Goal: Task Accomplishment & Management: Manage account settings

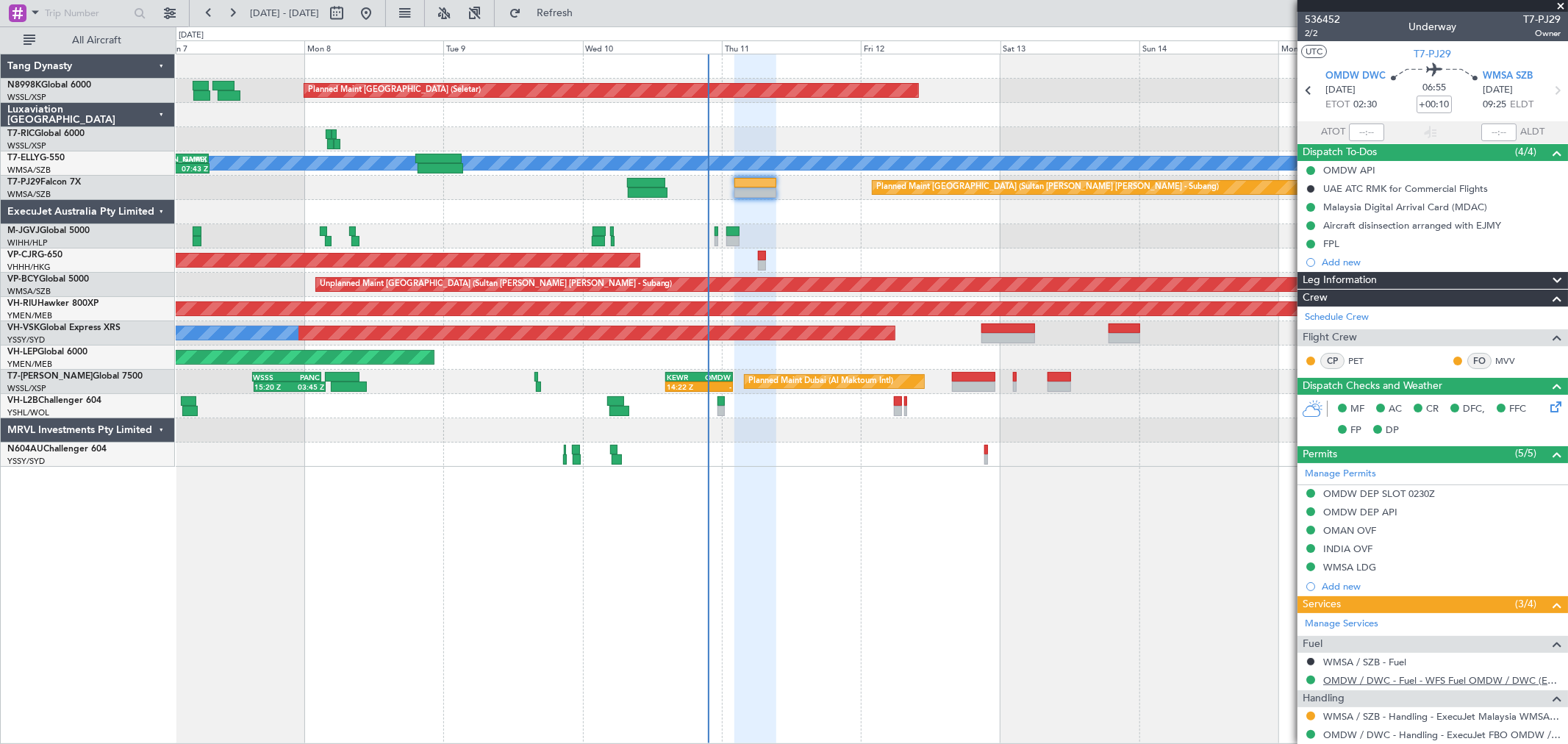
scroll to position [96, 0]
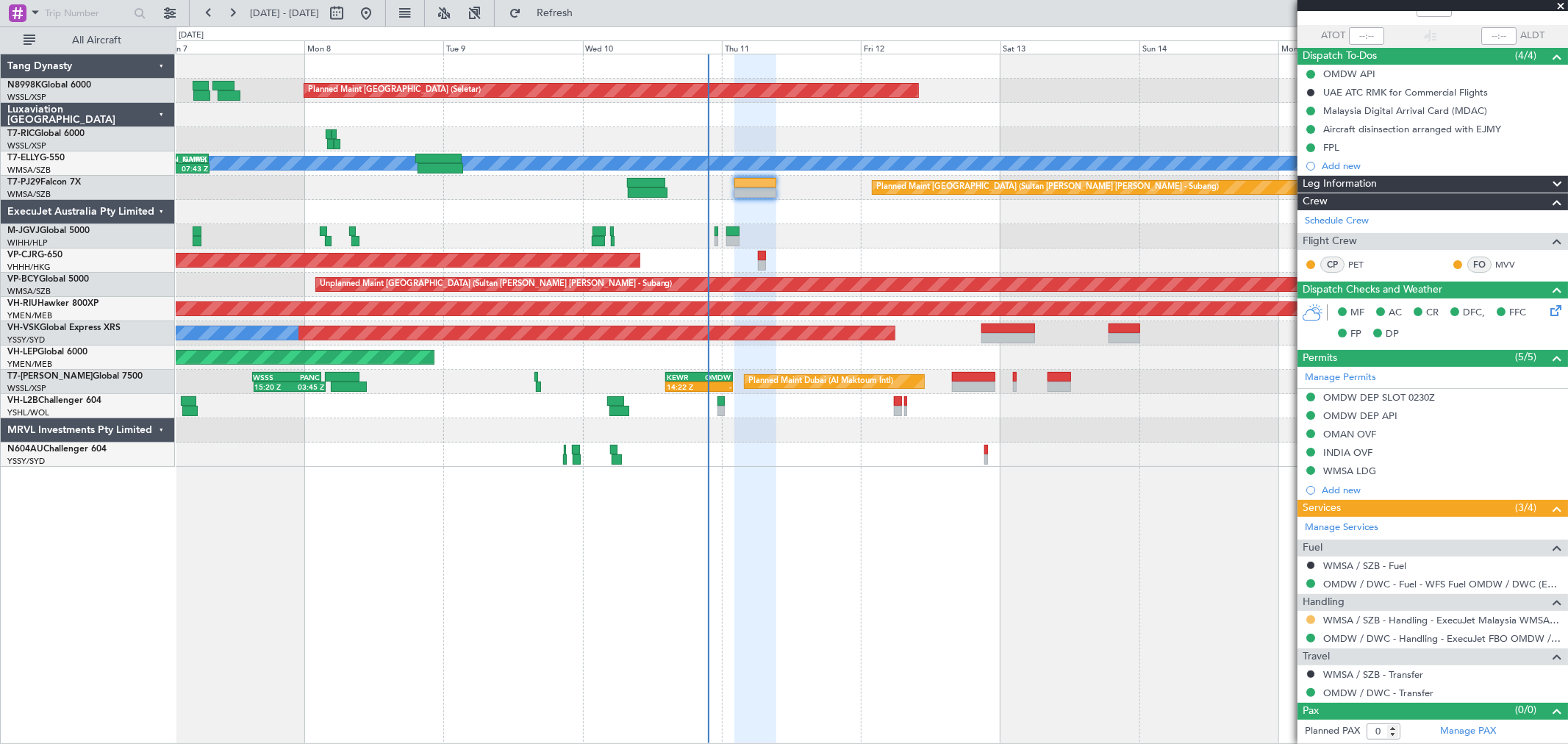
click at [1311, 621] on button at bounding box center [1311, 619] width 9 height 9
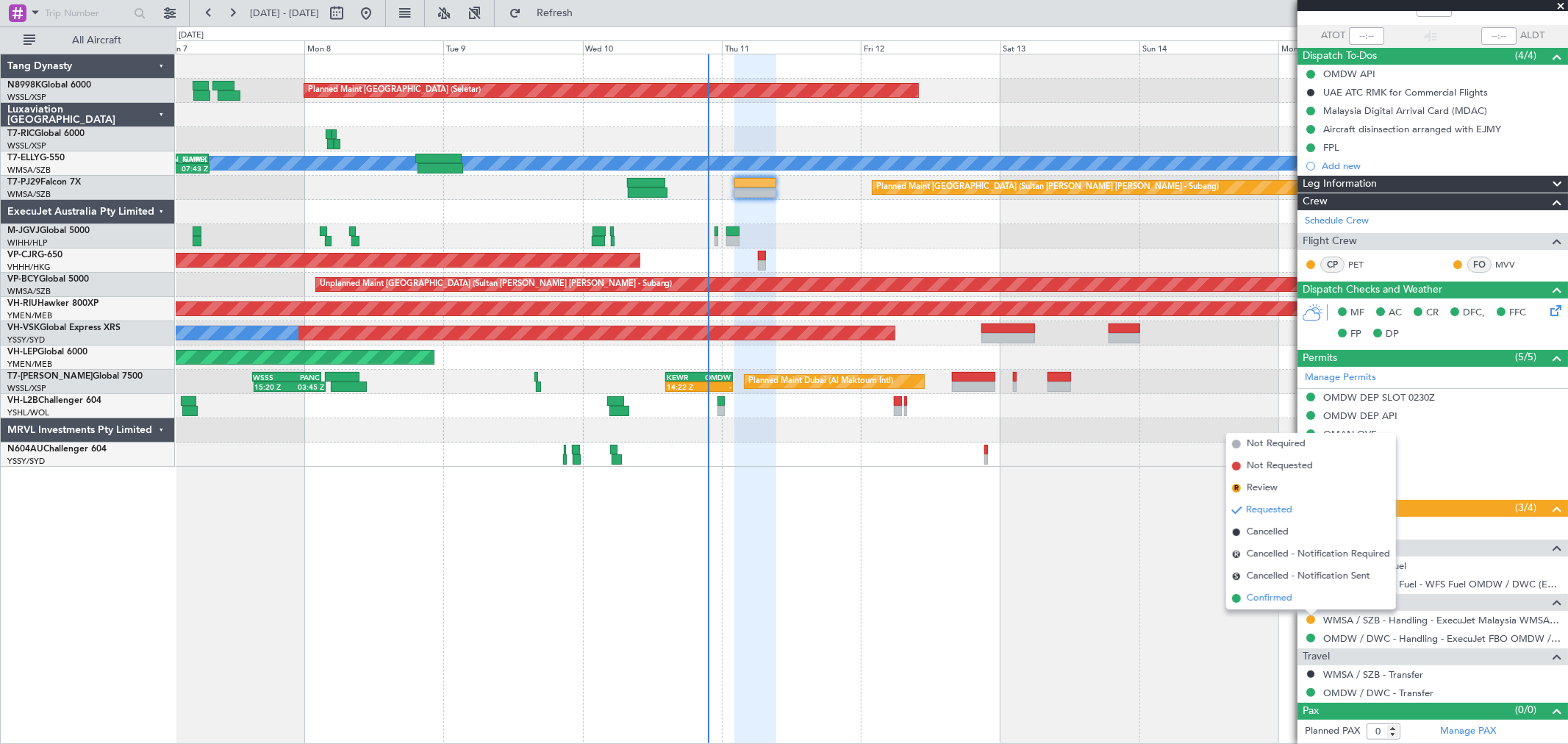
click at [1261, 597] on span "Confirmed" at bounding box center [1269, 598] width 46 height 15
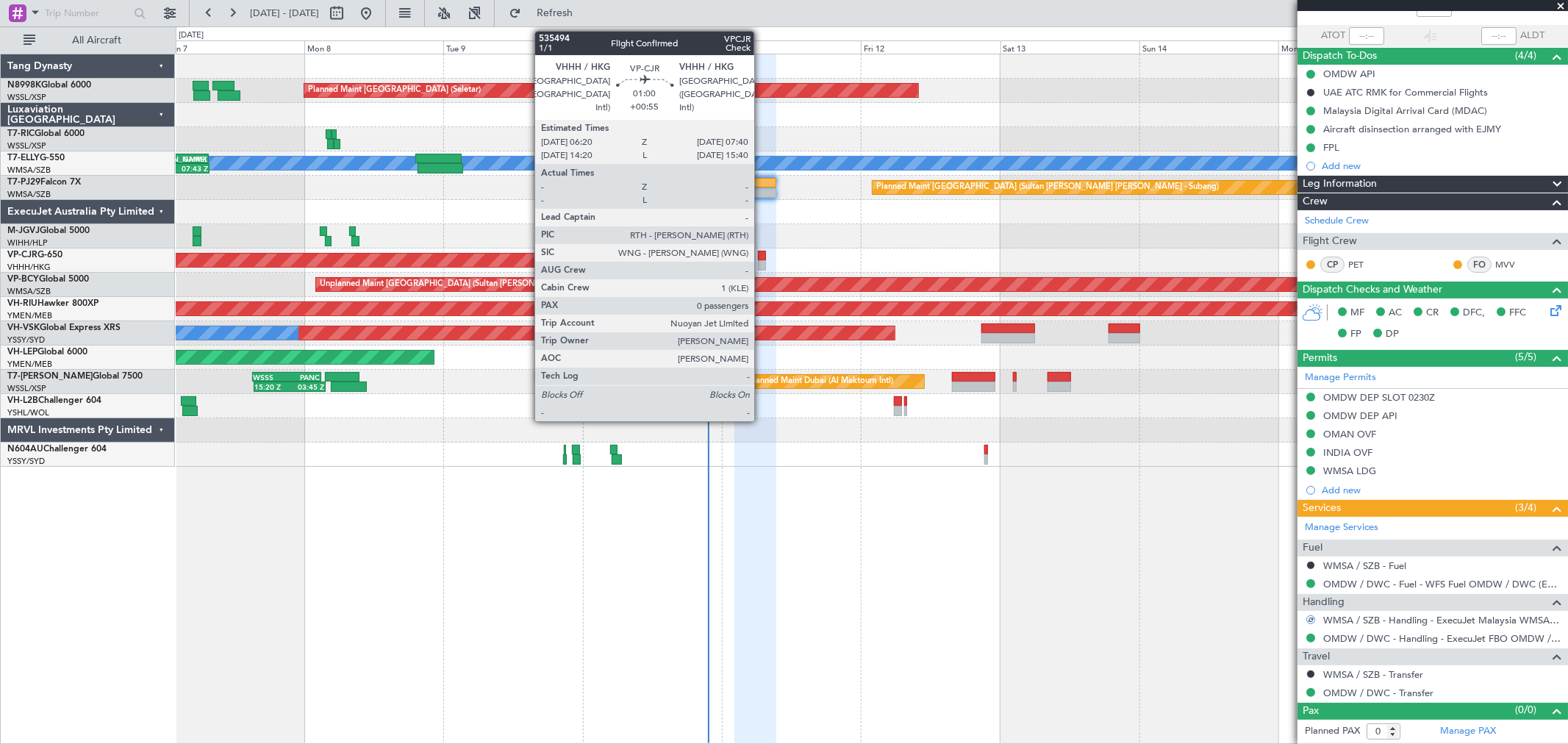
click at [762, 261] on div at bounding box center [762, 265] width 8 height 10
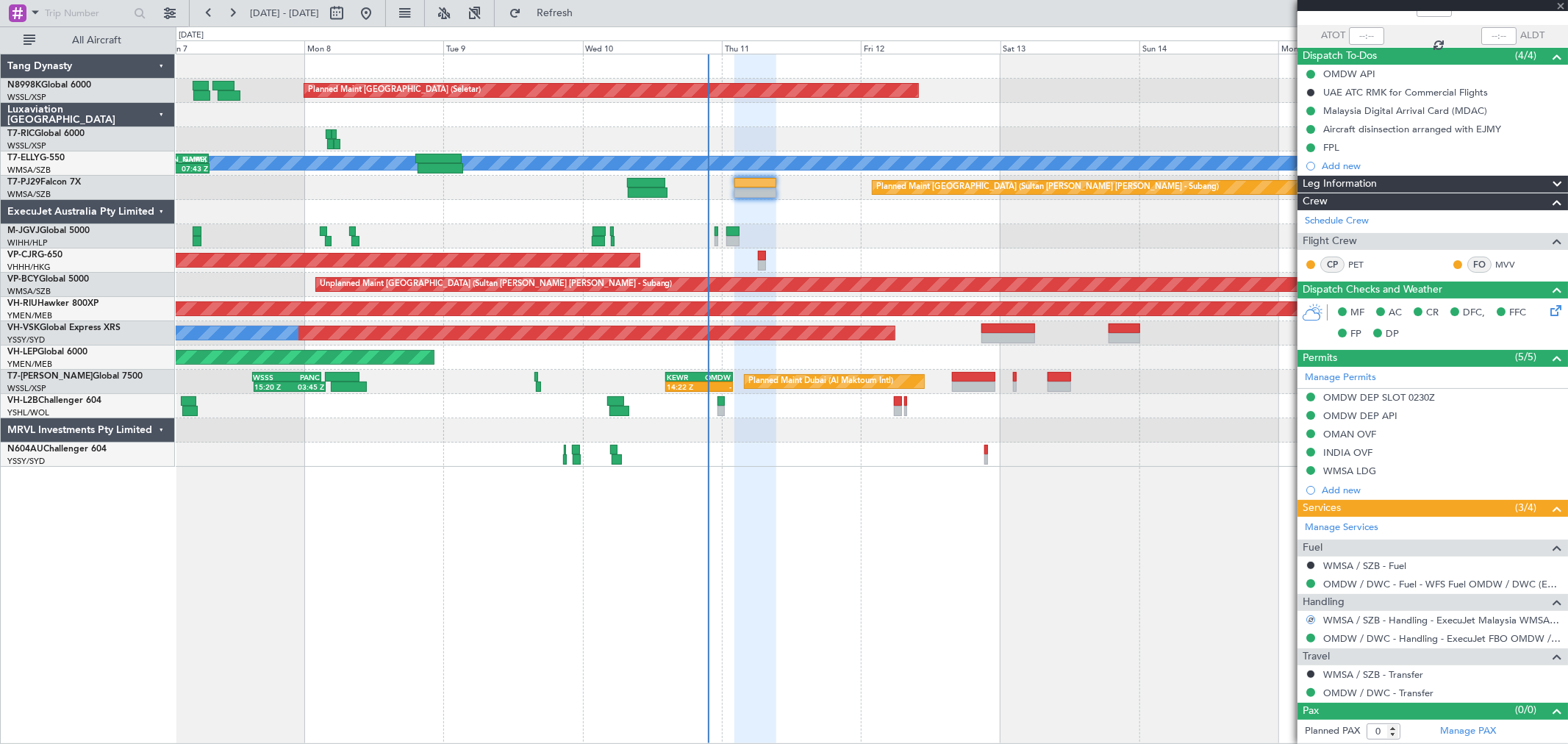
click at [976, 379] on div at bounding box center [973, 377] width 42 height 10
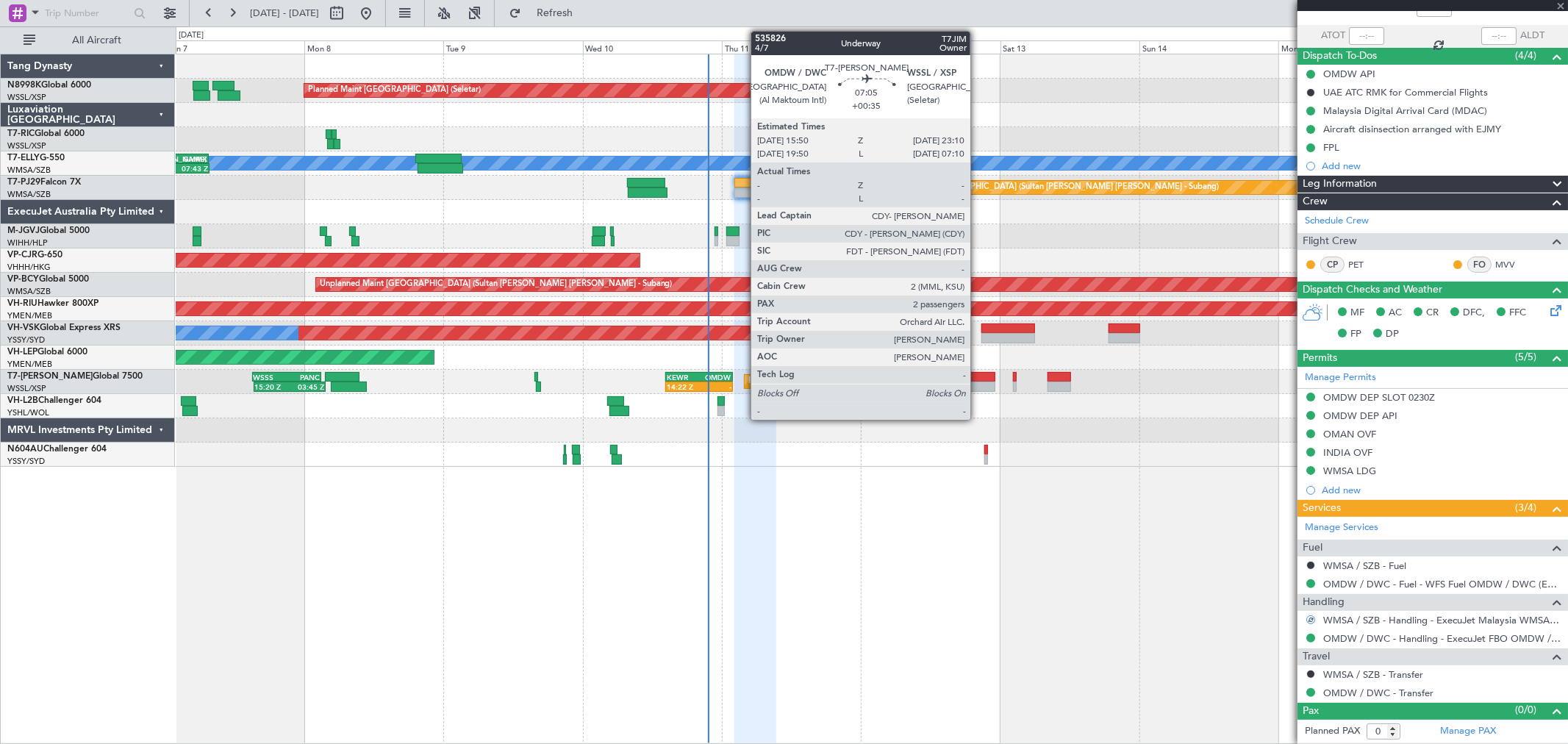
type input "+00:55"
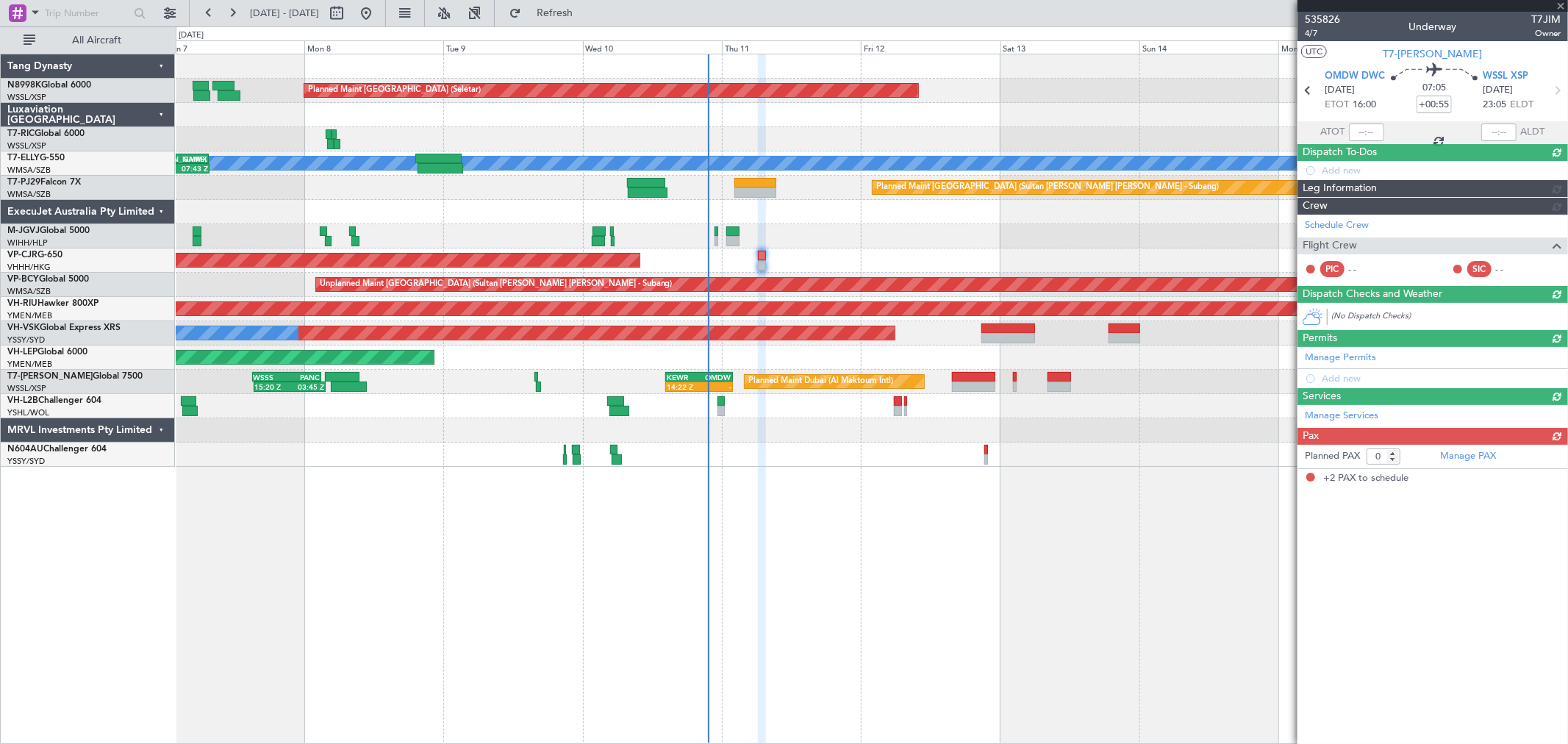
type input "+00:35"
type input "2"
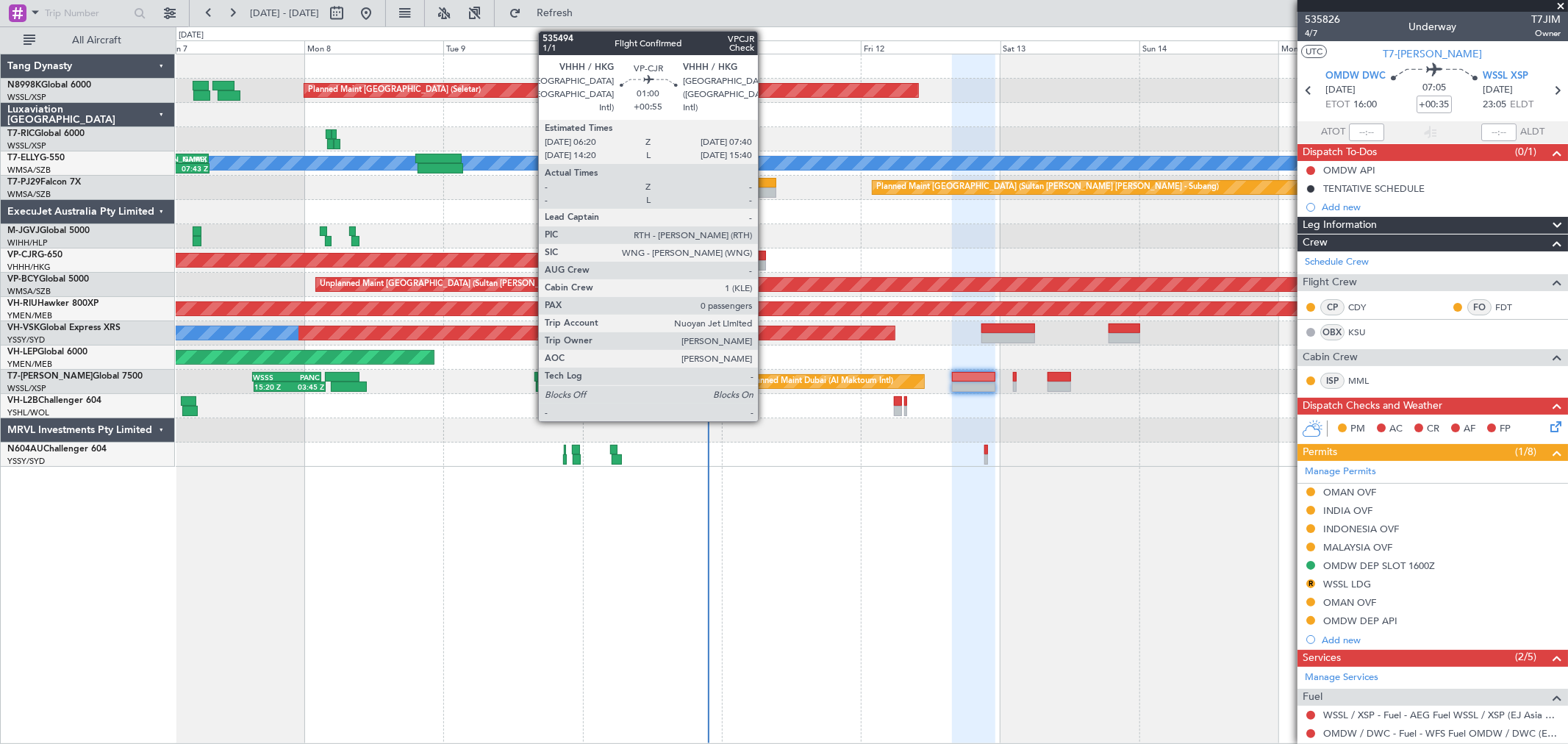
click at [765, 260] on div at bounding box center [762, 265] width 8 height 10
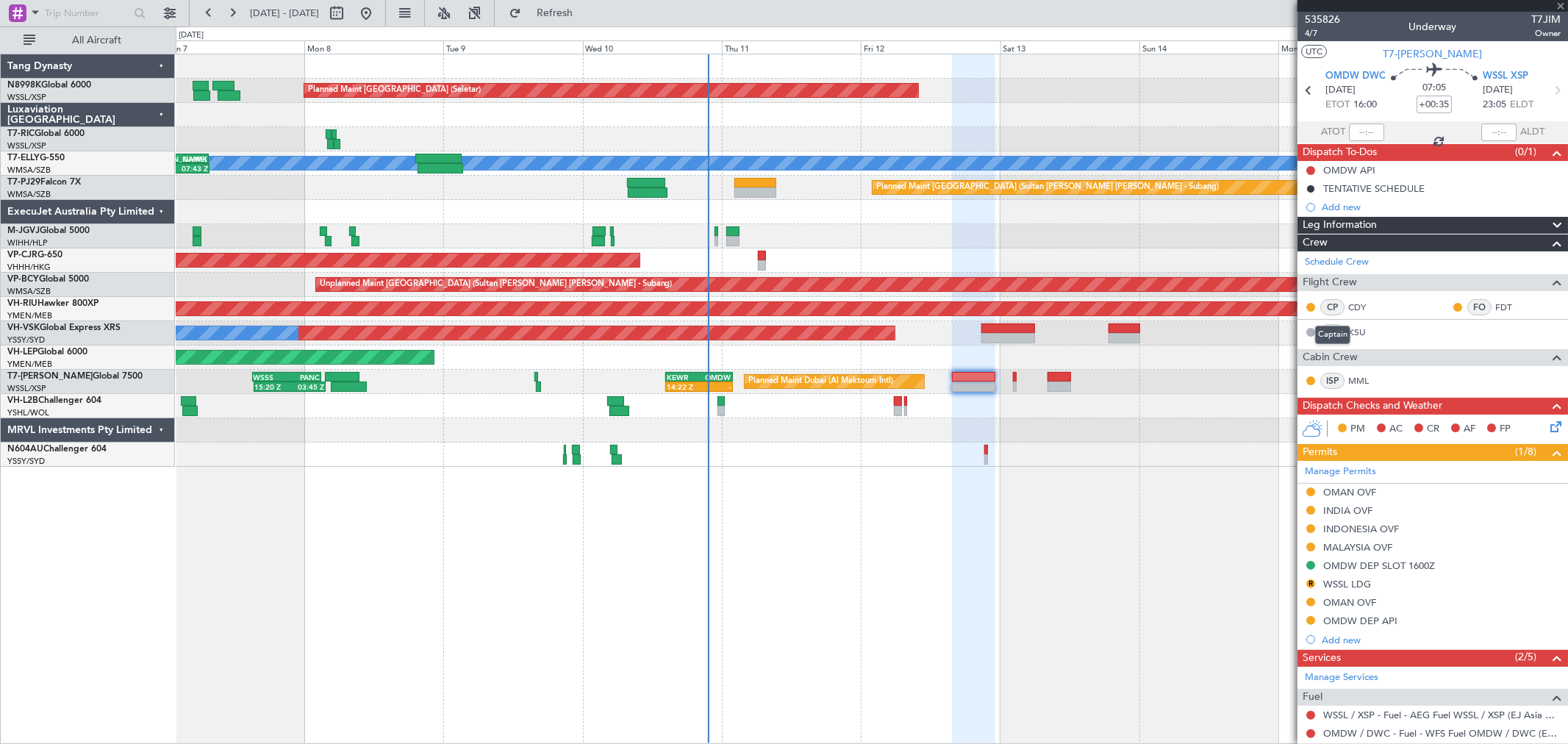
type input "+00:55"
type input "0"
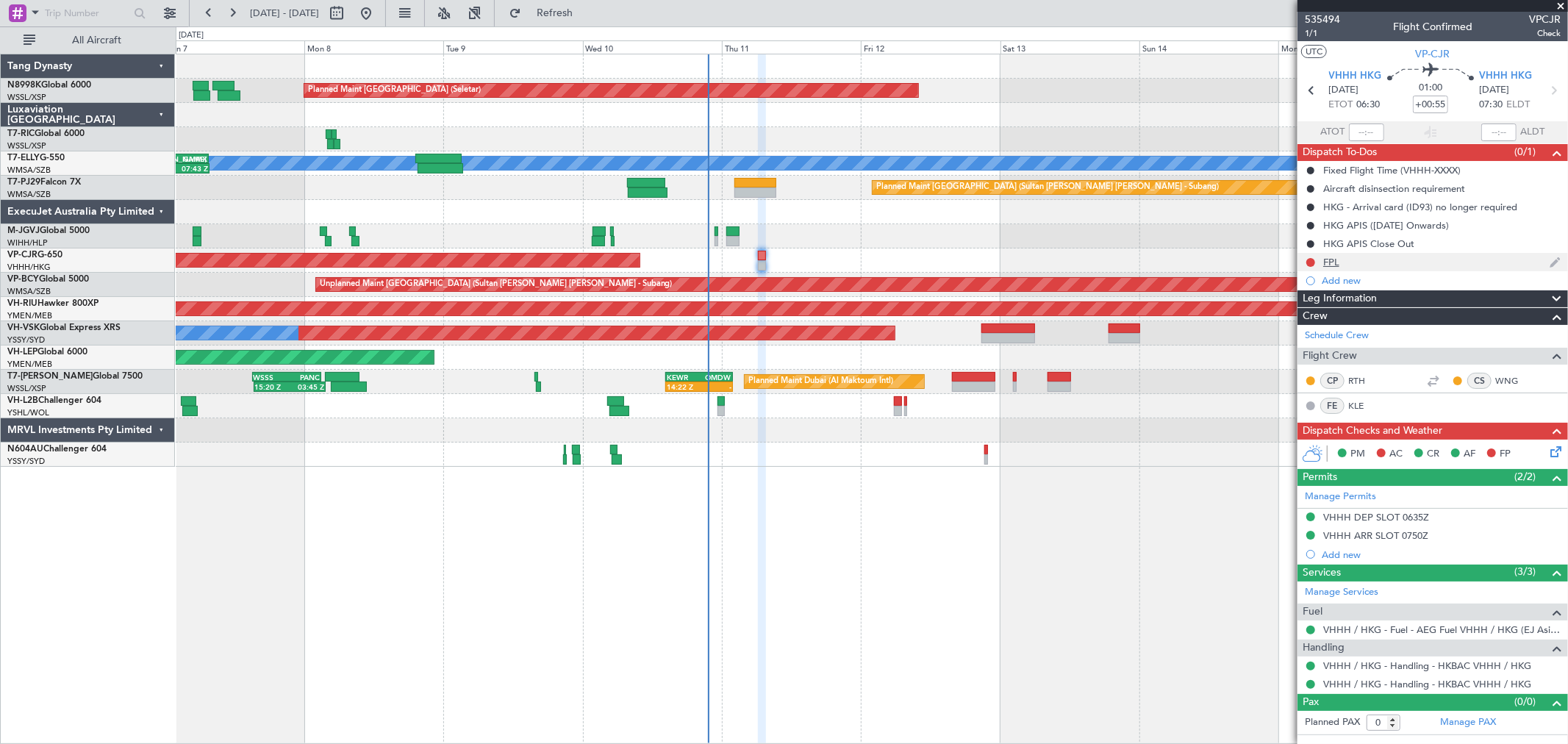
click at [1319, 264] on div "FPL" at bounding box center [1433, 262] width 271 height 18
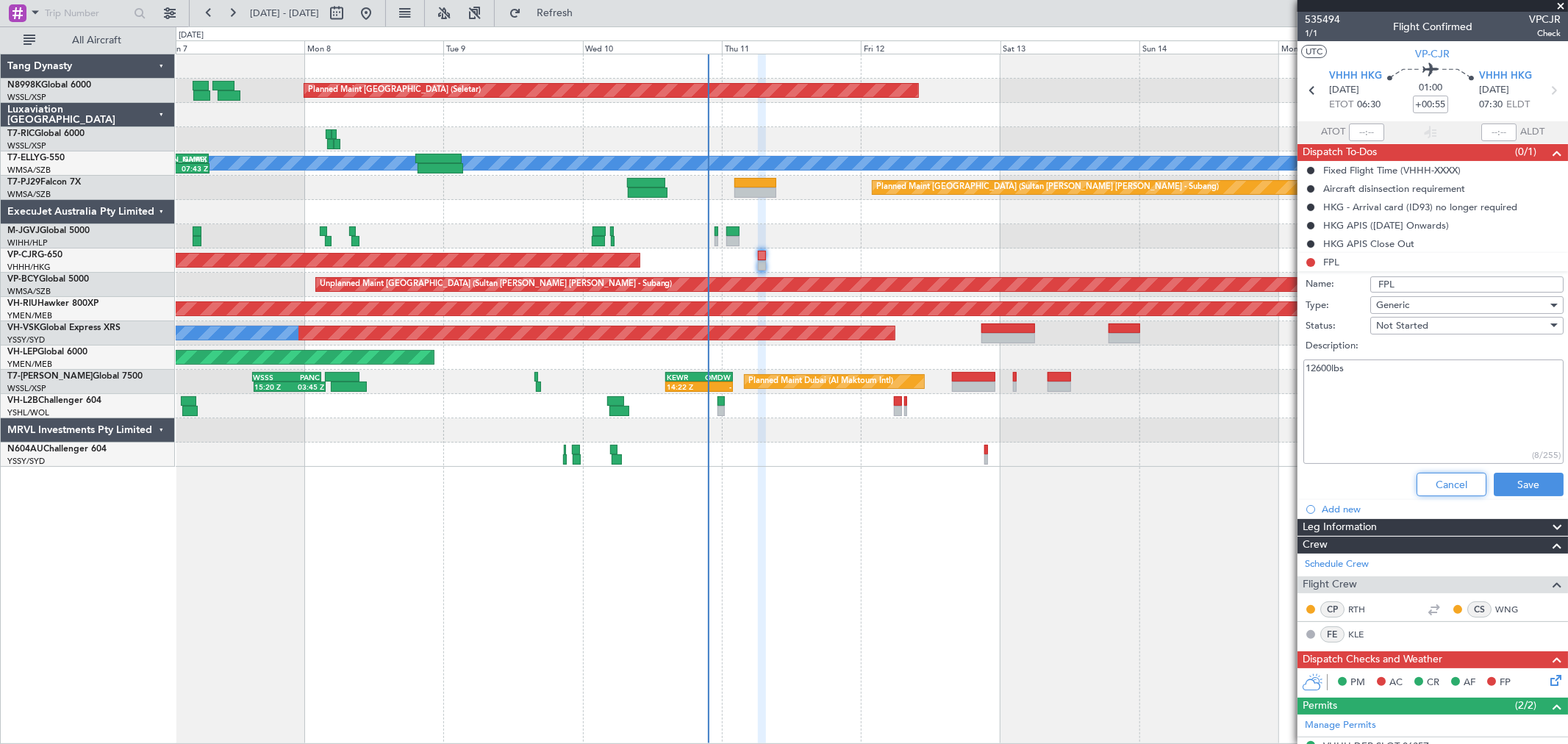
drag, startPoint x: 1428, startPoint y: 490, endPoint x: 1431, endPoint y: 475, distance: 15.3
click at [1428, 489] on button "Cancel" at bounding box center [1452, 484] width 70 height 23
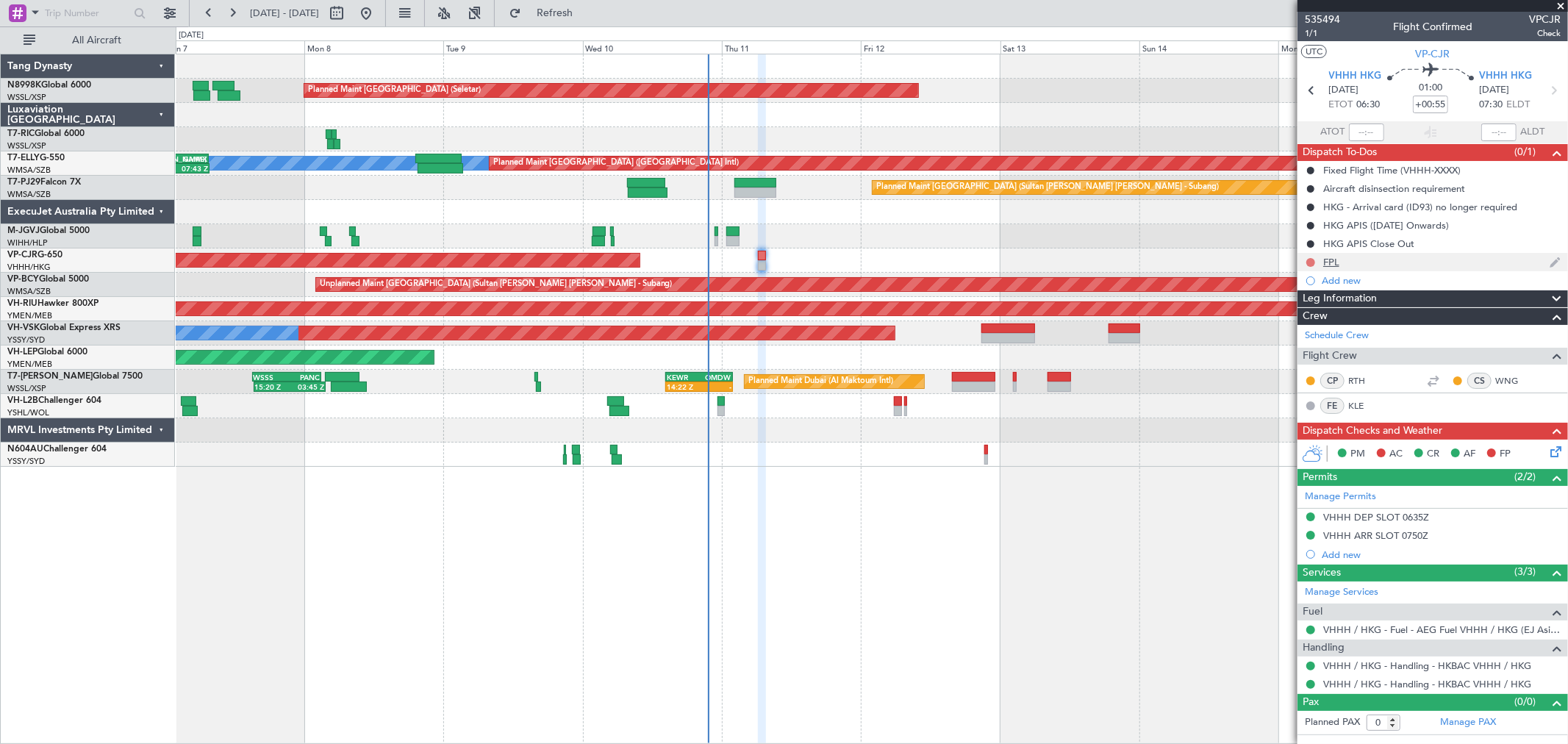
click at [1311, 258] on button at bounding box center [1311, 263] width 9 height 9
drag, startPoint x: 1303, startPoint y: 320, endPoint x: 1313, endPoint y: 297, distance: 25.1
click at [1303, 319] on span "Completed" at bounding box center [1317, 326] width 48 height 15
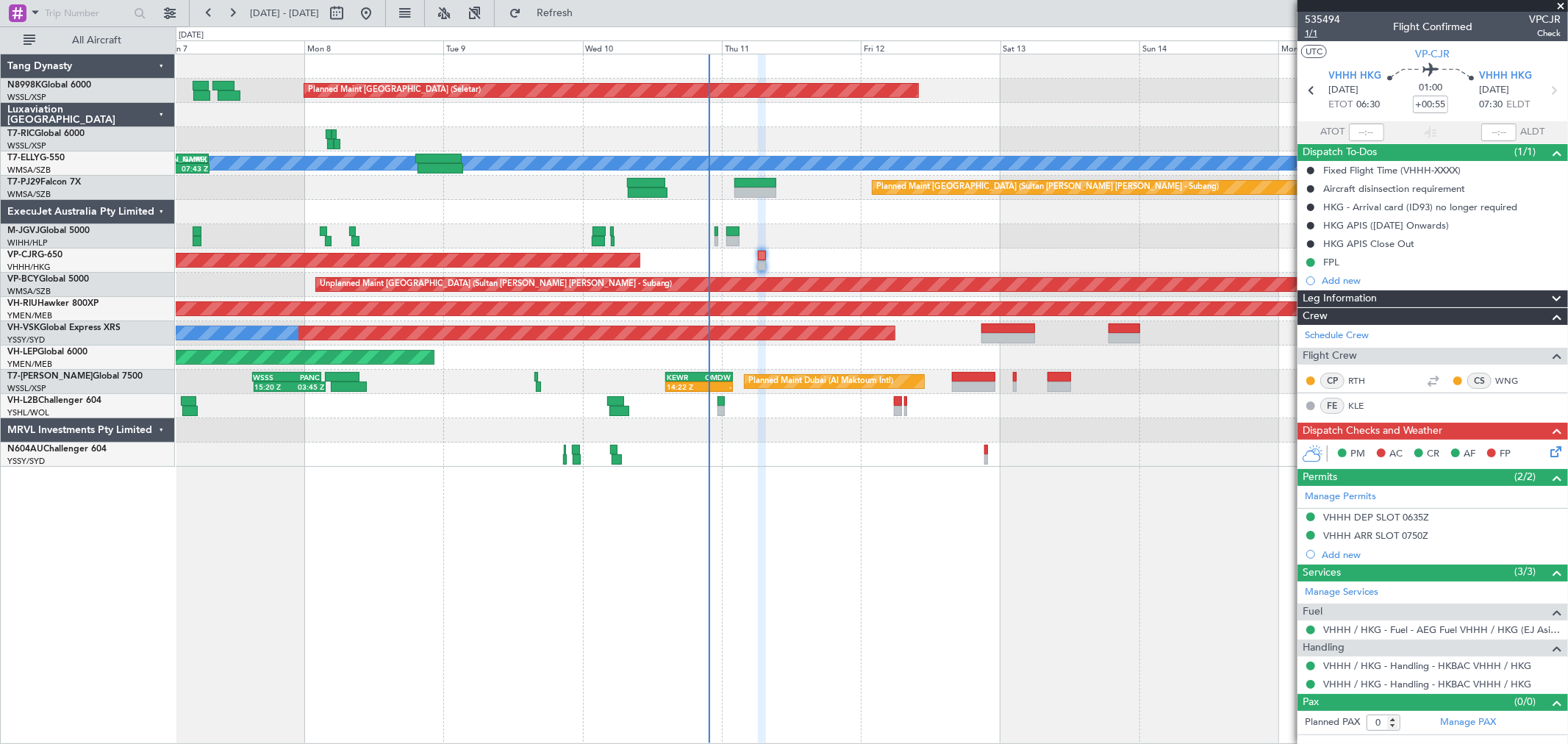
click at [1312, 34] on span "1/1" at bounding box center [1322, 34] width 35 height 13
click at [1311, 33] on span "1/1" at bounding box center [1322, 34] width 35 height 13
type input "[PERSON_NAME] (KYA)"
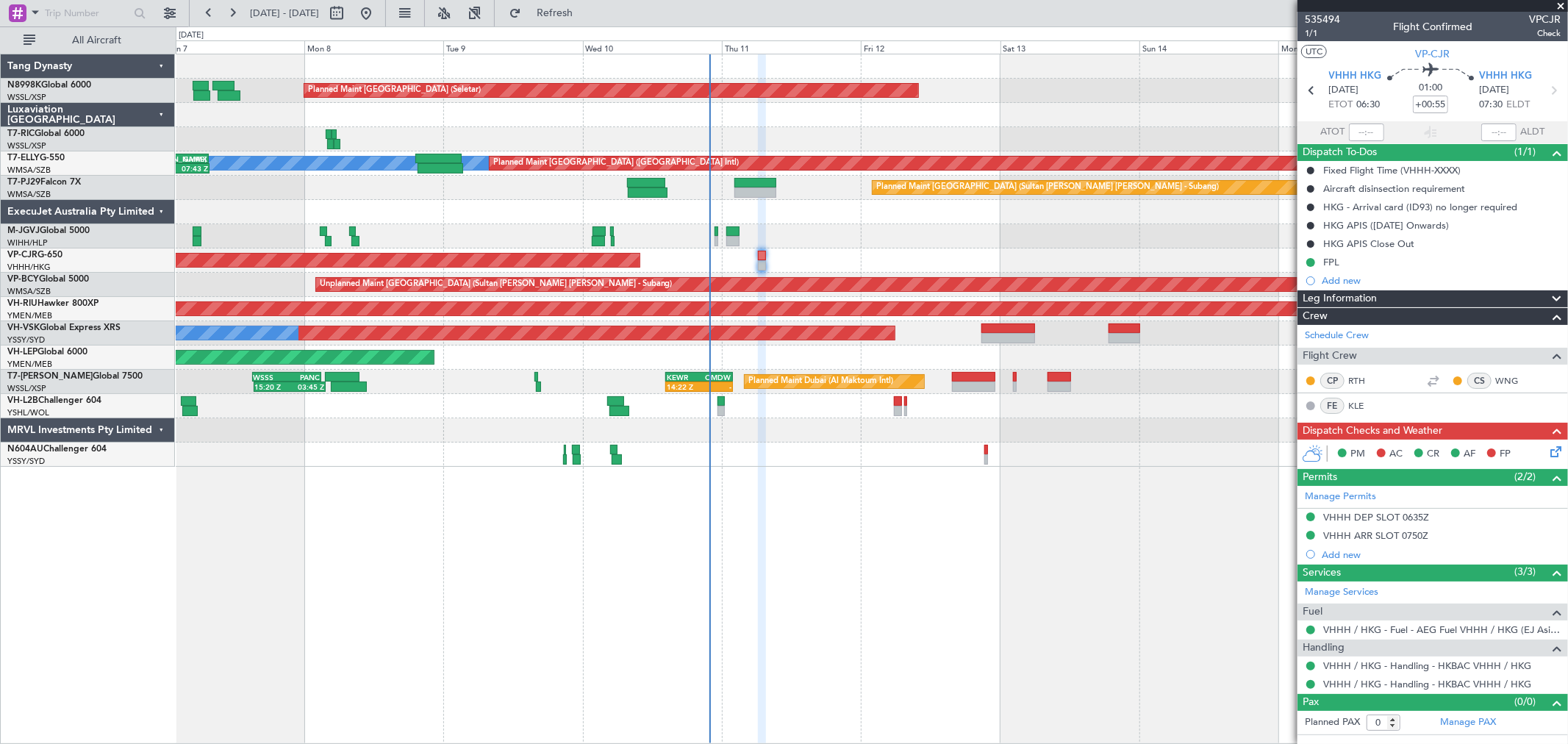
click at [747, 288] on div "Unplanned Maint [GEOGRAPHIC_DATA] (Sultan [PERSON_NAME] [PERSON_NAME] - Subang)" at bounding box center [872, 285] width 1392 height 24
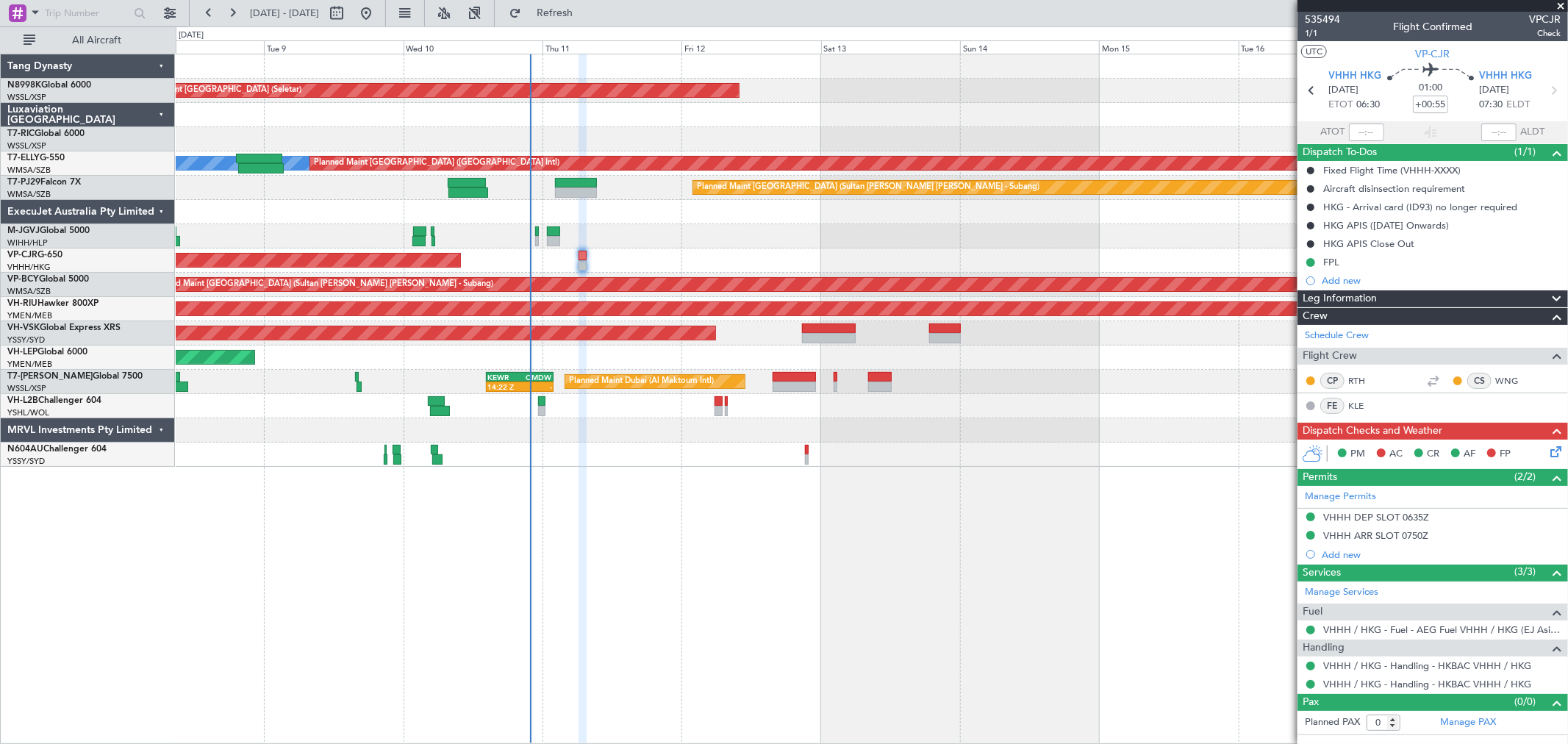
click at [669, 272] on div "Planned Maint [GEOGRAPHIC_DATA] (Seletar) [PERSON_NAME] Planned Maint [GEOGRAPH…" at bounding box center [872, 260] width 1392 height 412
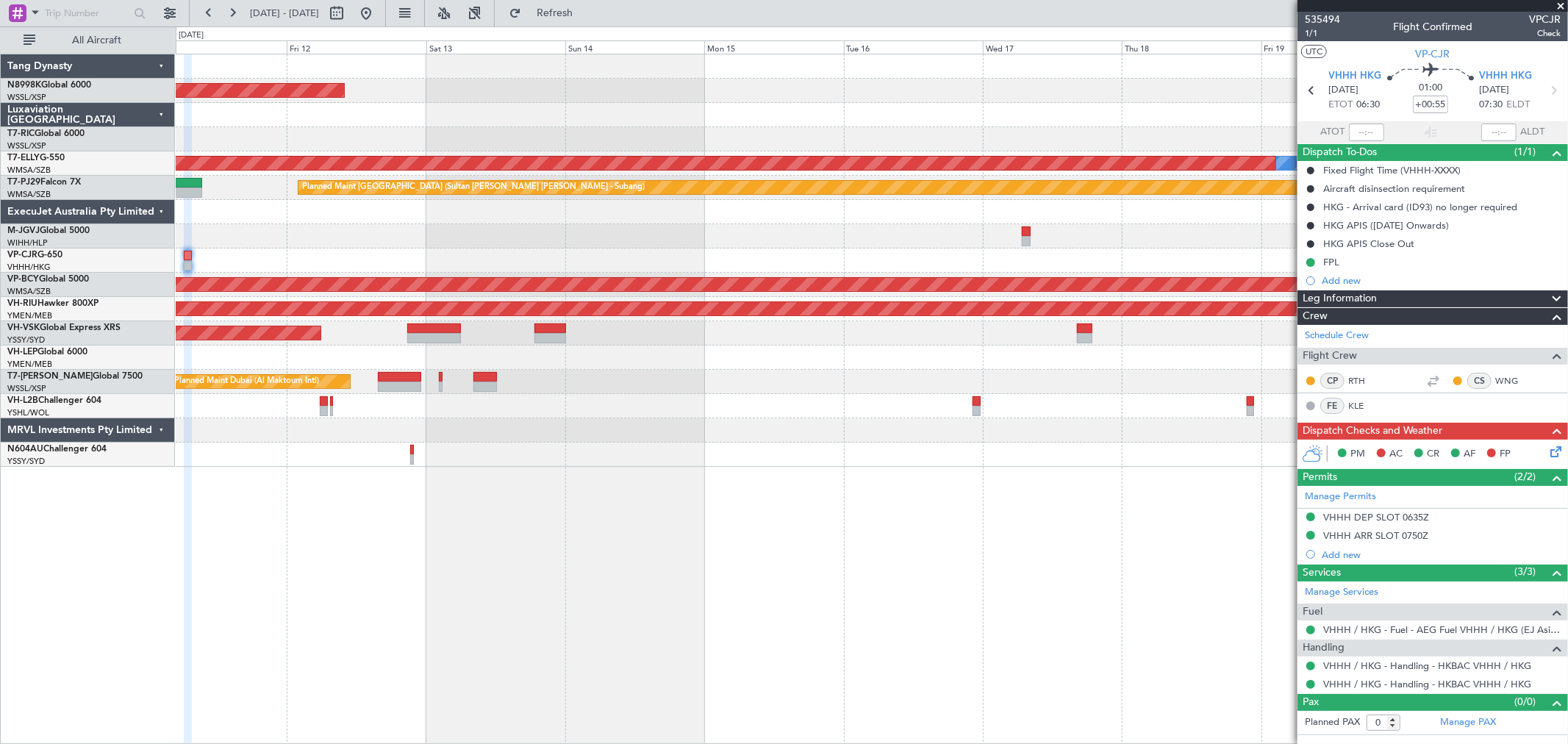
click at [789, 268] on div "Planned Maint [GEOGRAPHIC_DATA] ([GEOGRAPHIC_DATA] Intl)" at bounding box center [872, 260] width 1392 height 24
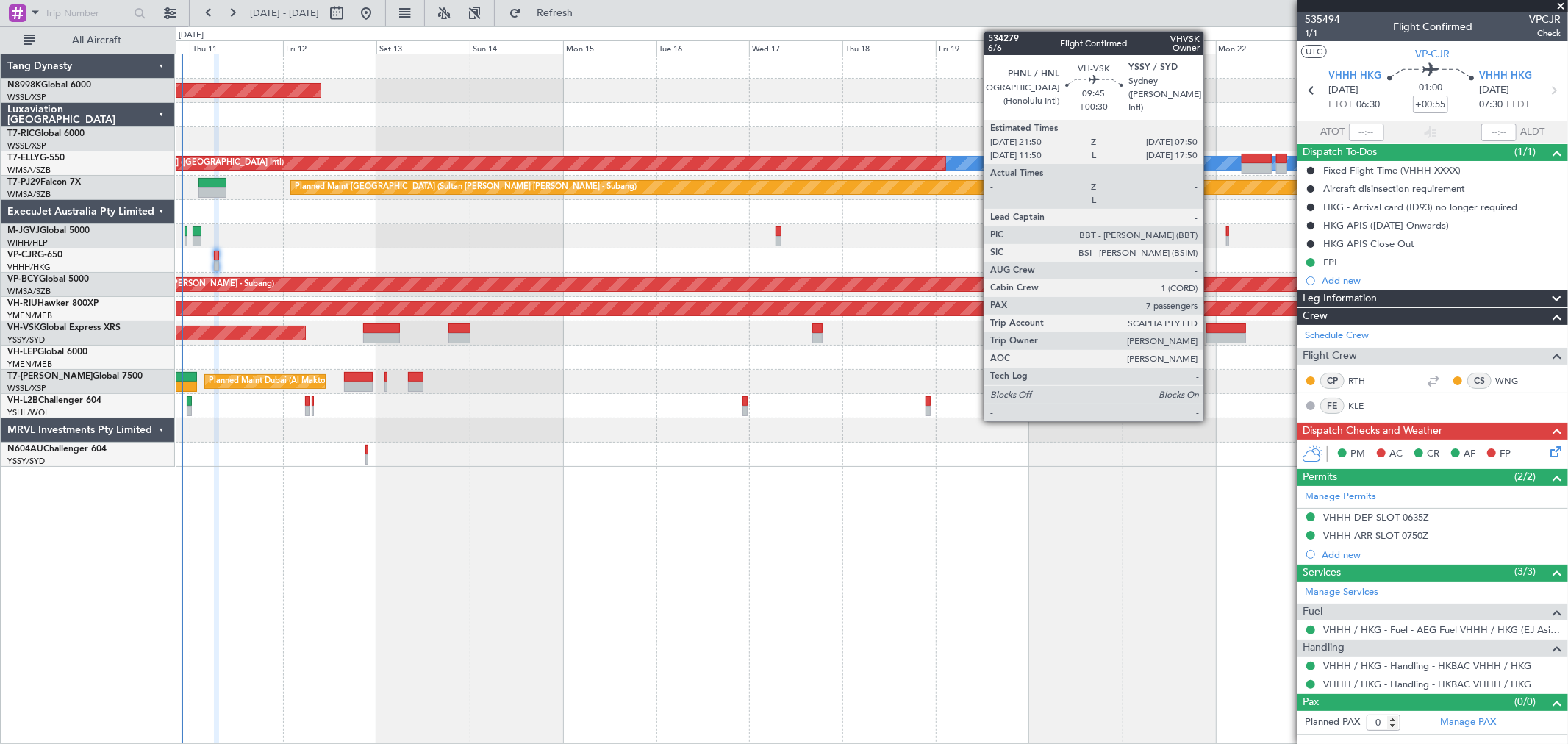
click at [1222, 328] on div at bounding box center [1225, 329] width 39 height 10
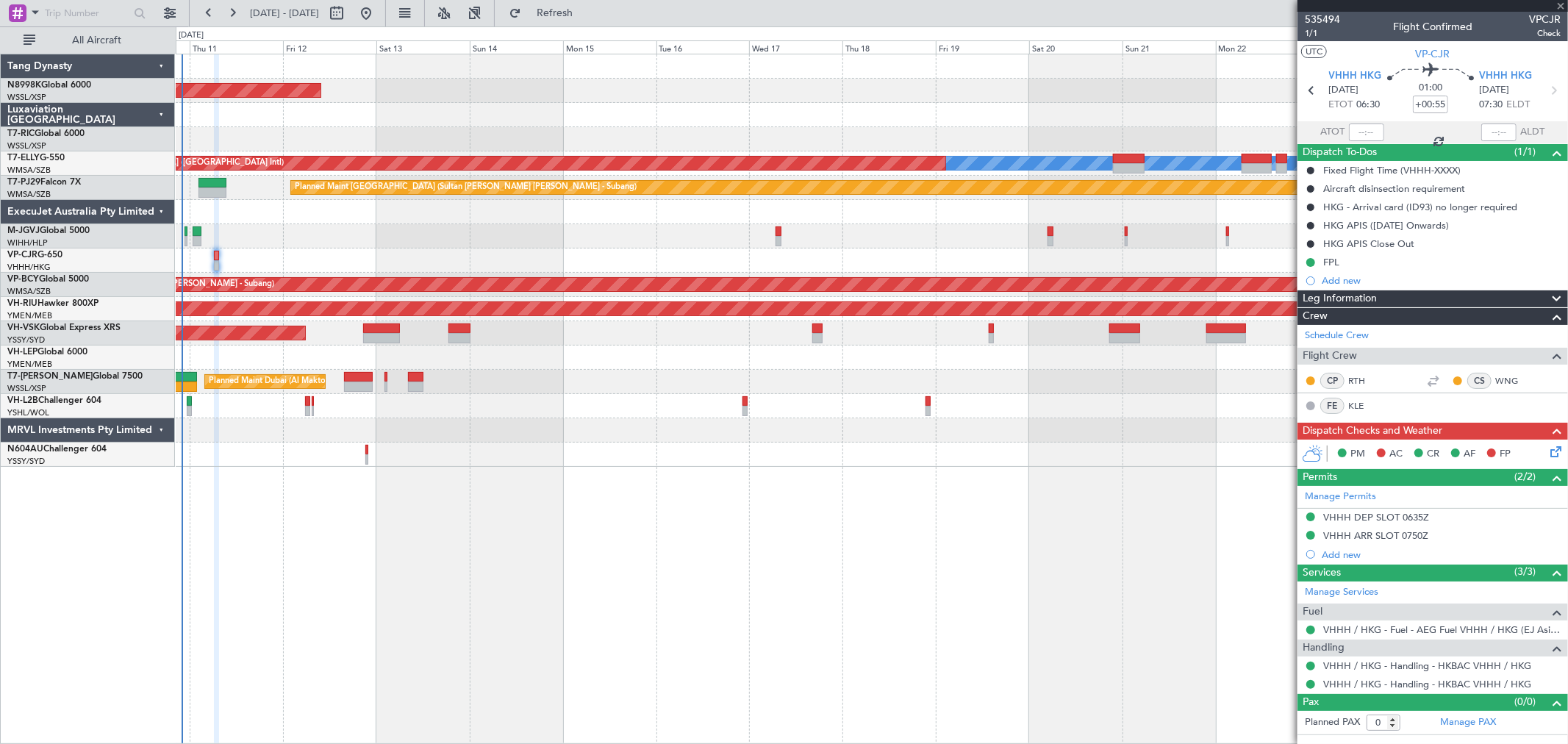
type input "+00:30"
type input "7"
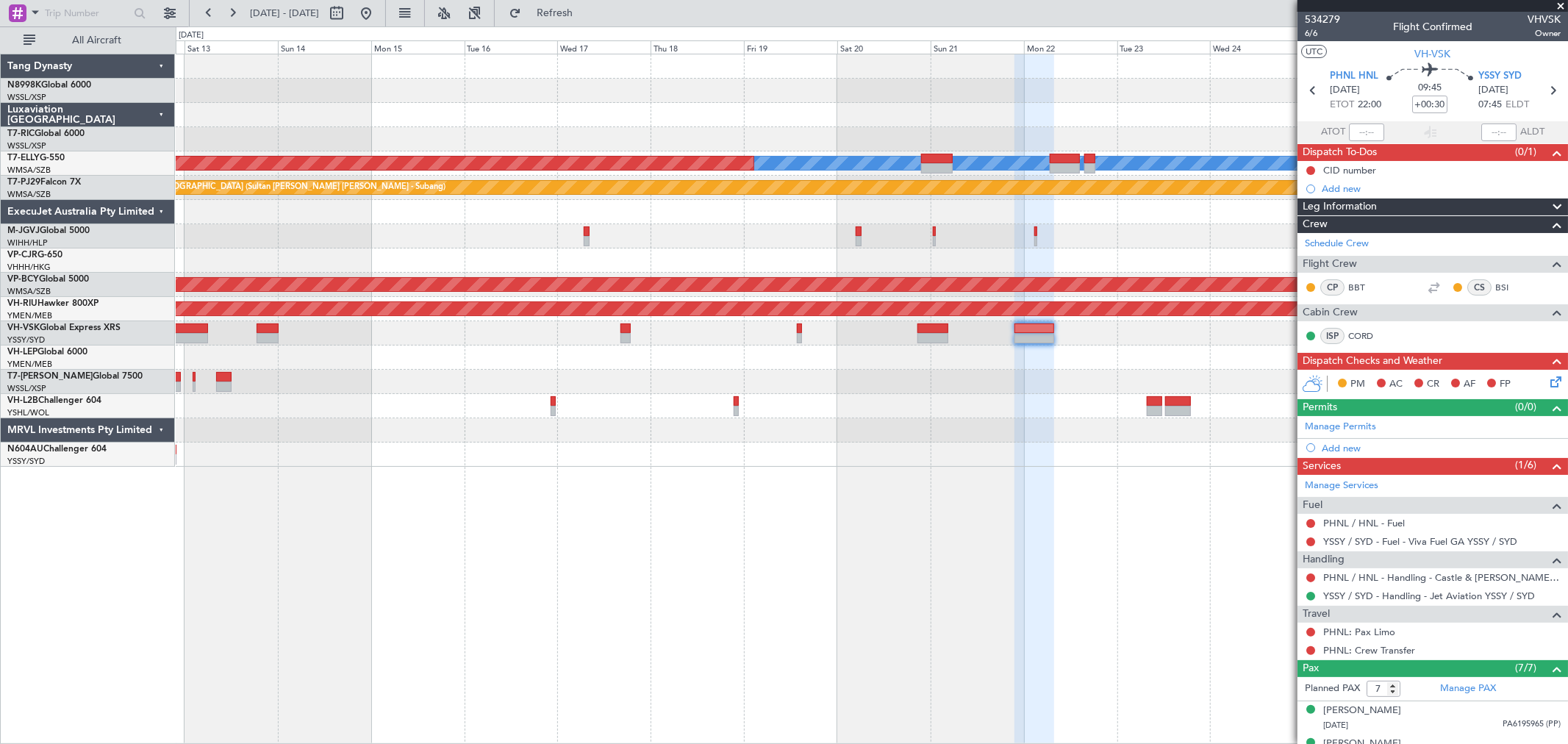
click at [855, 269] on div "Planned Maint [GEOGRAPHIC_DATA] ([GEOGRAPHIC_DATA] Intl)" at bounding box center [872, 260] width 1392 height 24
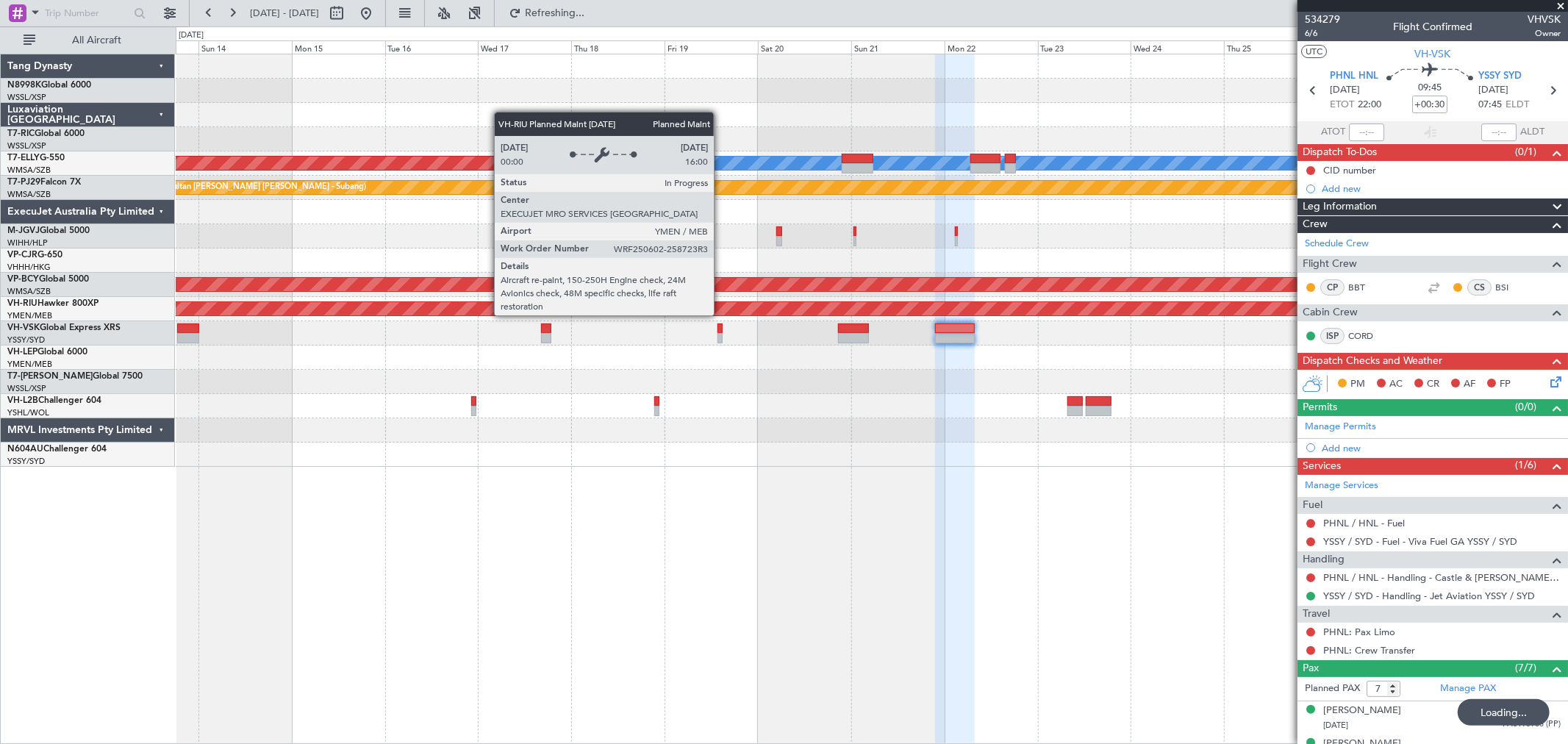
click at [1047, 265] on div "Planned Maint [GEOGRAPHIC_DATA] (Seletar) [PERSON_NAME] Planned Maint [GEOGRAPH…" at bounding box center [872, 260] width 1392 height 412
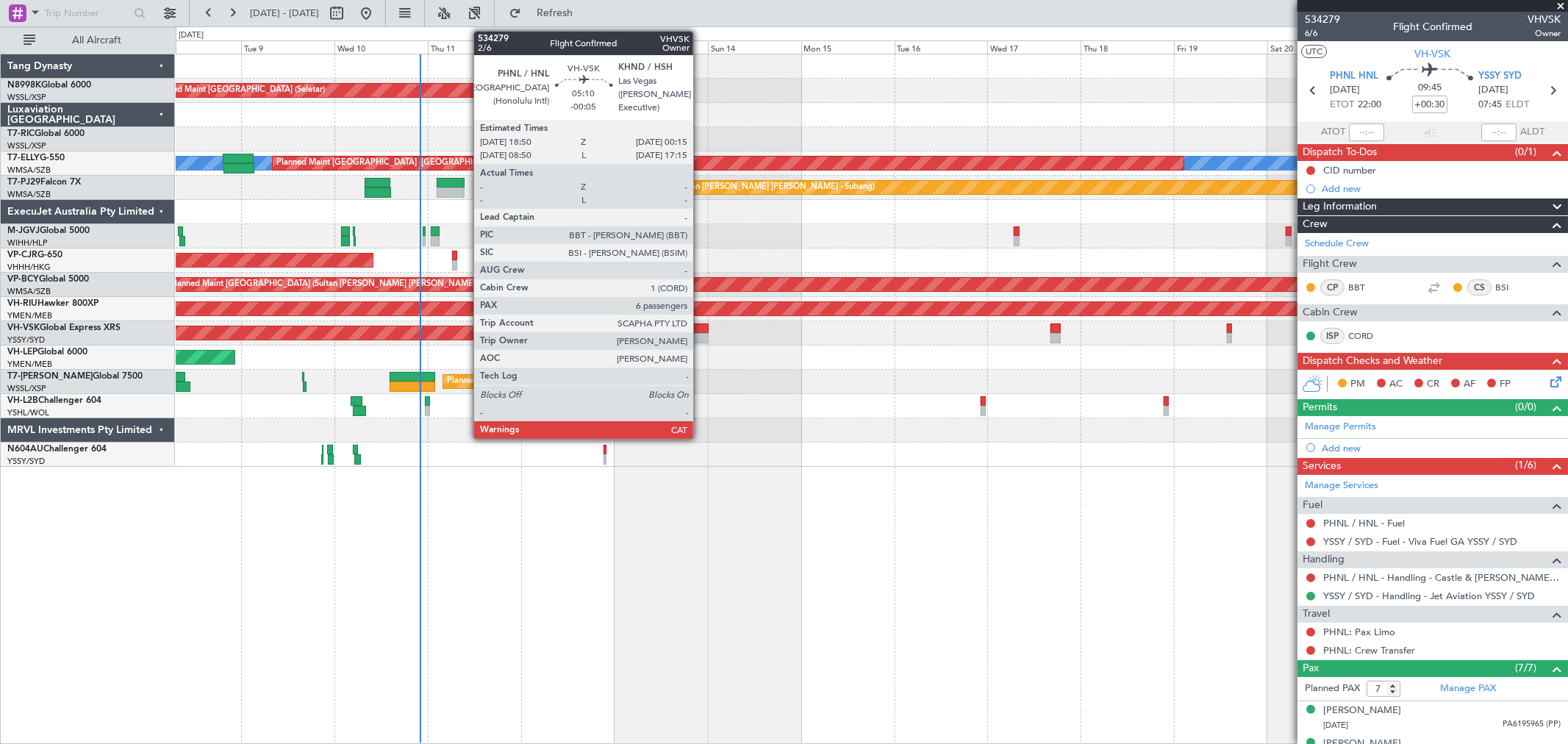
click at [700, 333] on div at bounding box center [697, 338] width 22 height 10
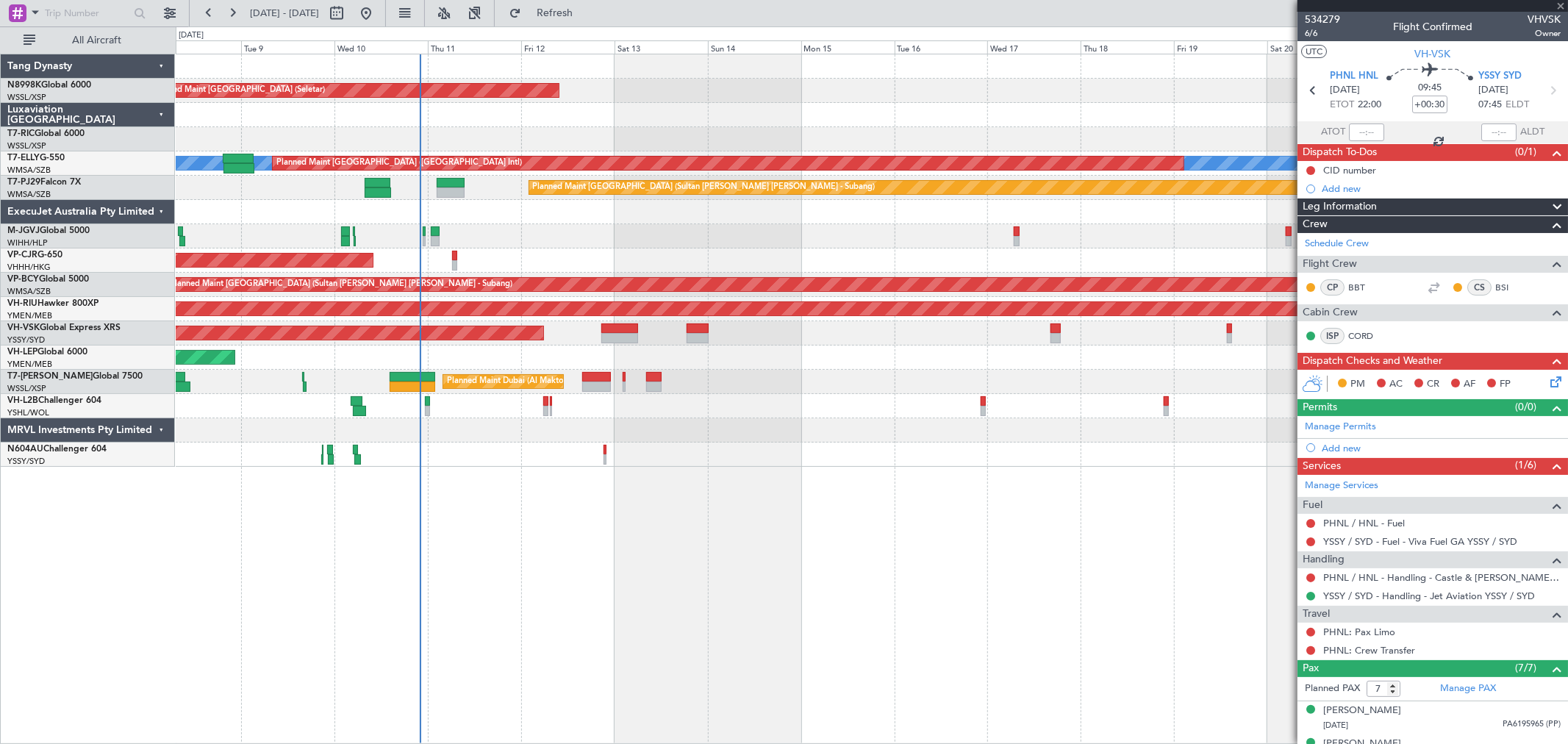
type input "-00:05"
type input "6"
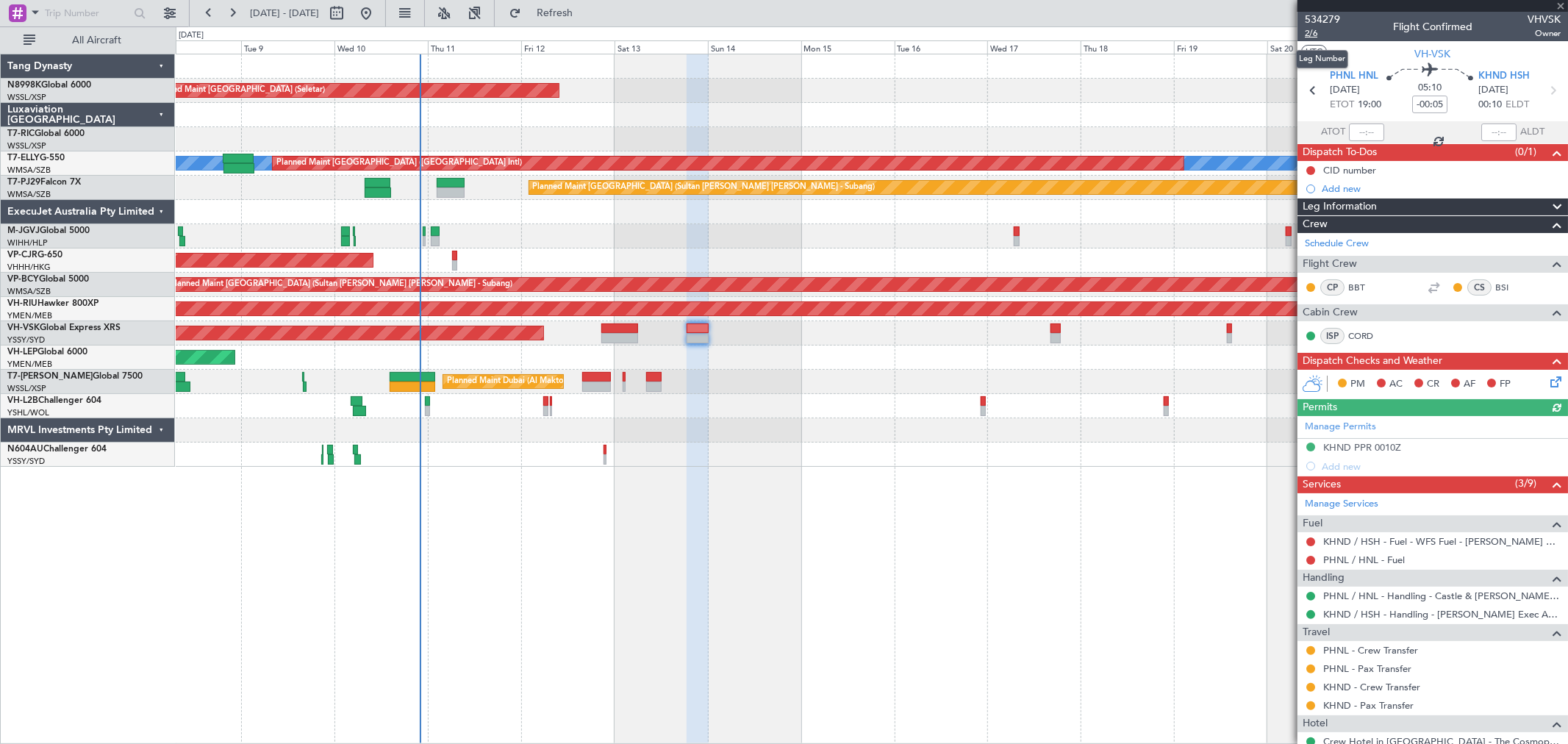
click at [1309, 34] on span "2/6" at bounding box center [1322, 34] width 35 height 13
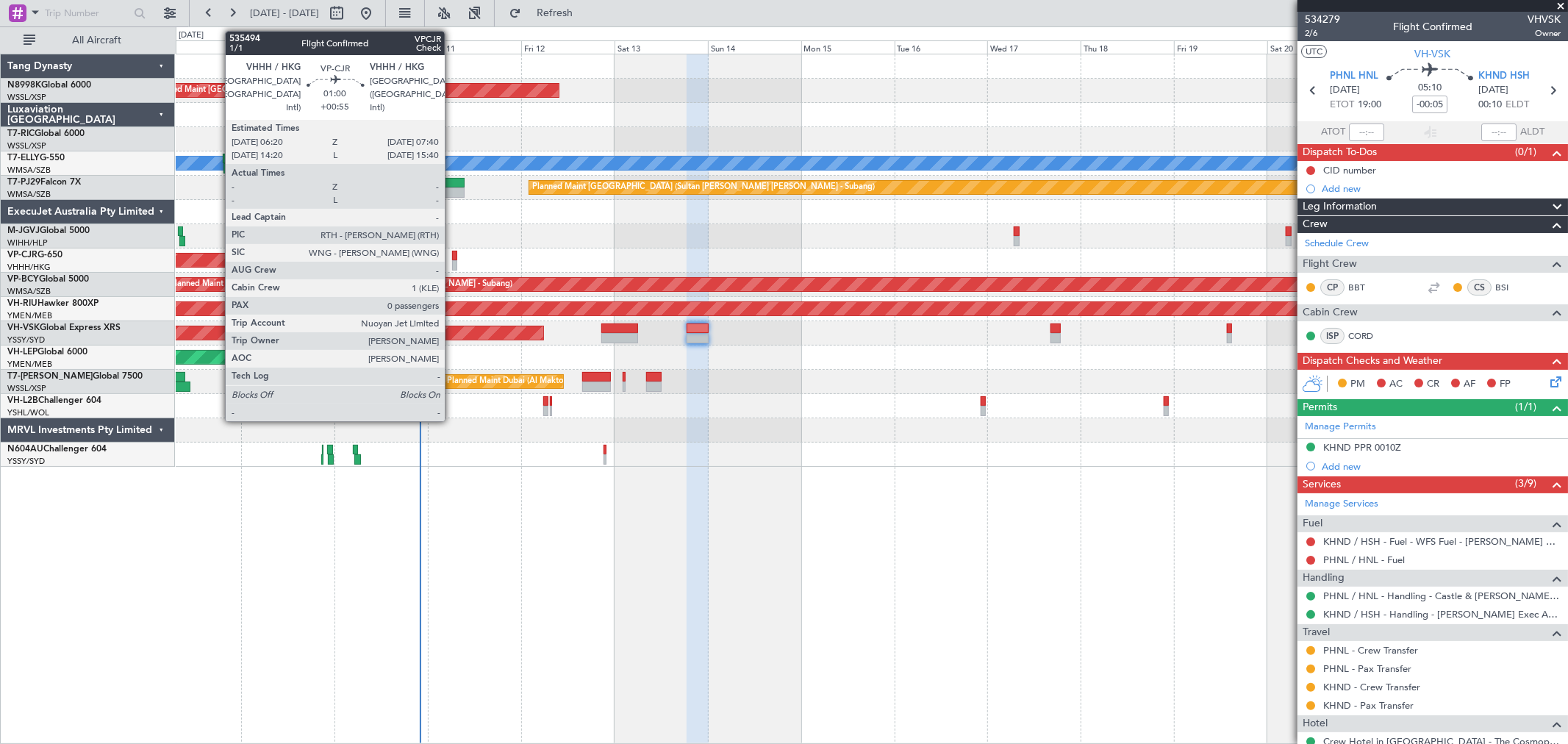
click at [452, 263] on div at bounding box center [455, 265] width 6 height 10
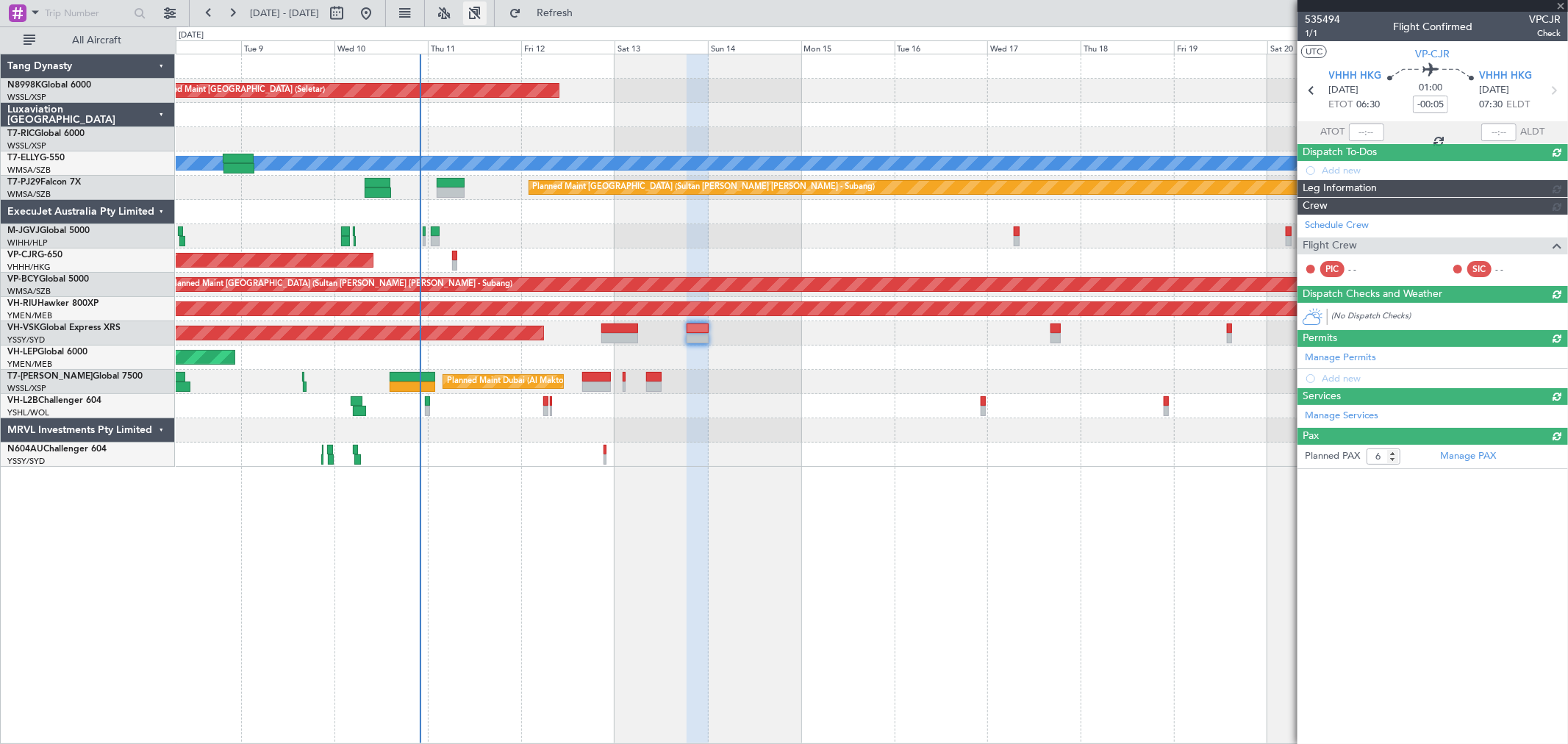
type input "+00:55"
type input "0"
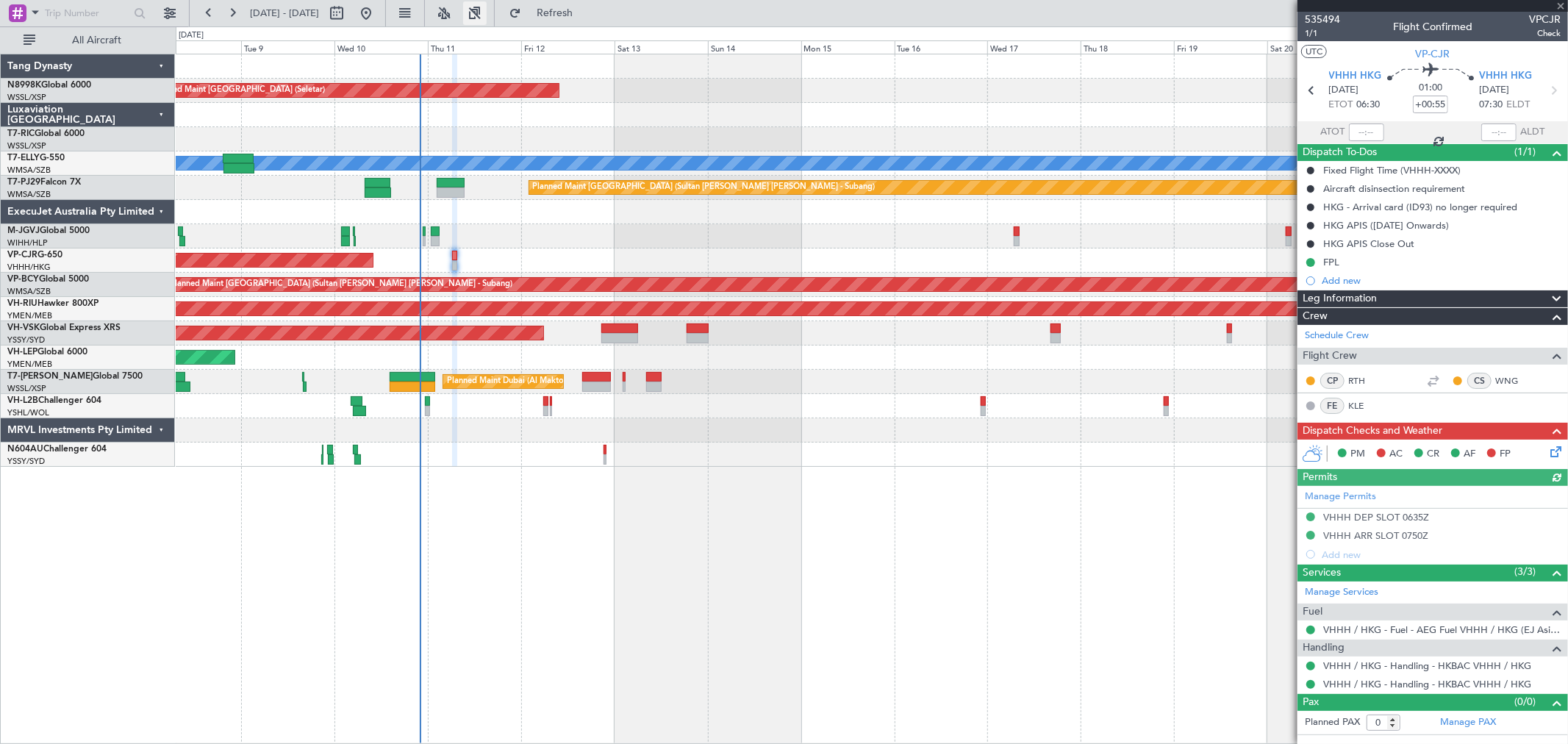
type input "[PERSON_NAME] (KYA)"
click at [619, 383] on div "Planned Maint Dubai (Al Maktoum Intl)" at bounding box center [872, 381] width 1392 height 24
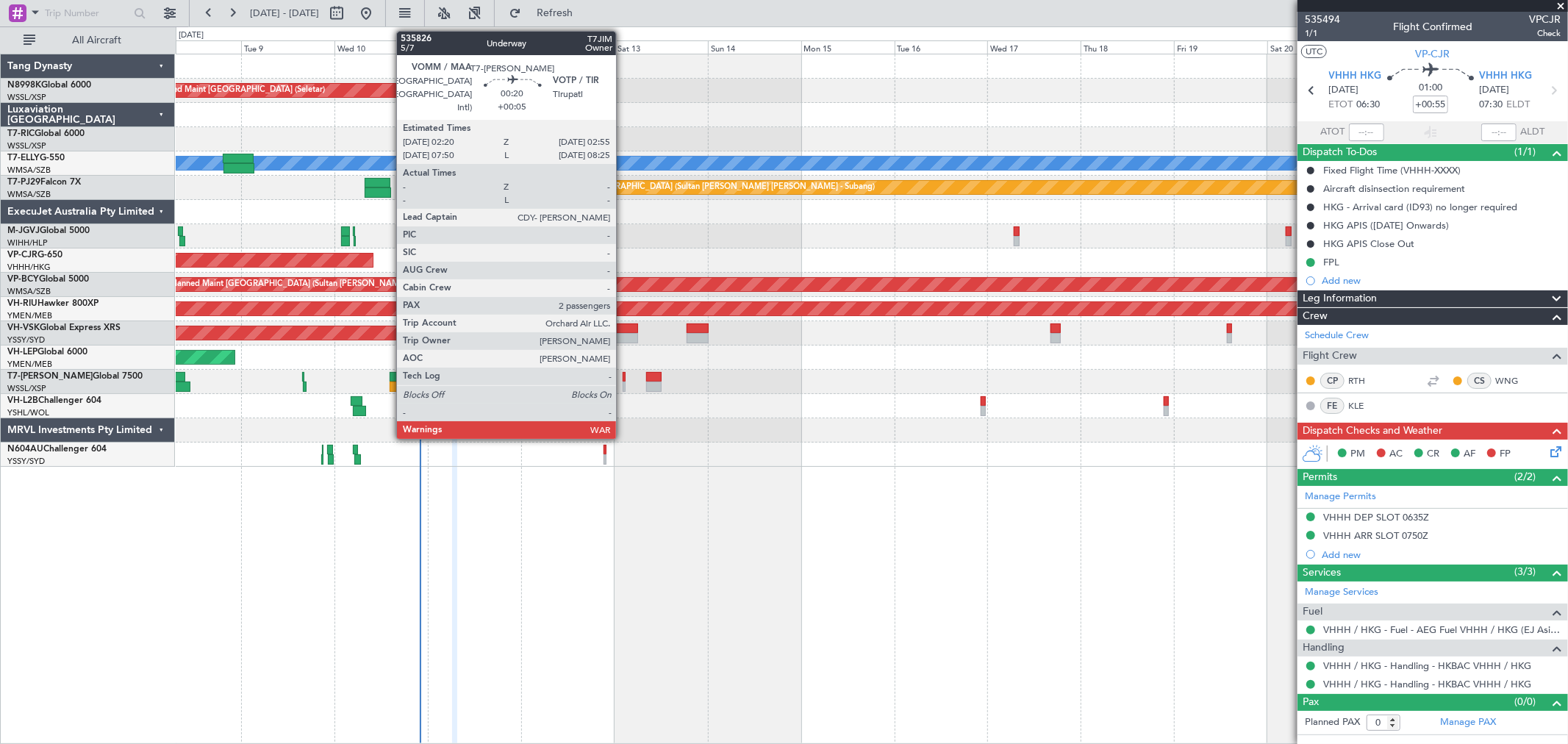
click at [624, 383] on div at bounding box center [624, 387] width 3 height 10
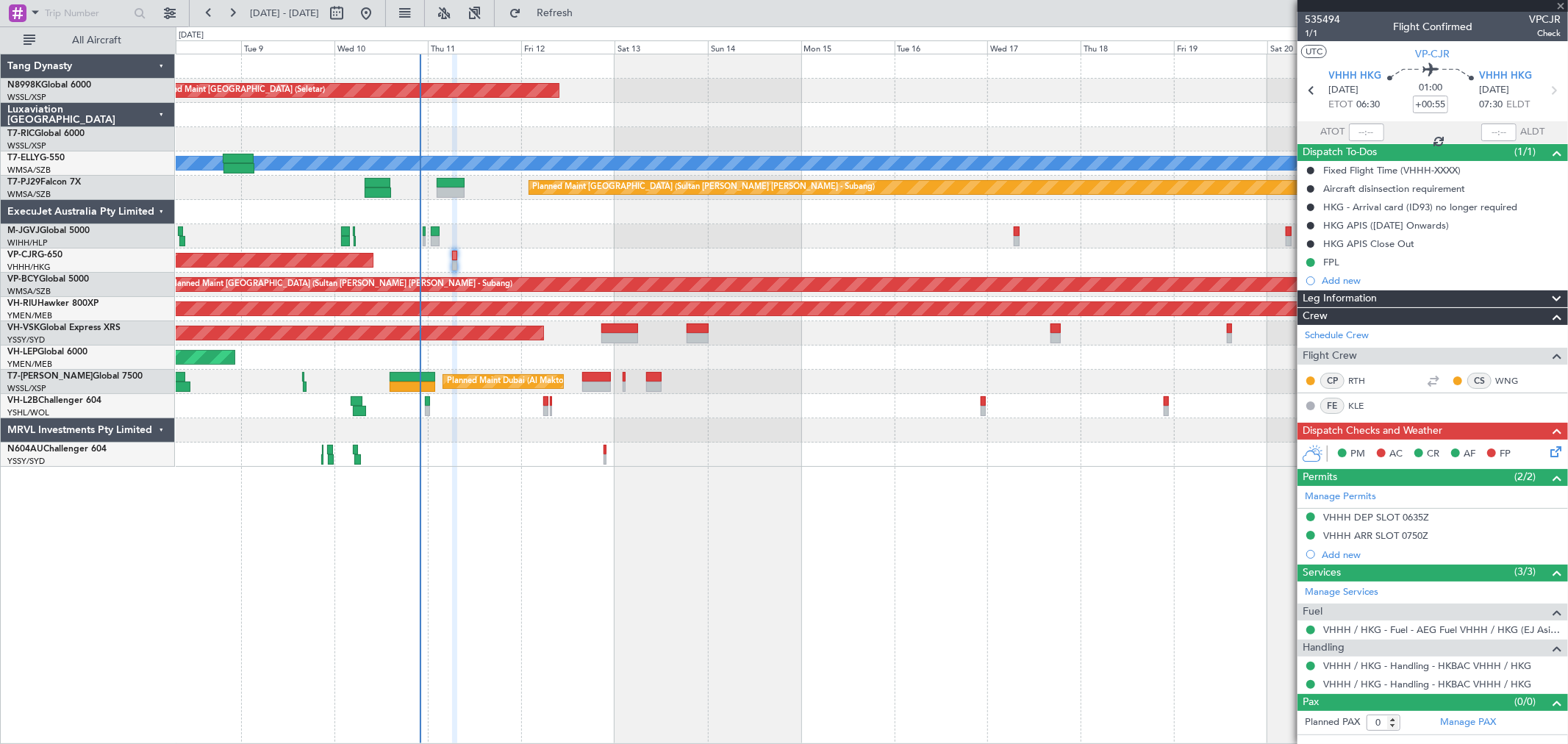
click at [605, 379] on div at bounding box center [596, 377] width 28 height 10
type input "+00:35"
type input "2"
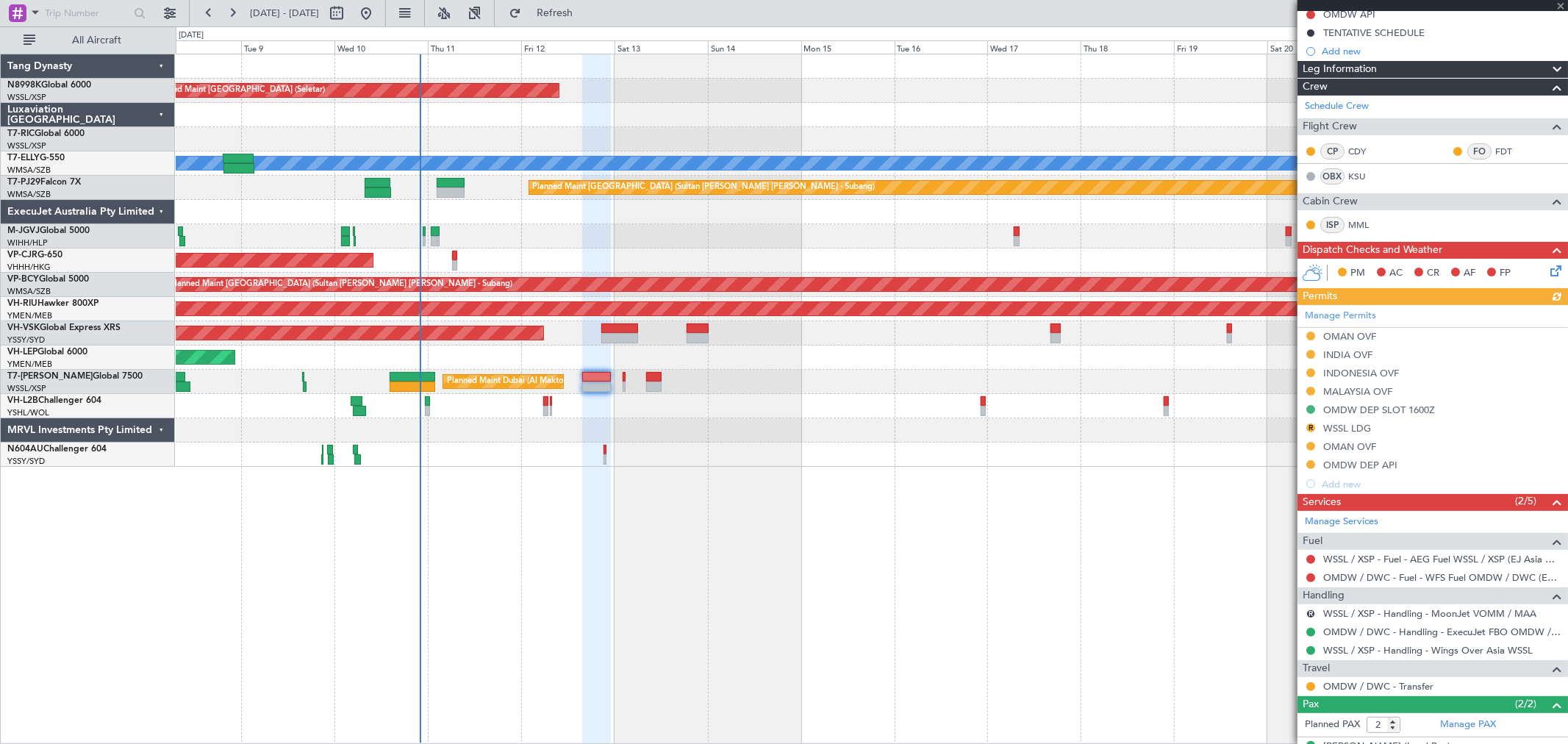
scroll to position [163, 0]
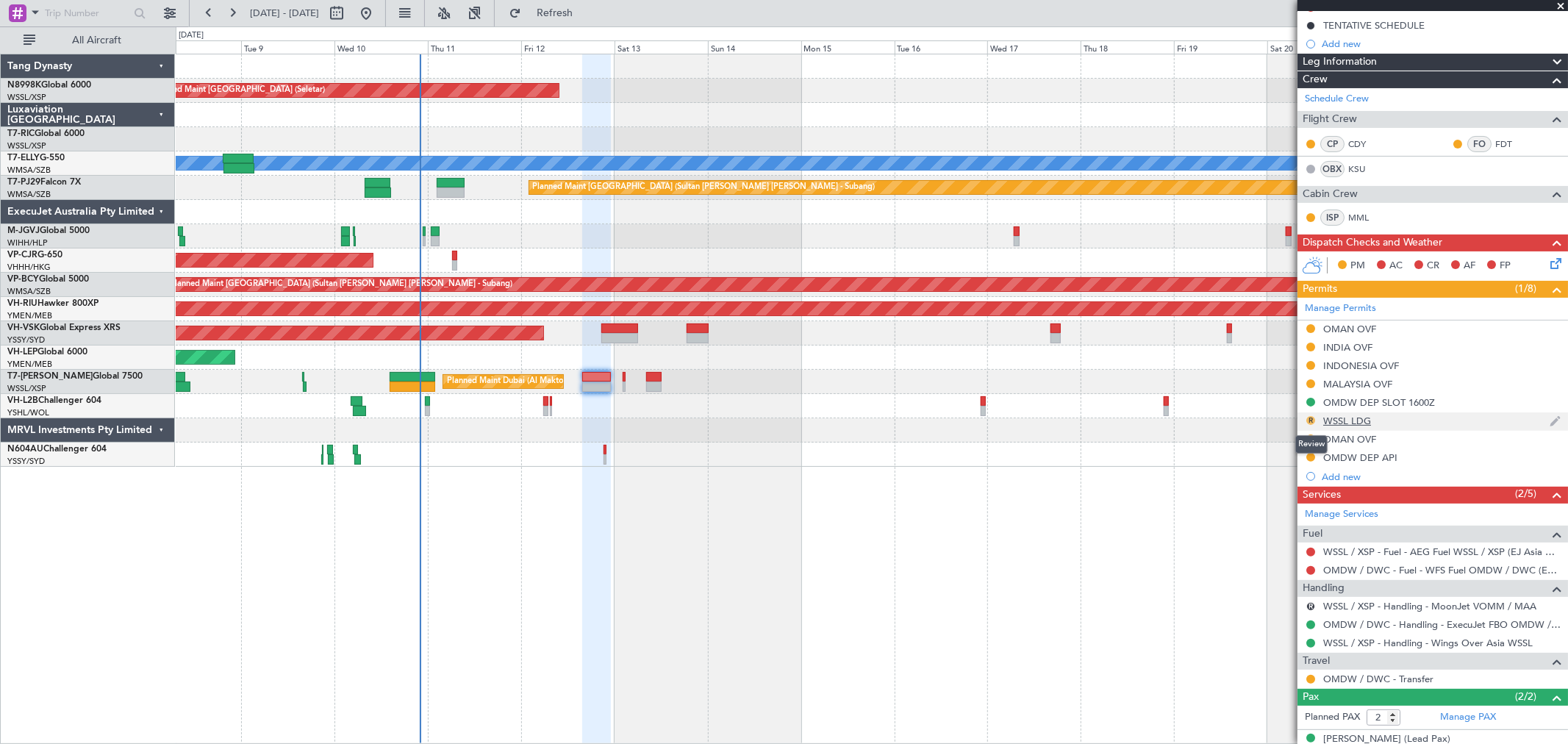
click at [1310, 418] on button "R" at bounding box center [1311, 420] width 9 height 9
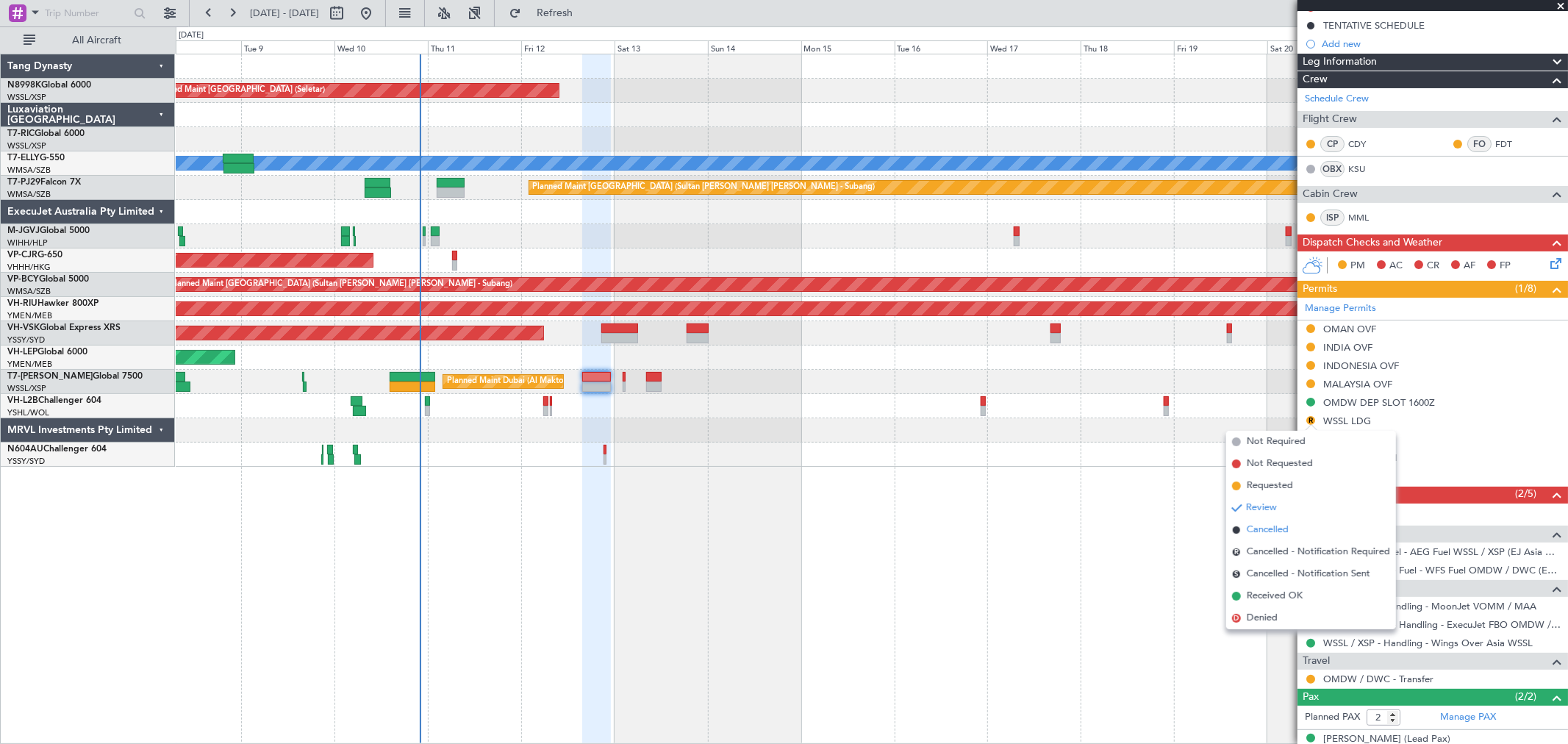
click at [1271, 523] on span "Cancelled" at bounding box center [1267, 530] width 42 height 15
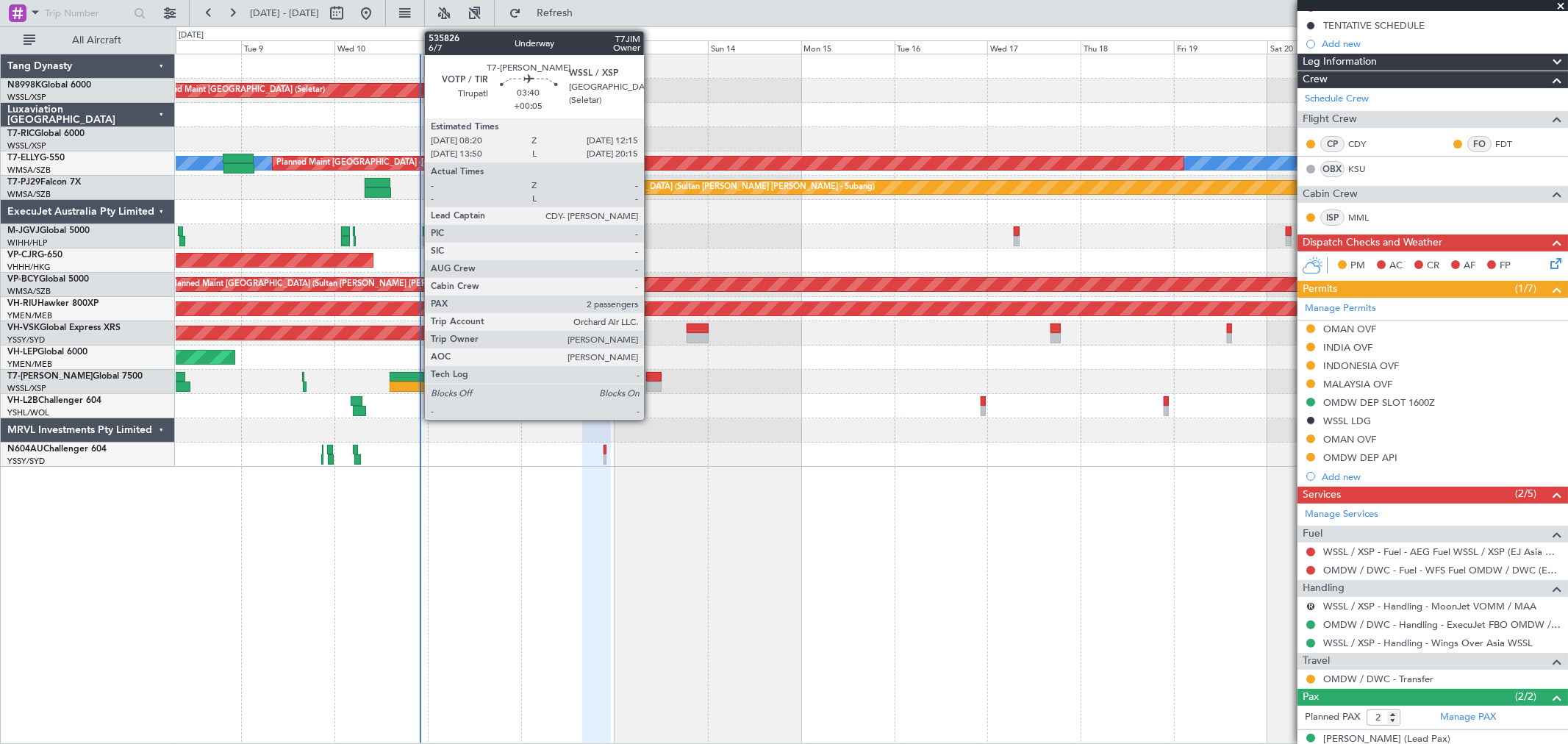
click at [651, 383] on div at bounding box center [654, 387] width 16 height 10
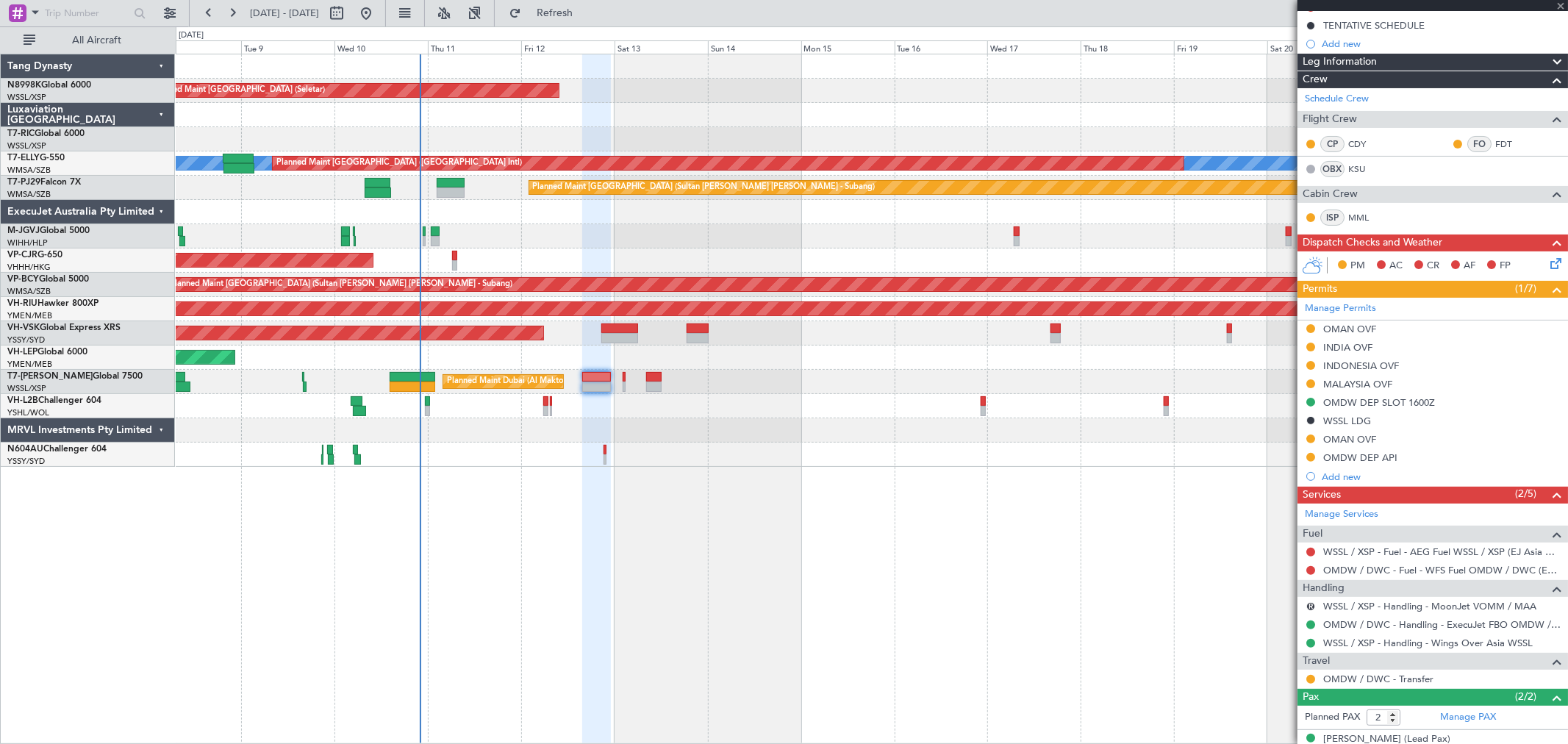
scroll to position [0, 0]
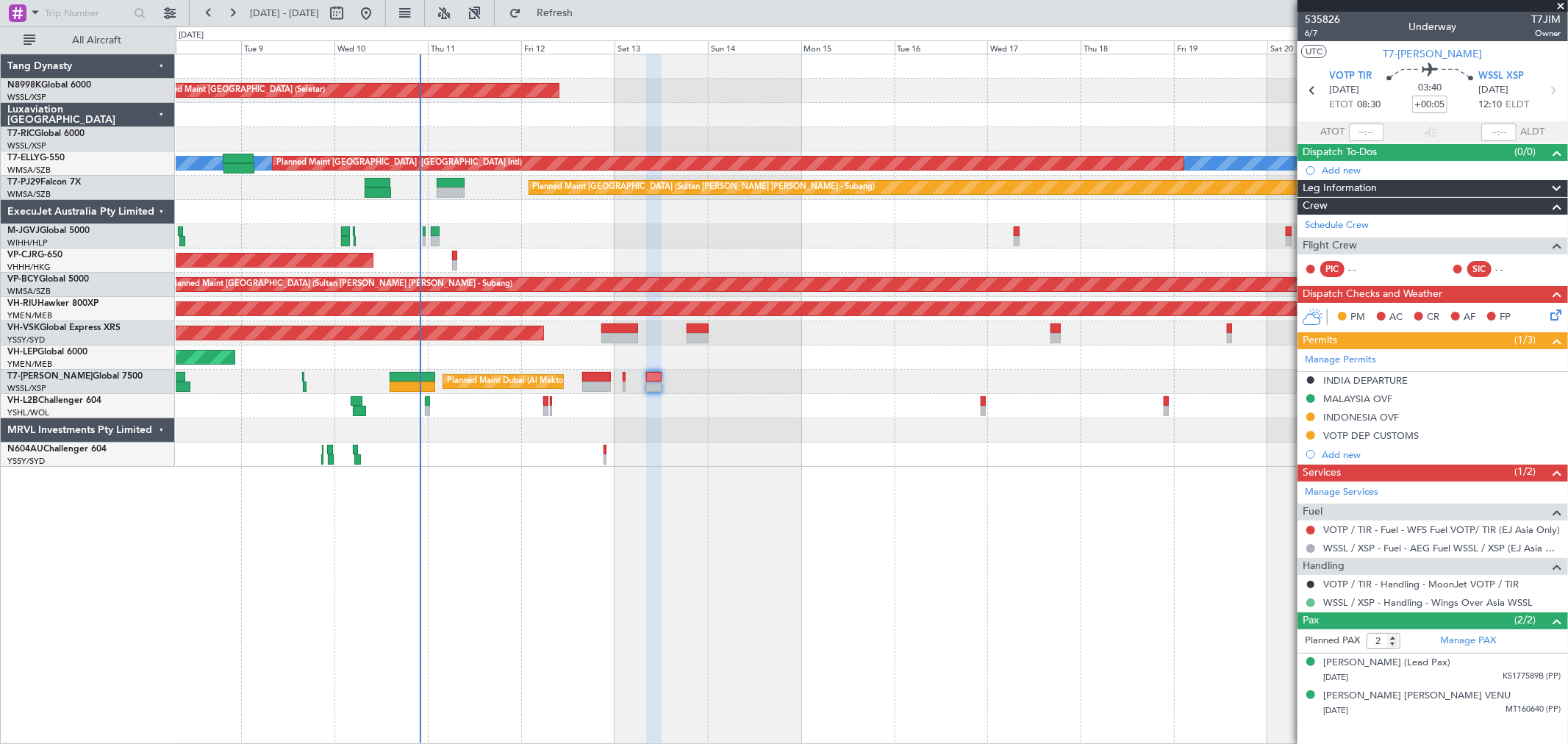
click at [1312, 603] on button at bounding box center [1311, 603] width 9 height 9
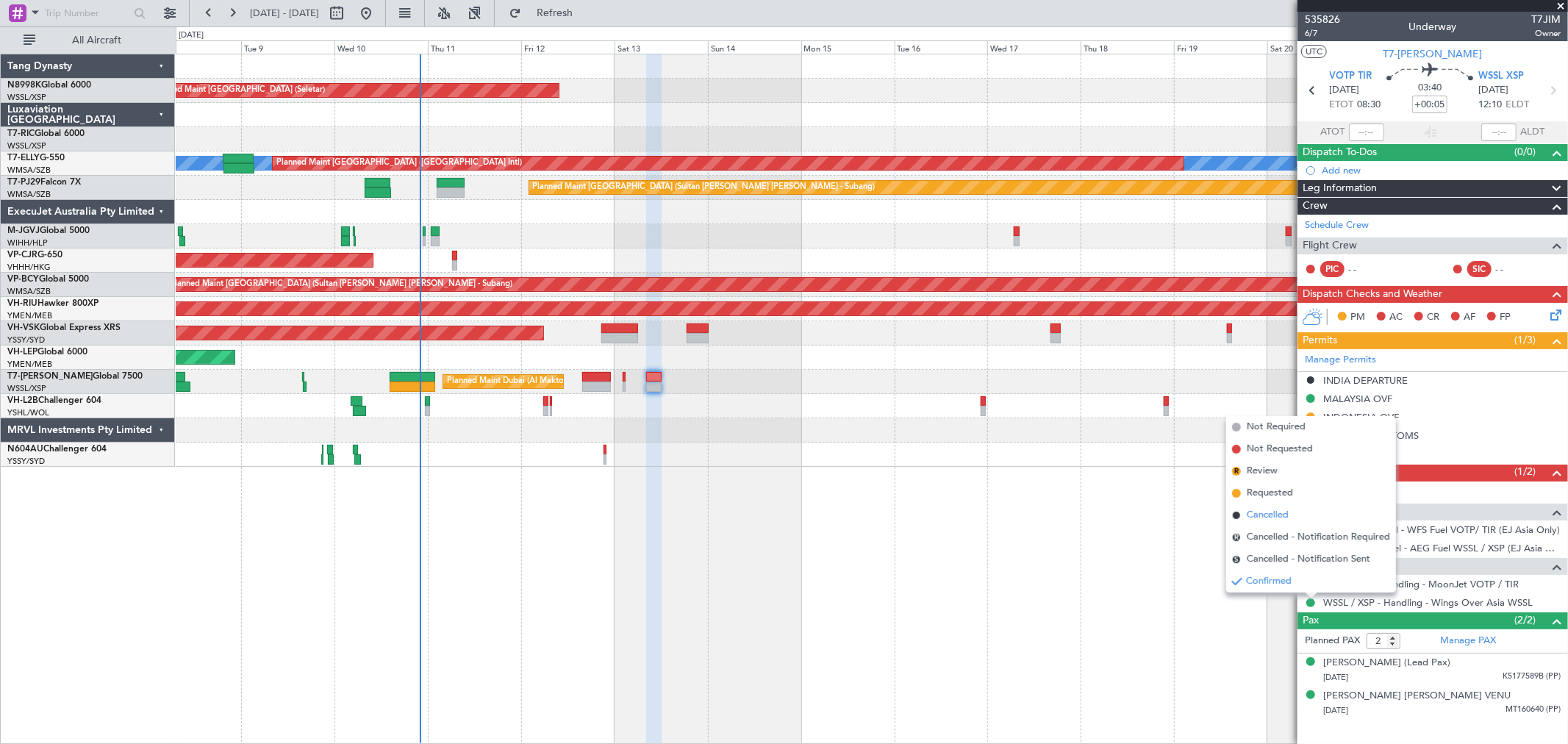
click at [1280, 512] on span "Cancelled" at bounding box center [1267, 515] width 42 height 15
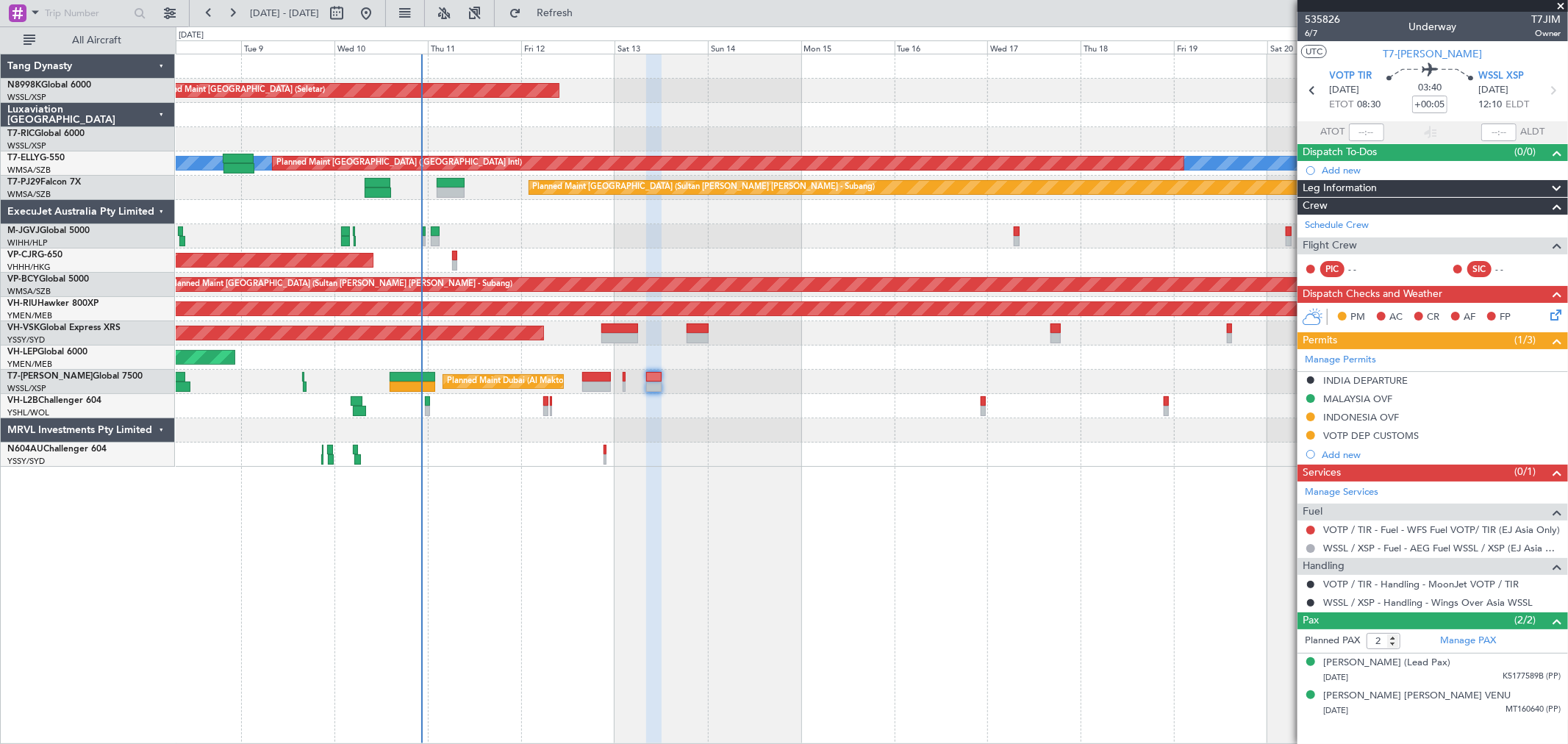
click at [706, 388] on div "Planned Maint Dubai (Al Maktoum Intl)" at bounding box center [872, 381] width 1392 height 24
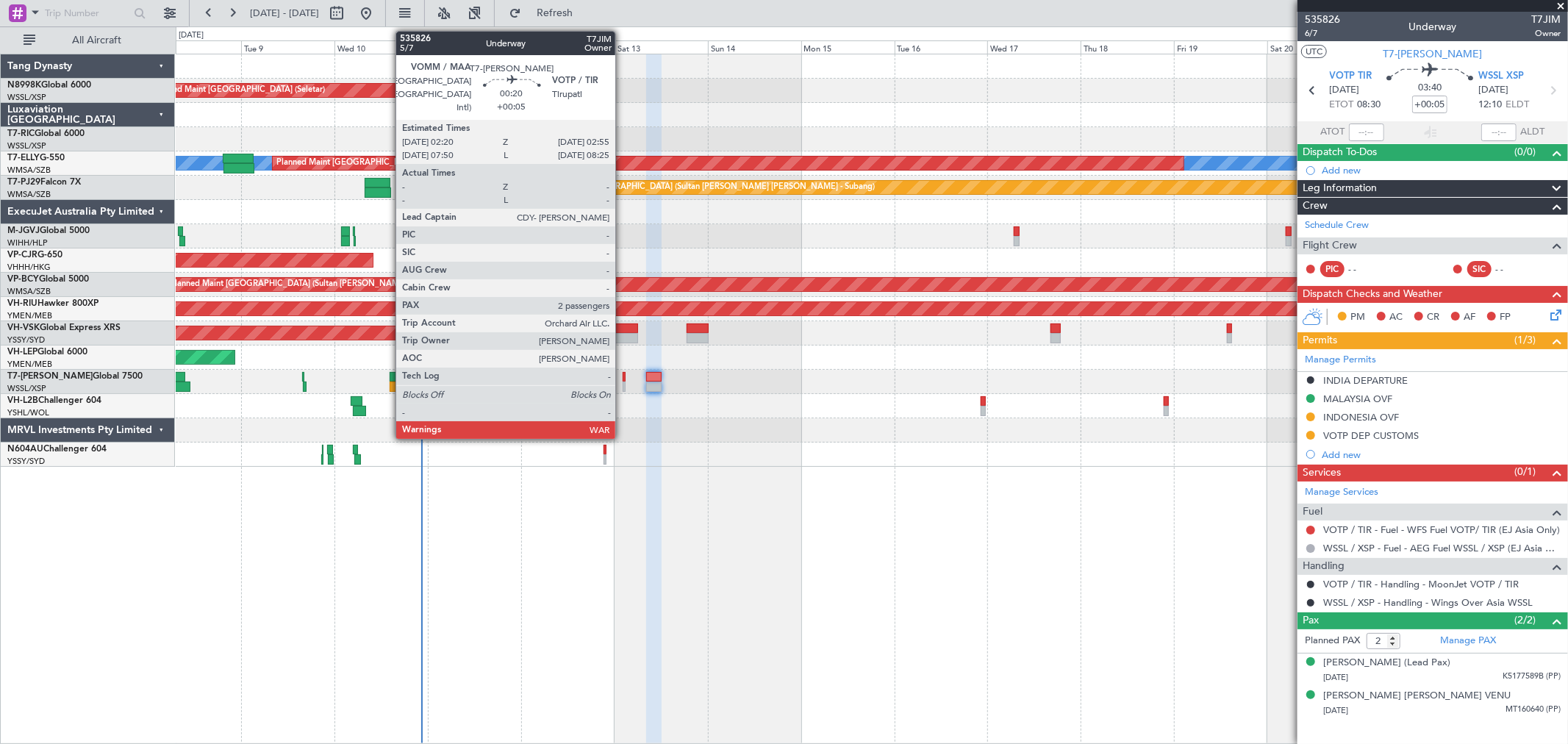
click at [623, 379] on div at bounding box center [624, 377] width 3 height 10
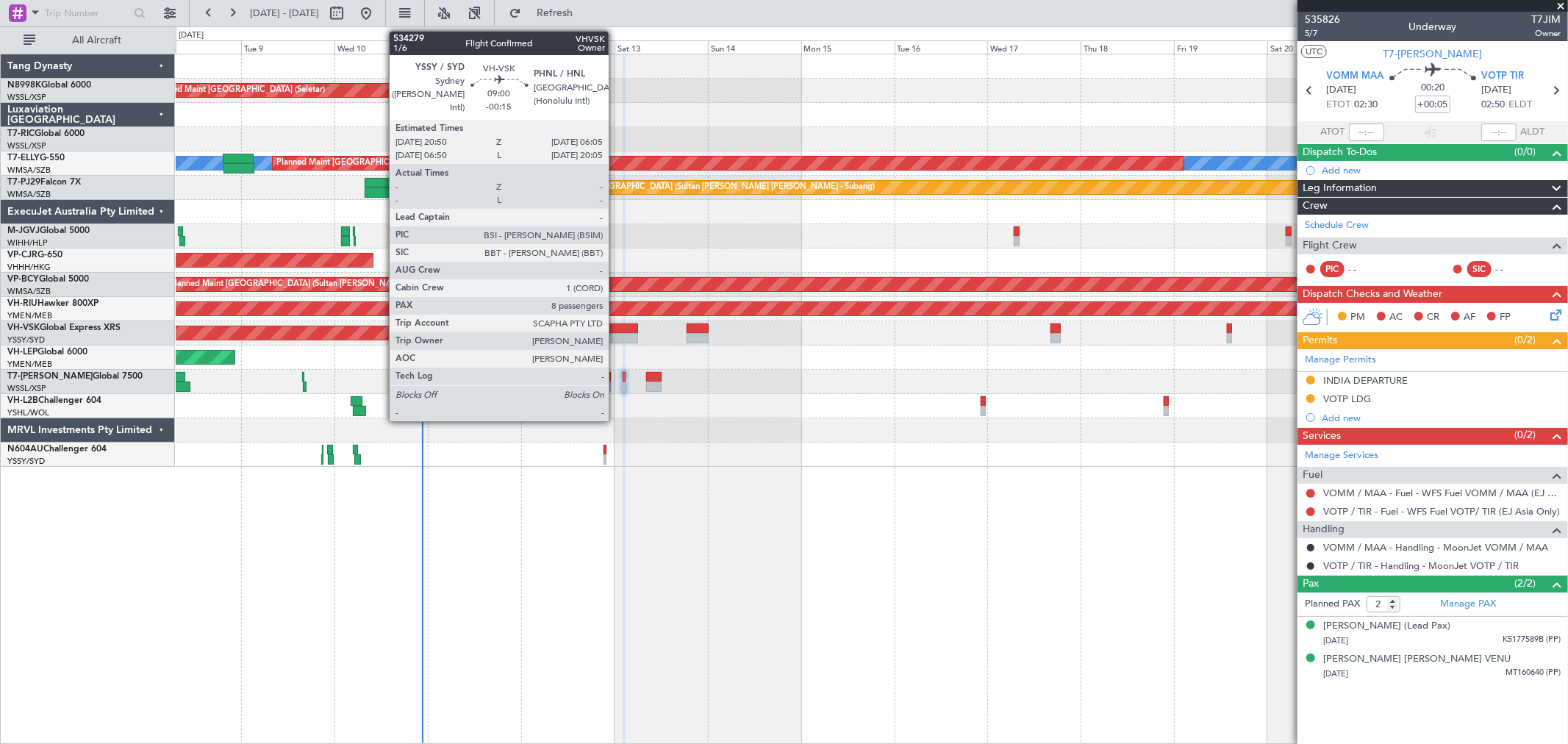
click at [616, 324] on div at bounding box center [619, 329] width 36 height 10
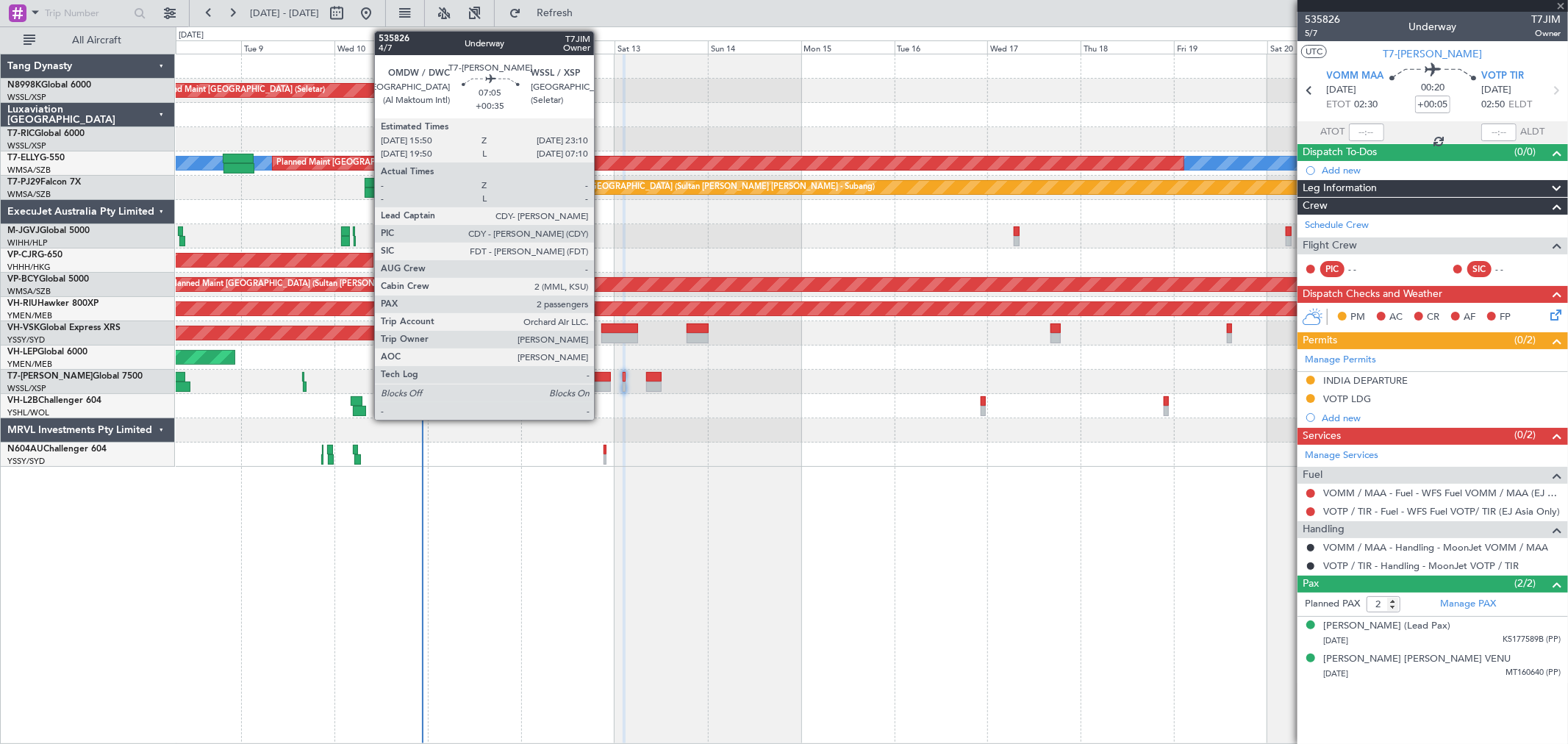
click at [601, 380] on div at bounding box center [596, 377] width 28 height 10
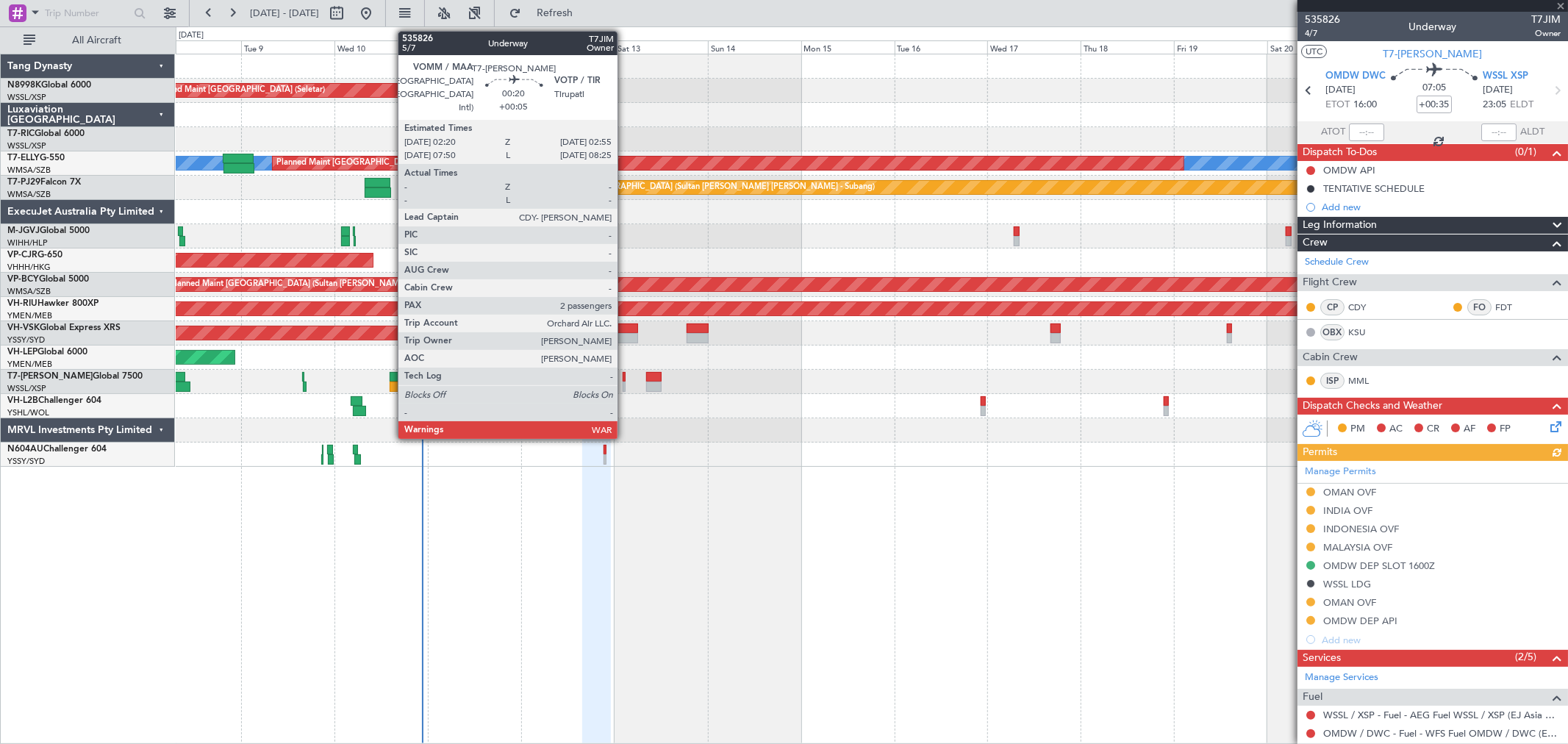
click at [625, 375] on div at bounding box center [624, 377] width 3 height 10
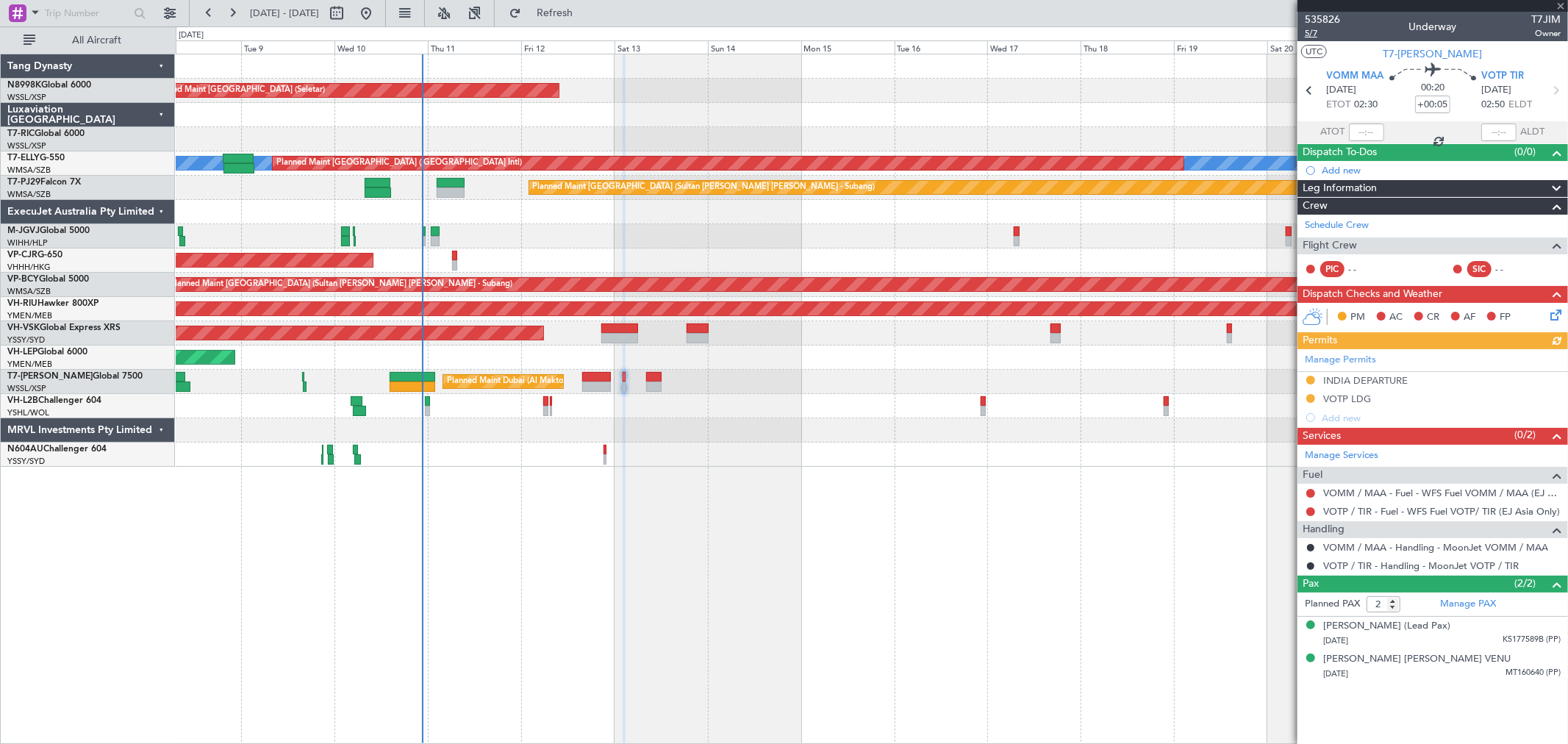
click at [1309, 34] on span "5/7" at bounding box center [1322, 34] width 35 height 13
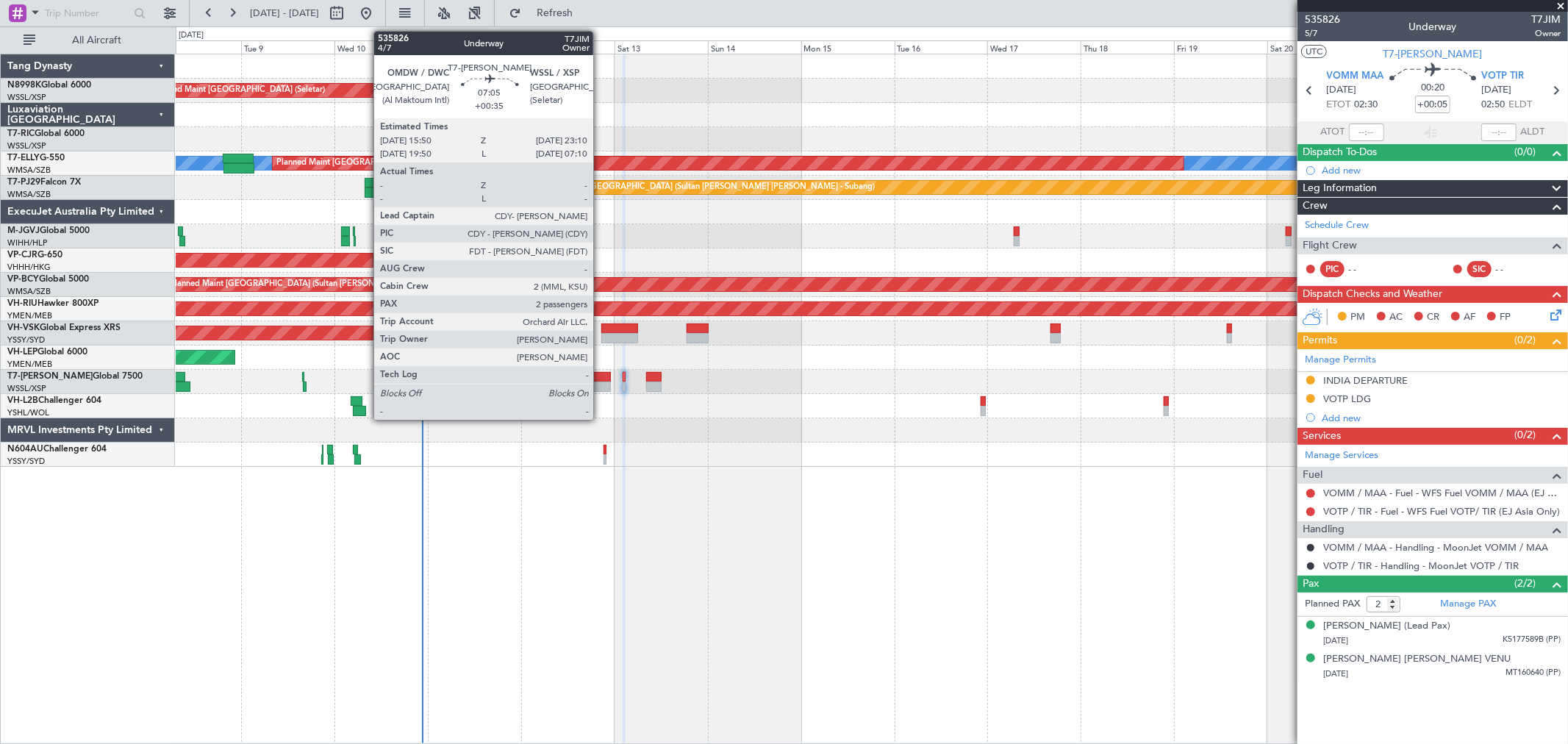
click at [600, 377] on div at bounding box center [596, 377] width 28 height 10
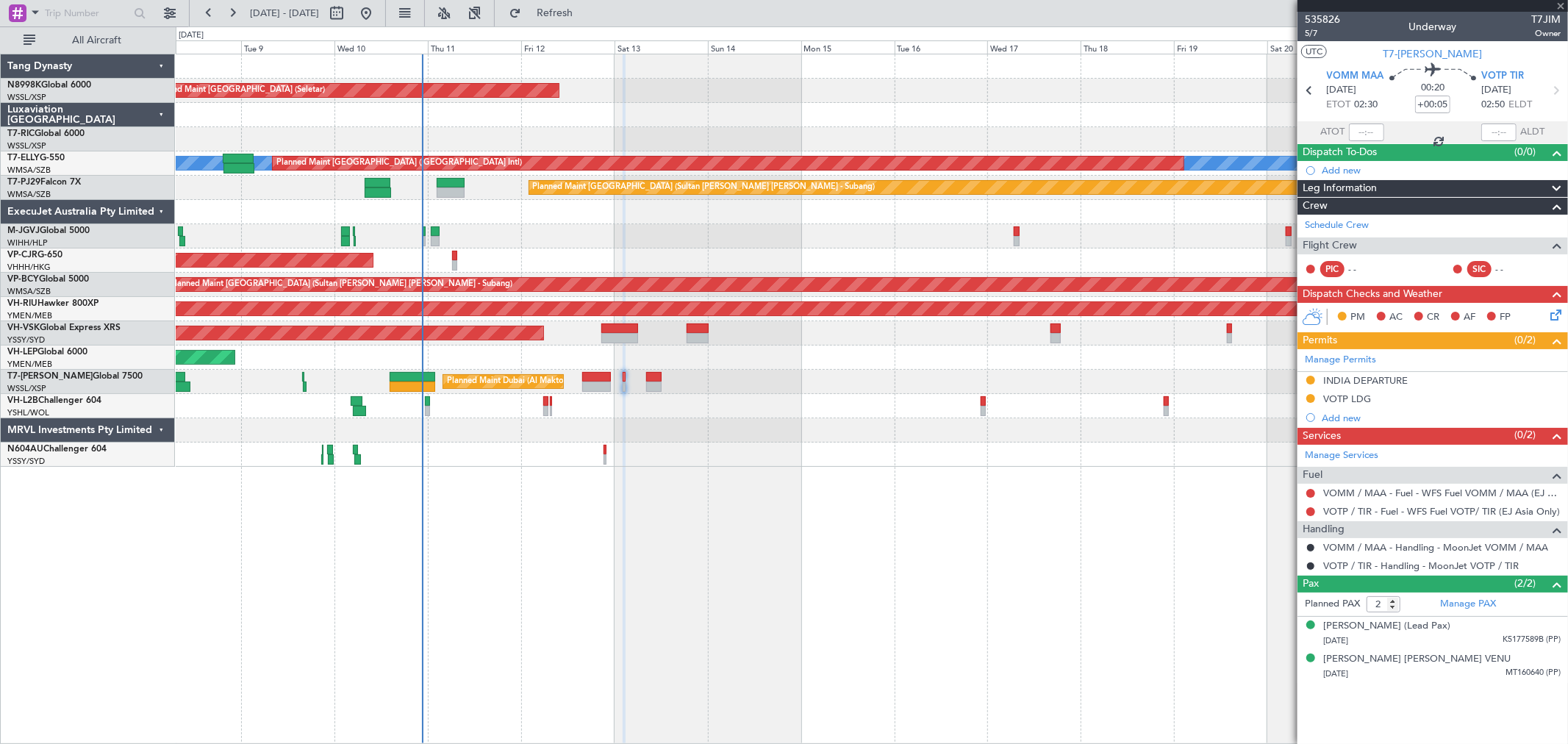
type input "+00:35"
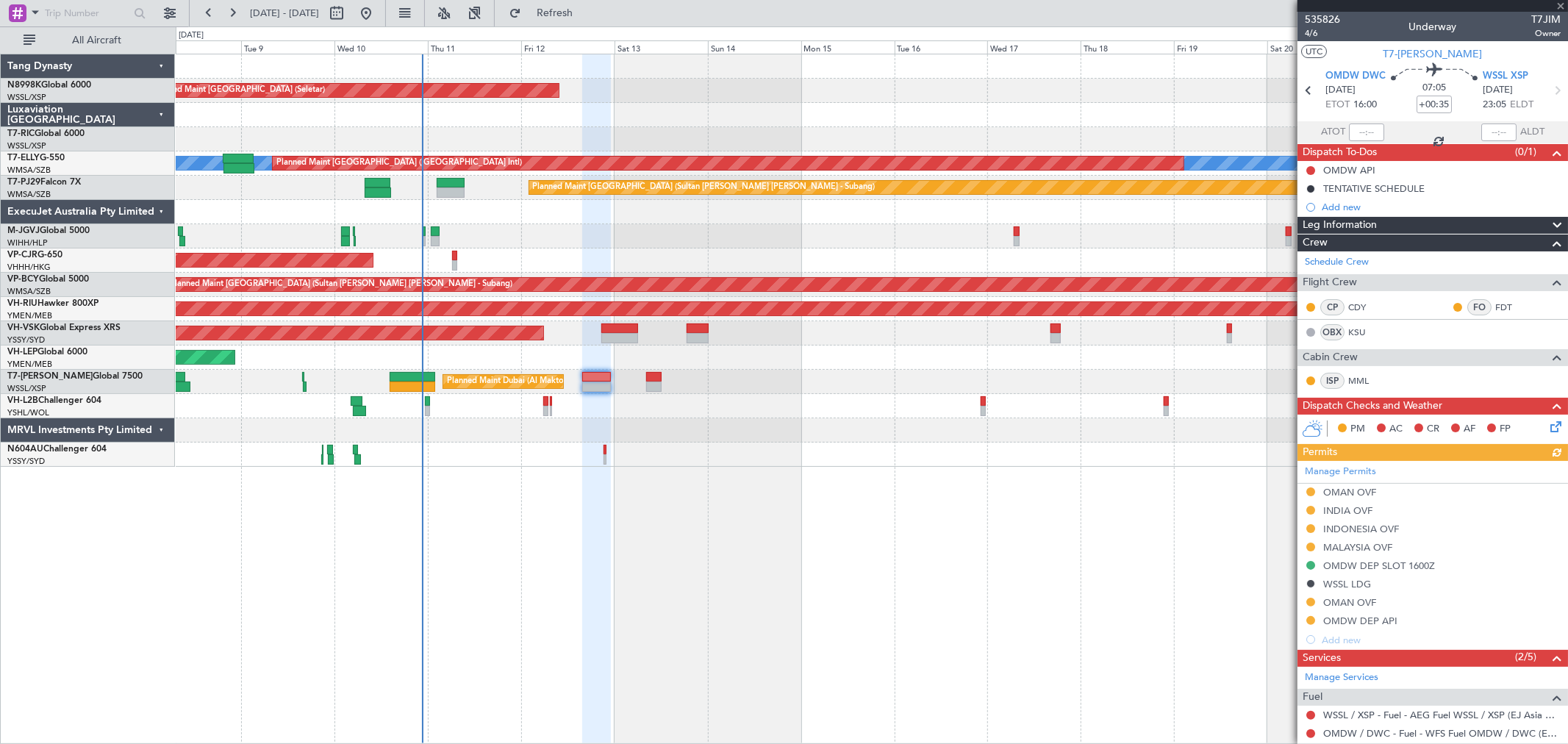
click at [1357, 472] on div "Manage Permits OMAN OVF INDIA OVF INDONESIA OVF MALAYSIA OVF OMDW DEP SLOT 1600…" at bounding box center [1433, 555] width 271 height 188
click at [1335, 472] on link "Manage Permits" at bounding box center [1341, 471] width 72 height 15
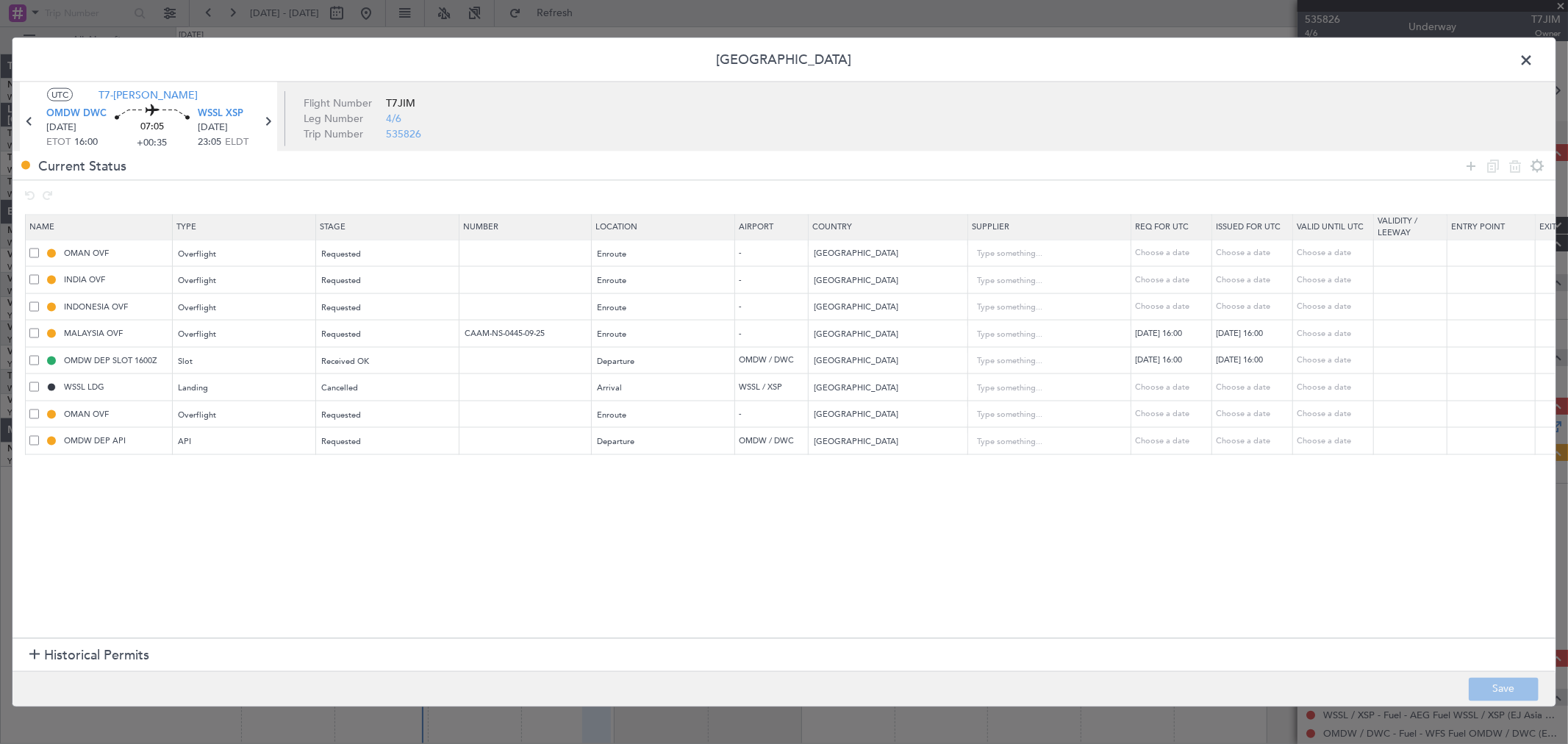
click at [35, 384] on span at bounding box center [34, 387] width 9 height 9
click at [40, 382] on input "checkbox" at bounding box center [40, 382] width 0 height 0
click at [125, 384] on input "WSSL LDG" at bounding box center [116, 387] width 110 height 13
drag, startPoint x: 135, startPoint y: 384, endPoint x: 49, endPoint y: 385, distance: 86.0
click at [61, 383] on input "WSSL LDG" at bounding box center [116, 387] width 110 height 13
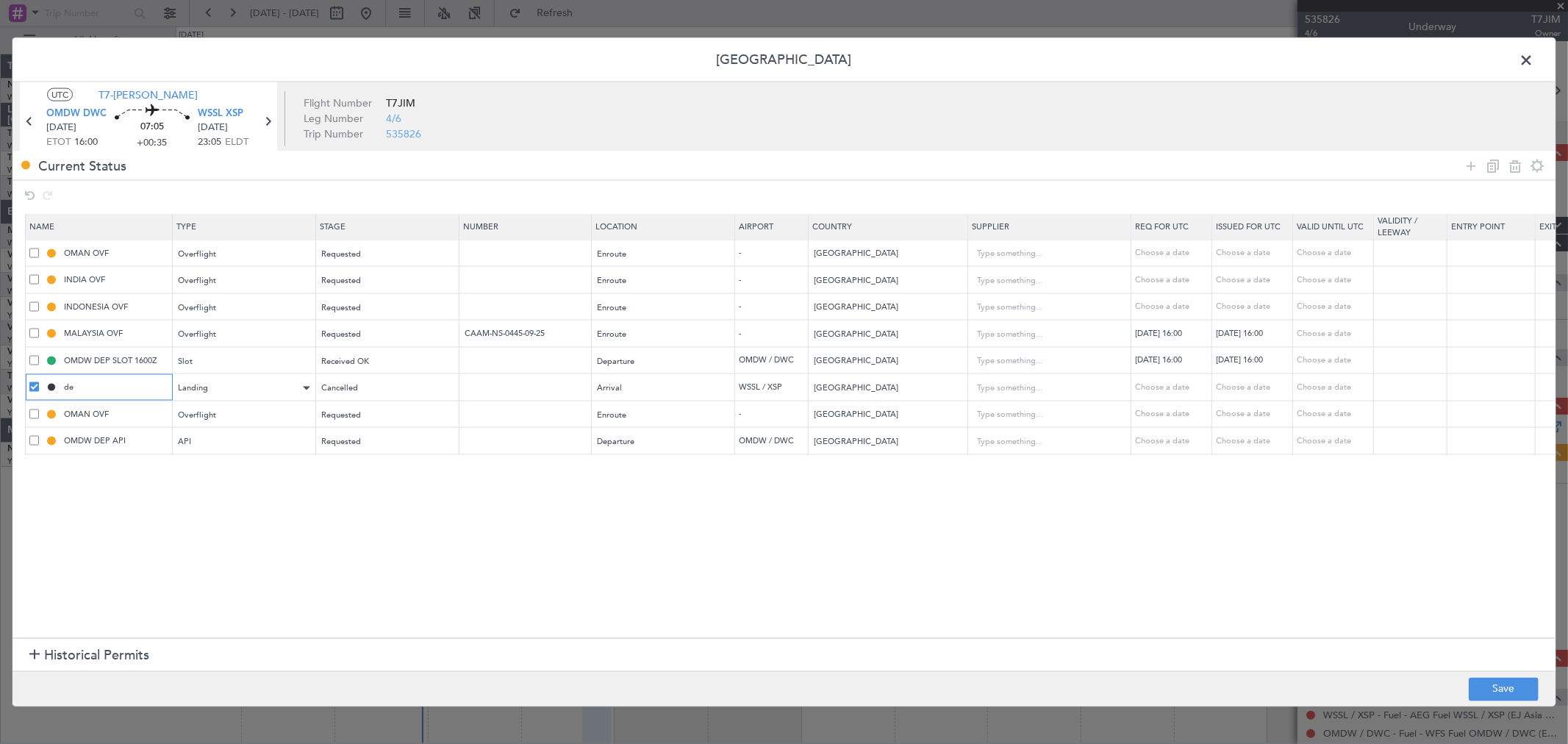
type input "de"
click at [254, 384] on div "Landing" at bounding box center [240, 388] width 122 height 22
click at [262, 388] on div at bounding box center [784, 372] width 1568 height 744
click at [262, 388] on div "Landing" at bounding box center [240, 388] width 122 height 22
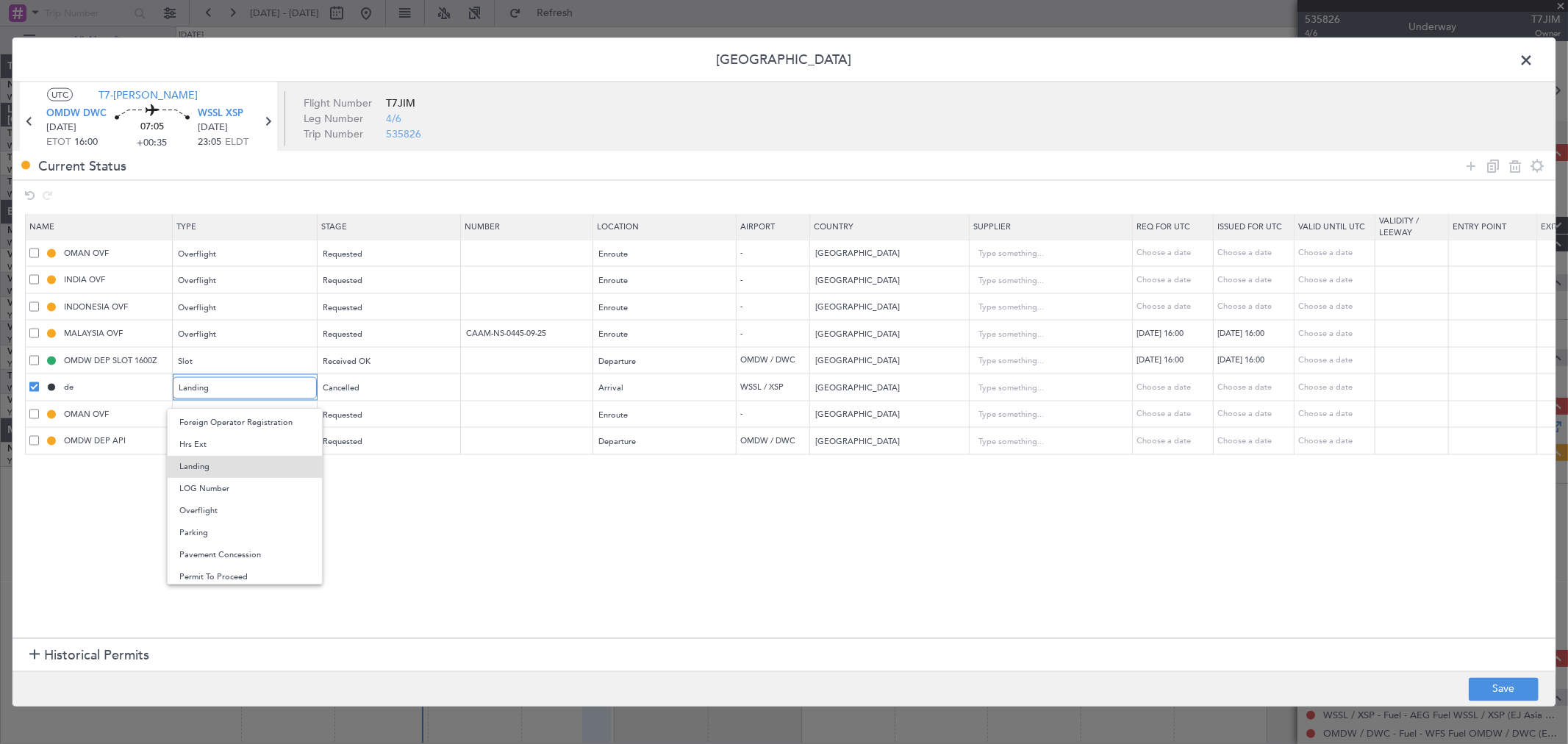
scroll to position [47, 0]
click at [229, 413] on span "API" at bounding box center [245, 416] width 131 height 22
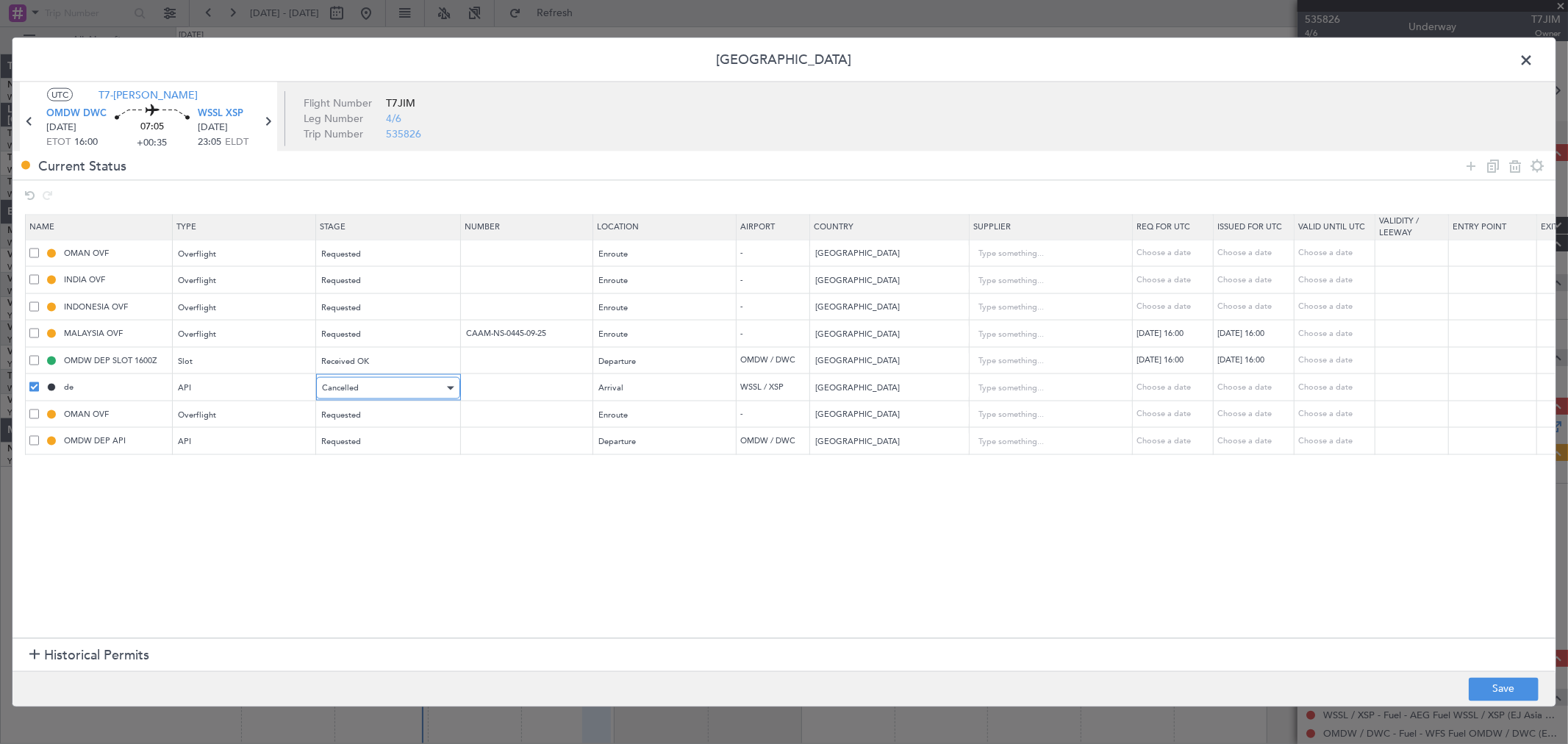
click at [375, 383] on div "Cancelled" at bounding box center [383, 388] width 122 height 22
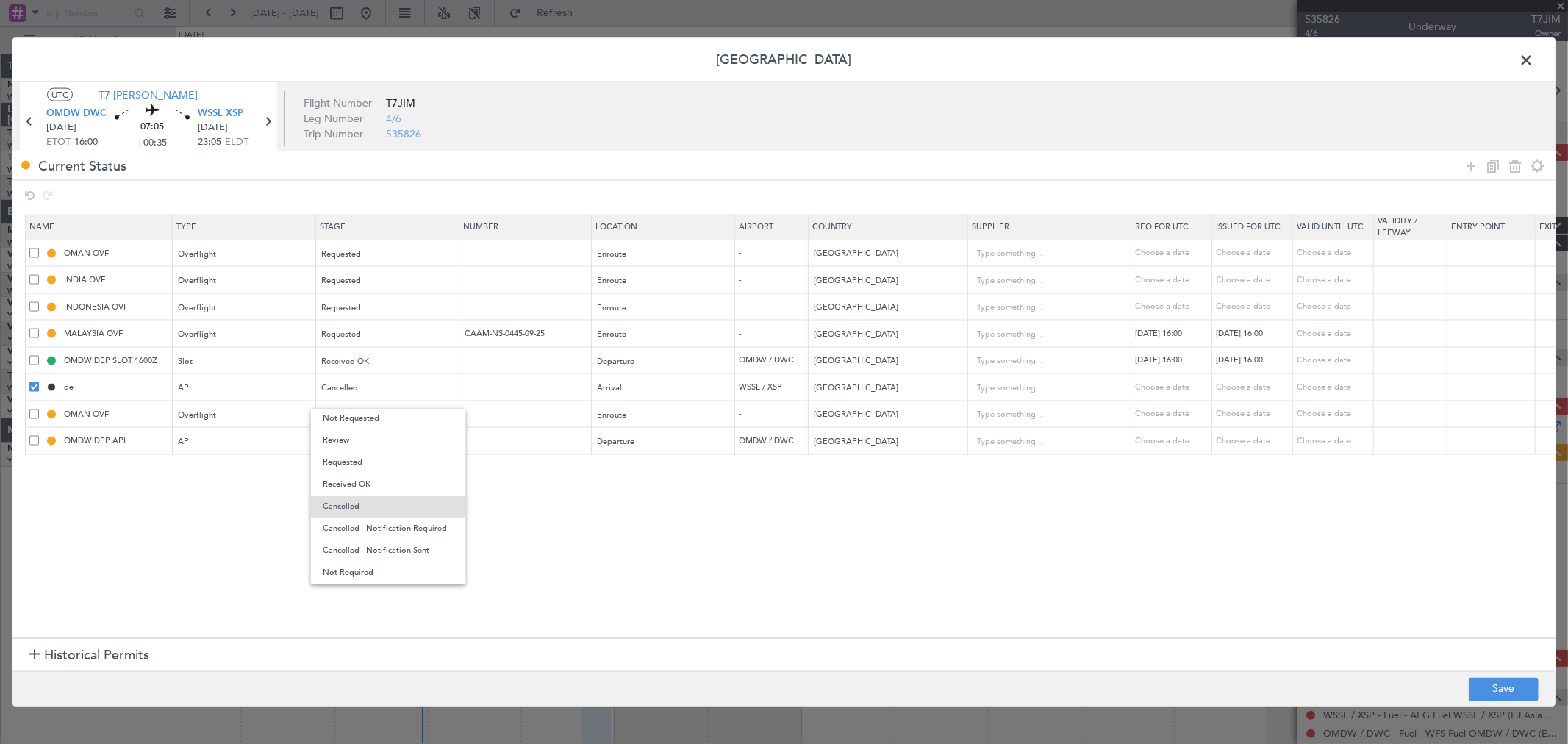
scroll to position [0, 0]
drag, startPoint x: 360, startPoint y: 457, endPoint x: 376, endPoint y: 413, distance: 46.8
click at [376, 413] on div "Denied Not Requested Review Requested Received OK Cancelled Cancelled - Notific…" at bounding box center [388, 496] width 156 height 177
click at [371, 438] on span "Not Requested" at bounding box center [389, 442] width 131 height 22
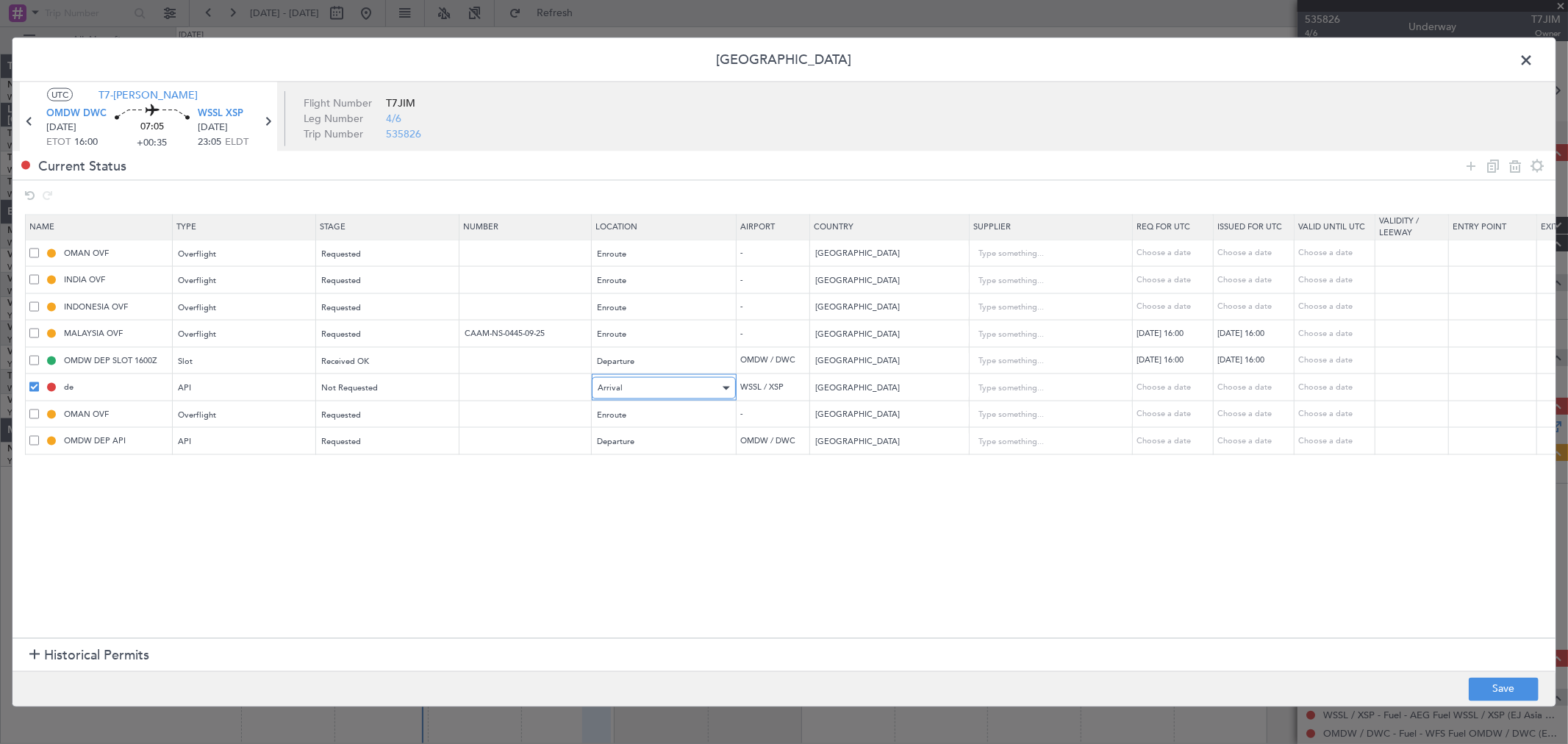
click at [669, 398] on div "Arrival" at bounding box center [659, 388] width 122 height 22
click at [650, 419] on span "Departure" at bounding box center [665, 420] width 131 height 22
drag, startPoint x: 100, startPoint y: 386, endPoint x: 64, endPoint y: 385, distance: 36.0
click at [64, 385] on input "de" at bounding box center [116, 387] width 110 height 13
click at [33, 386] on span at bounding box center [34, 387] width 9 height 9
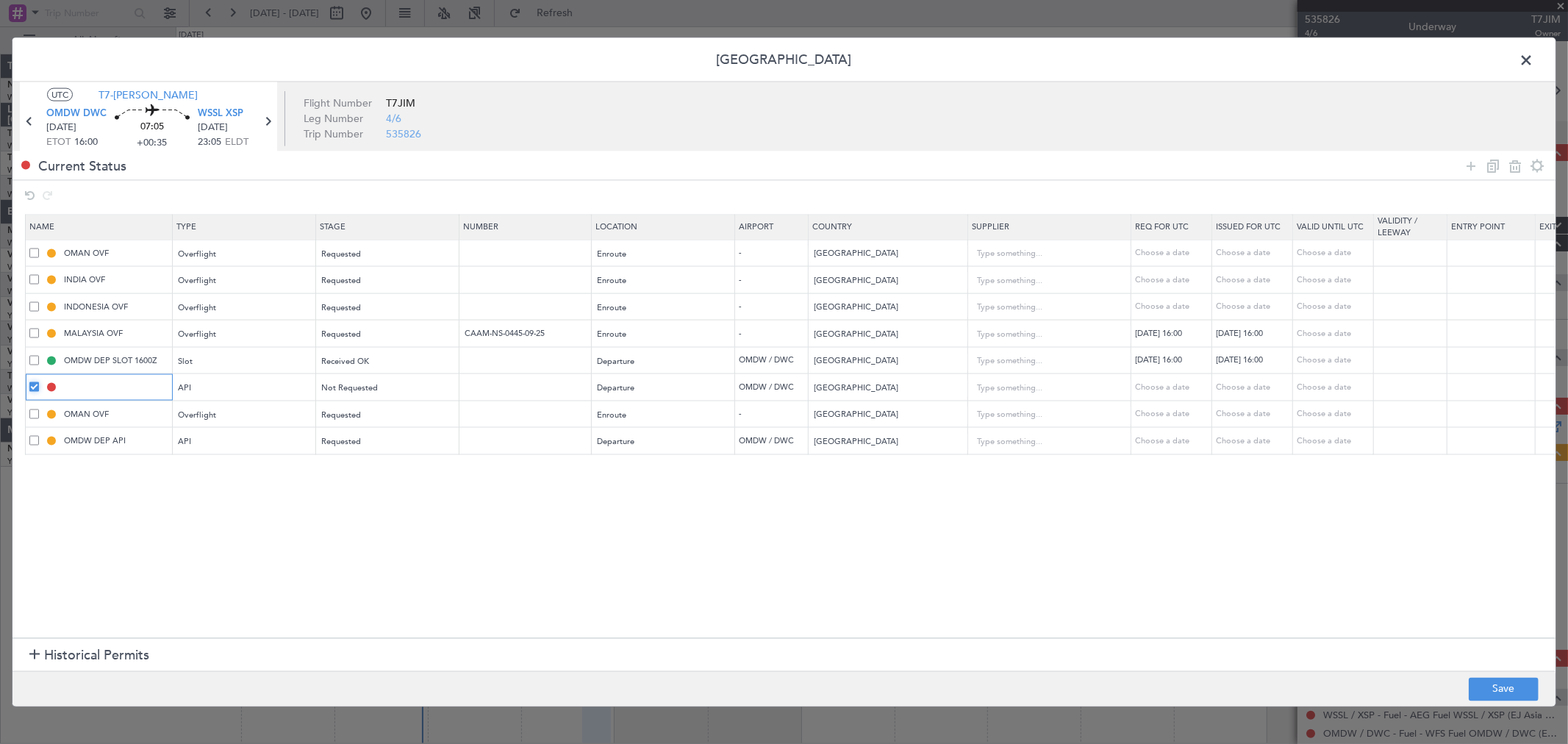
click at [40, 382] on input "checkbox" at bounding box center [40, 382] width 0 height 0
click at [34, 438] on span at bounding box center [34, 440] width 9 height 9
click at [40, 436] on input "checkbox" at bounding box center [40, 436] width 0 height 0
click at [1508, 171] on icon at bounding box center [1515, 165] width 17 height 17
click at [122, 413] on input "OMAN OVF" at bounding box center [116, 413] width 110 height 13
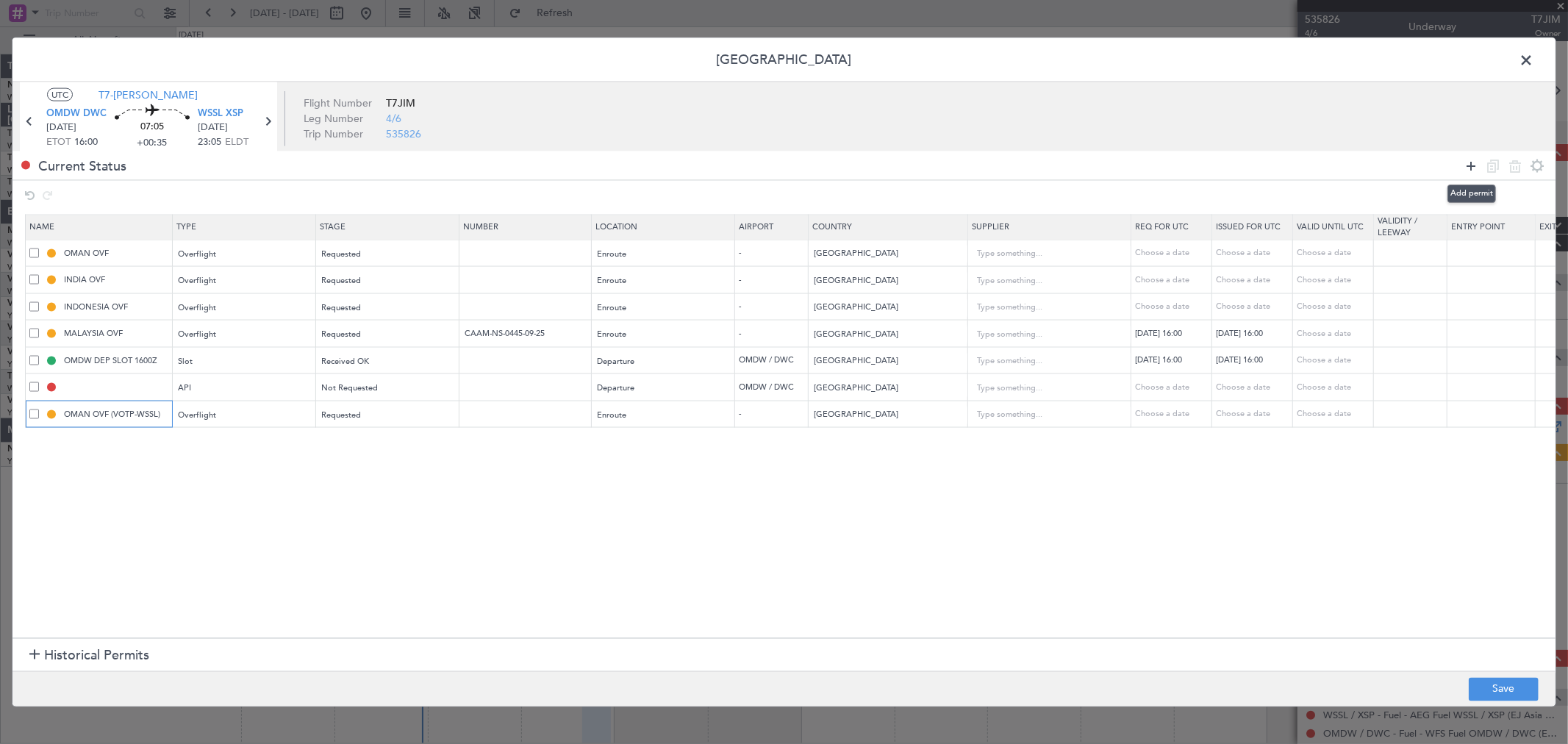
type input "OMAN OVF (VOTP-WSSL)"
click at [1475, 164] on icon at bounding box center [1471, 165] width 17 height 17
click at [252, 437] on div "Type" at bounding box center [240, 443] width 122 height 22
click at [223, 595] on span "Overflight" at bounding box center [245, 598] width 131 height 22
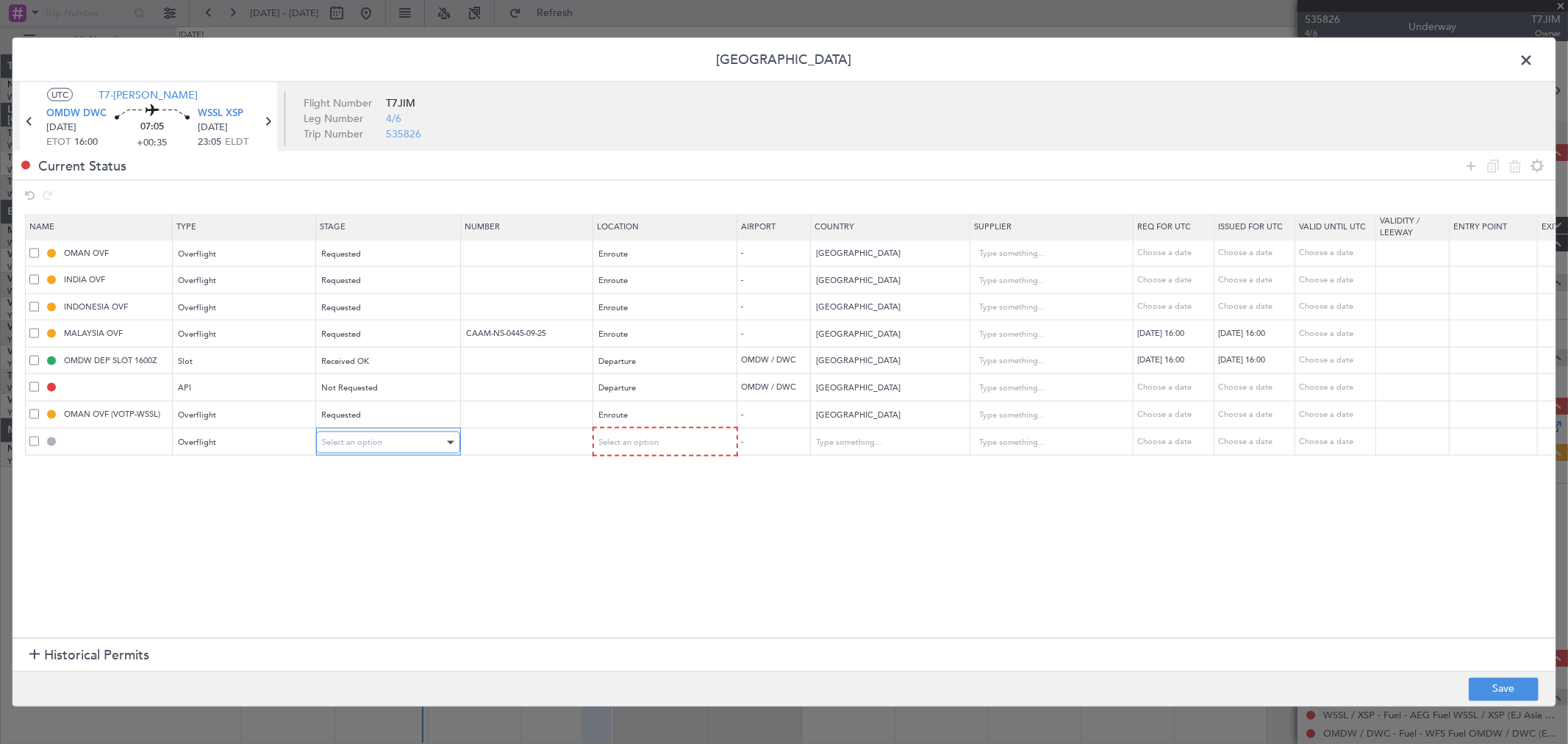
click at [378, 439] on span "Select an option" at bounding box center [352, 442] width 60 height 11
click at [353, 554] on span "Received OK" at bounding box center [389, 561] width 131 height 22
click at [635, 443] on span "Select an option" at bounding box center [629, 442] width 60 height 11
click at [607, 438] on div at bounding box center [784, 372] width 1568 height 744
click at [648, 443] on span "Select an option" at bounding box center [629, 442] width 60 height 11
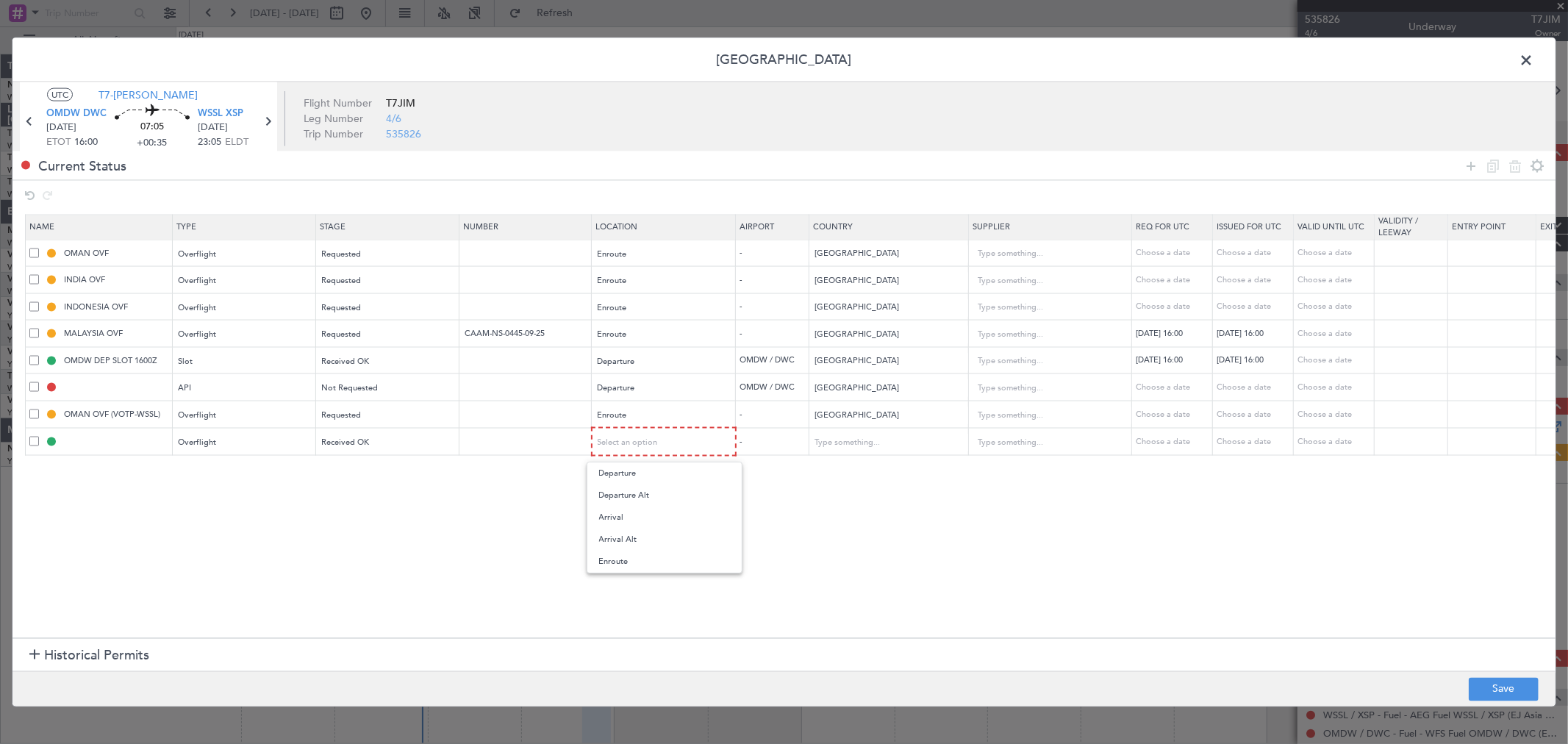
click at [605, 559] on span "Enroute" at bounding box center [665, 561] width 131 height 22
click at [866, 443] on input "text" at bounding box center [881, 442] width 133 height 22
click at [857, 458] on span "[GEOGRAPHIC_DATA]" at bounding box center [889, 466] width 137 height 22
type input "[GEOGRAPHIC_DATA]"
click at [115, 438] on input "text" at bounding box center [116, 440] width 110 height 13
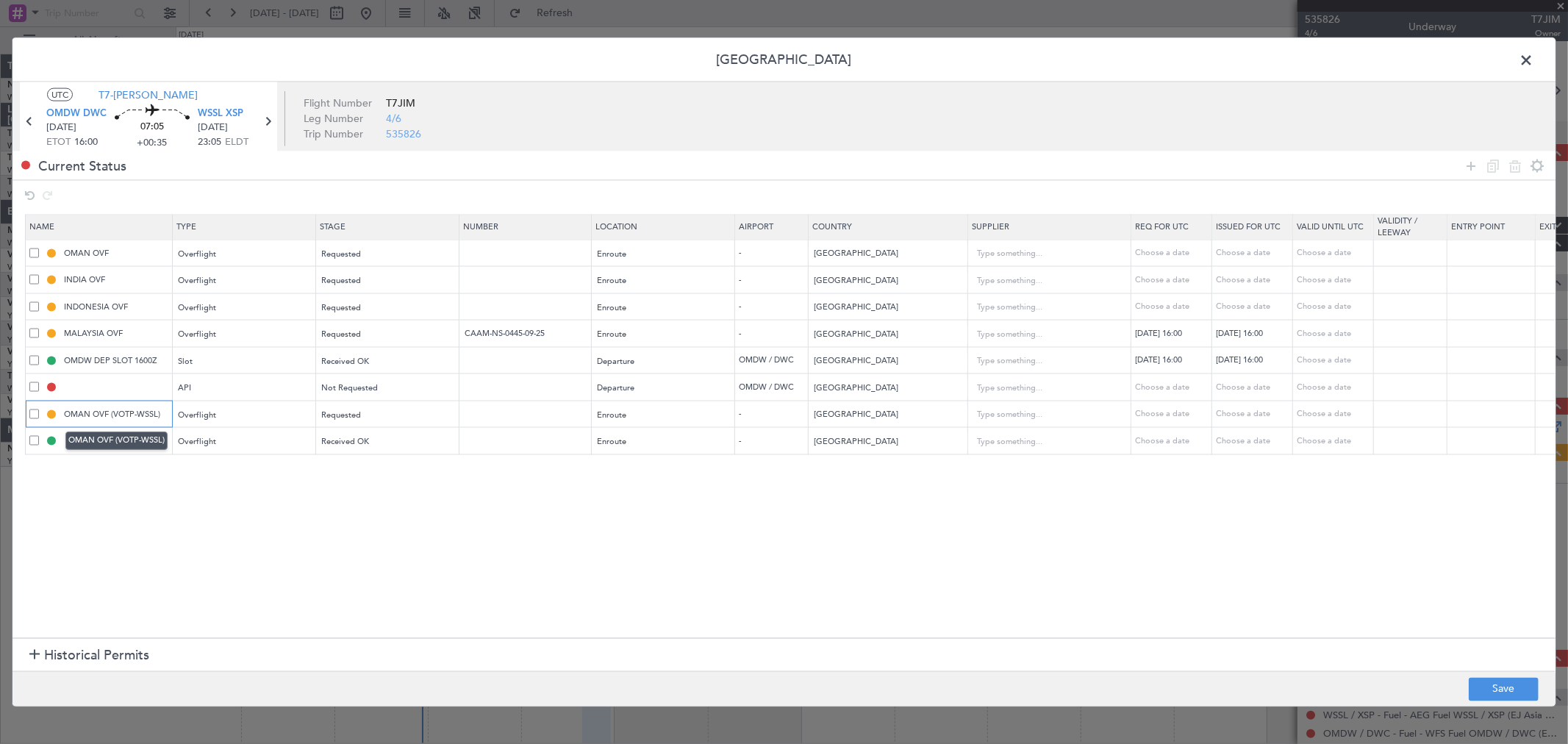
click at [136, 413] on input "OMAN OVF (VOTP-WSSL)" at bounding box center [116, 413] width 110 height 13
click at [158, 412] on input "OMAN OVF (VOTP-WSSL)" at bounding box center [116, 413] width 110 height 13
type input "OMAN OVF (OMDW-VOMM)"
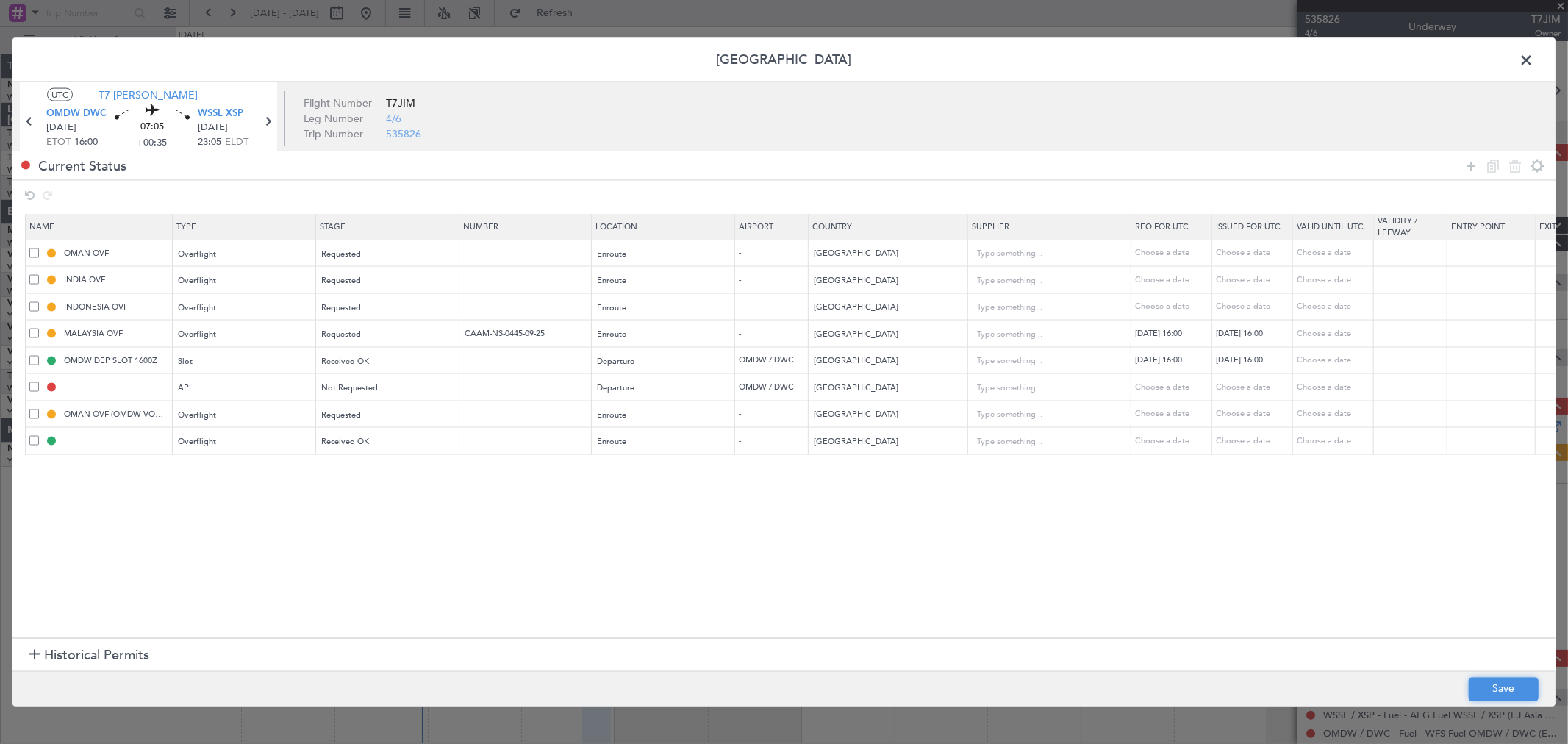
drag, startPoint x: 1505, startPoint y: 690, endPoint x: 535, endPoint y: 494, distance: 989.6
click at [535, 494] on div "Permit Center UTC T7-[PERSON_NAME] OMDW DWC [DATE] ETOT 16:00 07:05 +00:35 WSSL…" at bounding box center [784, 372] width 1545 height 669
click at [491, 443] on input "text" at bounding box center [527, 440] width 128 height 13
paste input "CAAM-NS-0446-09-25"
type input "CAAM-NS-0446-09-25"
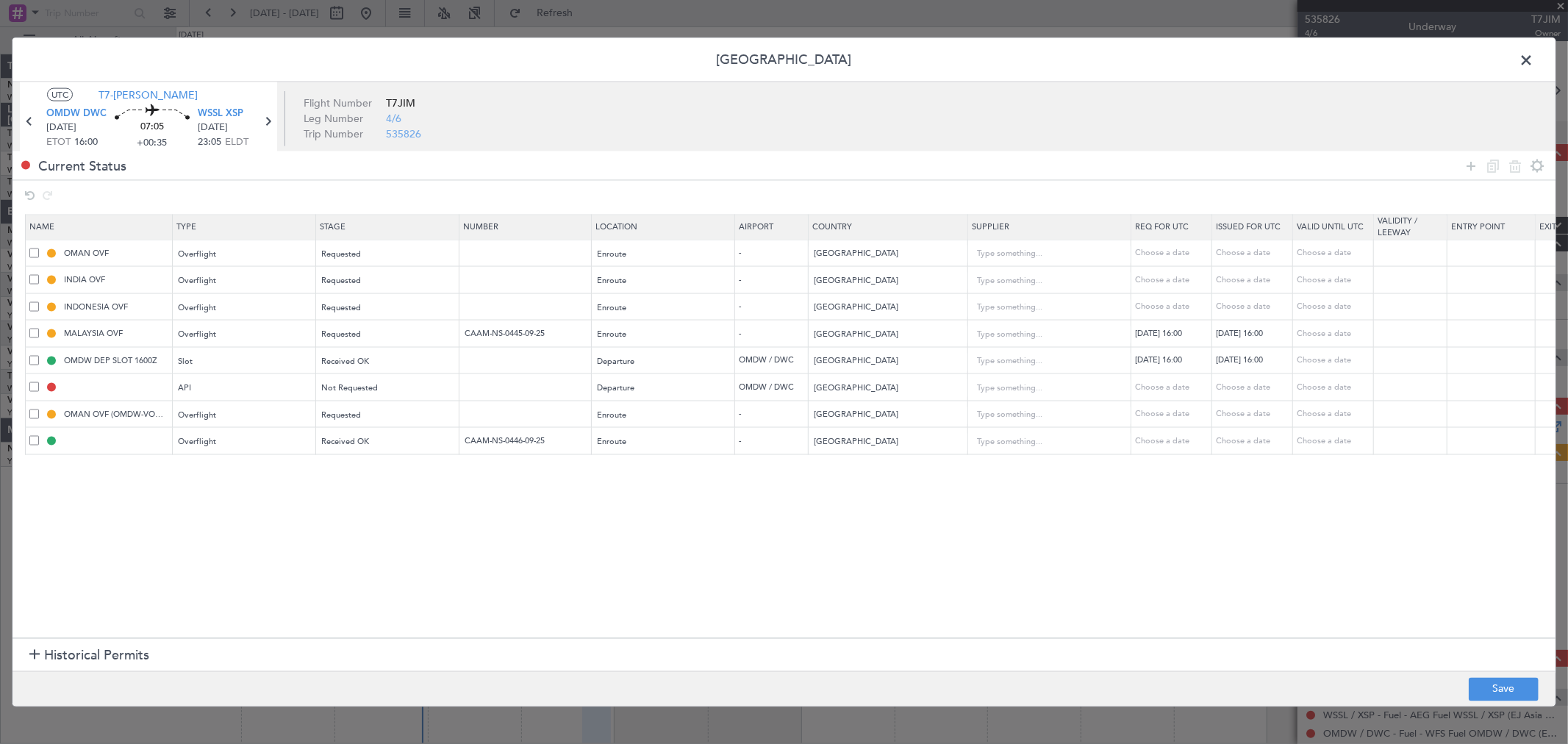
click at [673, 525] on section "Name Type Stage Number Location Airport Country Supplier Req For Utc Issued For…" at bounding box center [784, 424] width 1543 height 427
click at [398, 333] on div "Requested" at bounding box center [383, 335] width 122 height 22
click at [365, 449] on span "Received OK" at bounding box center [389, 455] width 131 height 22
click at [1503, 684] on button "Save" at bounding box center [1503, 688] width 70 height 23
type input "MALAYSIA OVF"
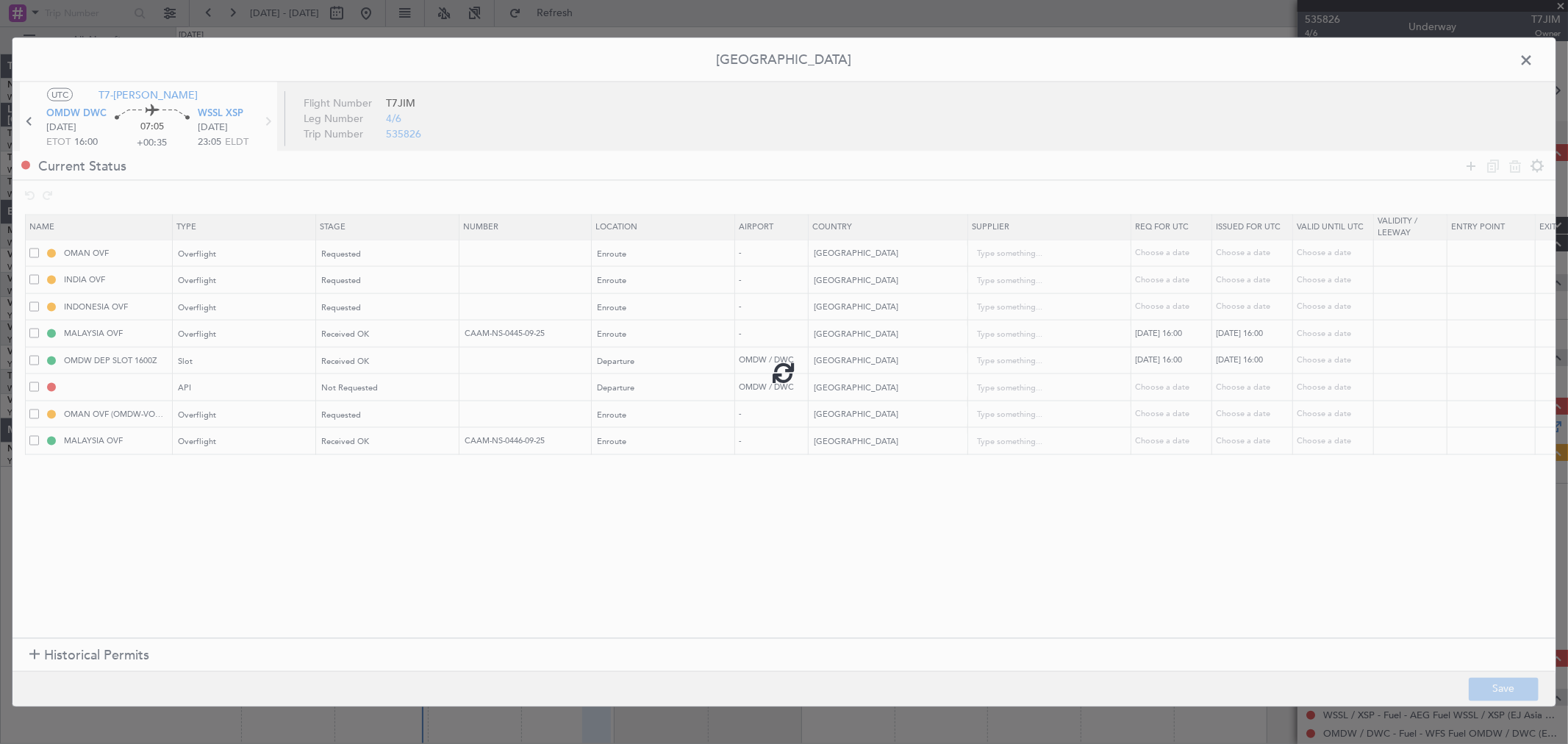
type input "NNN"
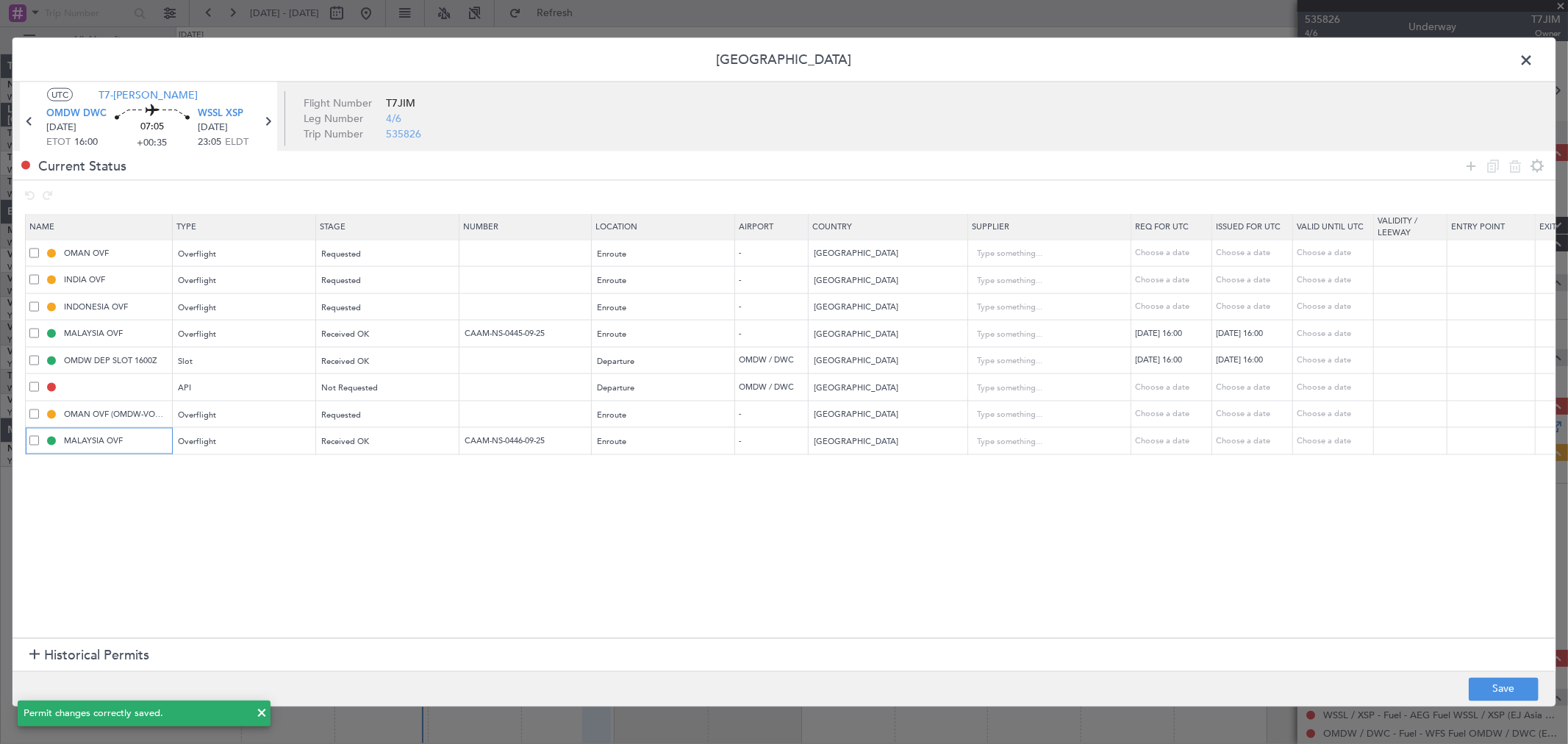
click at [133, 443] on input "MALAYSIA OVF" at bounding box center [116, 440] width 110 height 13
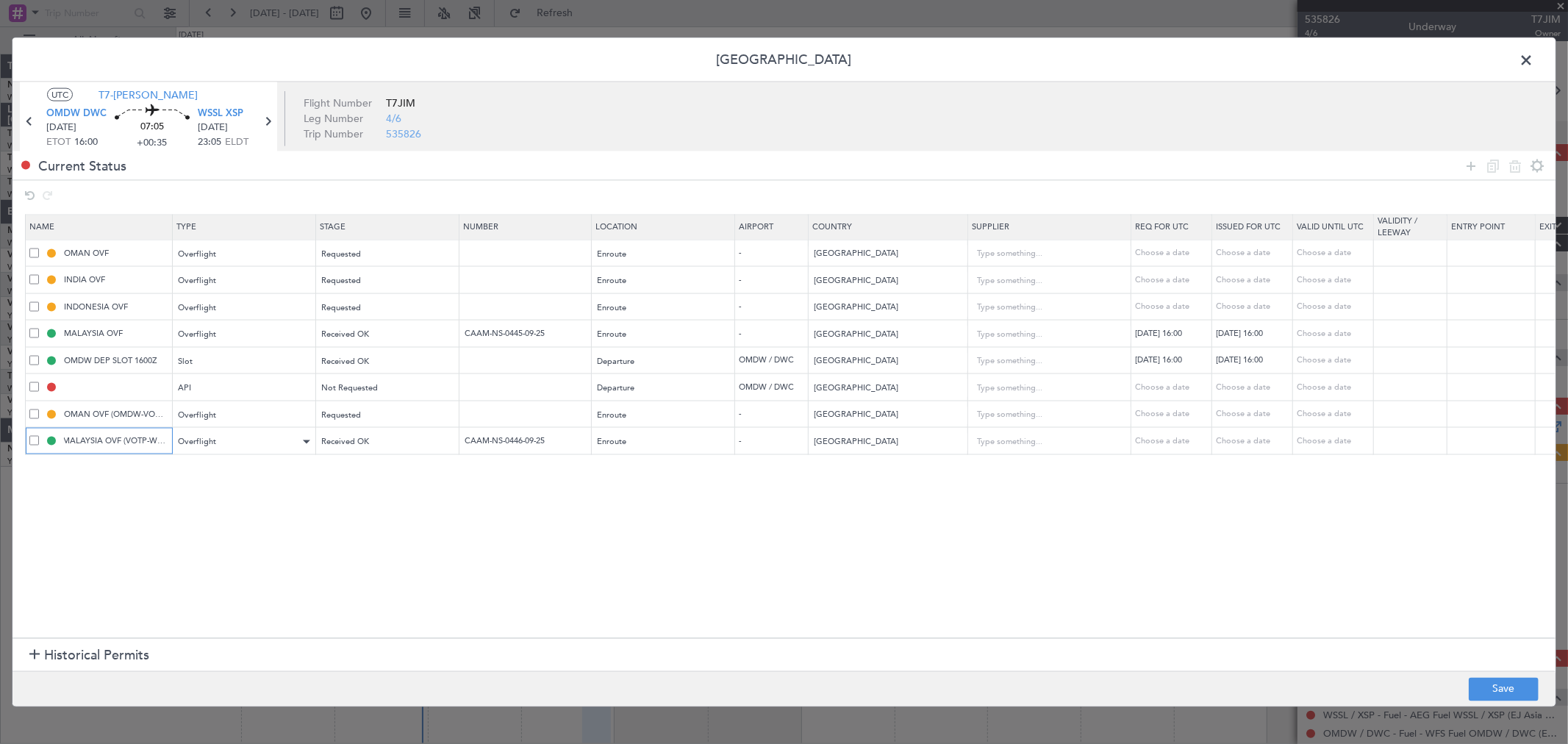
scroll to position [0, 3]
type input "MALAYSIA OVF (VOTP-WSSL)"
click at [1531, 674] on footer "Save" at bounding box center [784, 687] width 1543 height 35
click at [1517, 679] on button "Save" at bounding box center [1503, 688] width 70 height 23
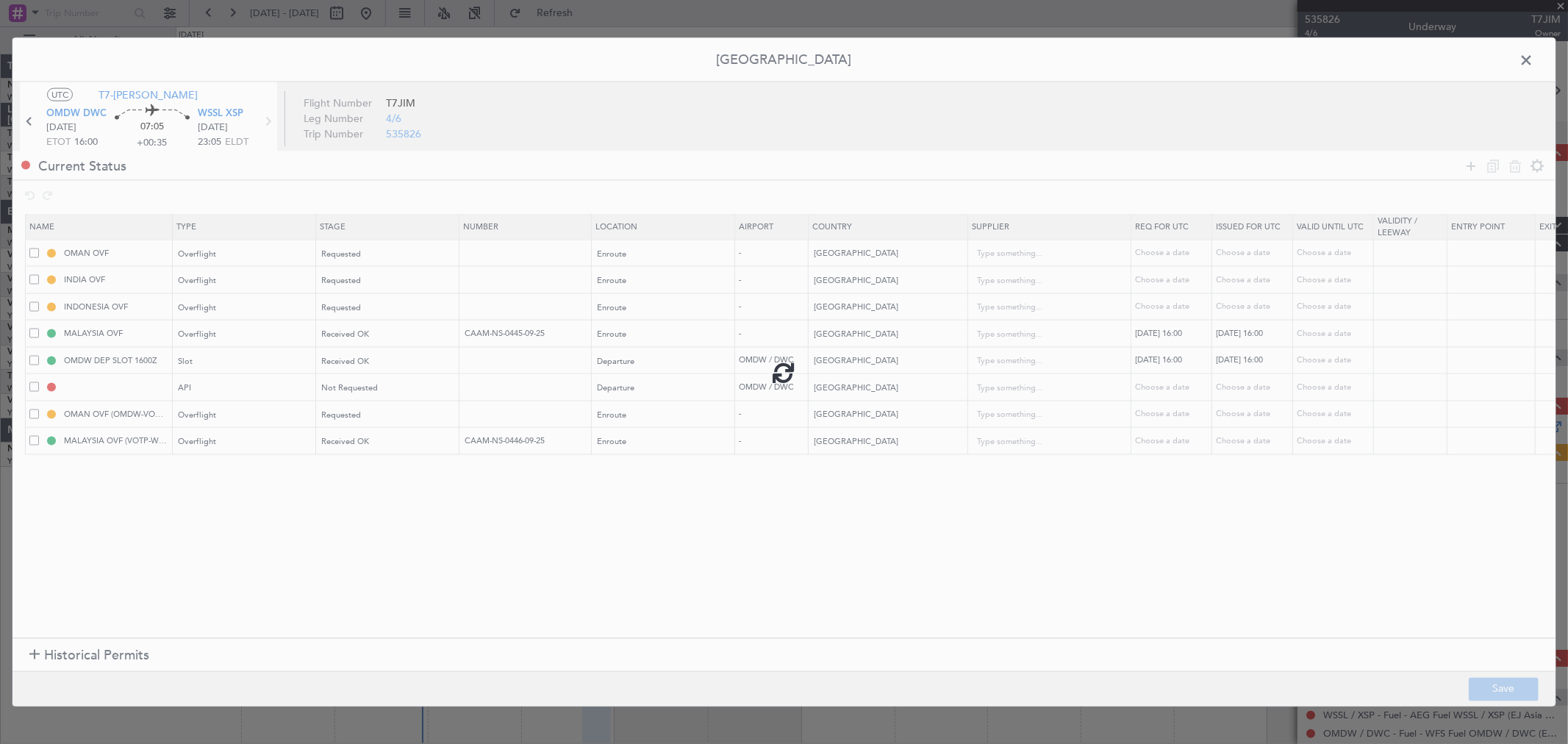
type input "a0oTG000003Awdj"
type input "[GEOGRAPHIC_DATA]"
type input "1"
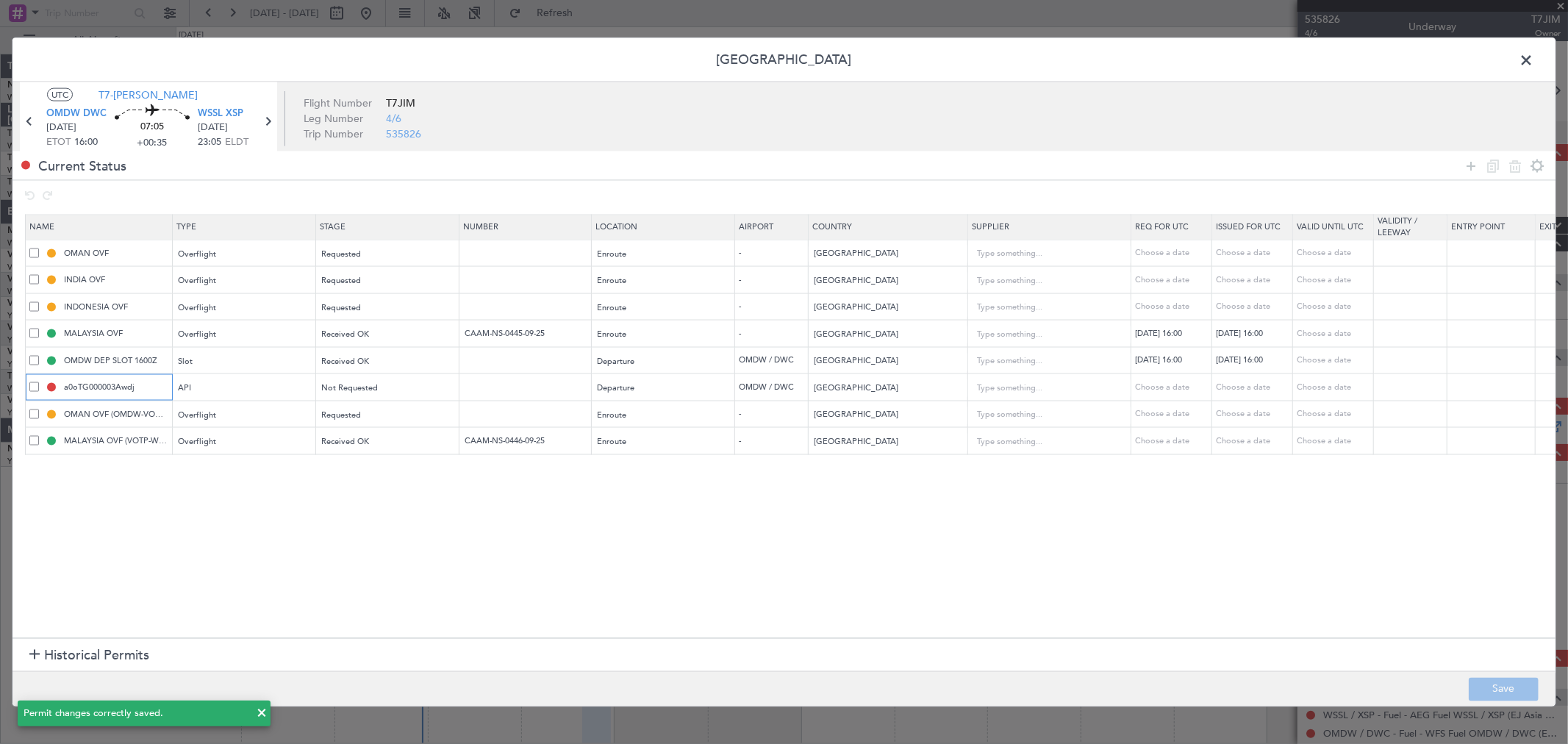
drag, startPoint x: 140, startPoint y: 386, endPoint x: 38, endPoint y: 388, distance: 102.0
click at [42, 386] on div "a0oTG000003Awdj" at bounding box center [101, 387] width 143 height 13
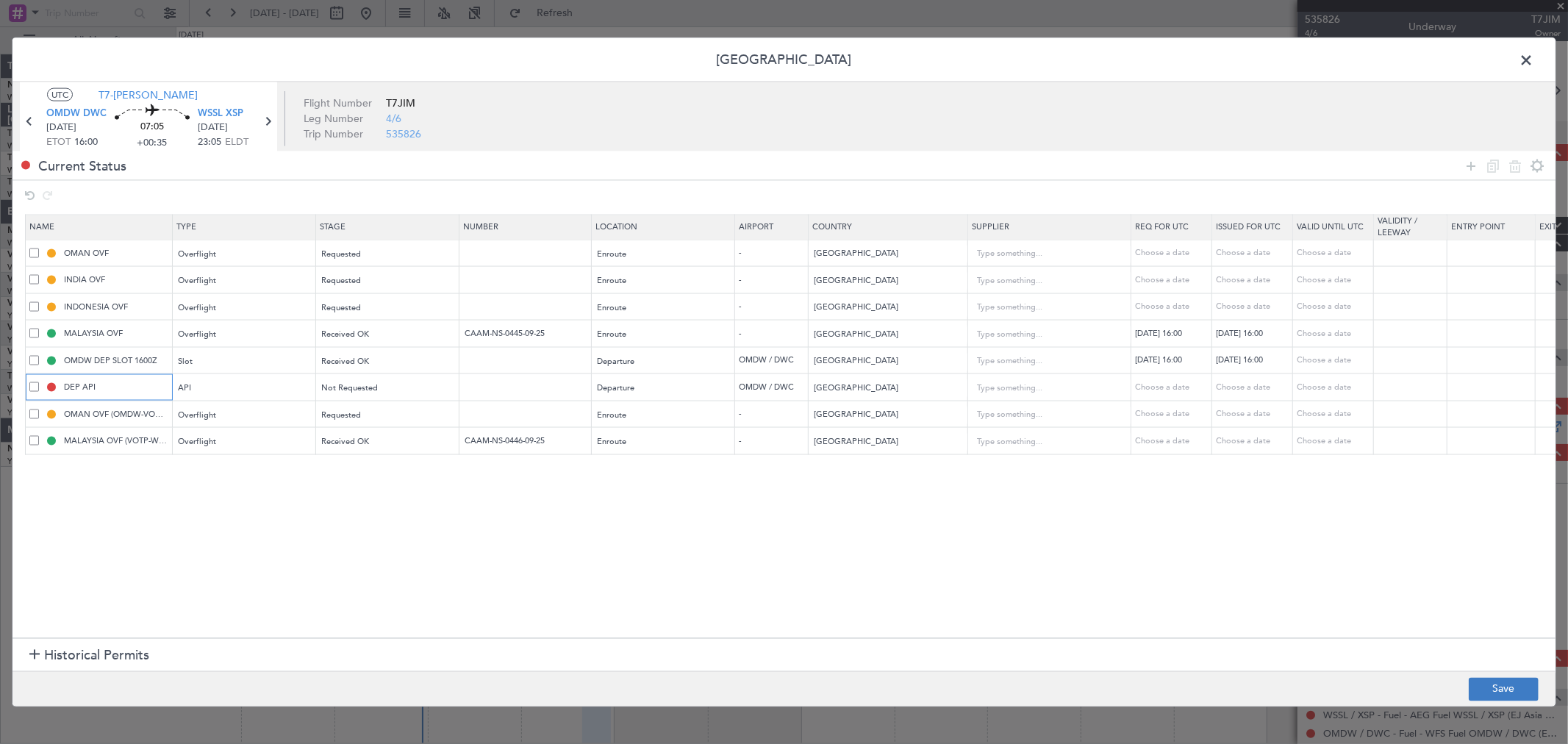
type input "DEP API"
click at [1493, 687] on button "Save" at bounding box center [1503, 688] width 70 height 23
click at [1534, 61] on span at bounding box center [1534, 64] width 0 height 29
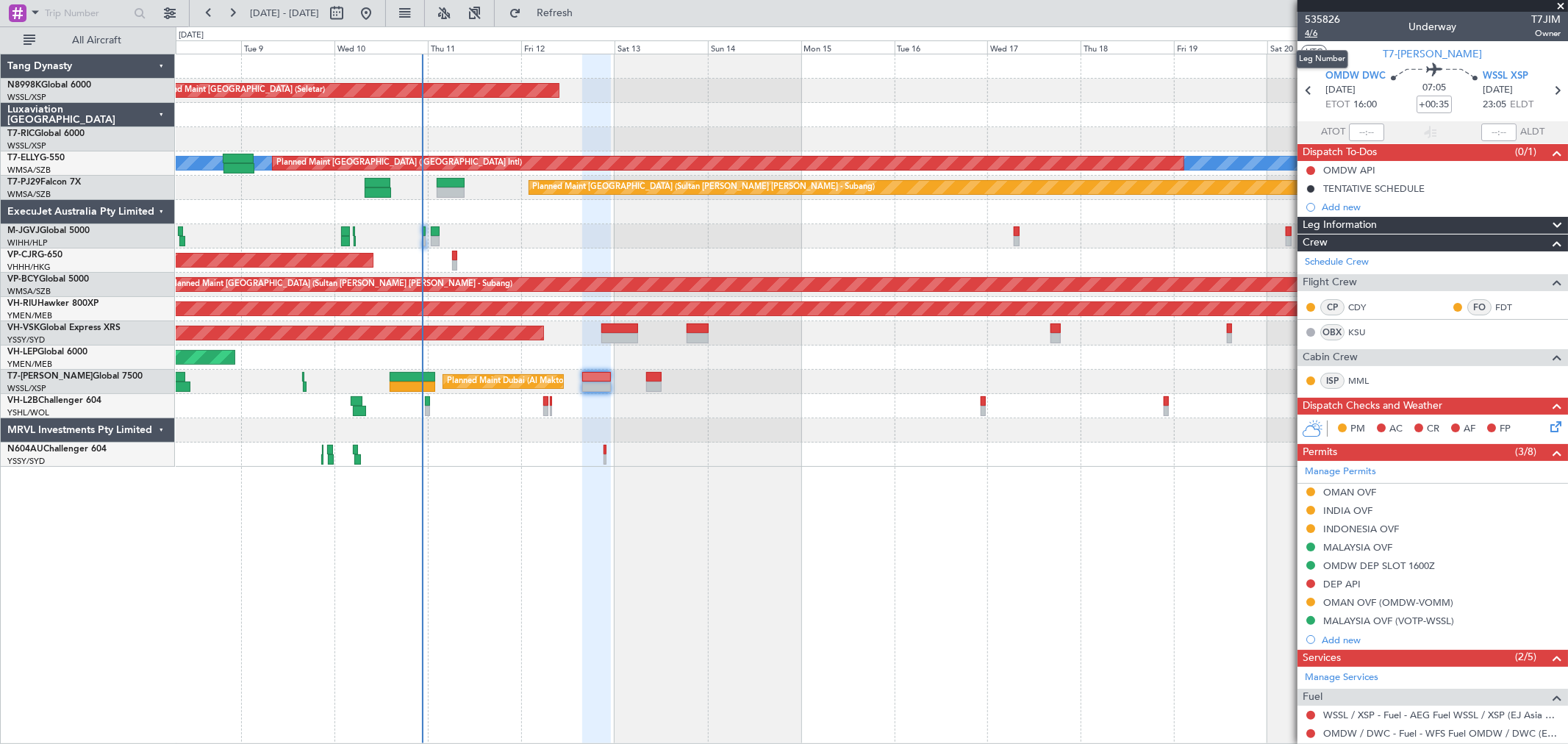
click at [1314, 38] on span "4/6" at bounding box center [1322, 34] width 35 height 13
click at [1310, 583] on button at bounding box center [1311, 584] width 9 height 9
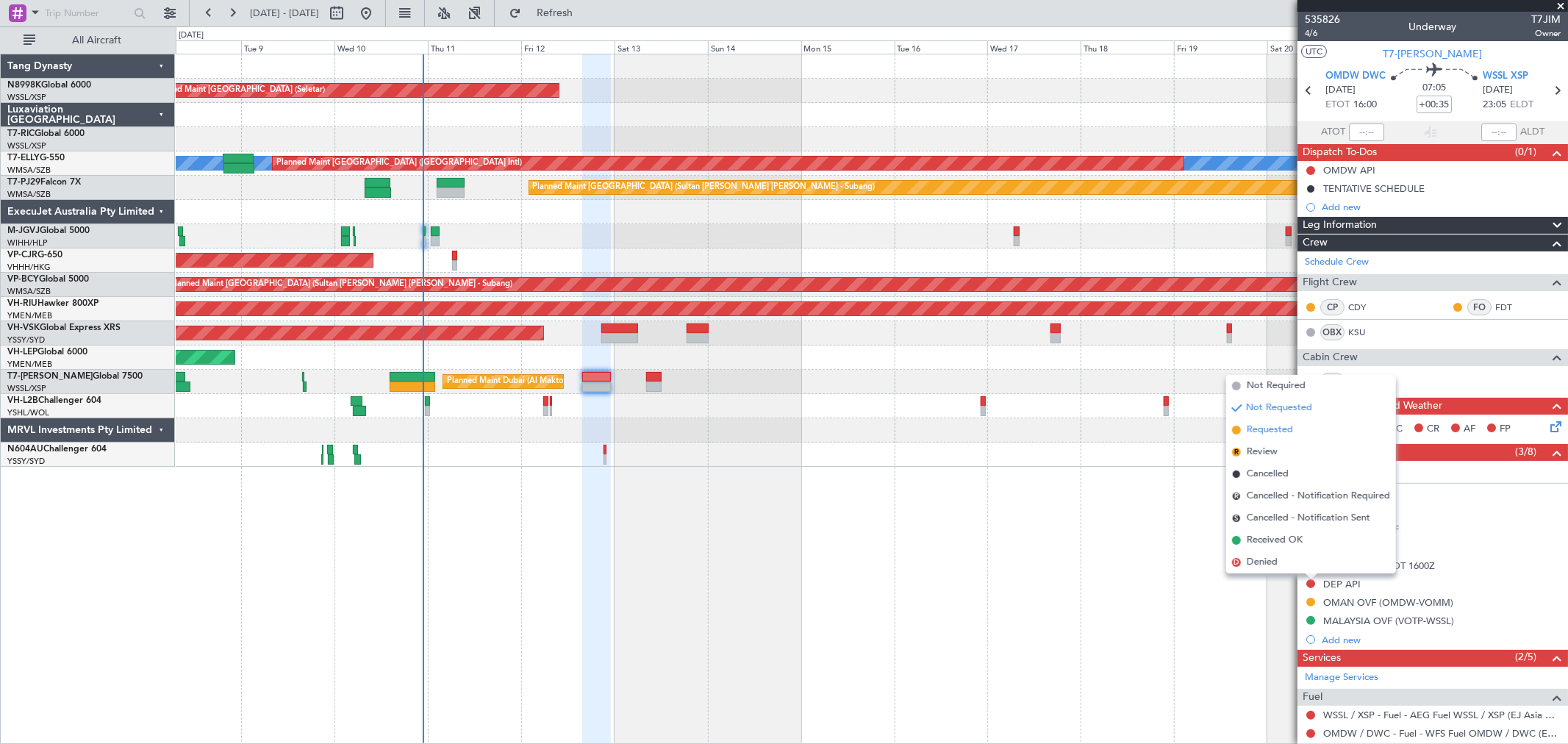
click at [1282, 420] on li "Requested" at bounding box center [1311, 430] width 170 height 22
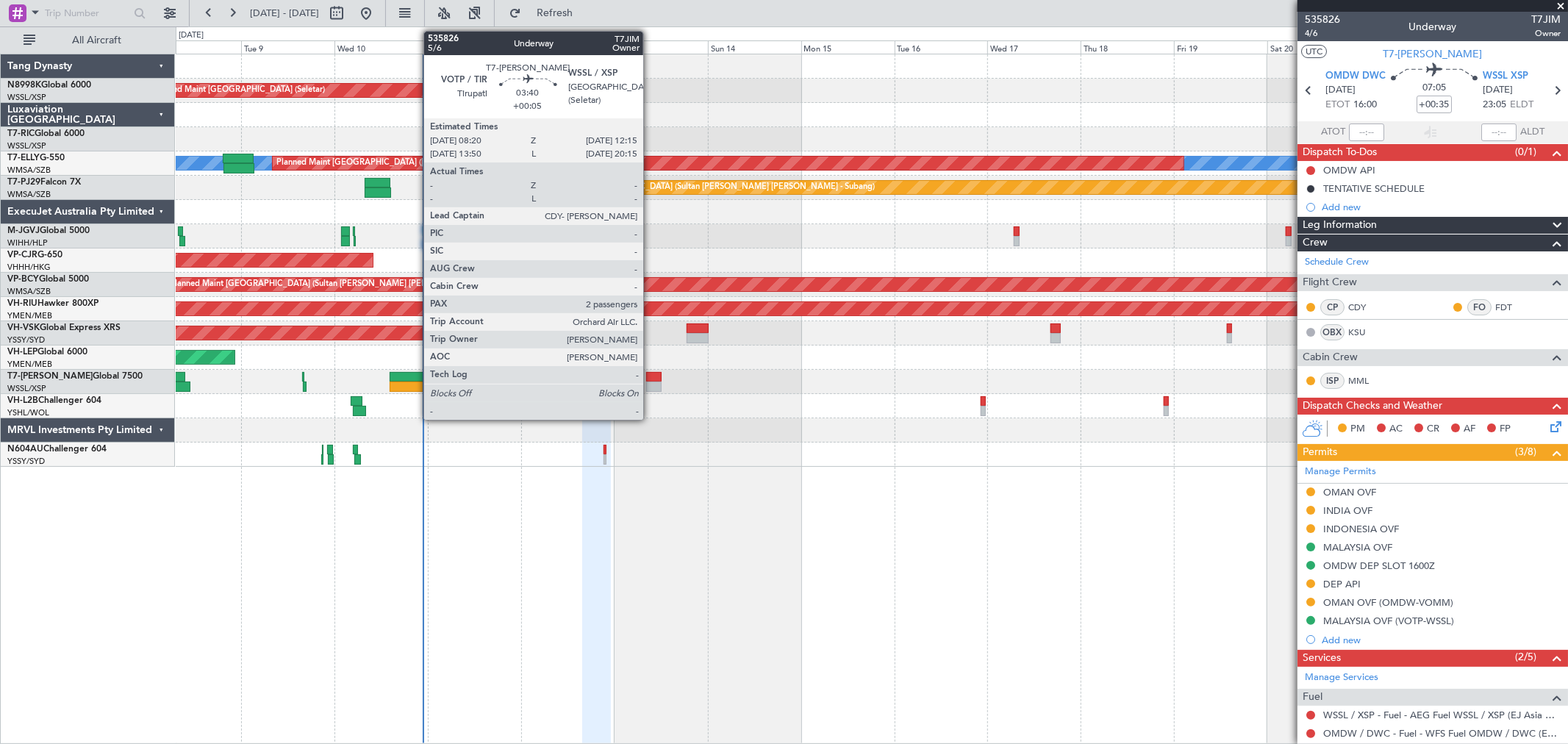
click at [650, 375] on div at bounding box center [654, 377] width 16 height 10
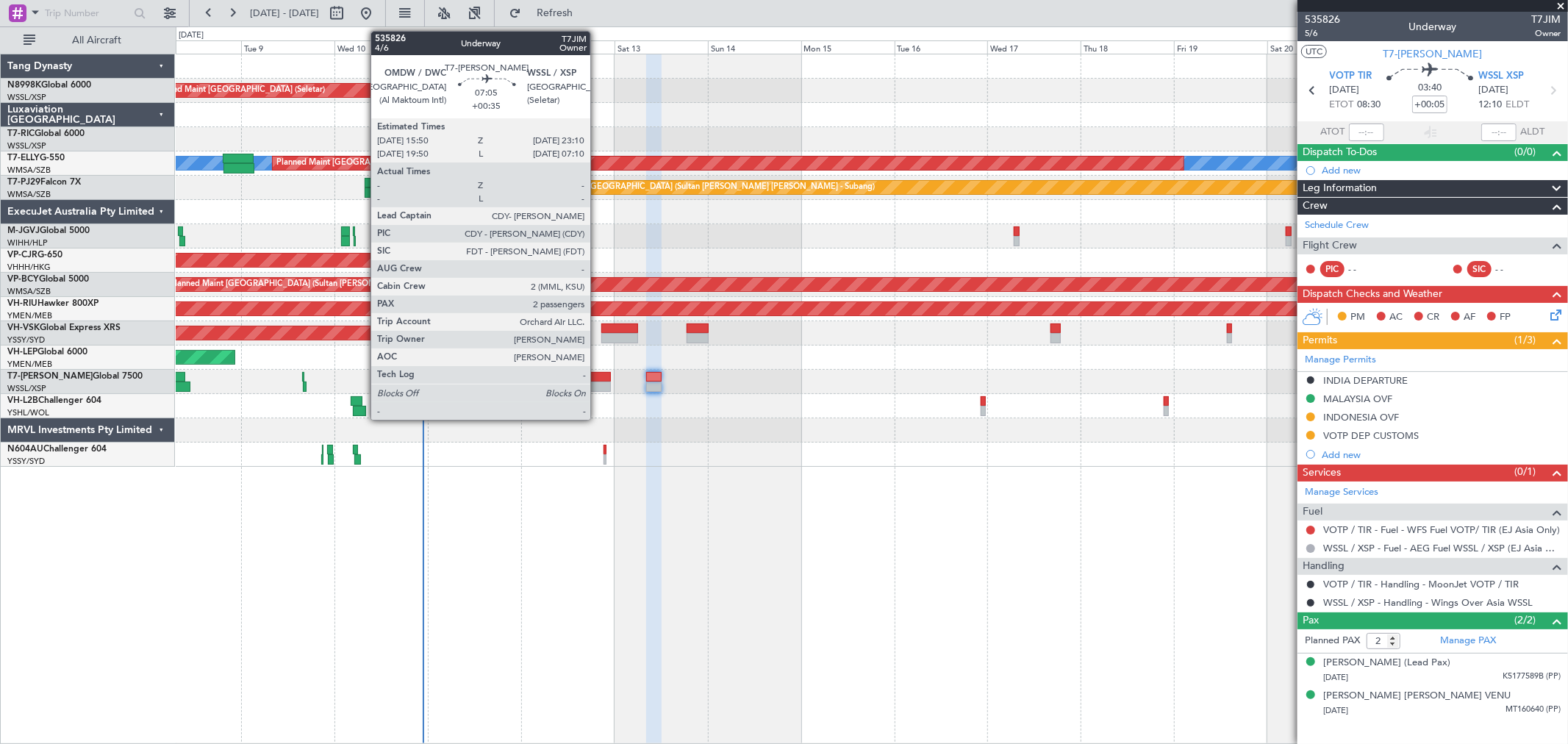
click at [598, 378] on div at bounding box center [596, 377] width 28 height 10
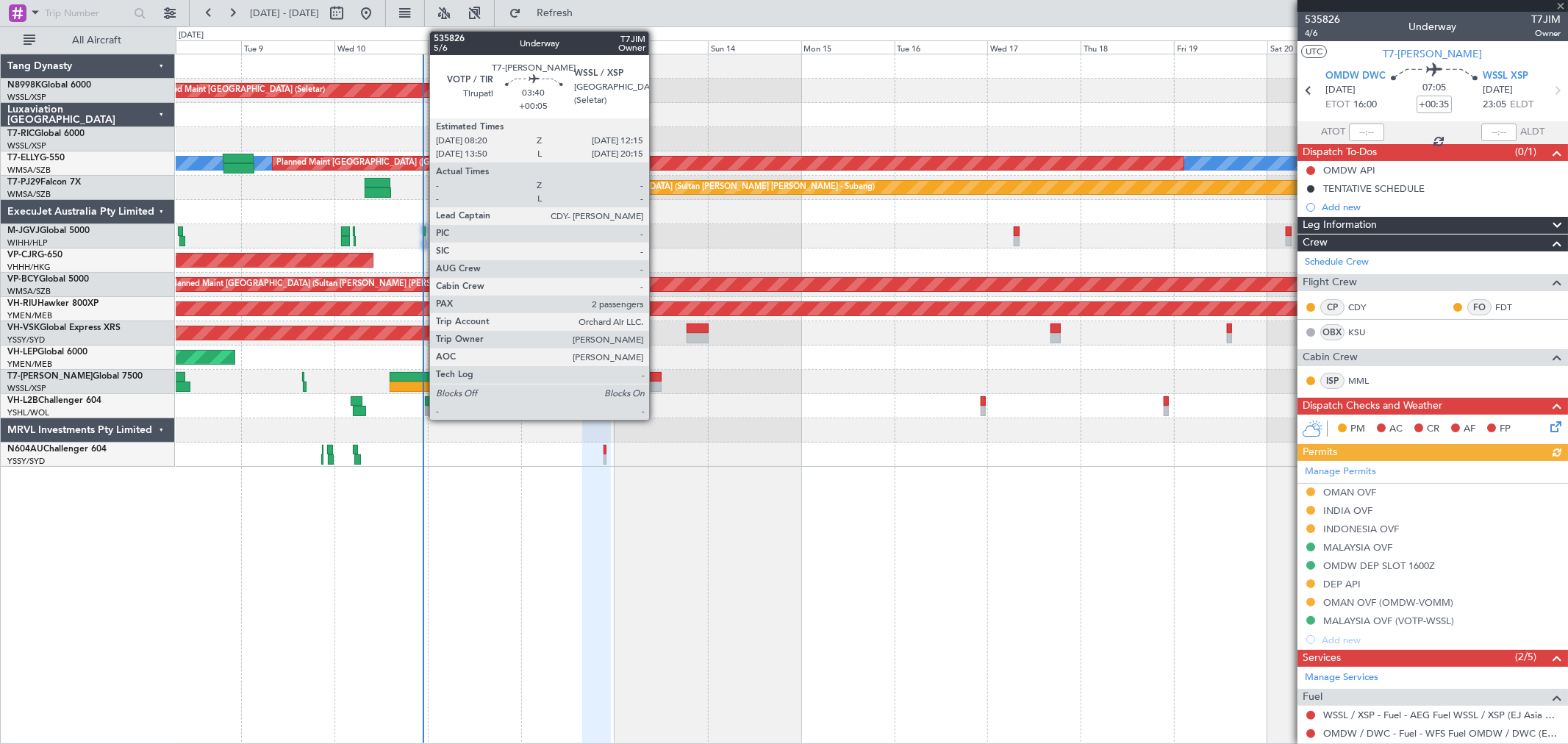
click at [656, 381] on div at bounding box center [654, 387] width 16 height 10
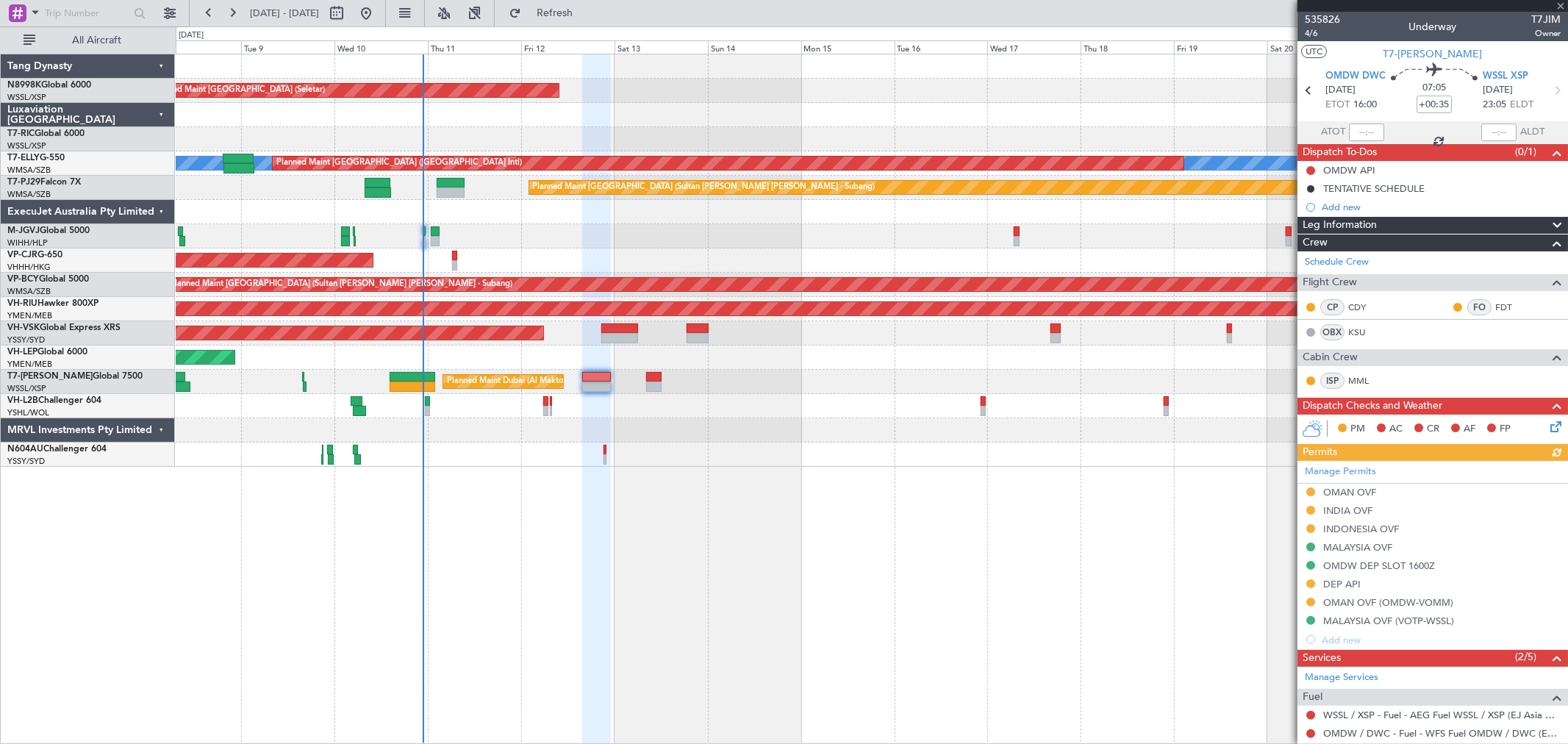
type input "+00:05"
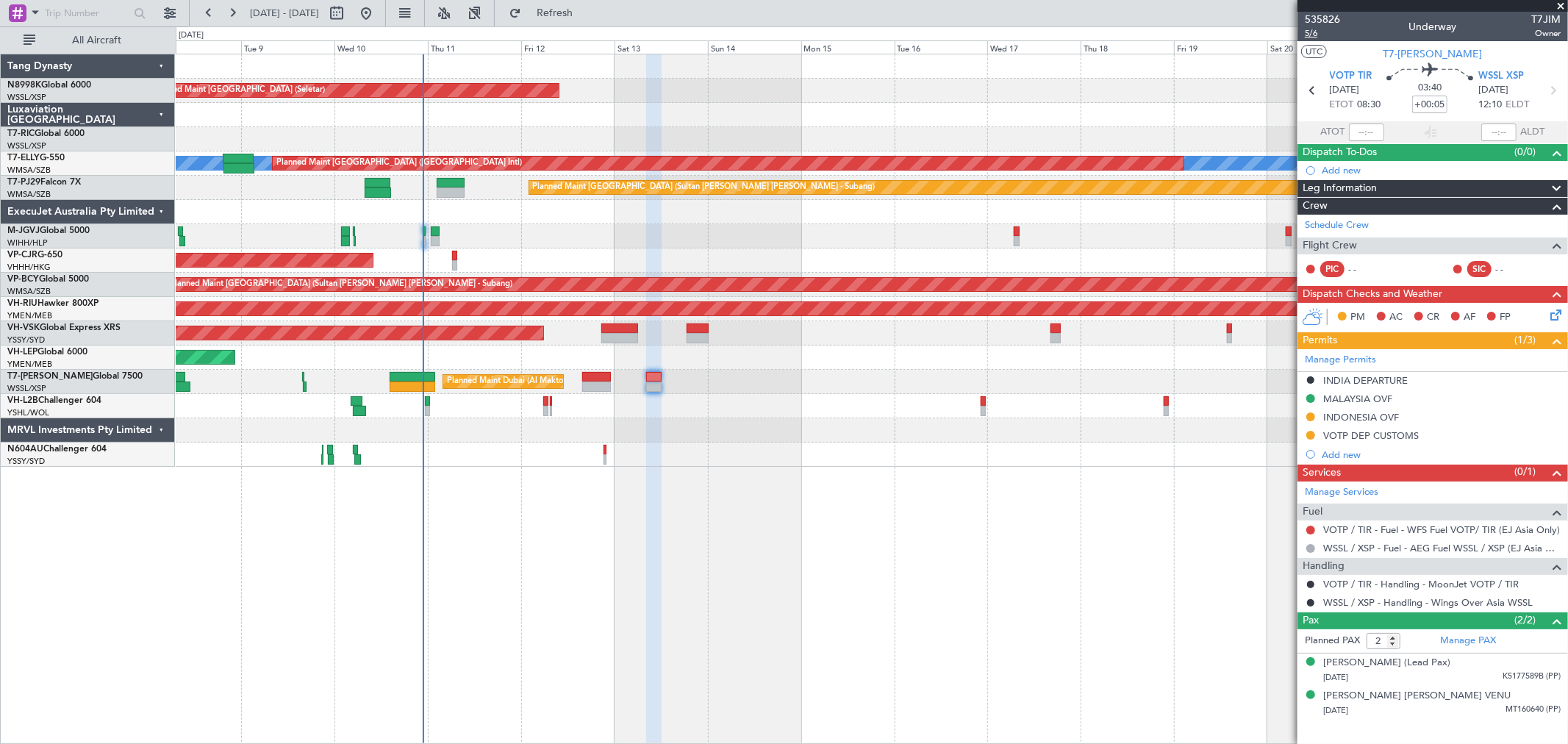
click at [1312, 37] on span "5/6" at bounding box center [1322, 34] width 35 height 13
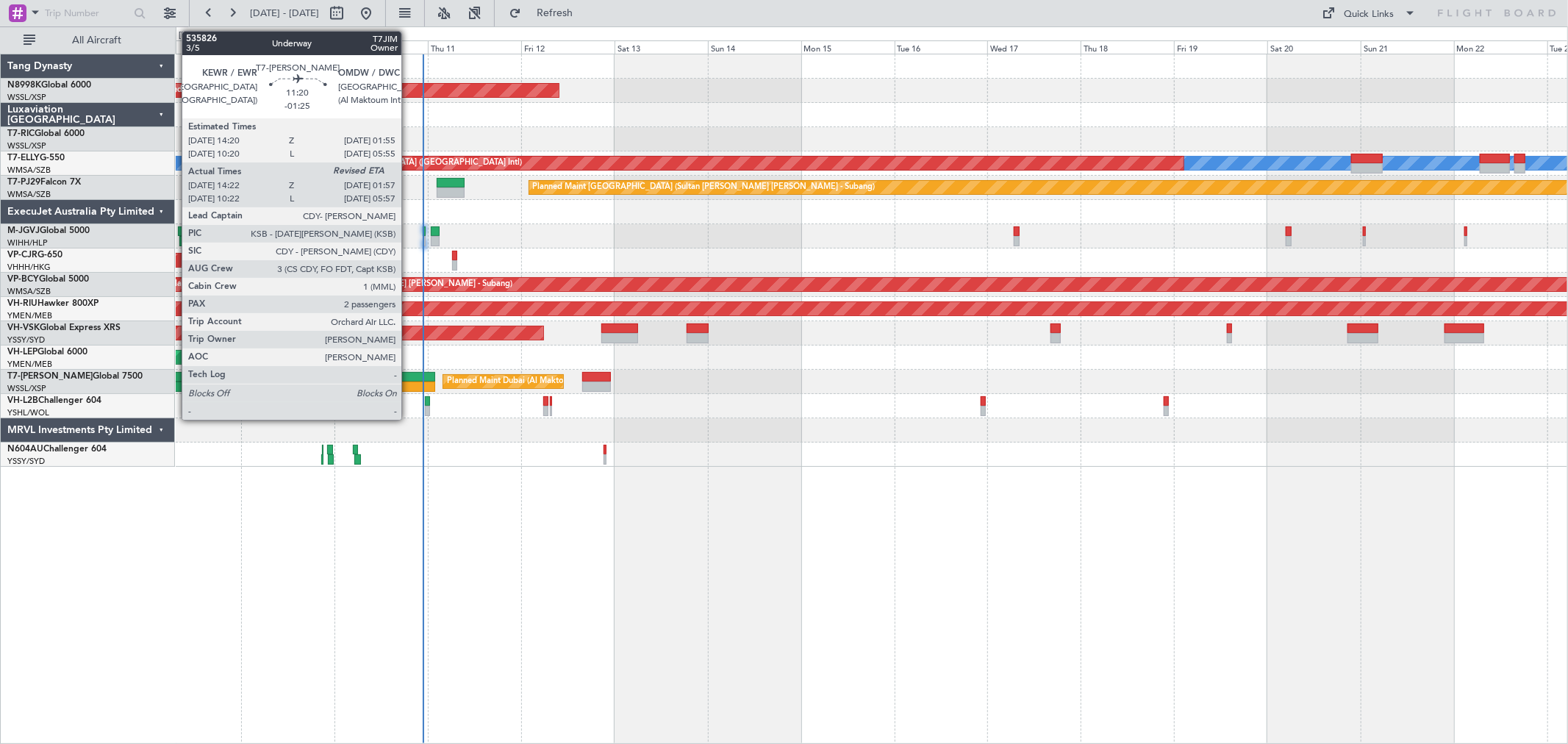
click at [409, 375] on div at bounding box center [412, 377] width 46 height 10
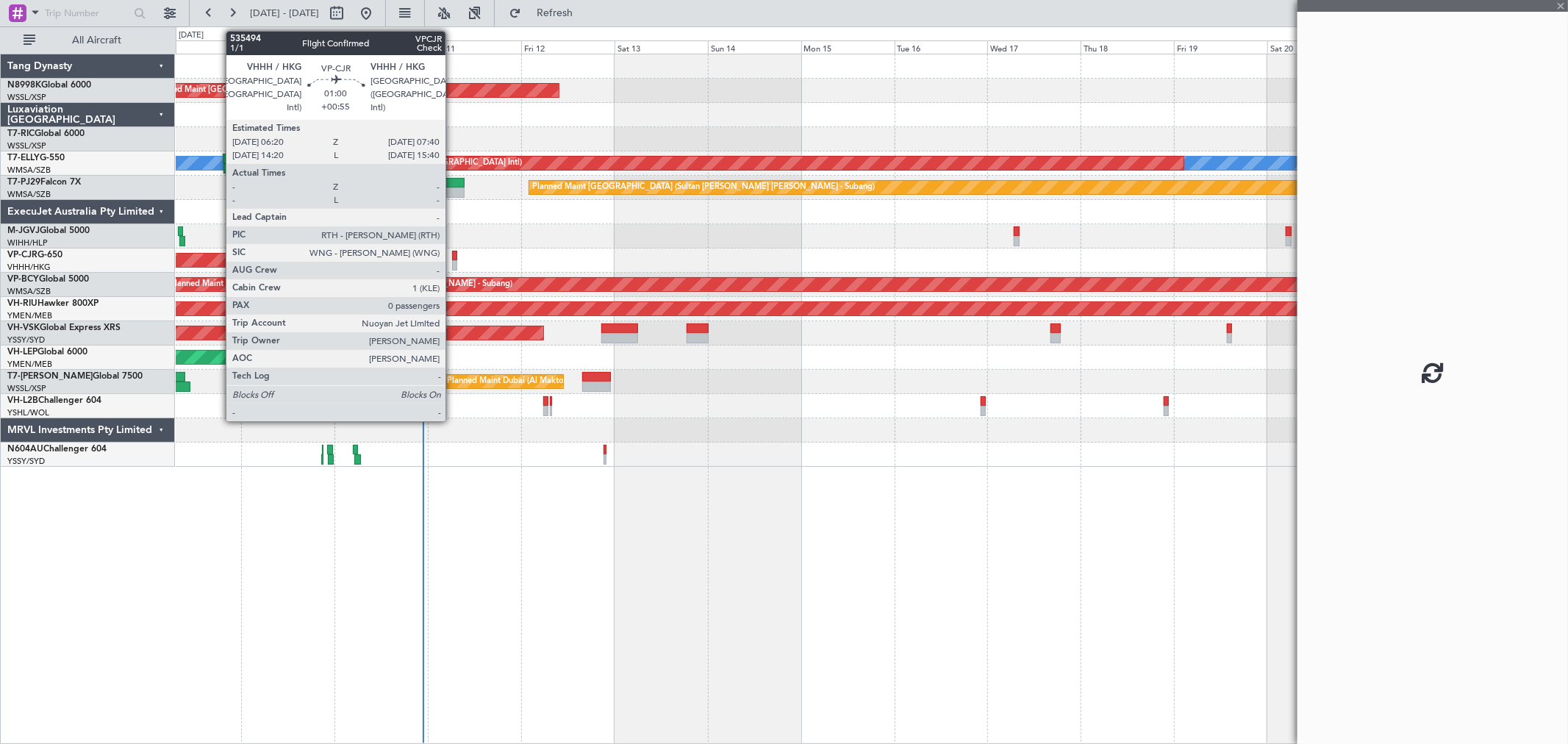
click at [453, 254] on div at bounding box center [455, 256] width 6 height 10
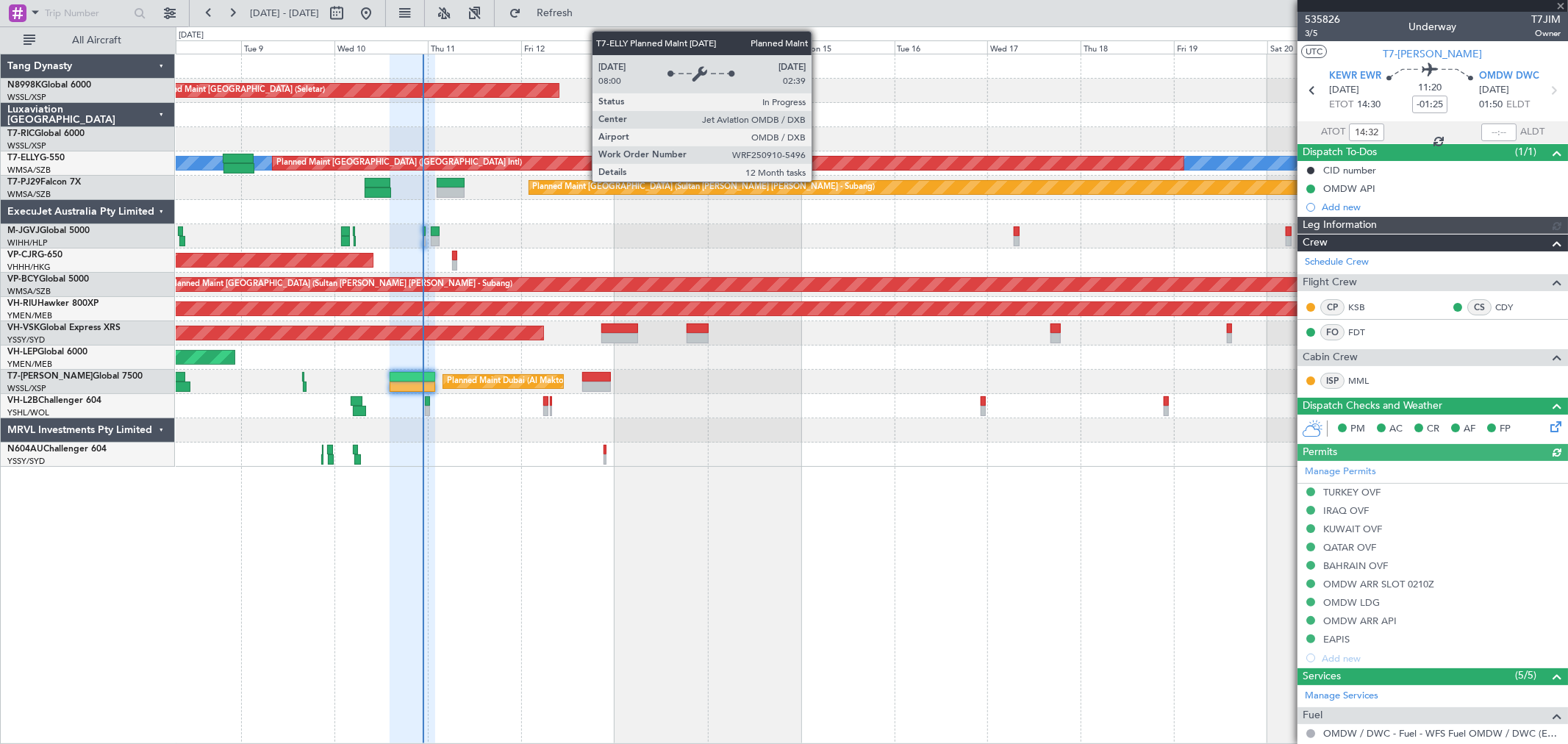
type input "[PERSON_NAME] (BTA)"
type input "+00:55"
type input "0"
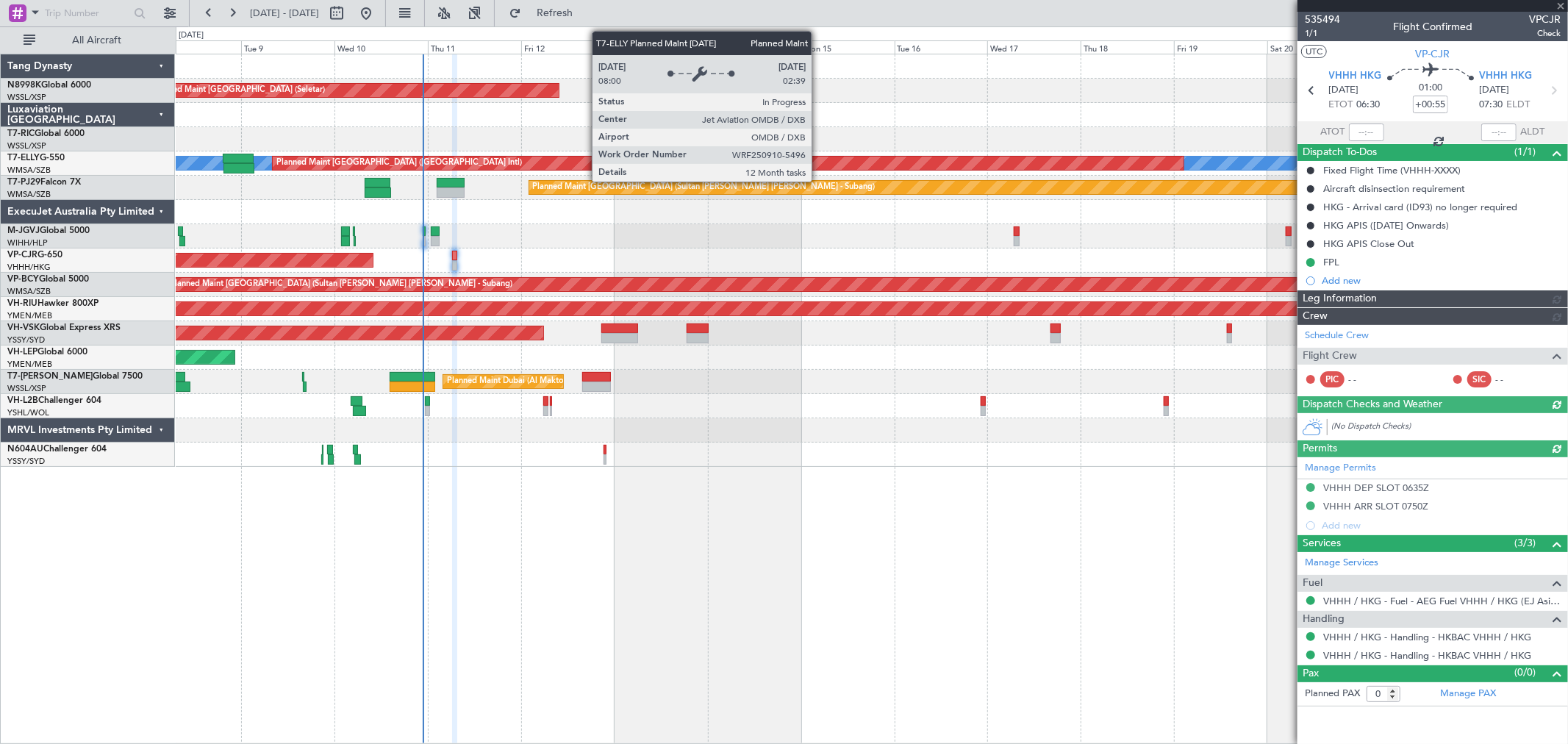
type input "[PERSON_NAME] (KYA)"
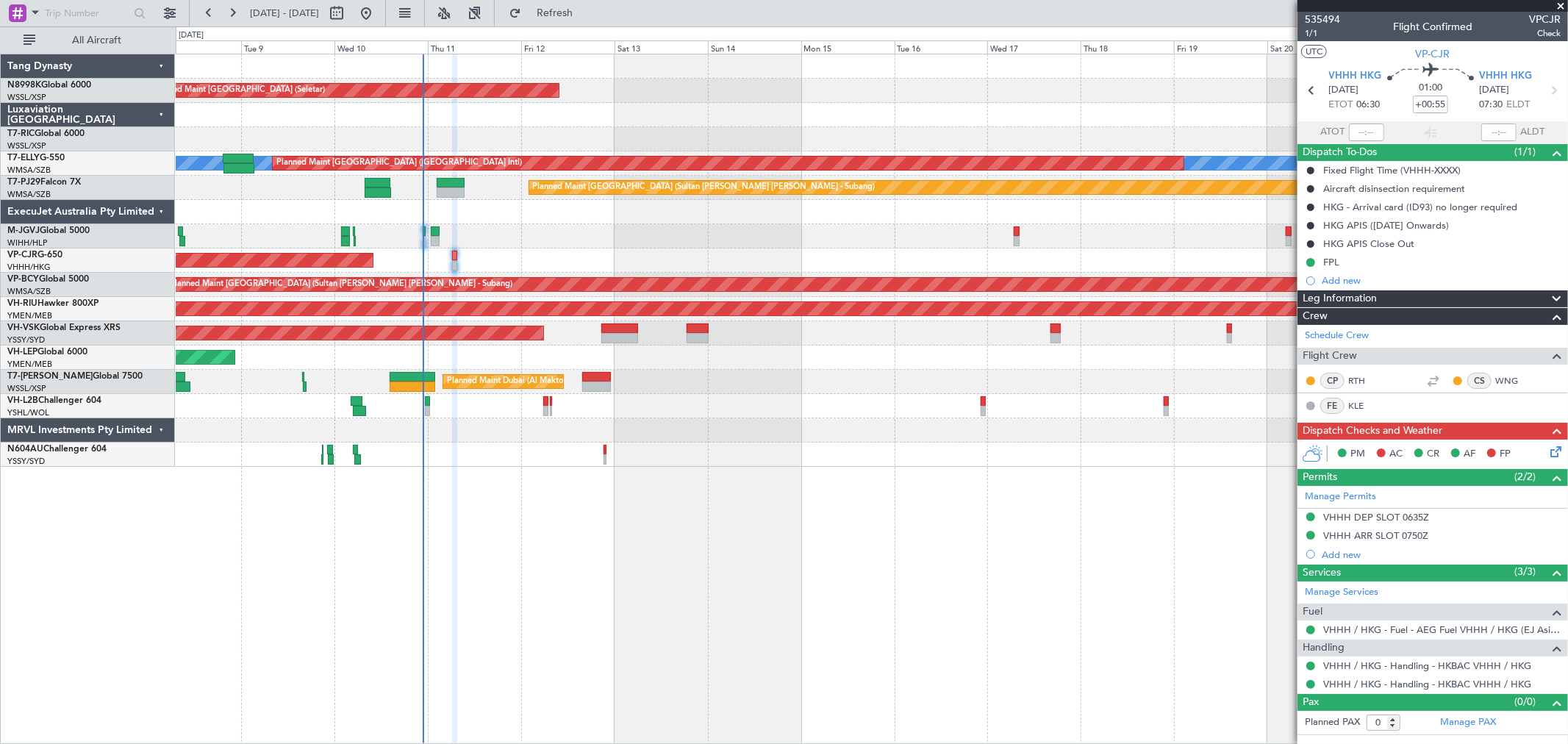
click at [1557, 445] on icon at bounding box center [1553, 450] width 12 height 12
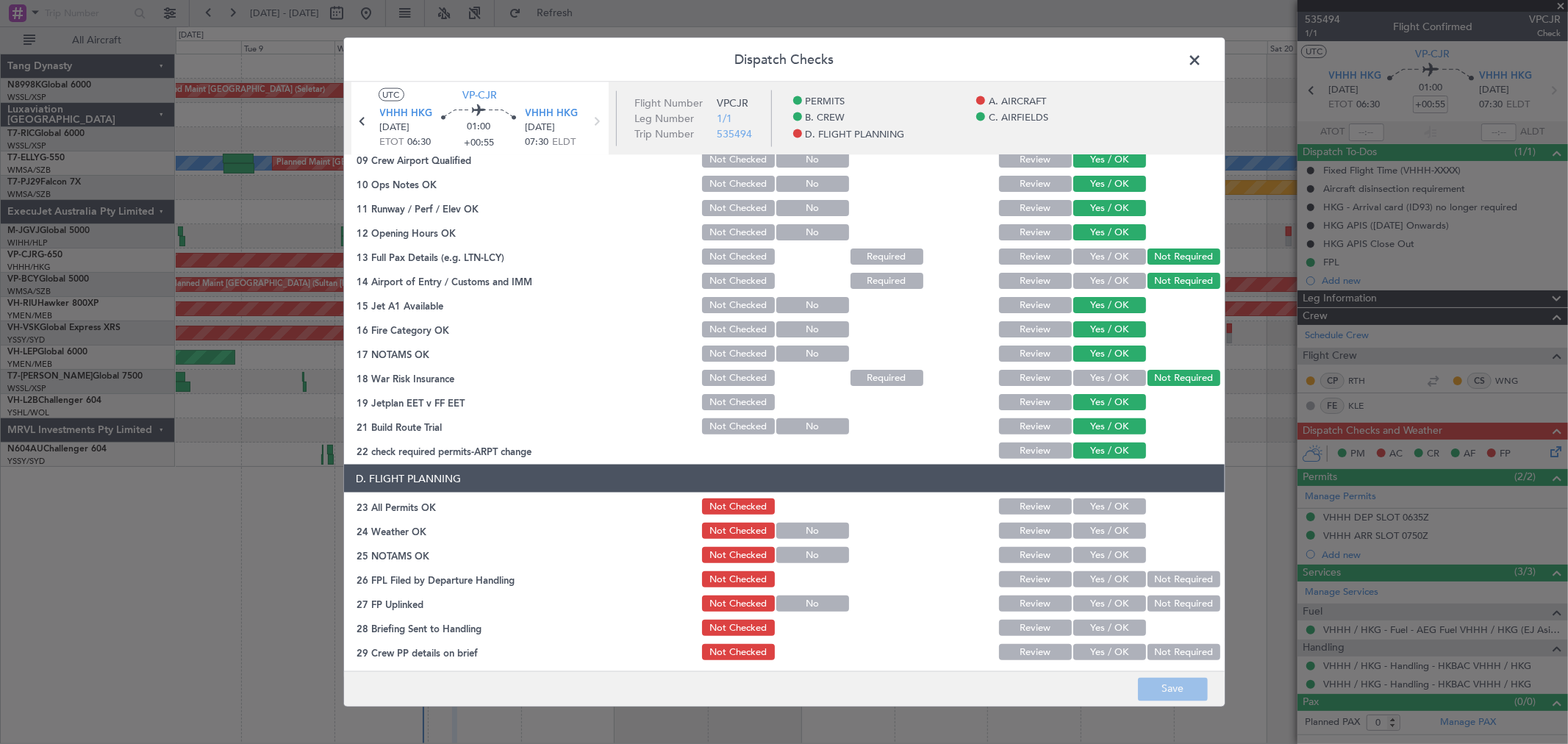
scroll to position [354, 0]
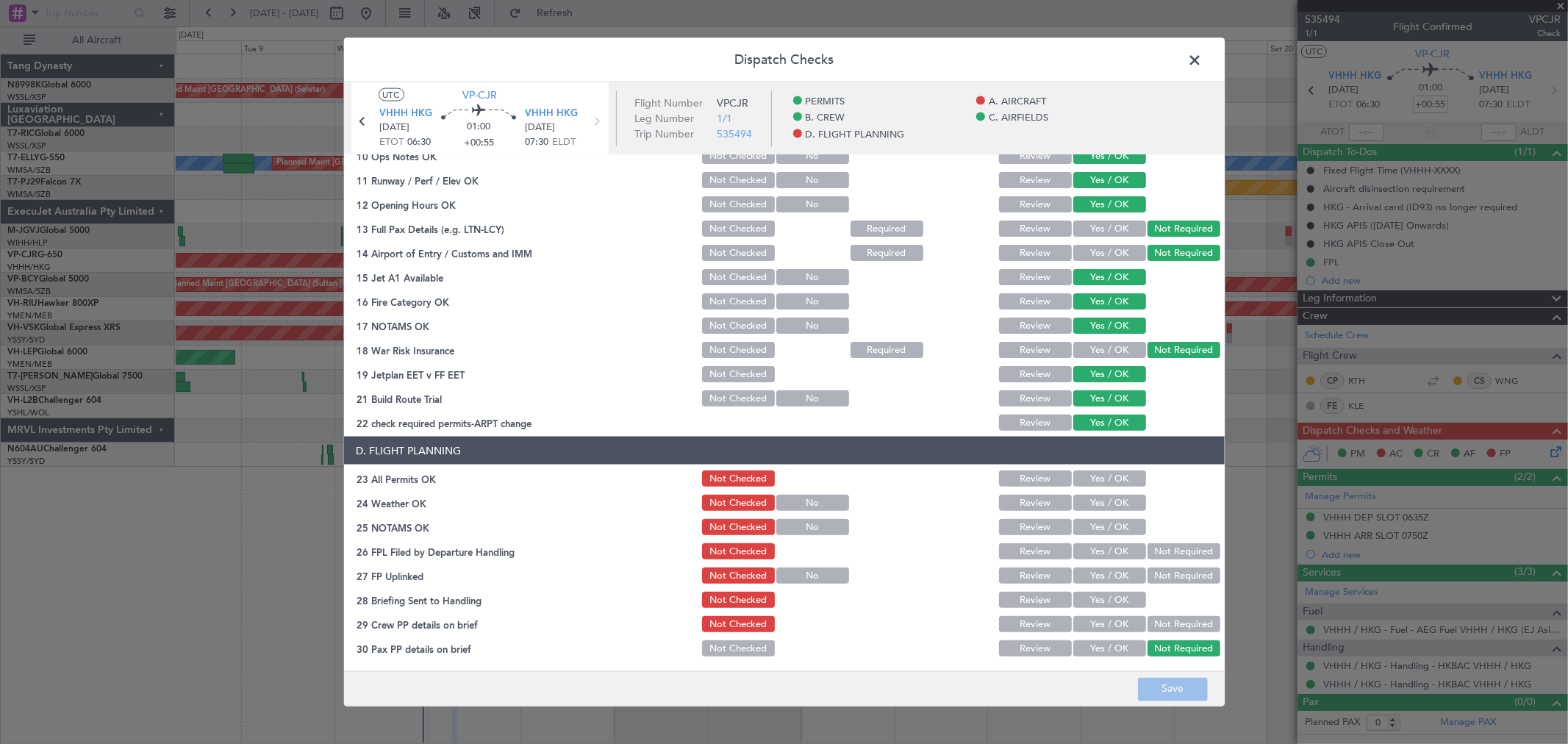
click at [1103, 479] on button "Yes / OK" at bounding box center [1110, 478] width 72 height 16
click at [1096, 504] on button "Yes / OK" at bounding box center [1110, 502] width 72 height 16
click at [1107, 522] on button "Yes / OK" at bounding box center [1110, 527] width 72 height 16
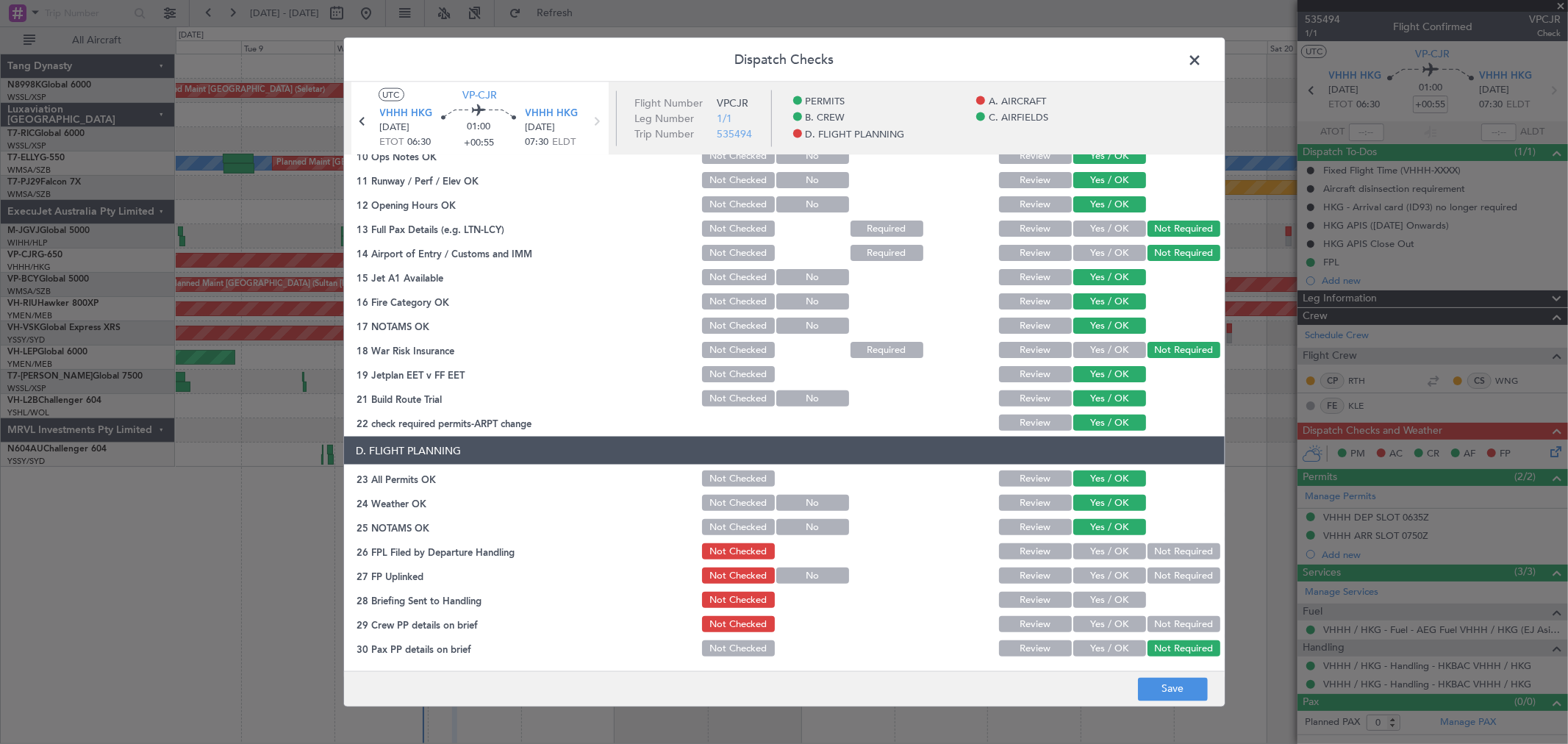
click at [1036, 549] on button "Review" at bounding box center [1036, 551] width 72 height 16
click at [1101, 571] on button "Yes / OK" at bounding box center [1110, 575] width 72 height 16
click at [1105, 604] on button "Yes / OK" at bounding box center [1110, 599] width 72 height 16
click at [1105, 620] on button "Yes / OK" at bounding box center [1110, 623] width 72 height 16
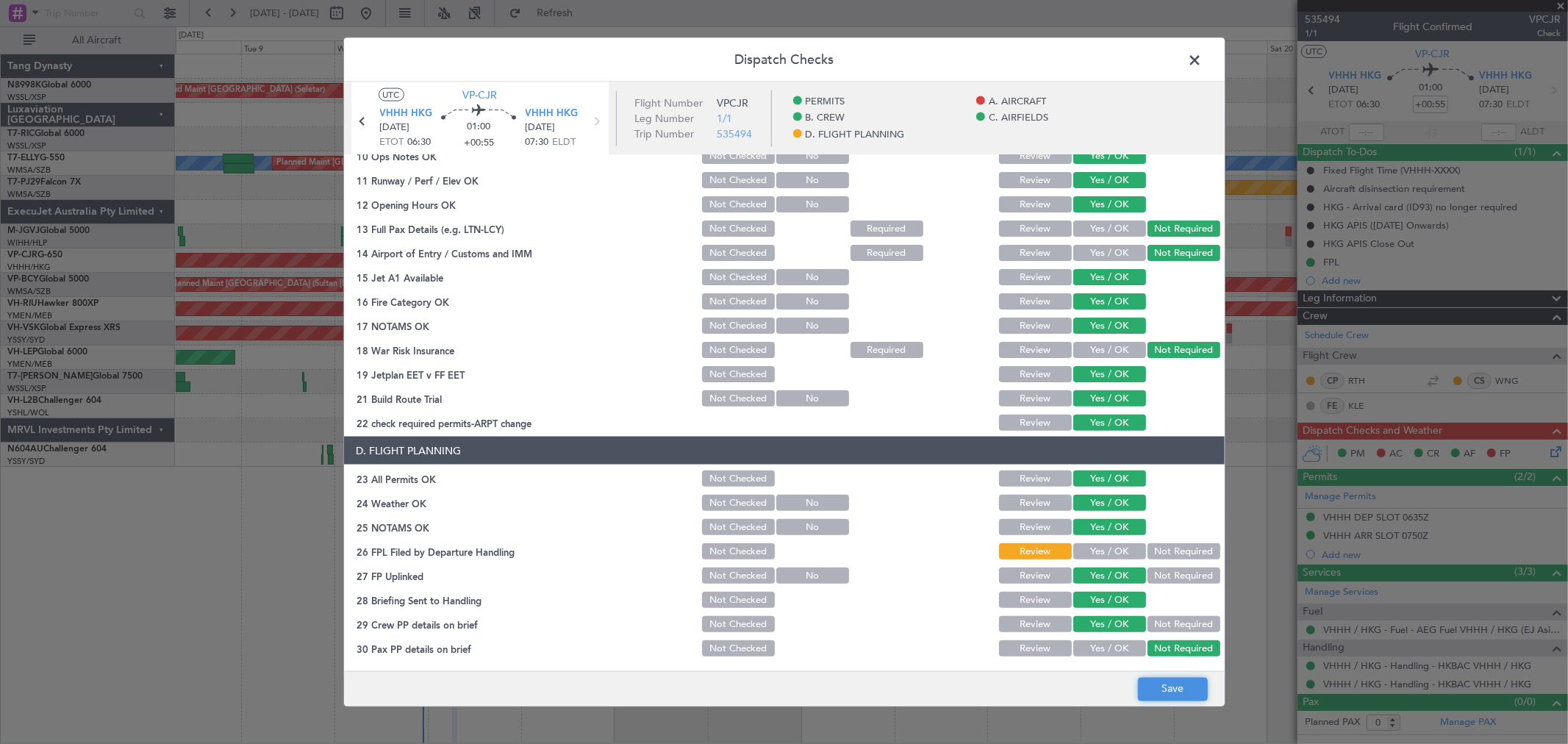
click at [1173, 685] on button "Save" at bounding box center [1173, 688] width 70 height 23
click at [1203, 63] on span at bounding box center [1203, 64] width 0 height 29
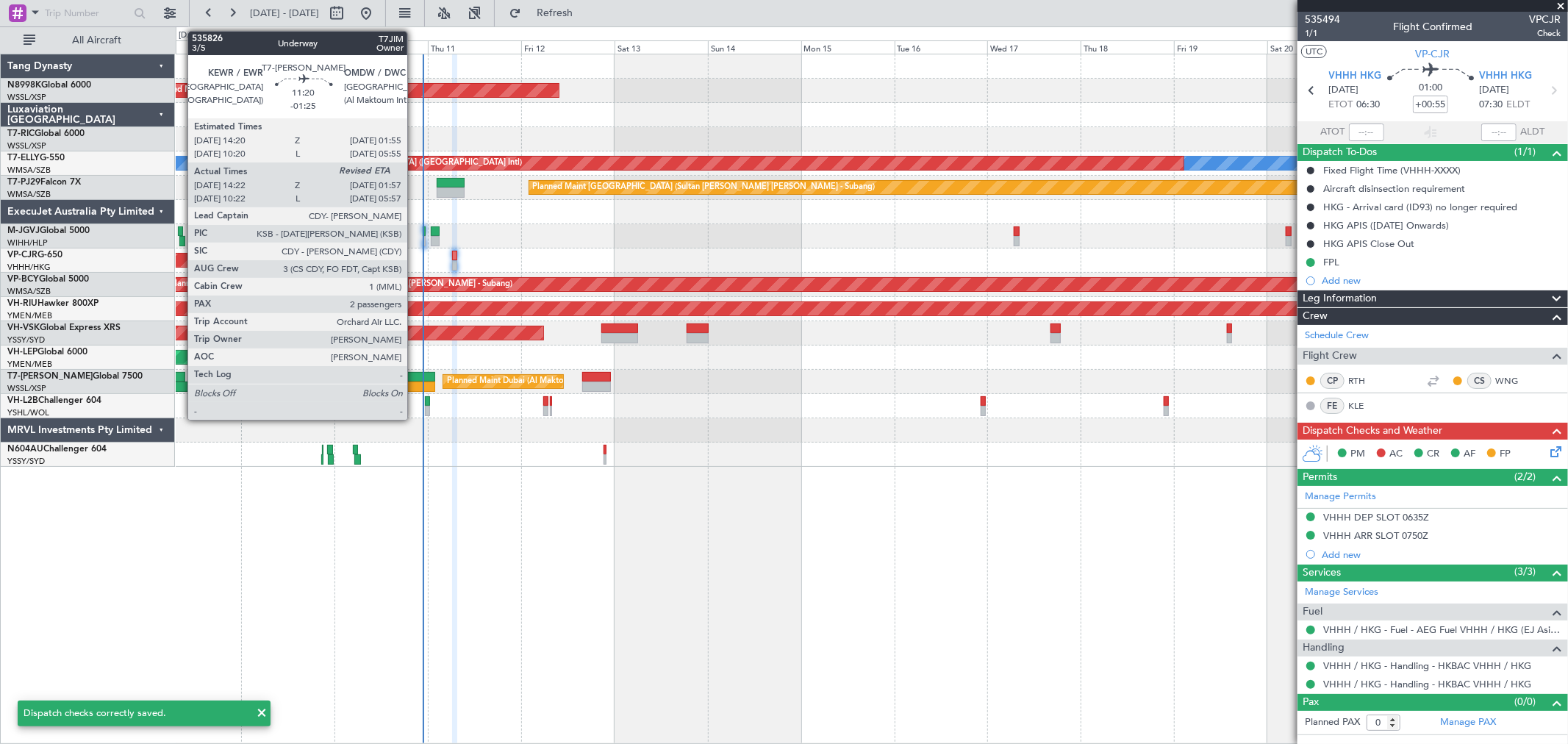
click at [414, 383] on div at bounding box center [412, 387] width 46 height 10
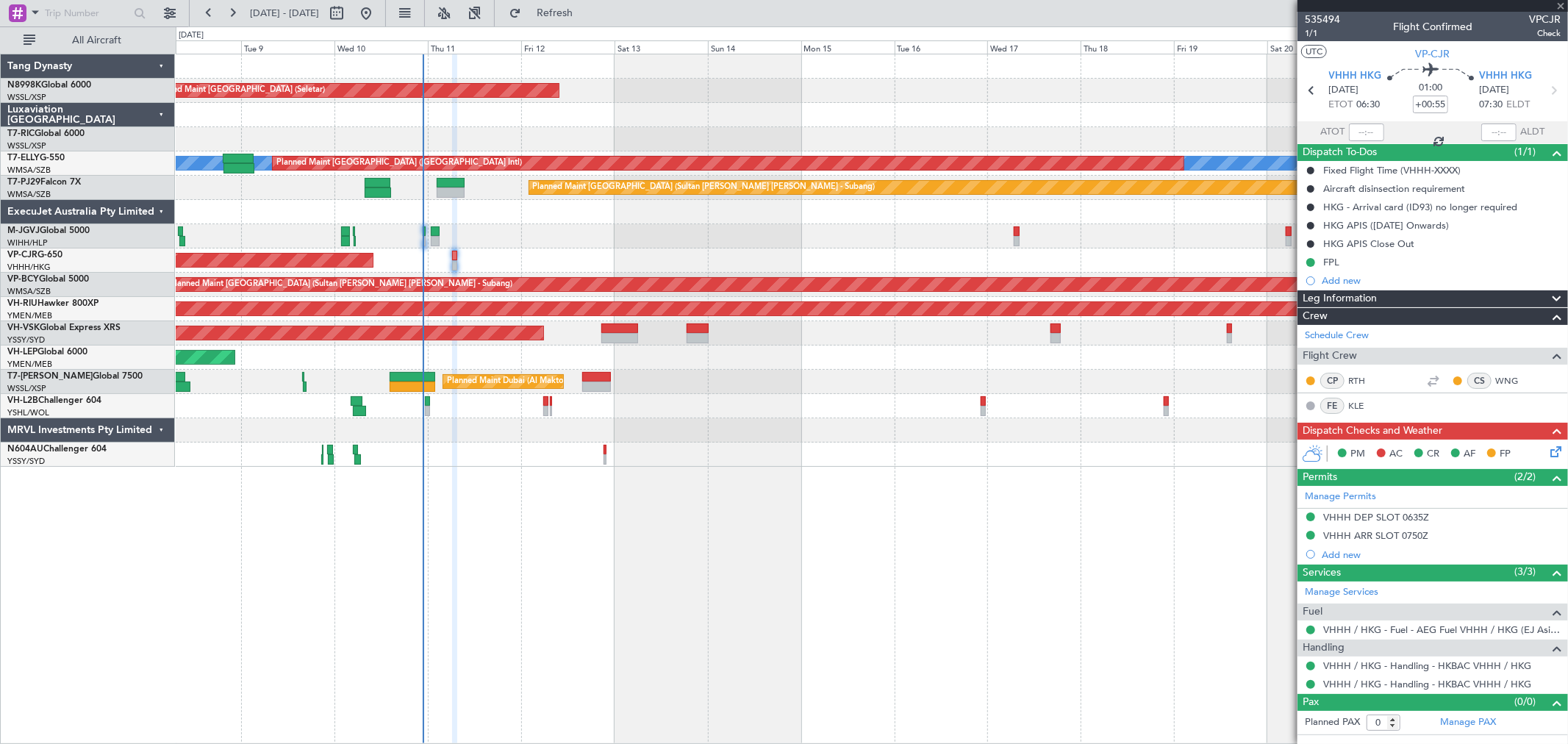
type input "-01:25"
type input "14:32"
type input "2"
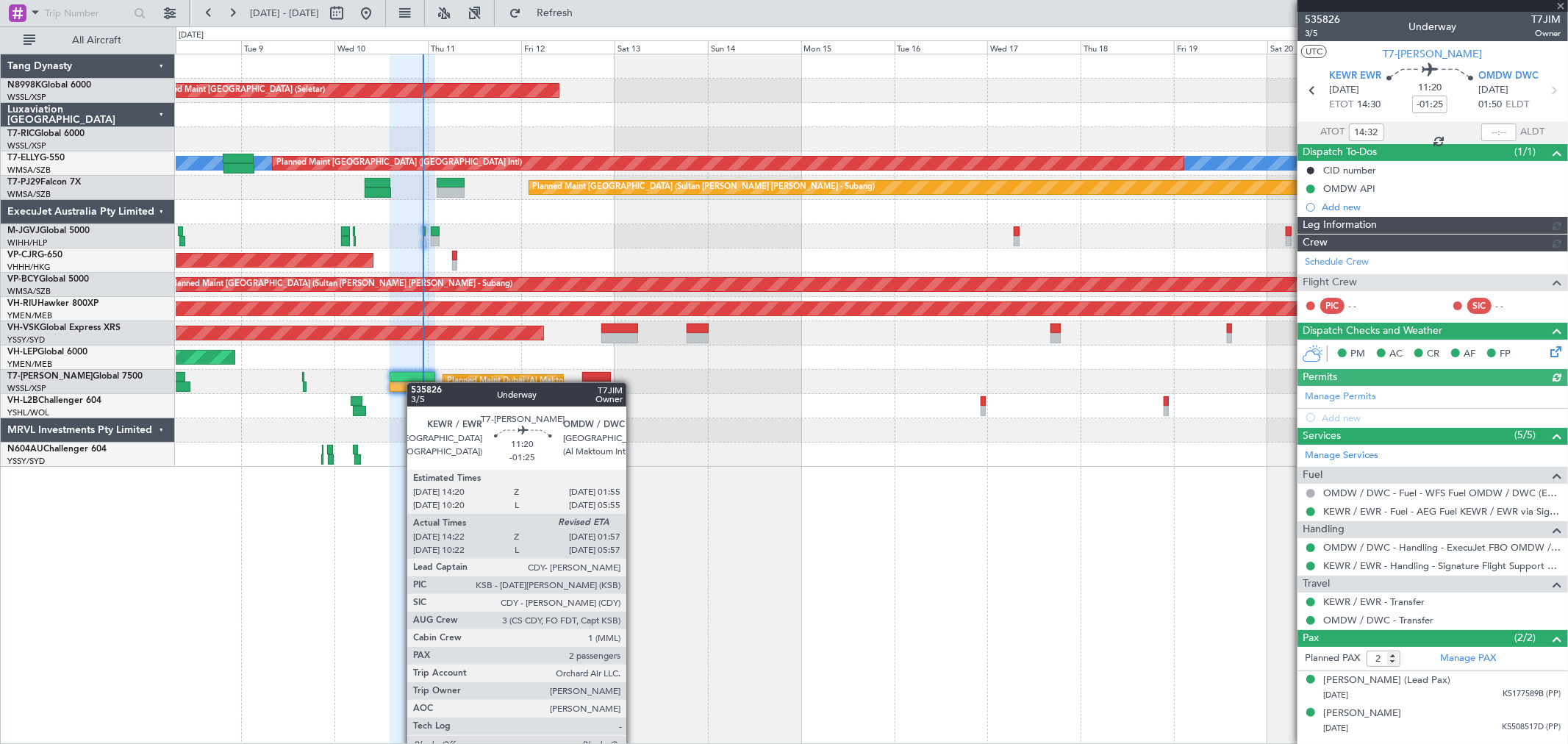
type input "[PERSON_NAME] (BTA)"
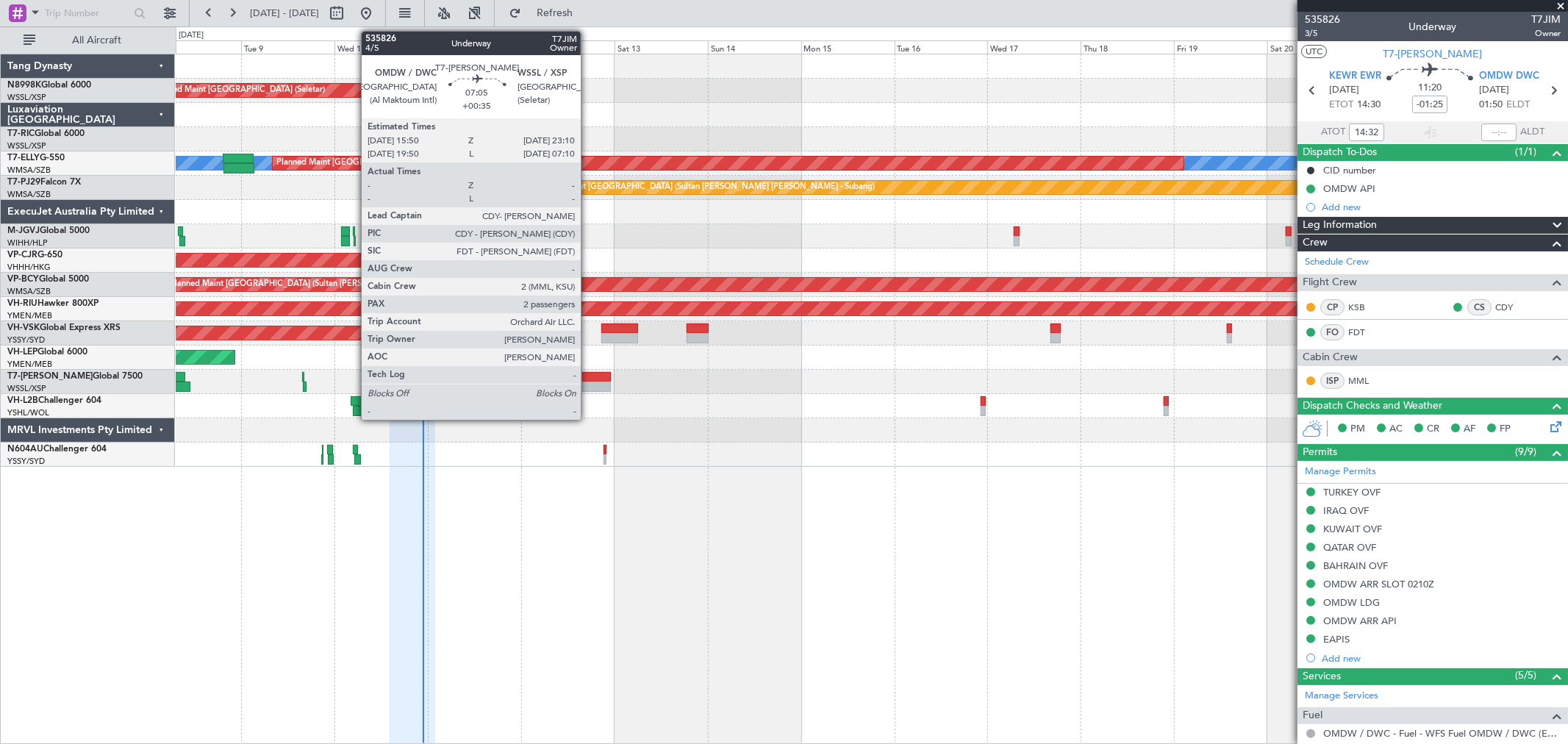
click at [588, 376] on div at bounding box center [596, 377] width 28 height 10
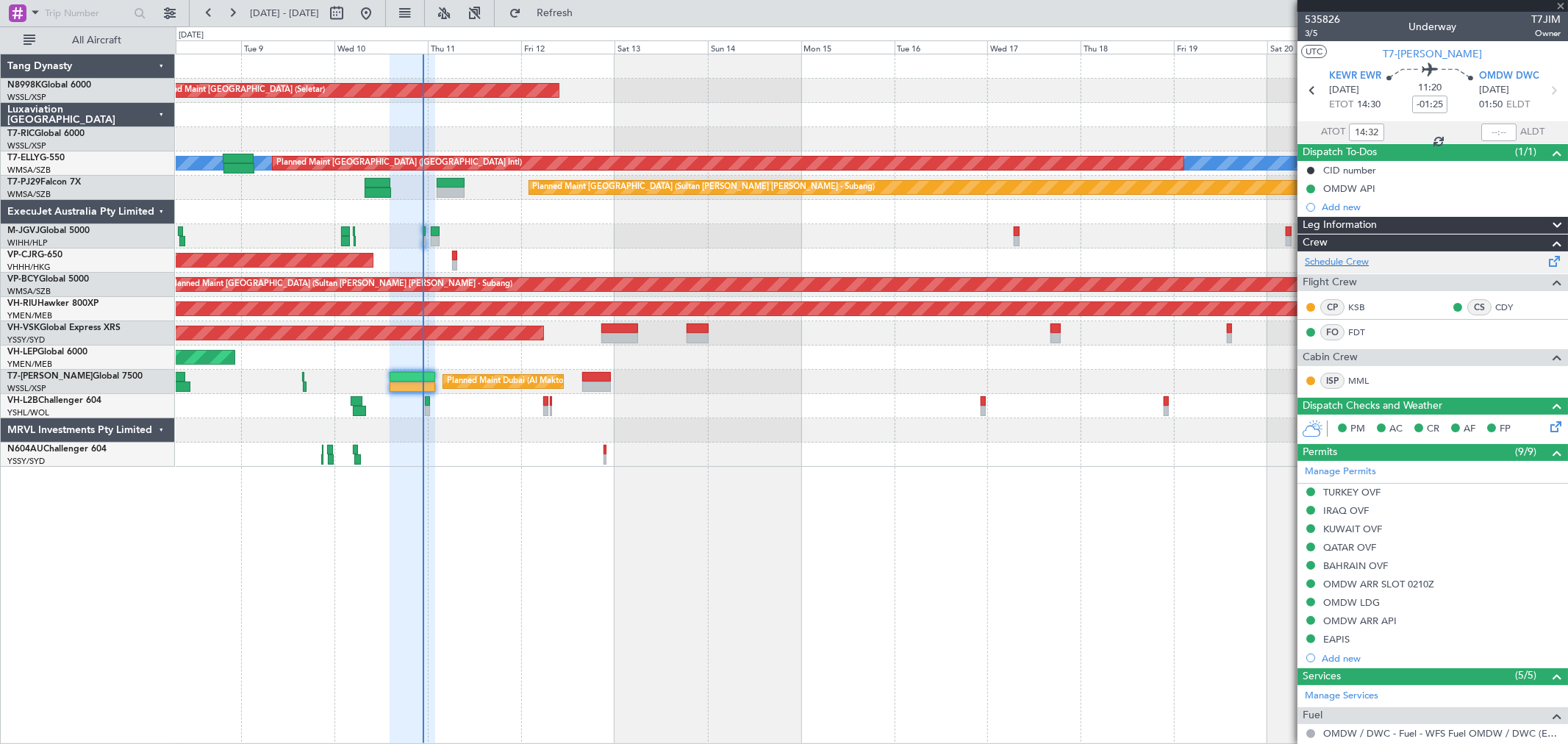
type input "+00:35"
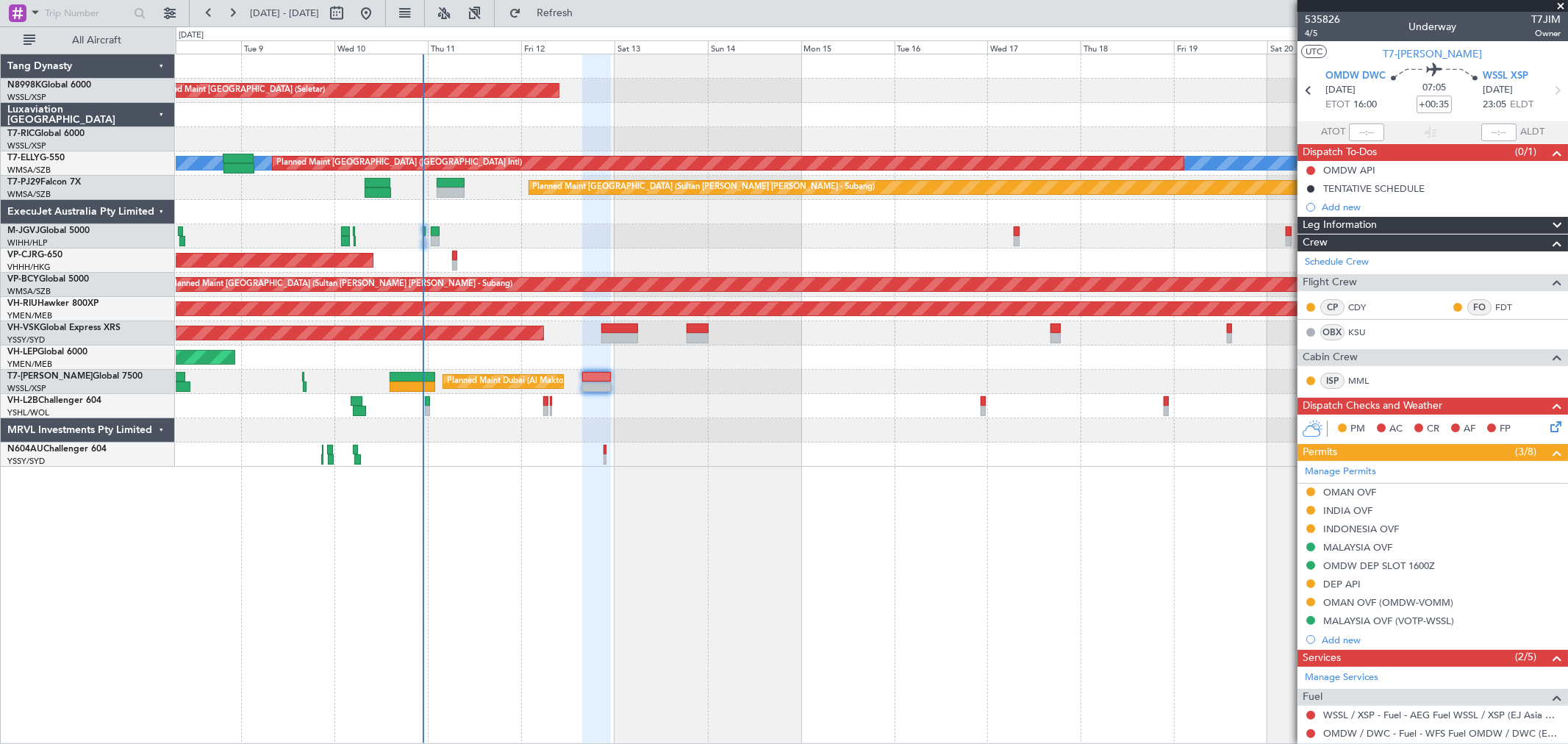
drag, startPoint x: 1314, startPoint y: 169, endPoint x: 1309, endPoint y: 180, distance: 12.1
click at [1314, 169] on button at bounding box center [1311, 170] width 9 height 9
click at [1298, 213] on span "In Progress" at bounding box center [1318, 213] width 50 height 15
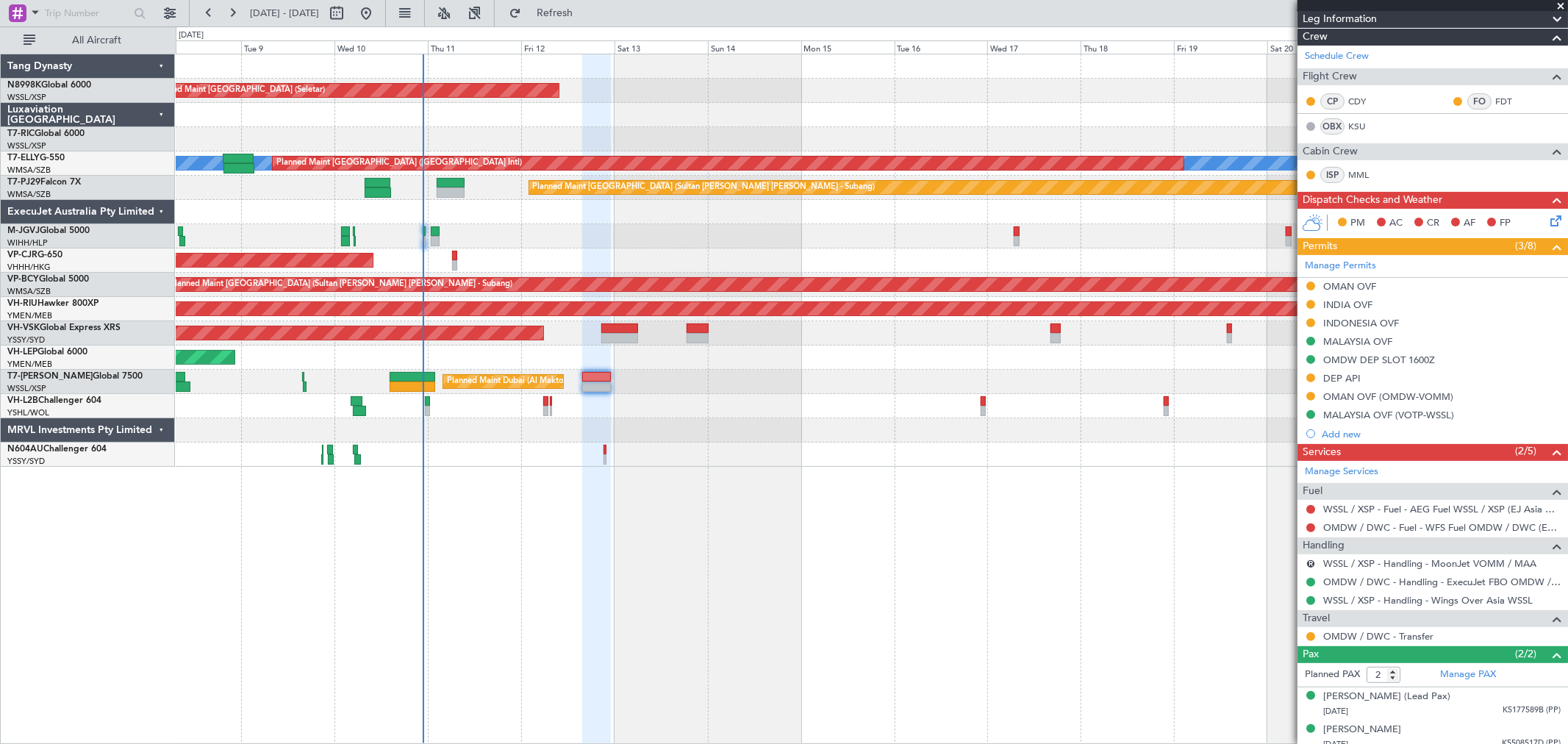
scroll to position [215, 0]
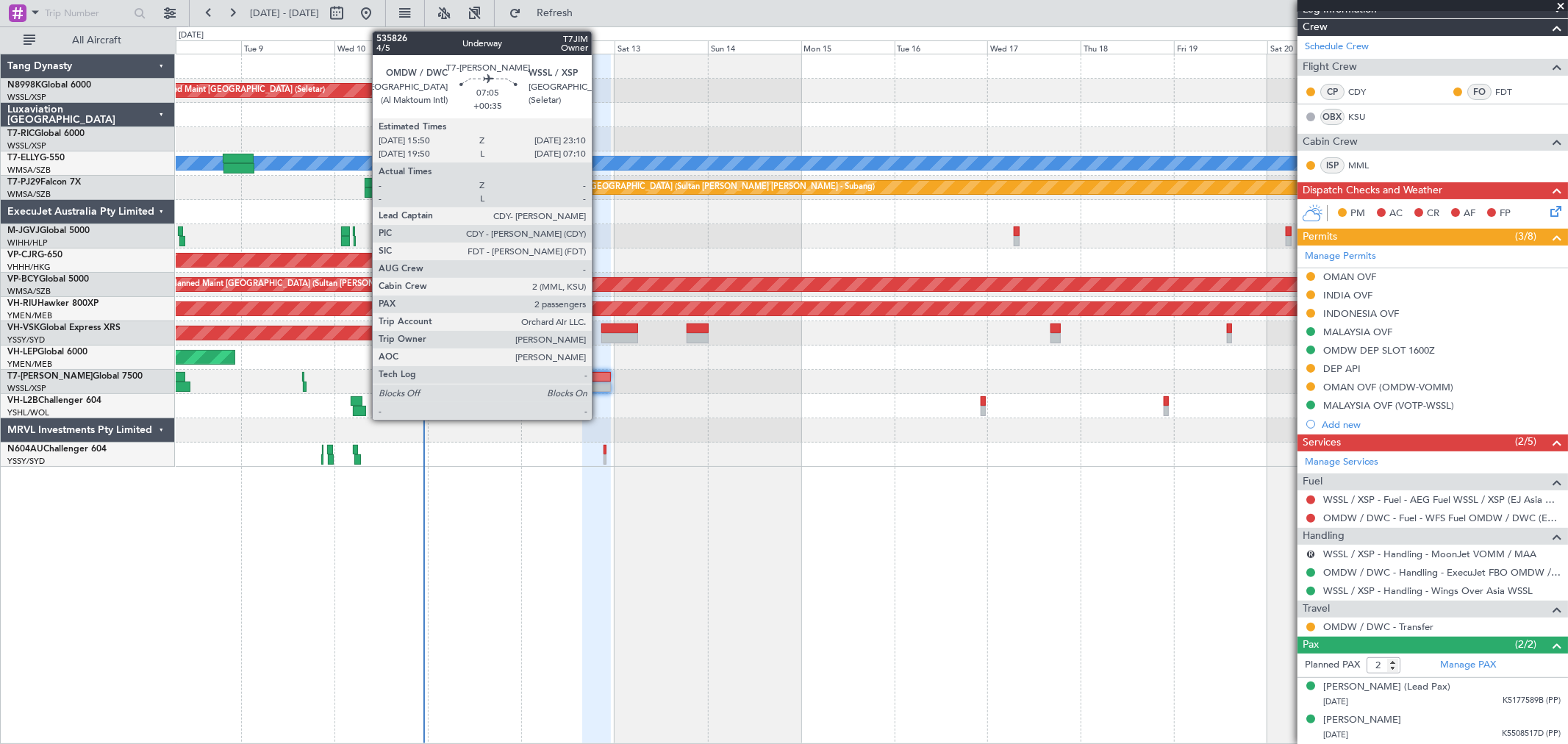
click at [600, 383] on div at bounding box center [596, 387] width 28 height 10
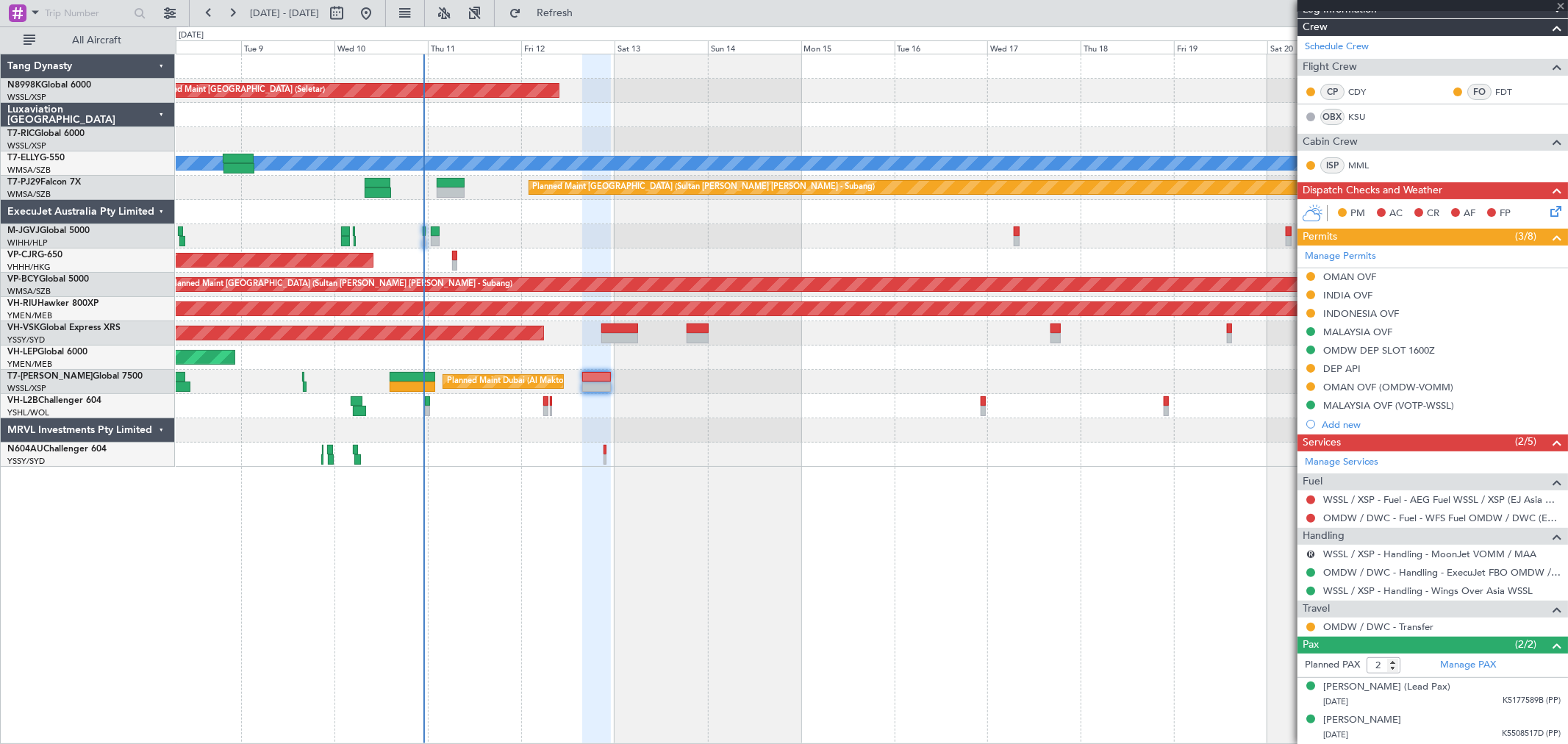
scroll to position [0, 0]
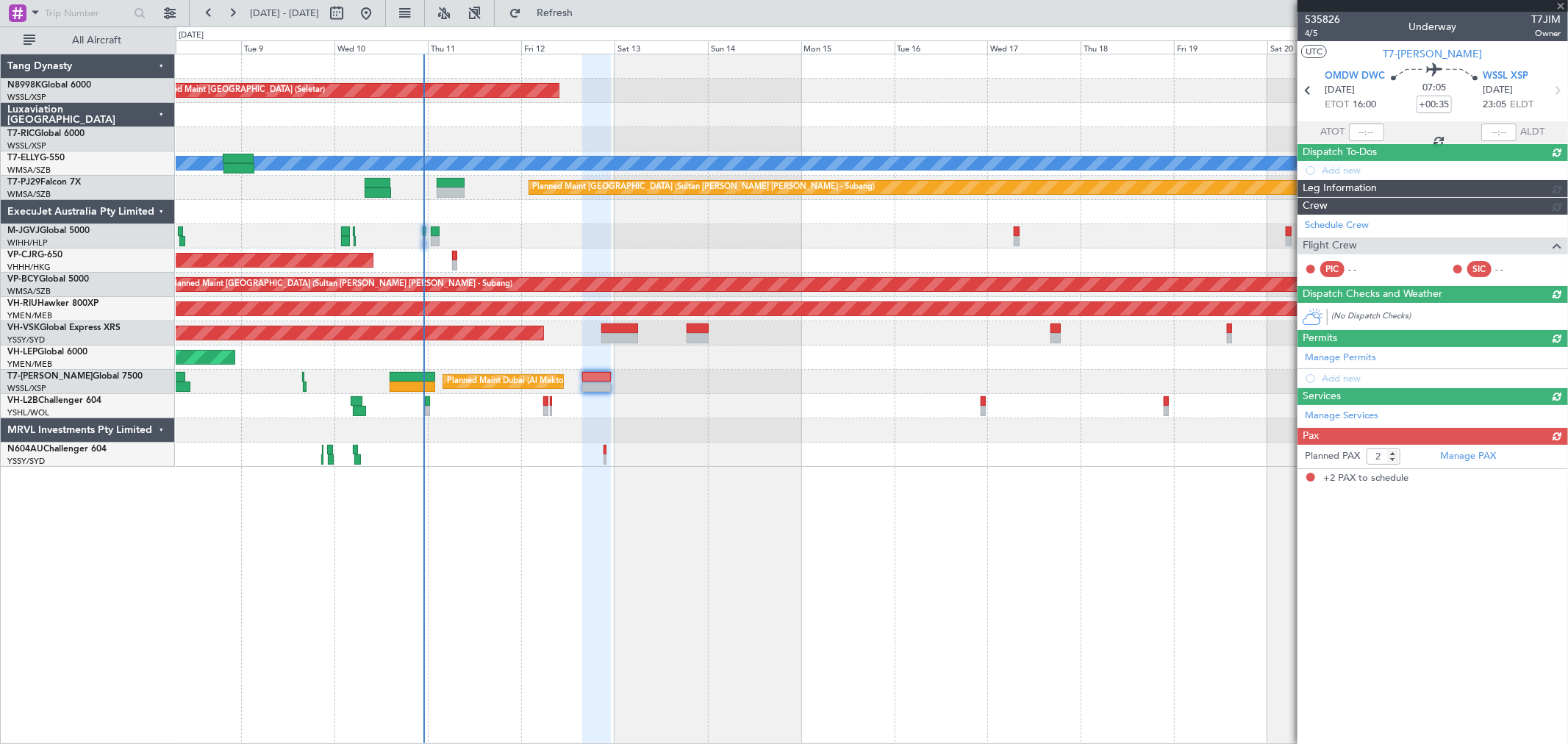
click at [451, 261] on div "Planned Maint [GEOGRAPHIC_DATA] ([GEOGRAPHIC_DATA] Intl)" at bounding box center [872, 260] width 1392 height 24
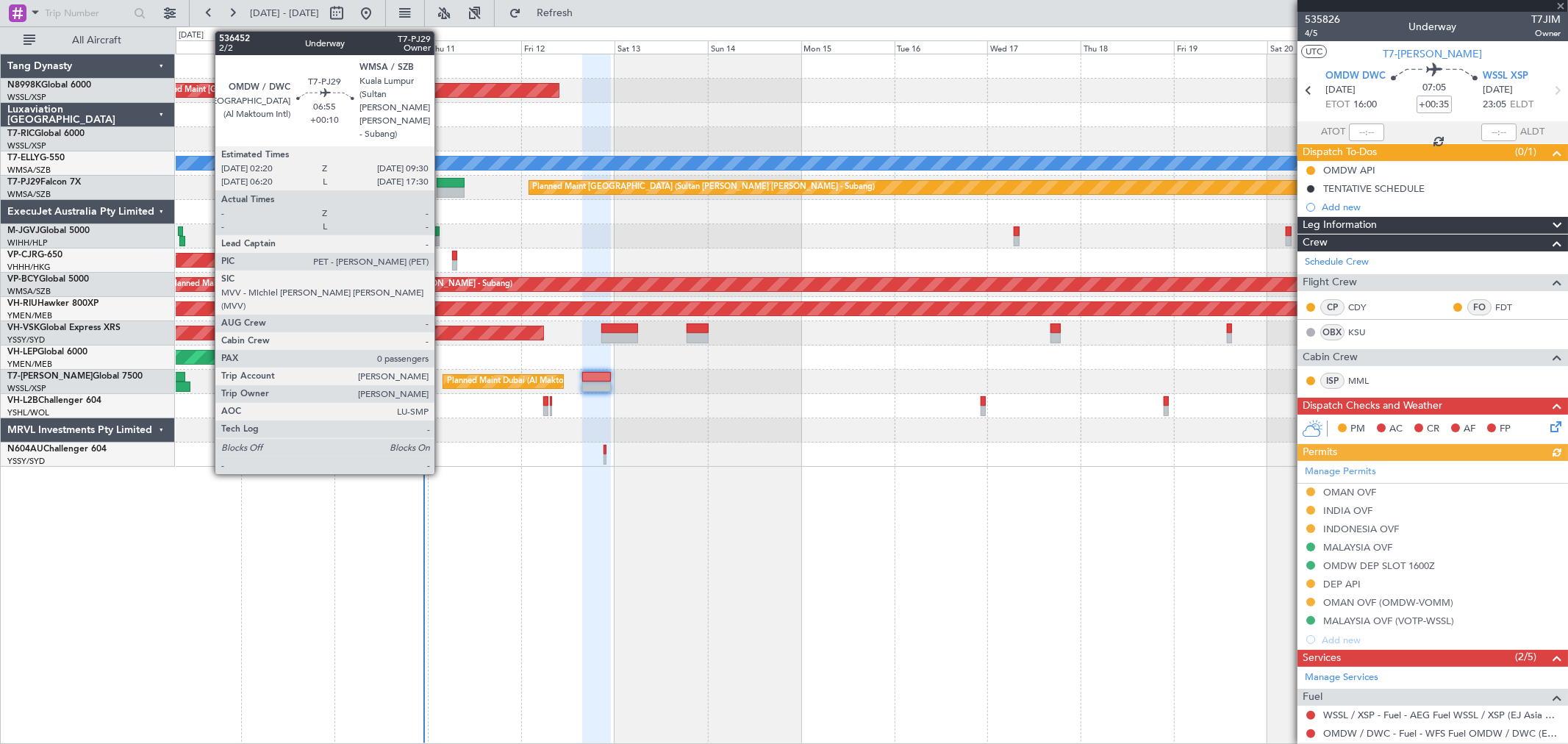
click at [443, 188] on div at bounding box center [451, 193] width 28 height 10
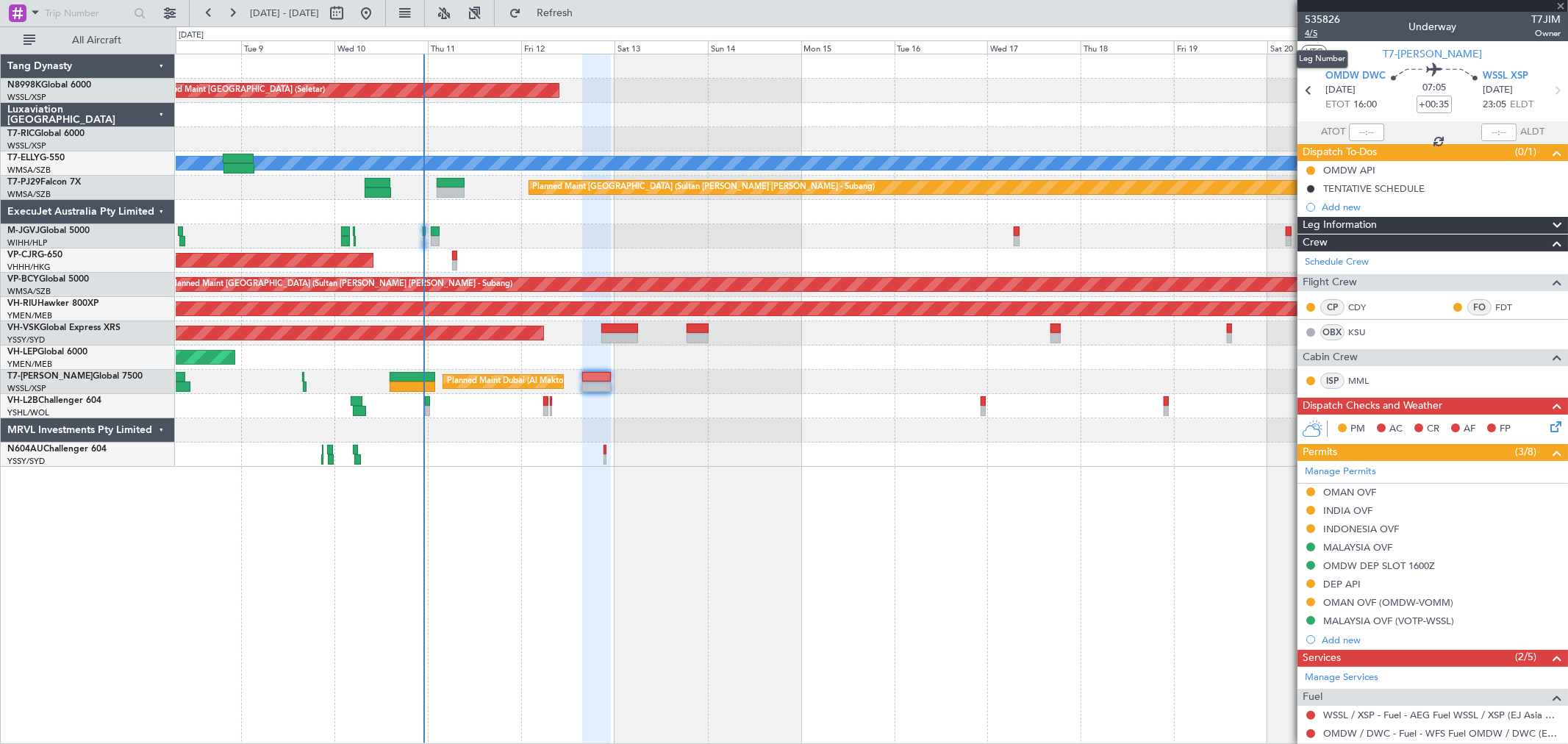
type input "+00:10"
type input "0"
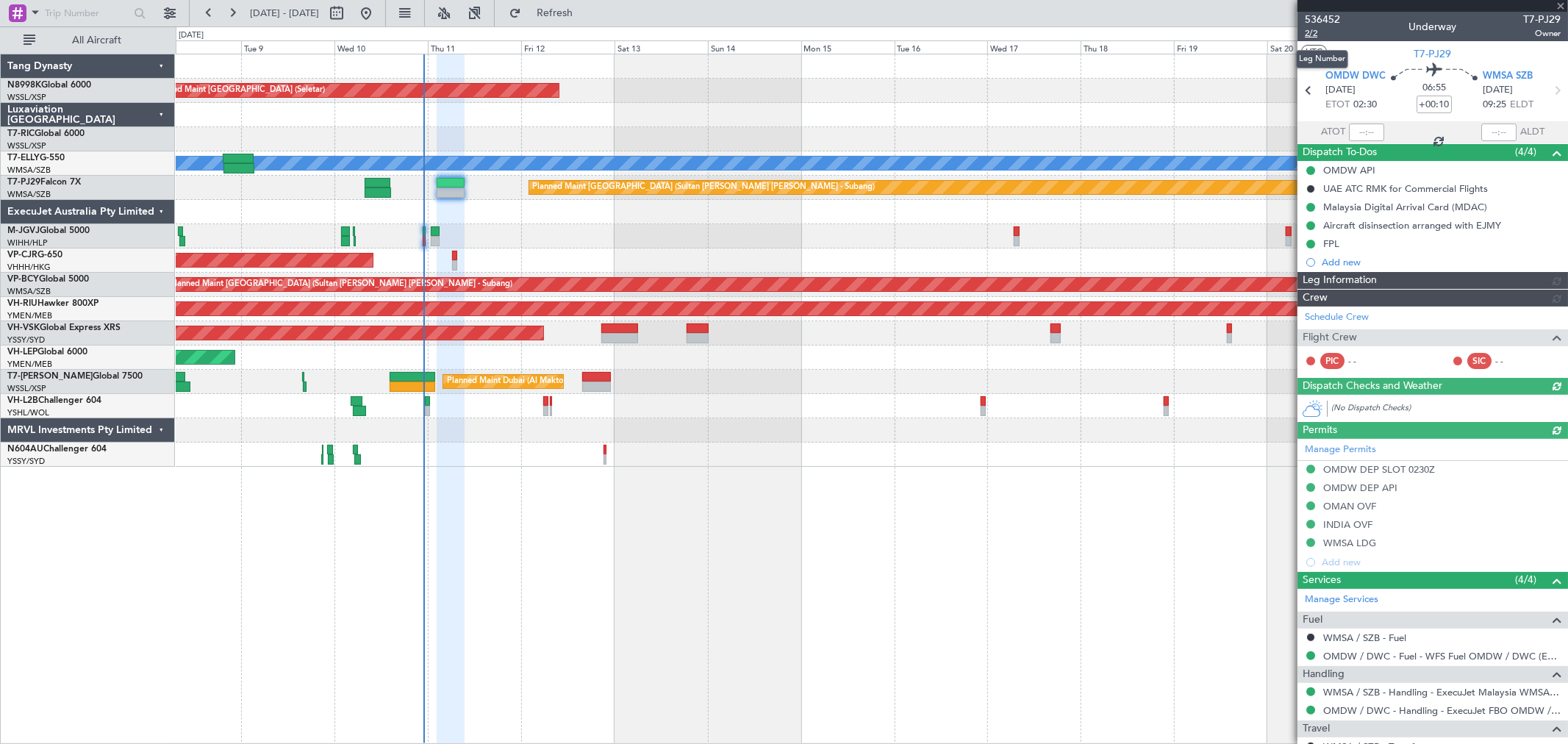
type input "[PERSON_NAME] (KYA)"
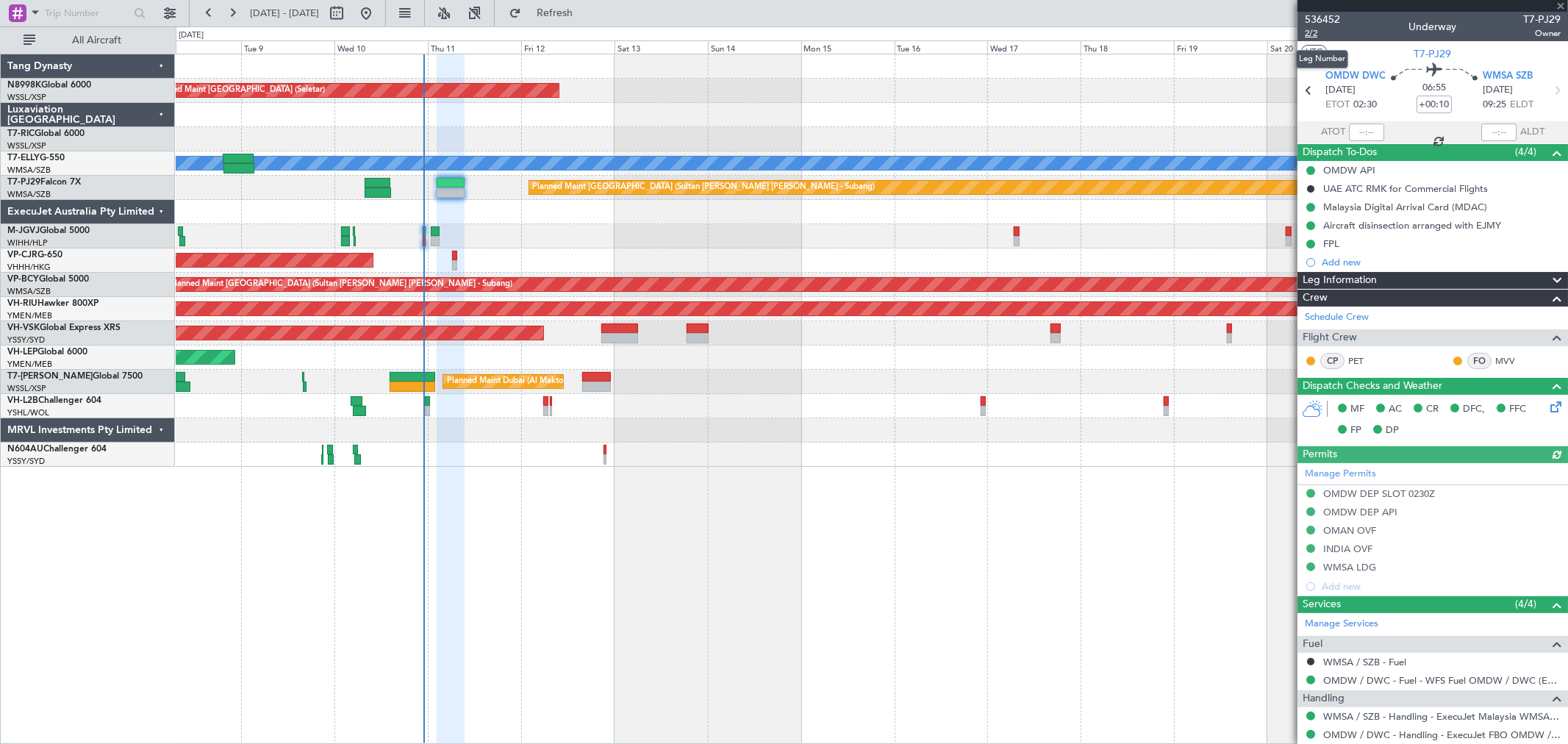
click at [1311, 29] on span "2/2" at bounding box center [1322, 34] width 35 height 13
type input "[PERSON_NAME] (KYA)"
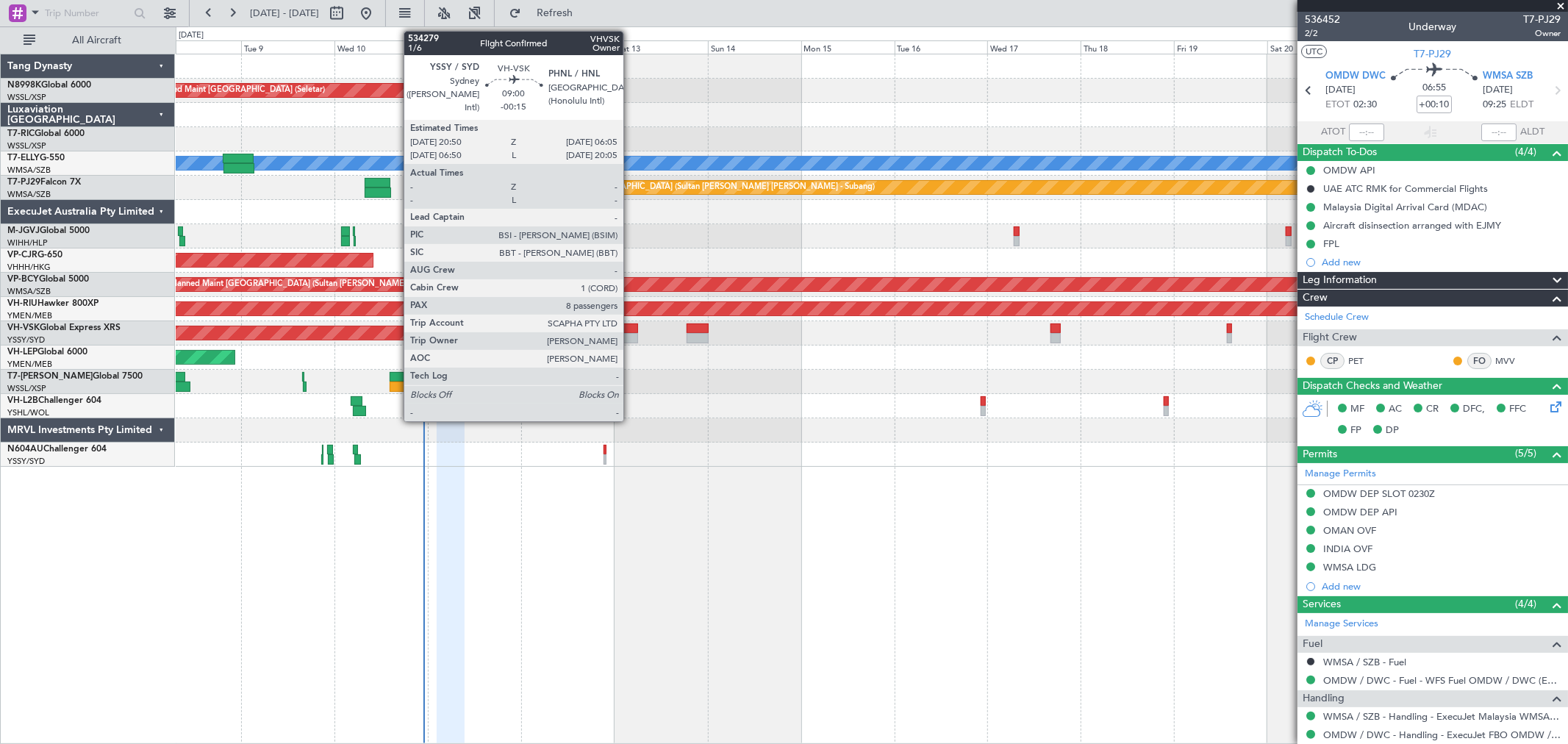
click at [630, 338] on div at bounding box center [619, 338] width 36 height 10
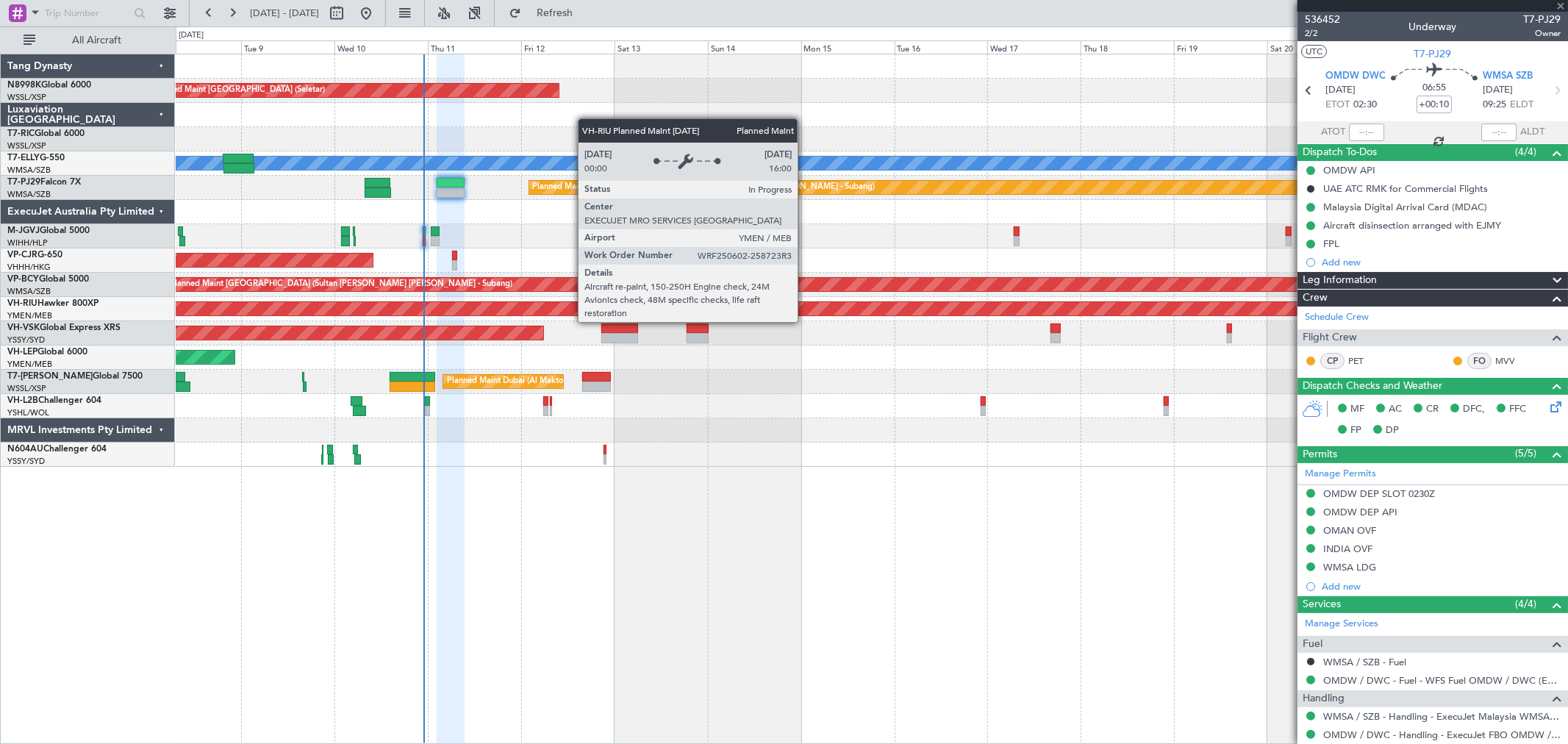
type input "-00:15"
type input "8"
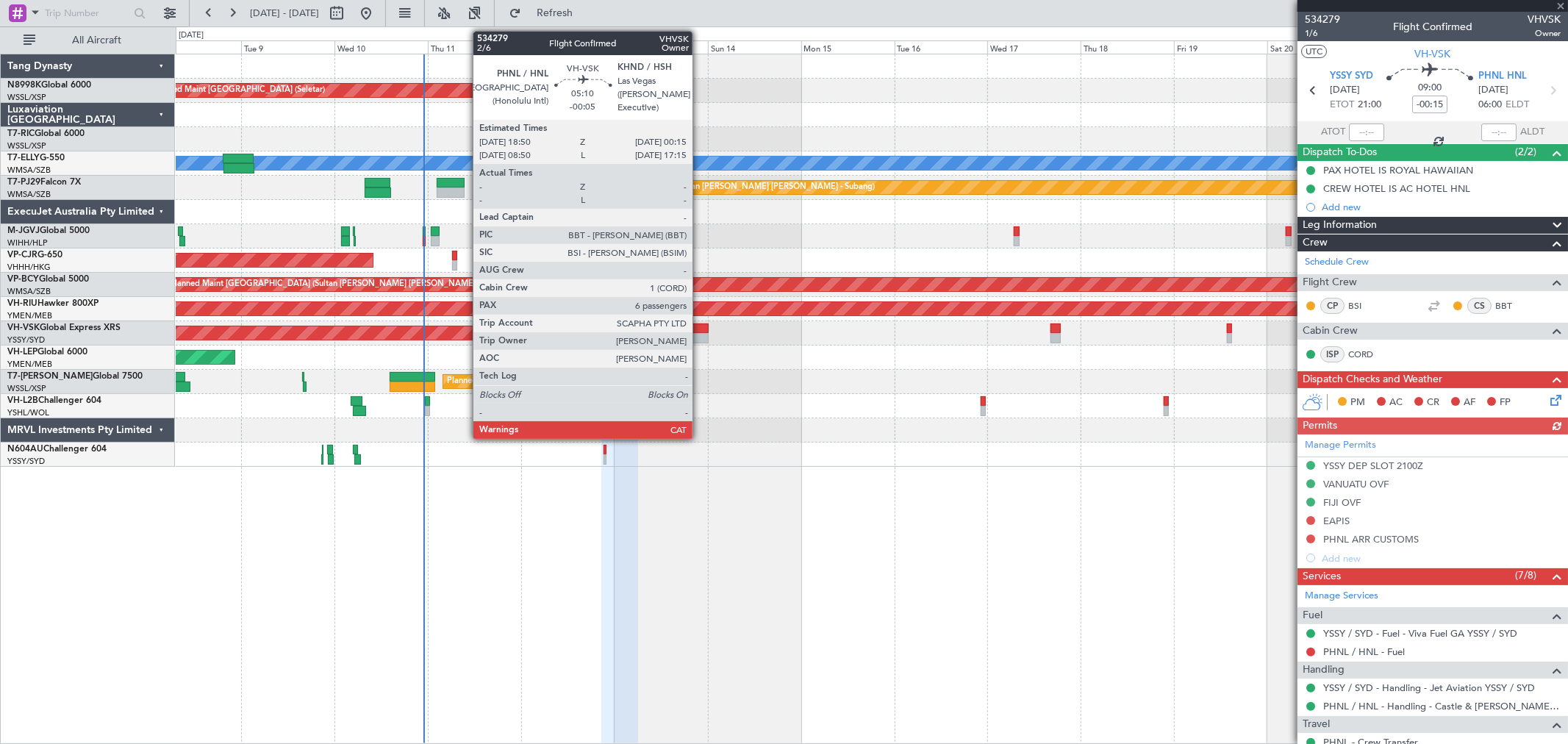
click at [700, 333] on div at bounding box center [697, 338] width 22 height 10
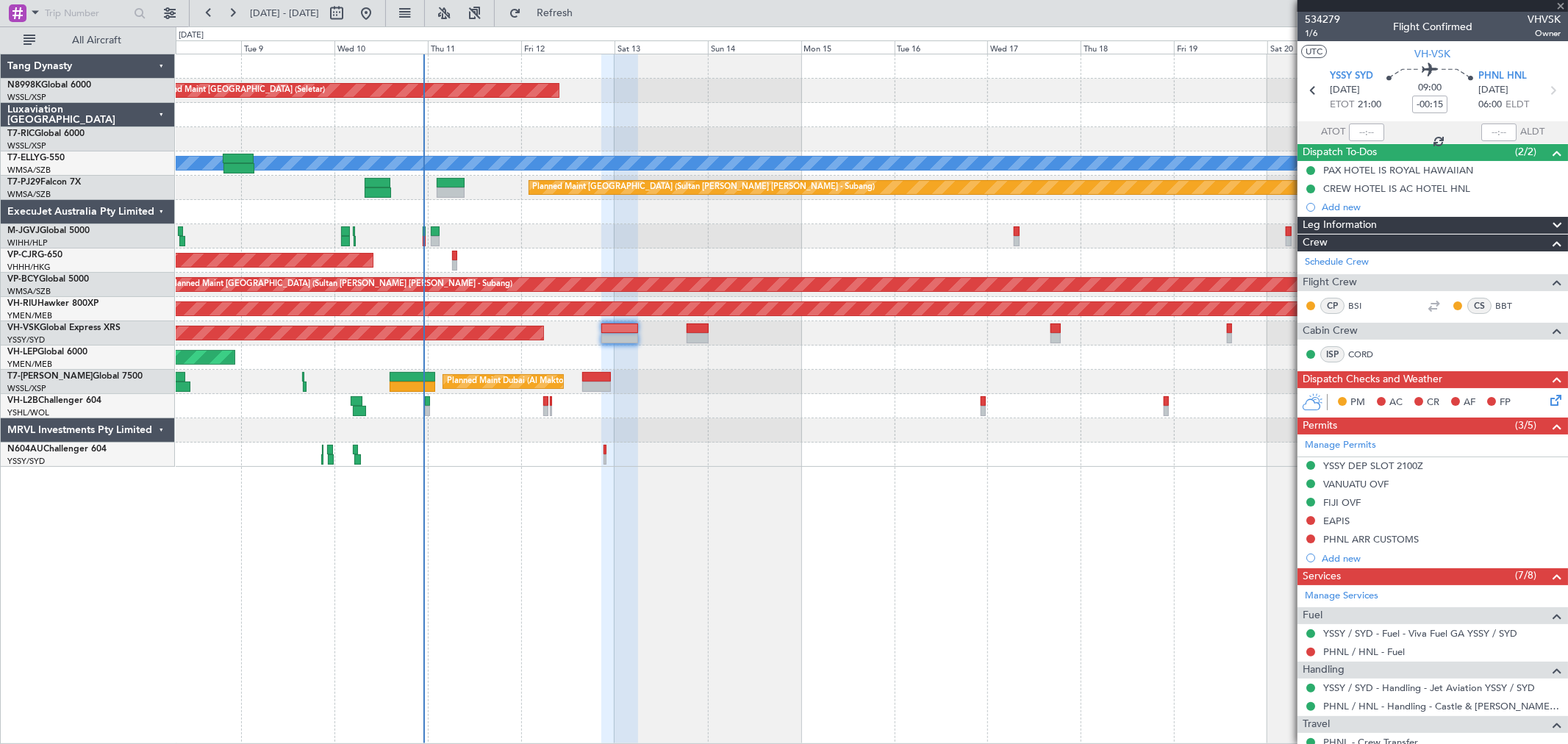
type input "-00:05"
type input "6"
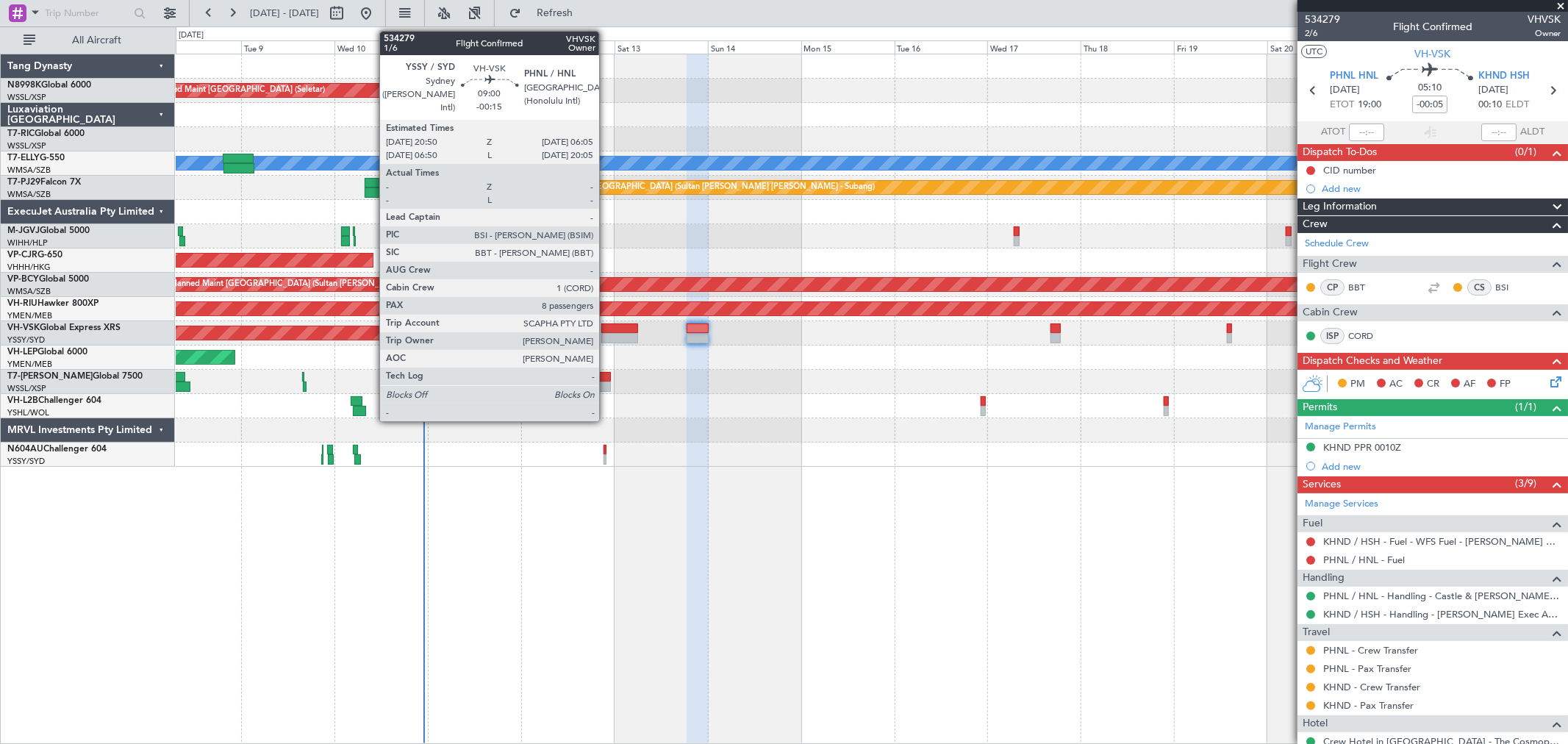
click at [607, 328] on div at bounding box center [619, 329] width 36 height 10
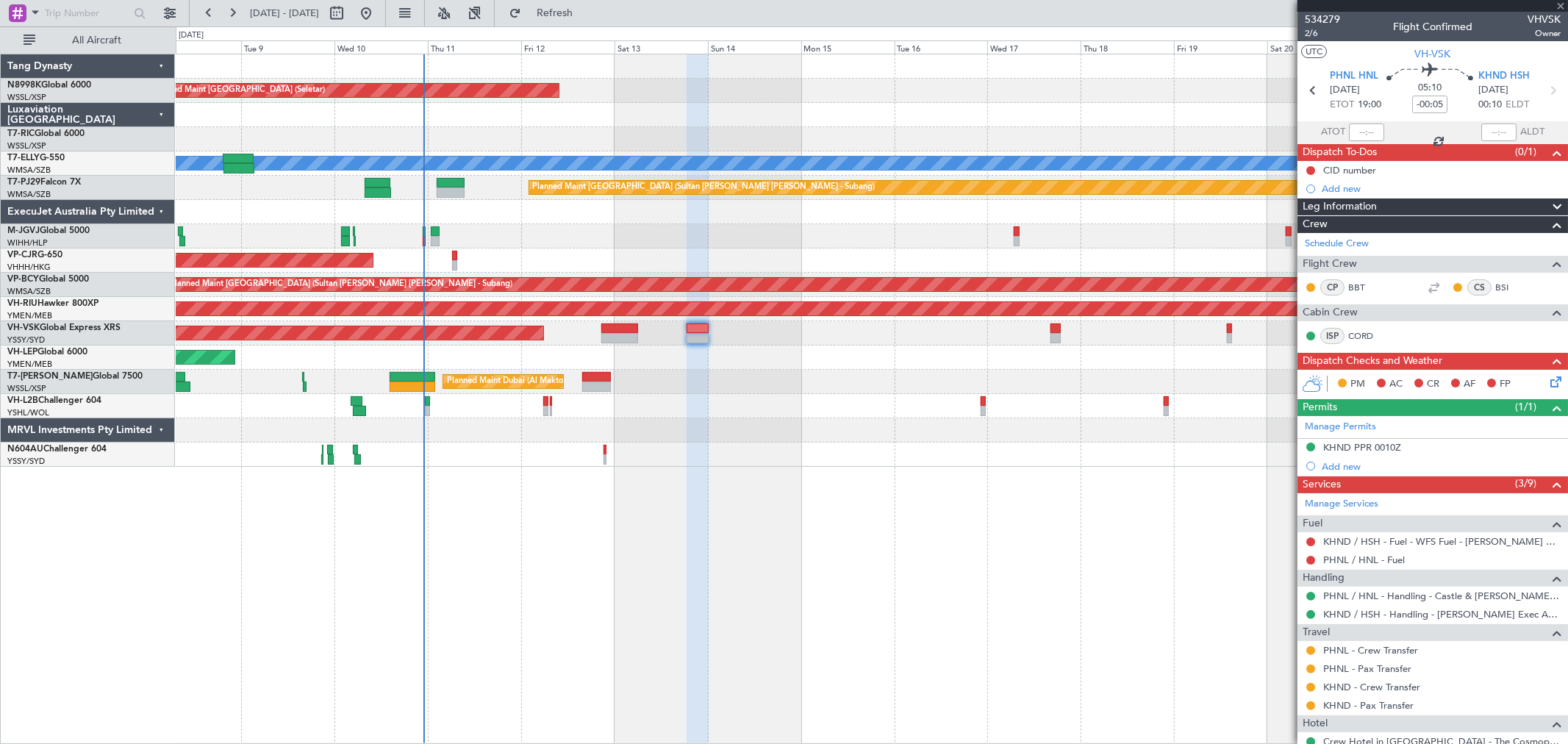
type input "-00:15"
type input "8"
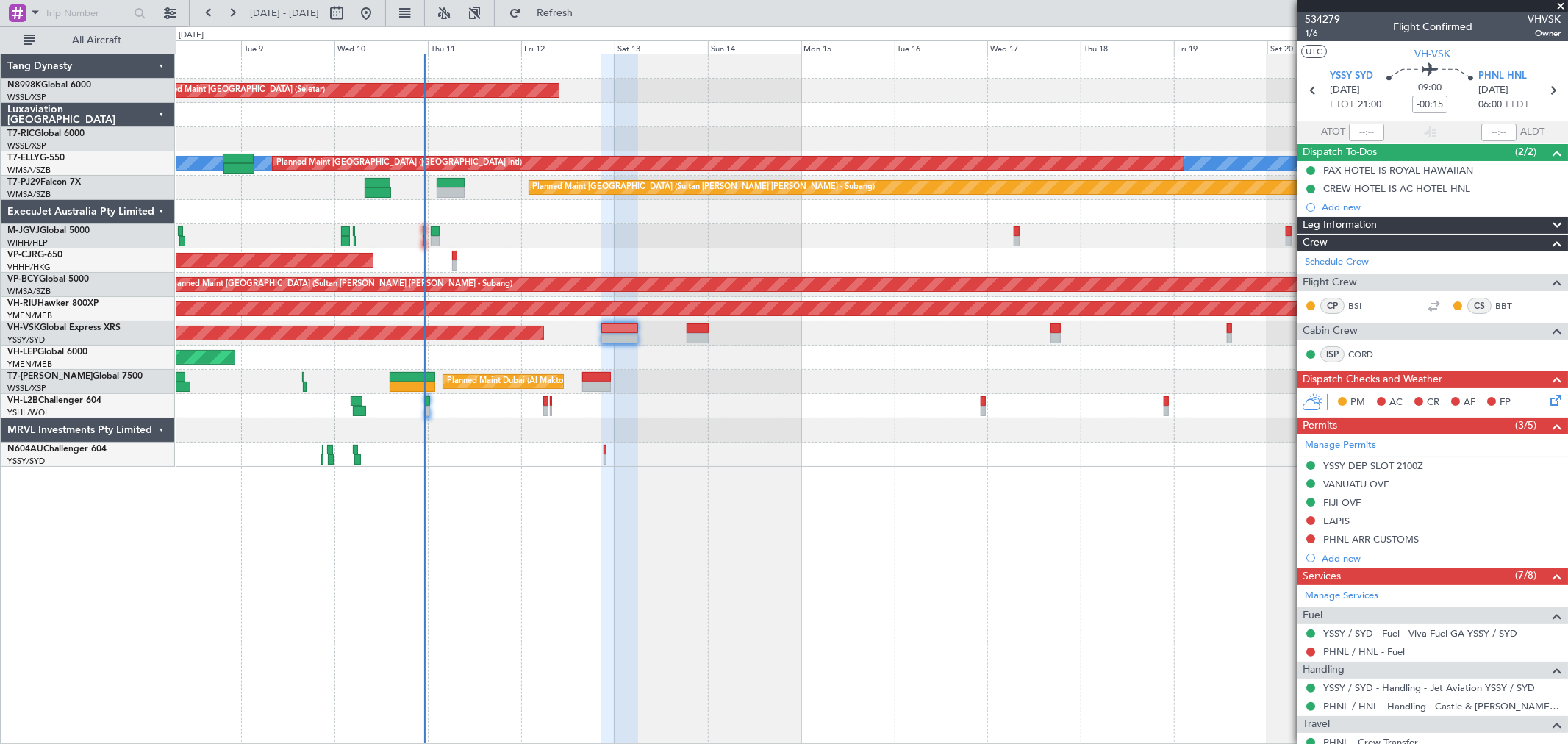
click at [425, 226] on div "Planned Maint [GEOGRAPHIC_DATA] (Seletar)" at bounding box center [872, 236] width 1392 height 24
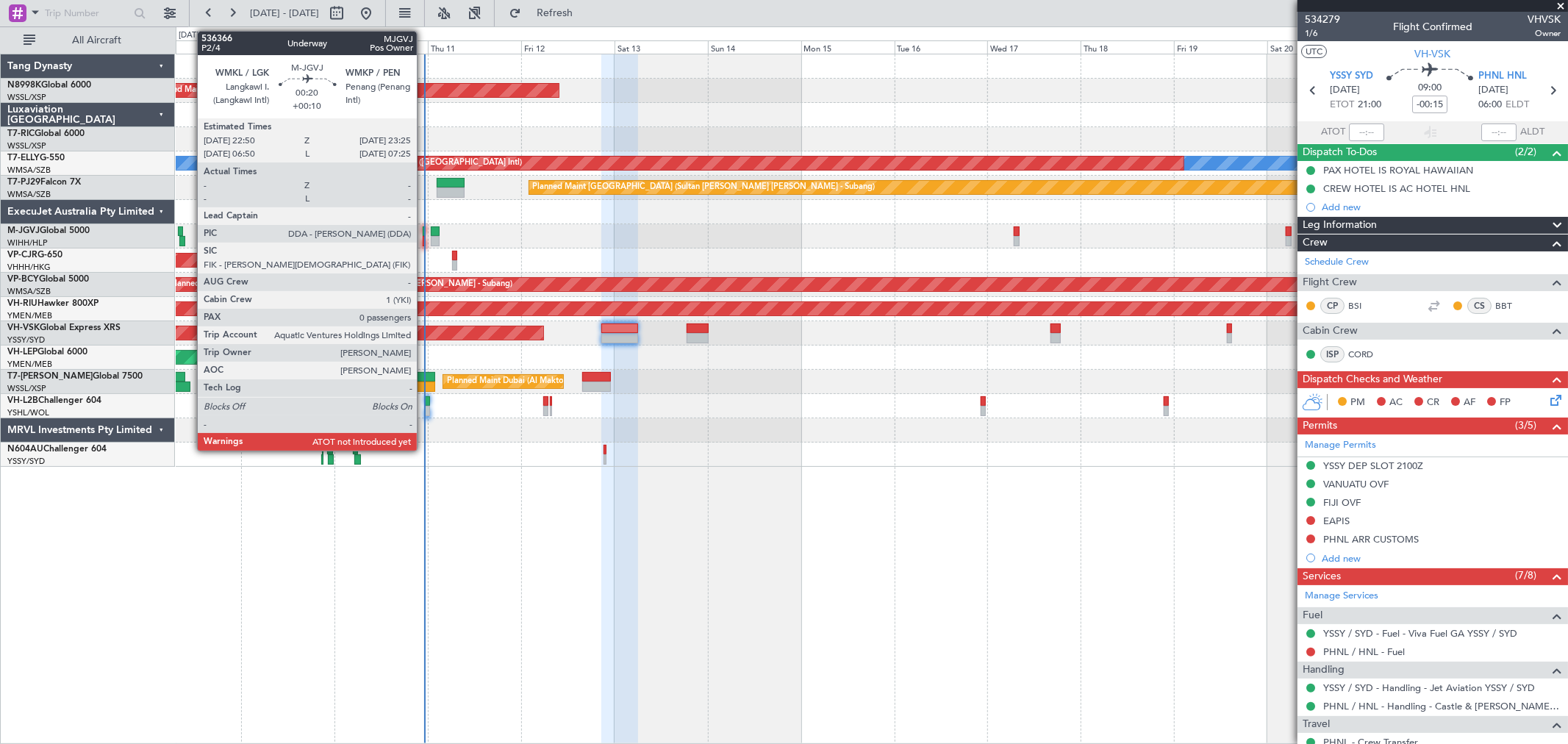
click at [424, 232] on div at bounding box center [424, 232] width 3 height 10
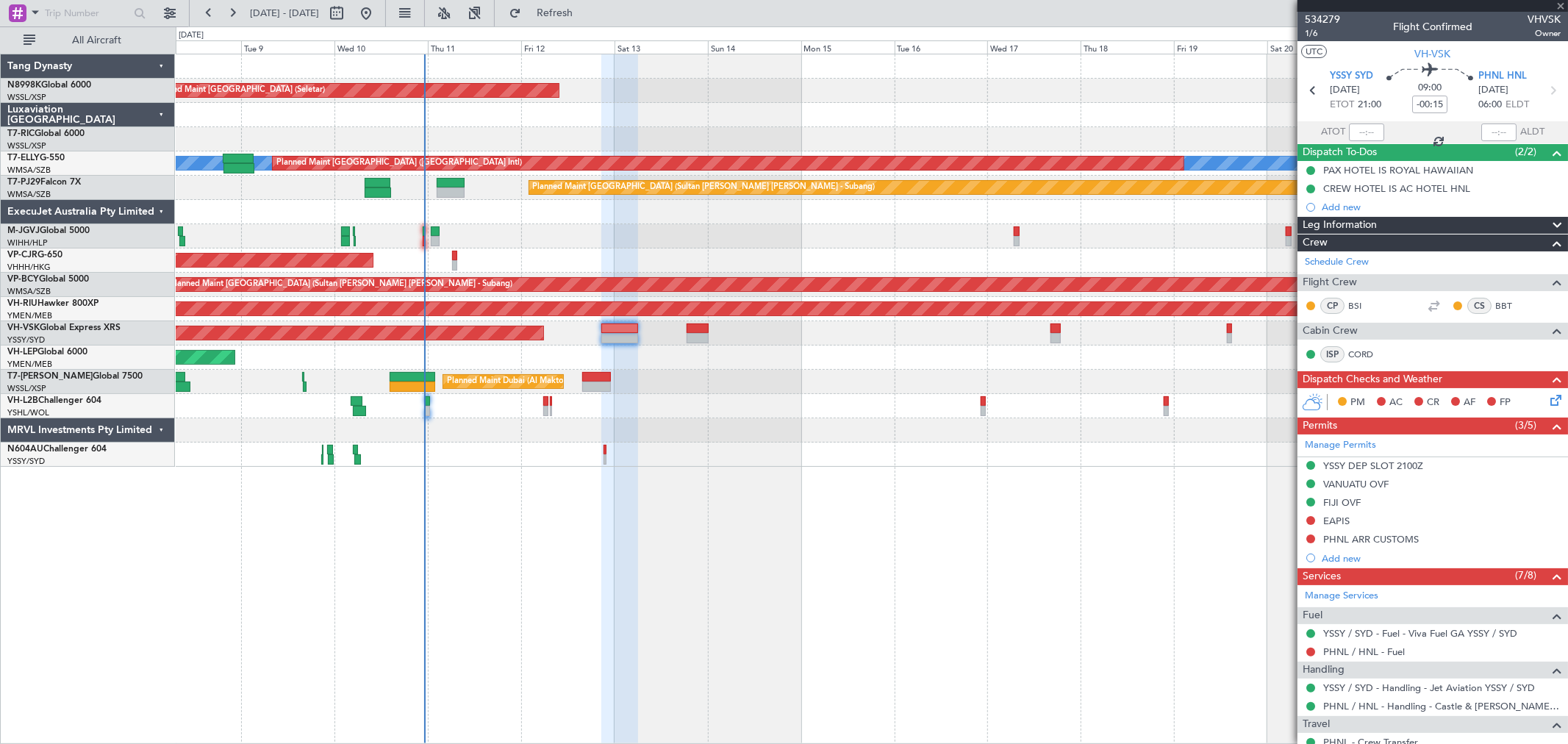
type input "+00:10"
type input "0"
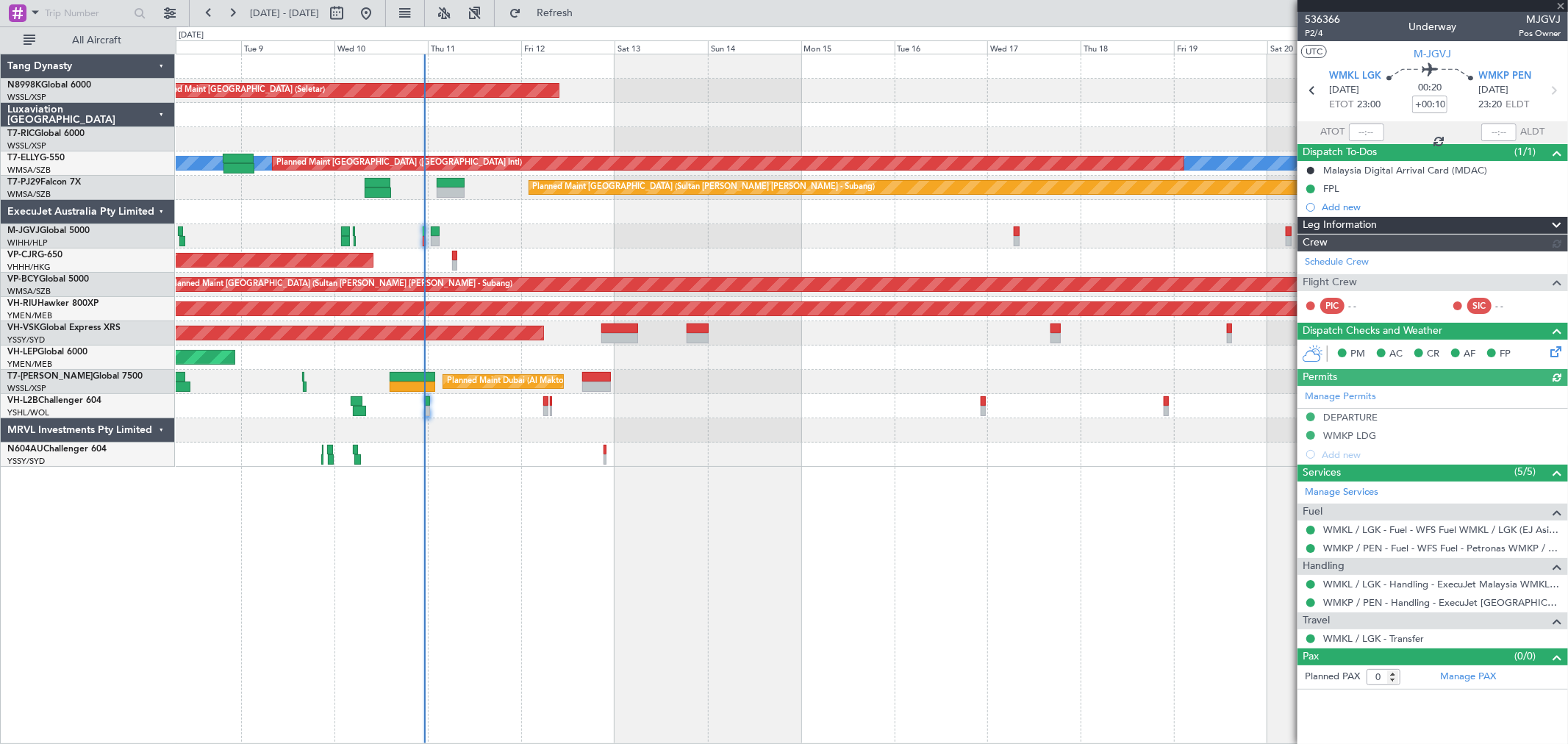
type input "[PERSON_NAME] (KYA)"
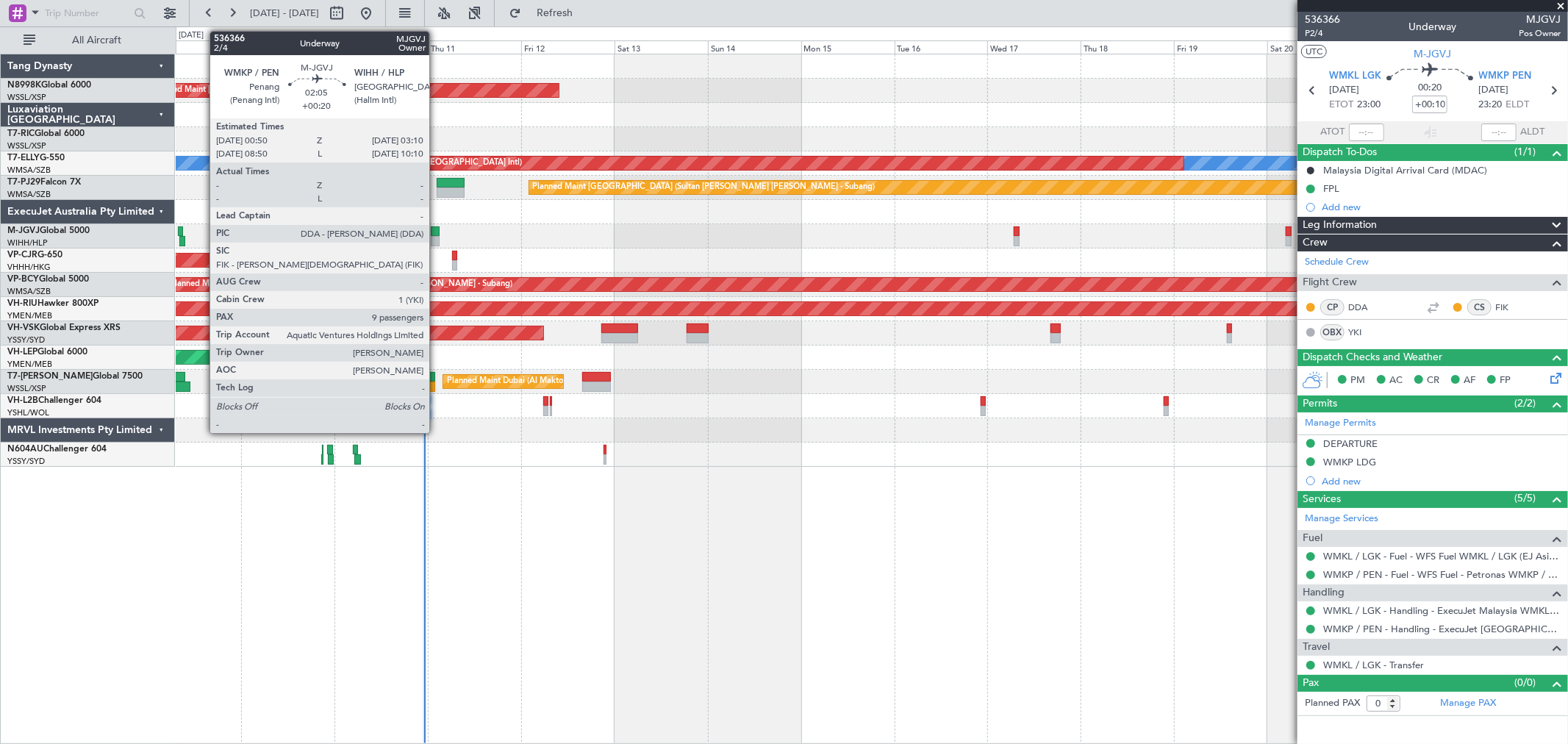
click at [437, 233] on div at bounding box center [435, 232] width 9 height 10
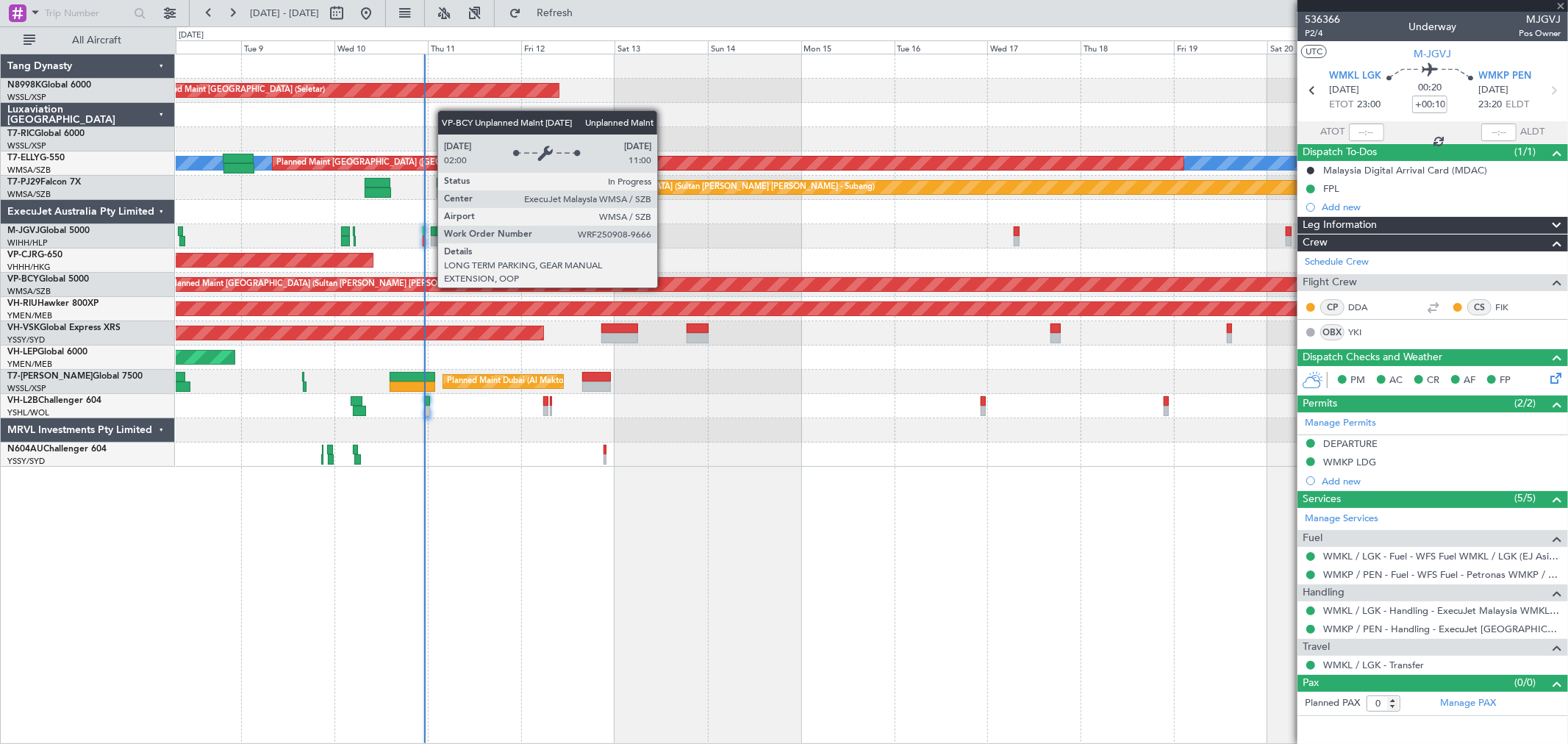
type input "+00:20"
type input "9"
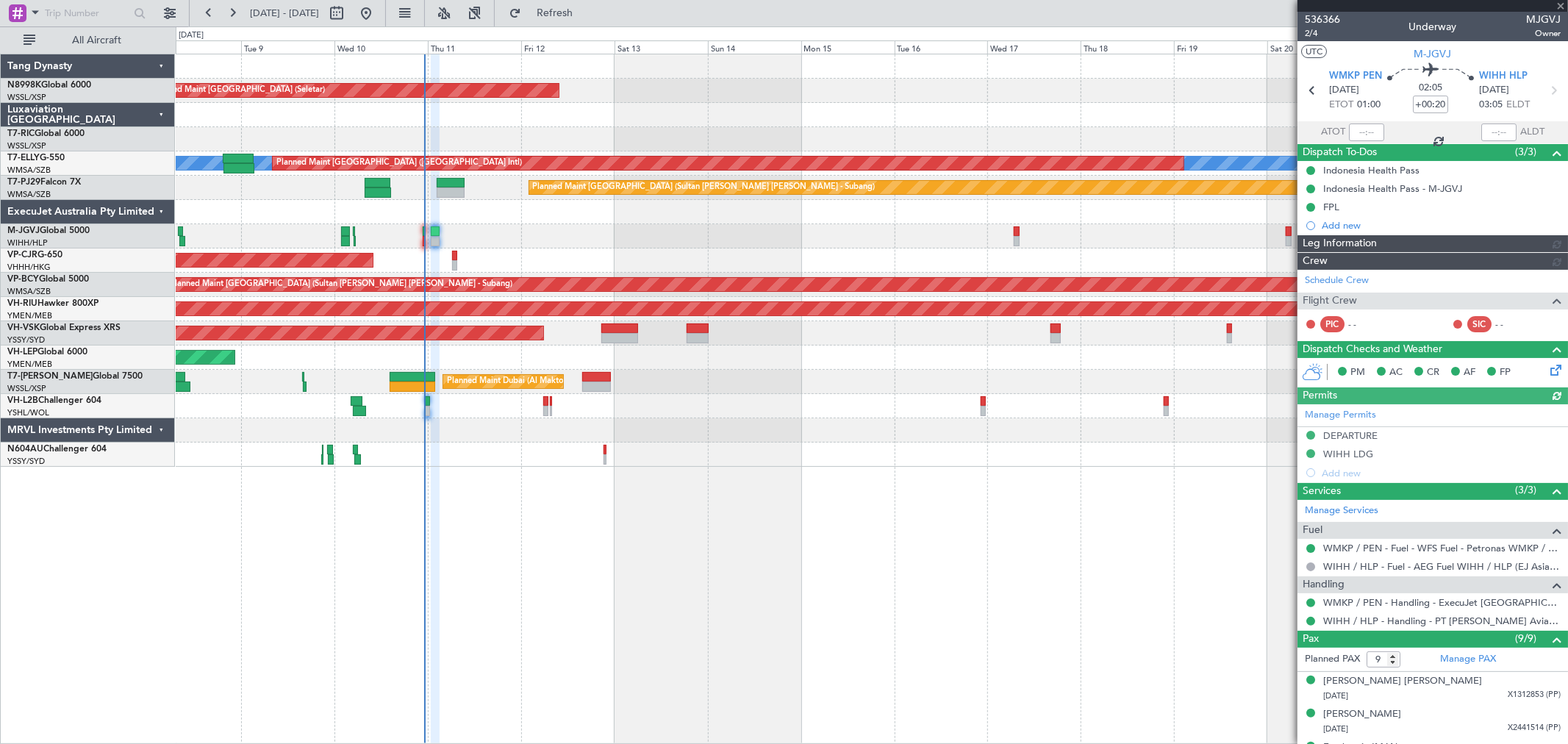
type input "[PERSON_NAME] (KYA)"
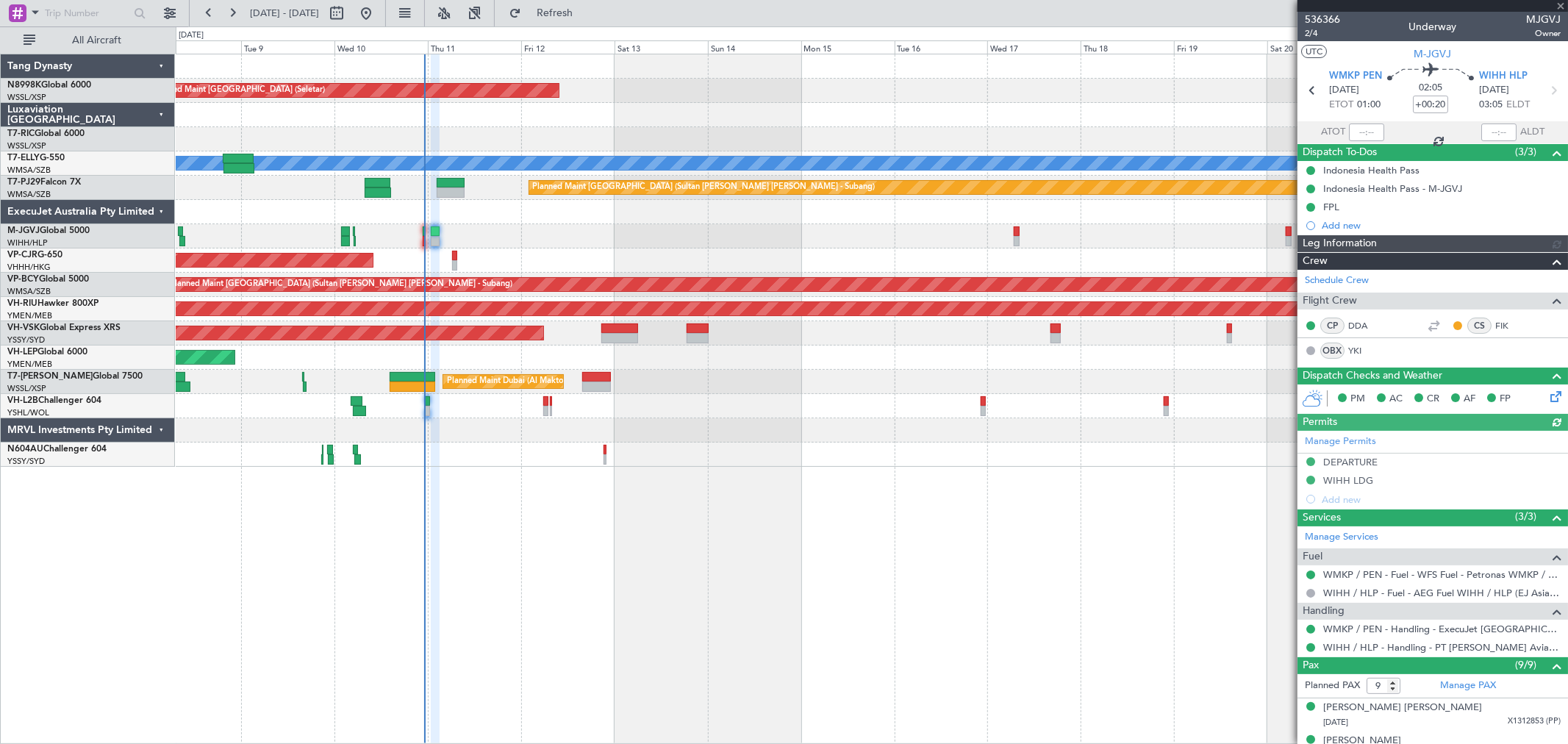
type input "[PERSON_NAME] (KYA)"
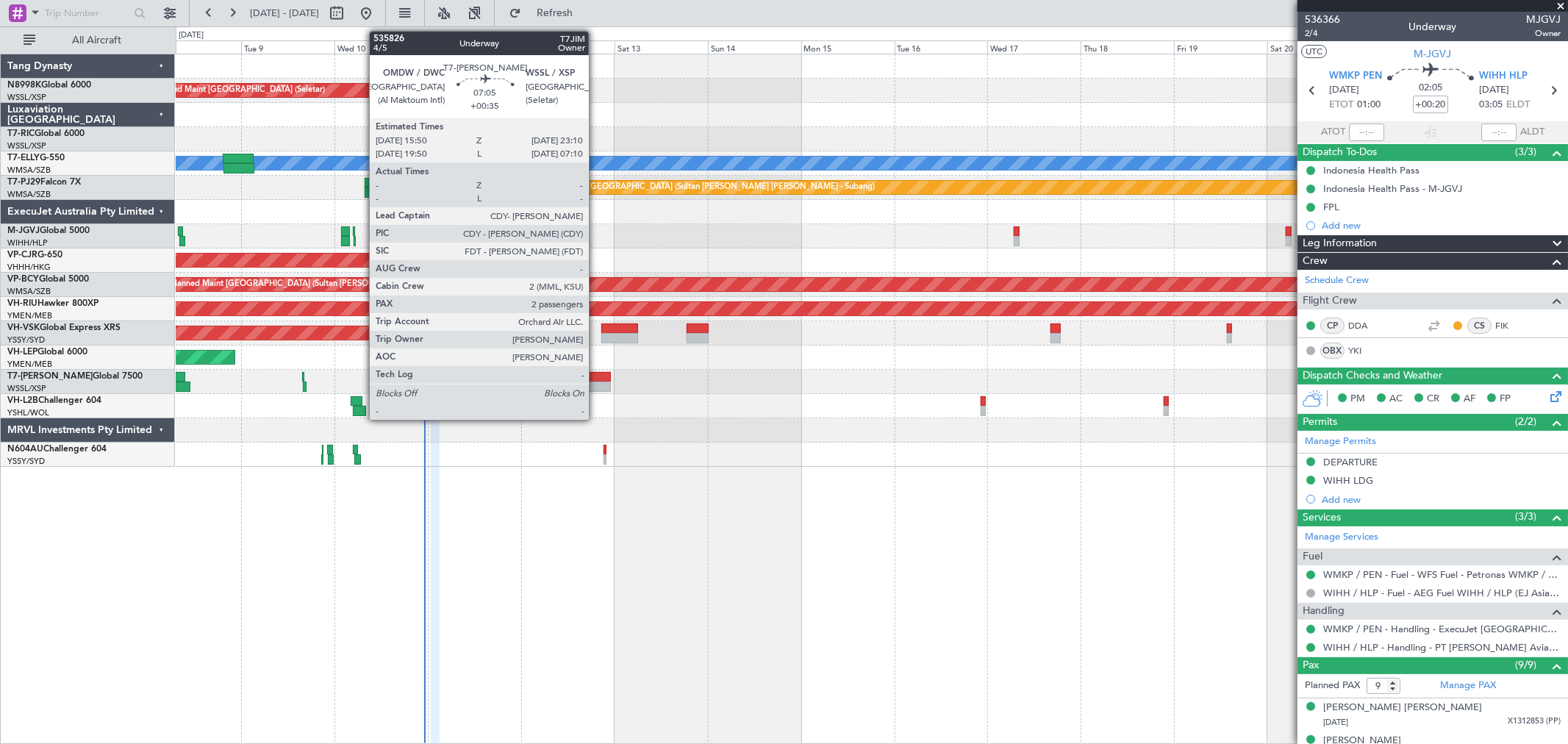
click at [596, 378] on div at bounding box center [596, 377] width 28 height 10
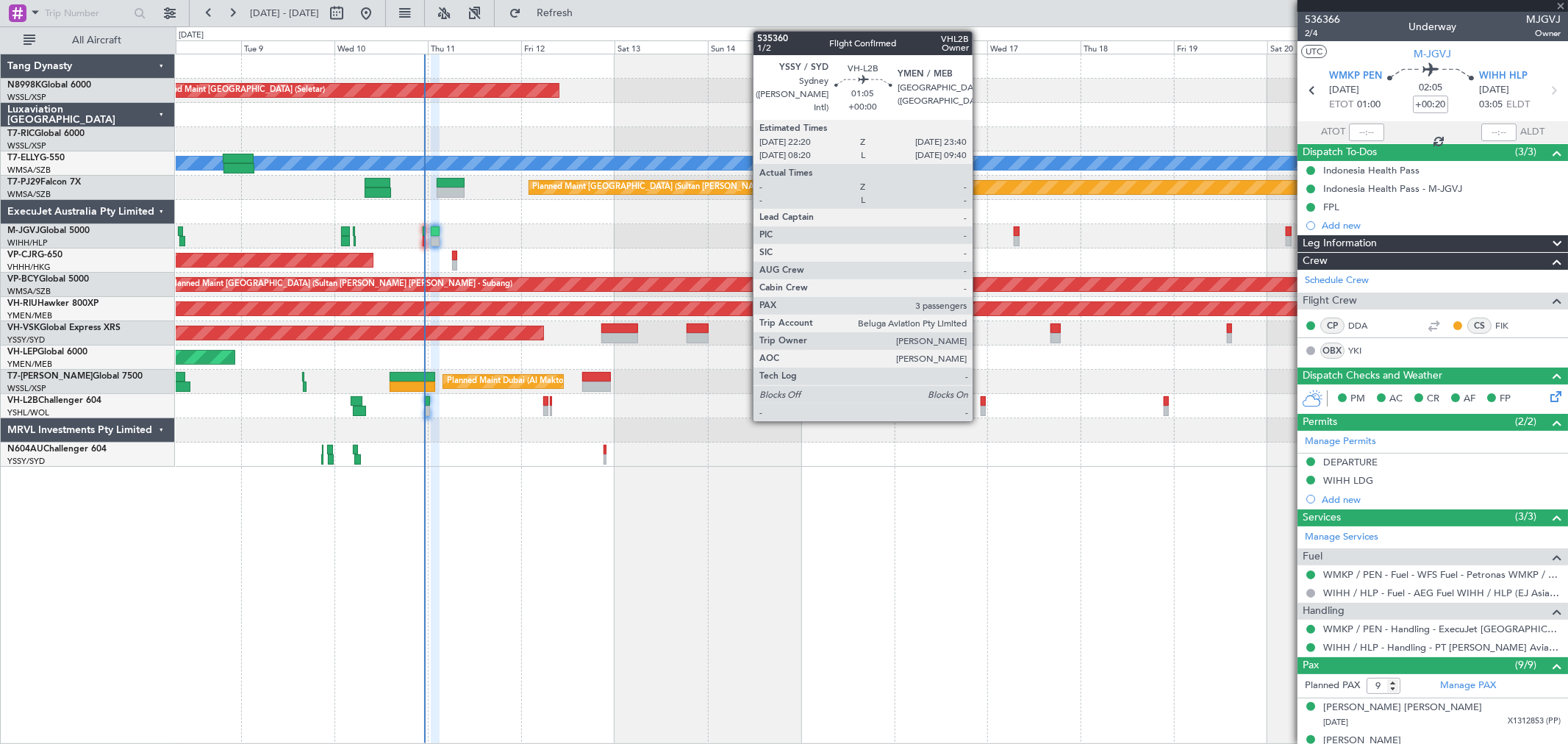
type input "+00:35"
type input "2"
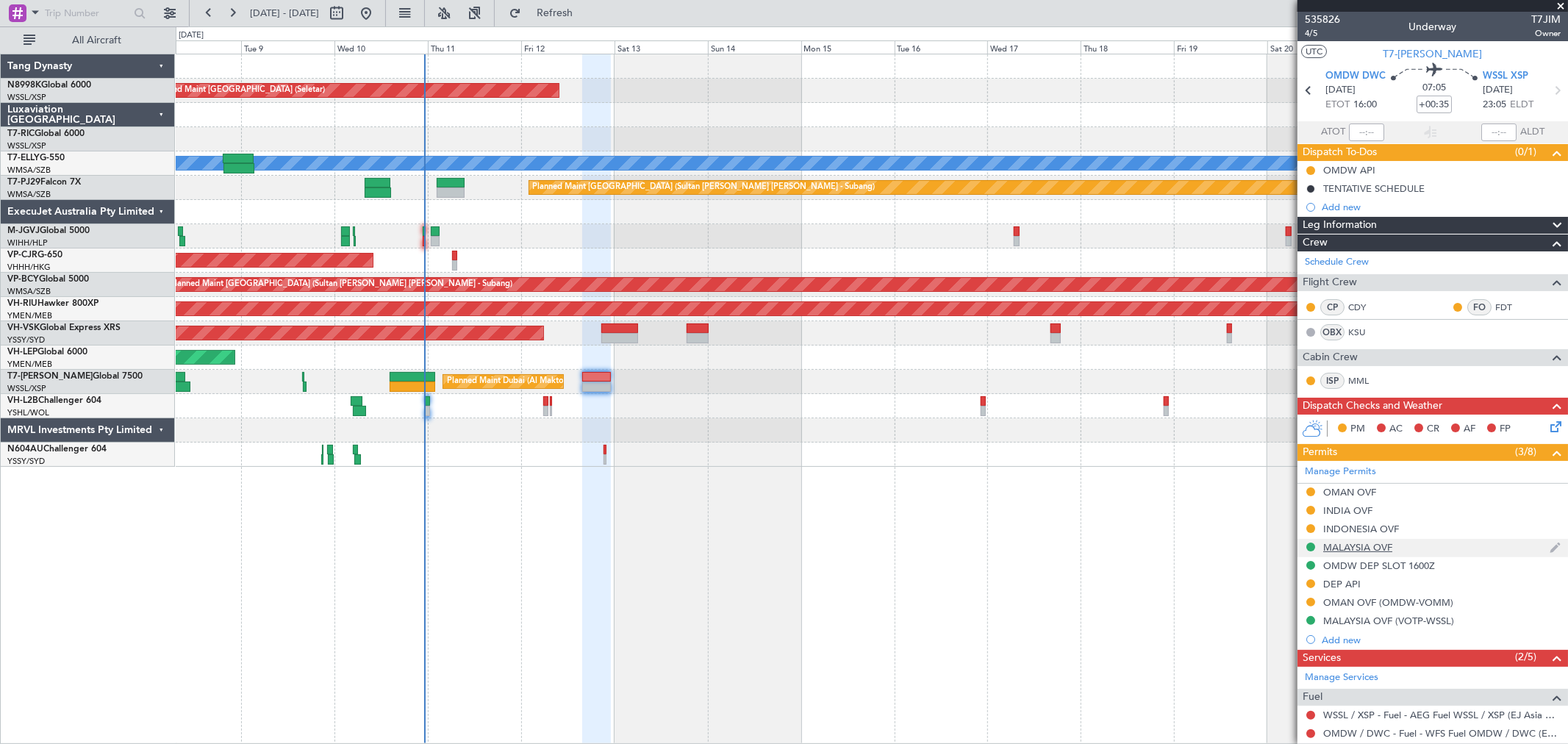
scroll to position [71, 0]
click at [1310, 34] on span "4/5" at bounding box center [1322, 34] width 35 height 13
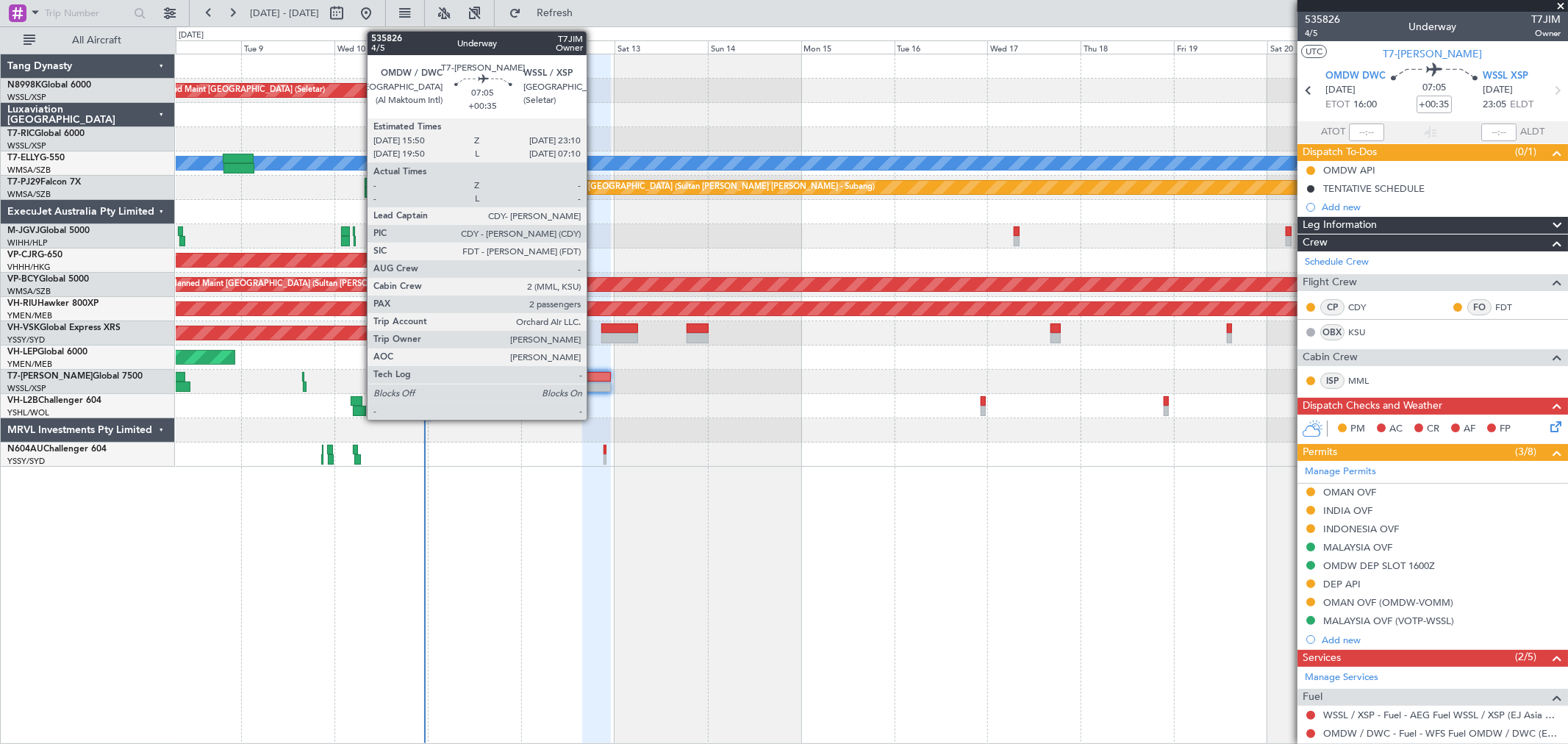
click at [594, 380] on div at bounding box center [596, 377] width 28 height 10
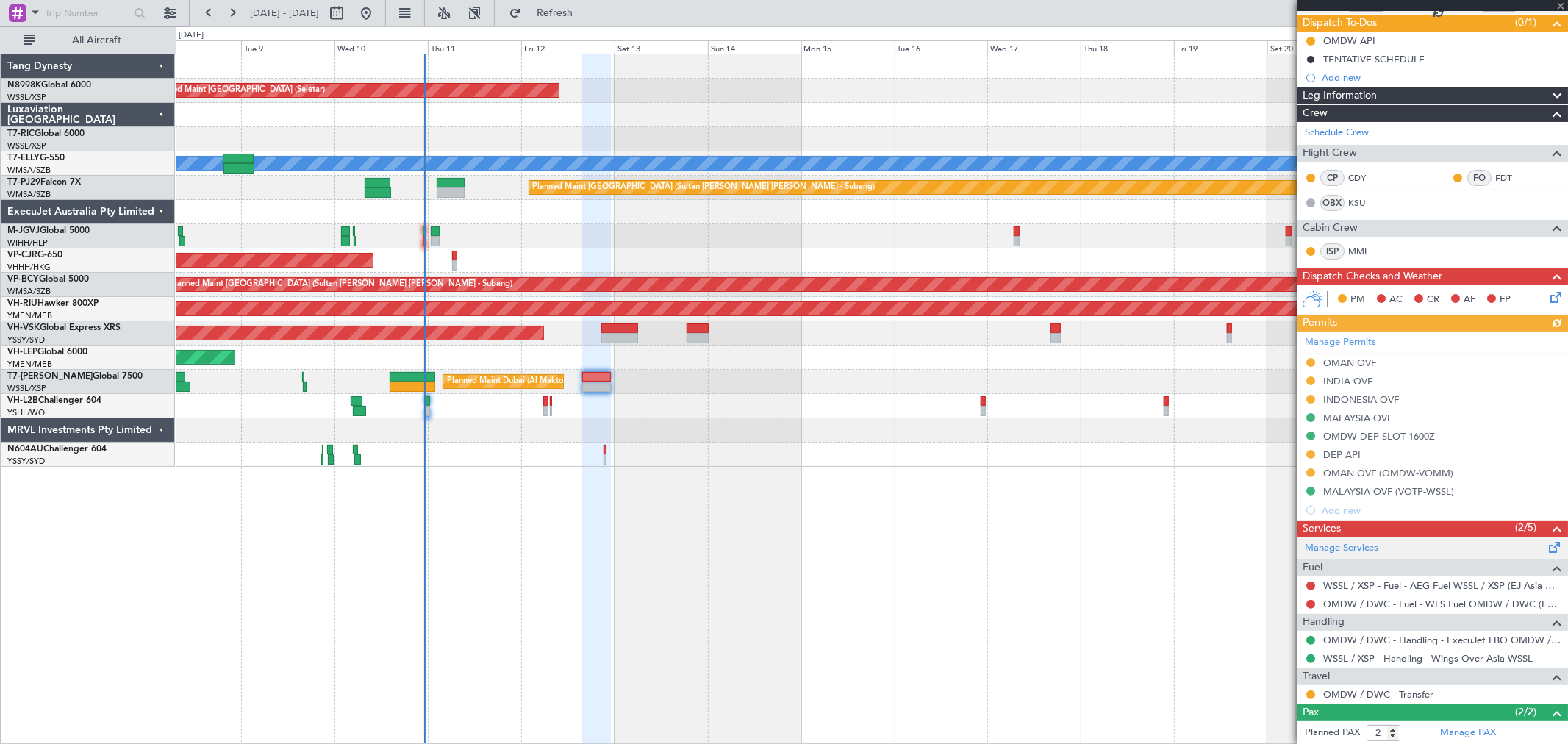
scroll to position [196, 0]
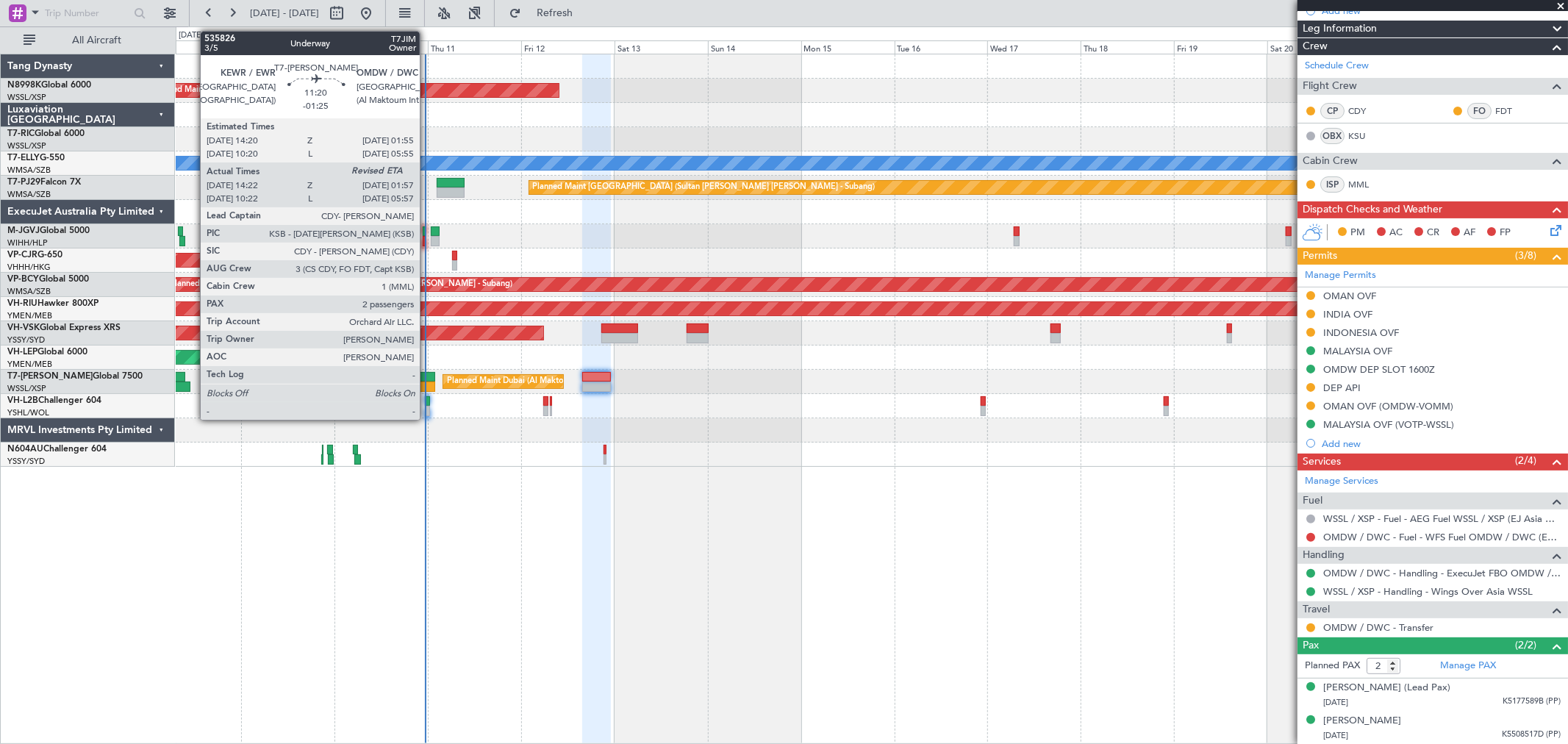
click at [427, 377] on div at bounding box center [412, 377] width 46 height 10
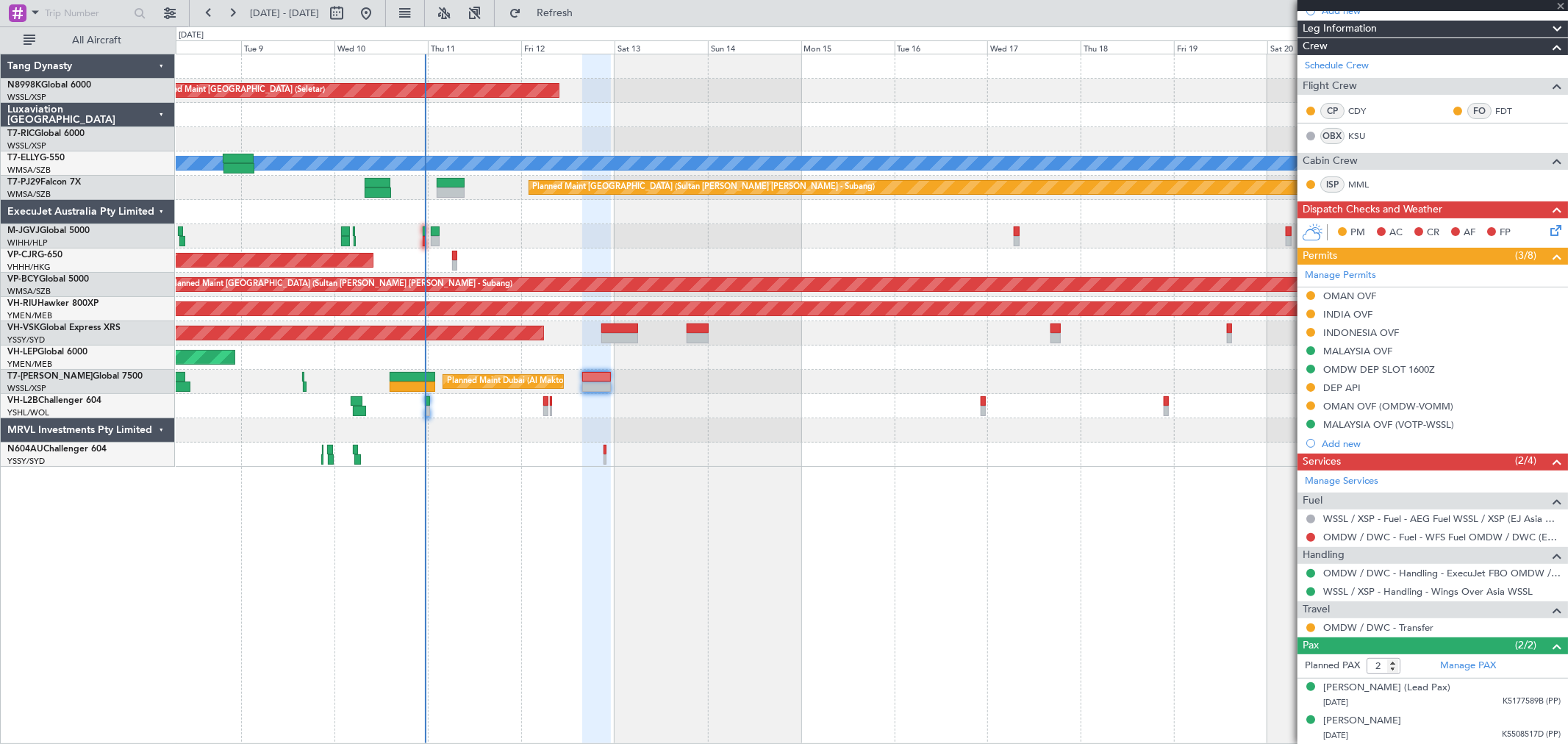
type input "-01:25"
type input "14:32"
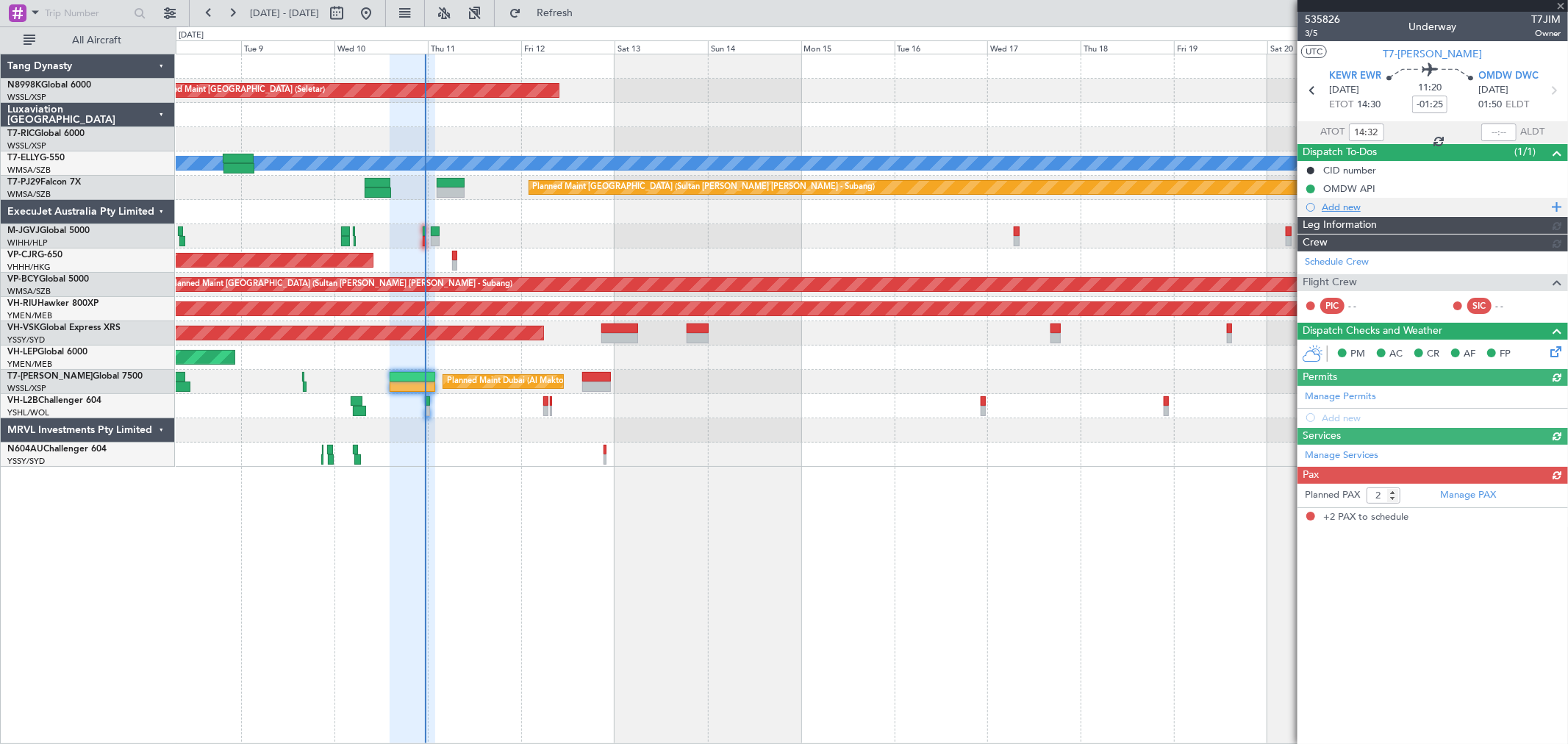
type input "[PERSON_NAME] (BTA)"
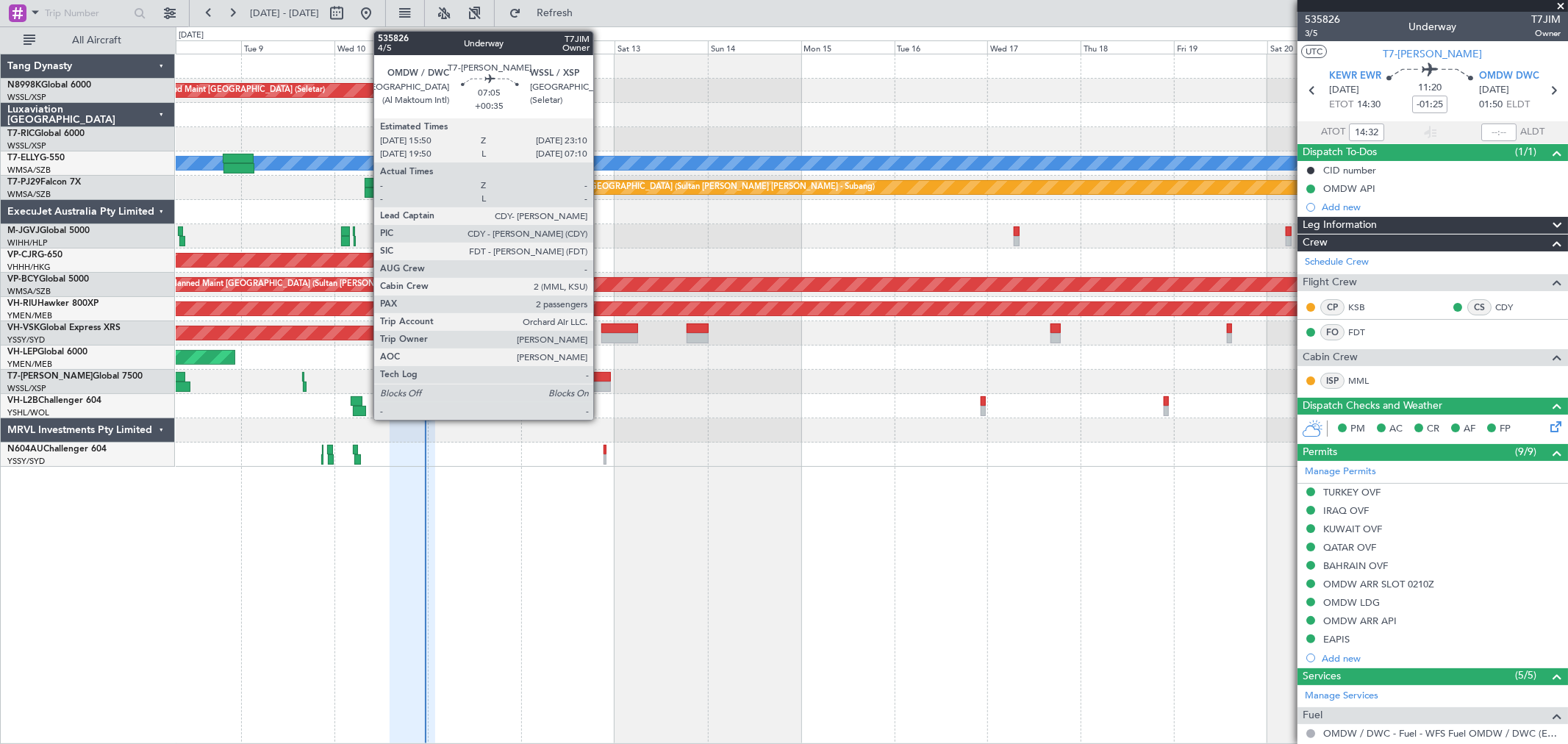
click at [600, 379] on div at bounding box center [596, 377] width 28 height 10
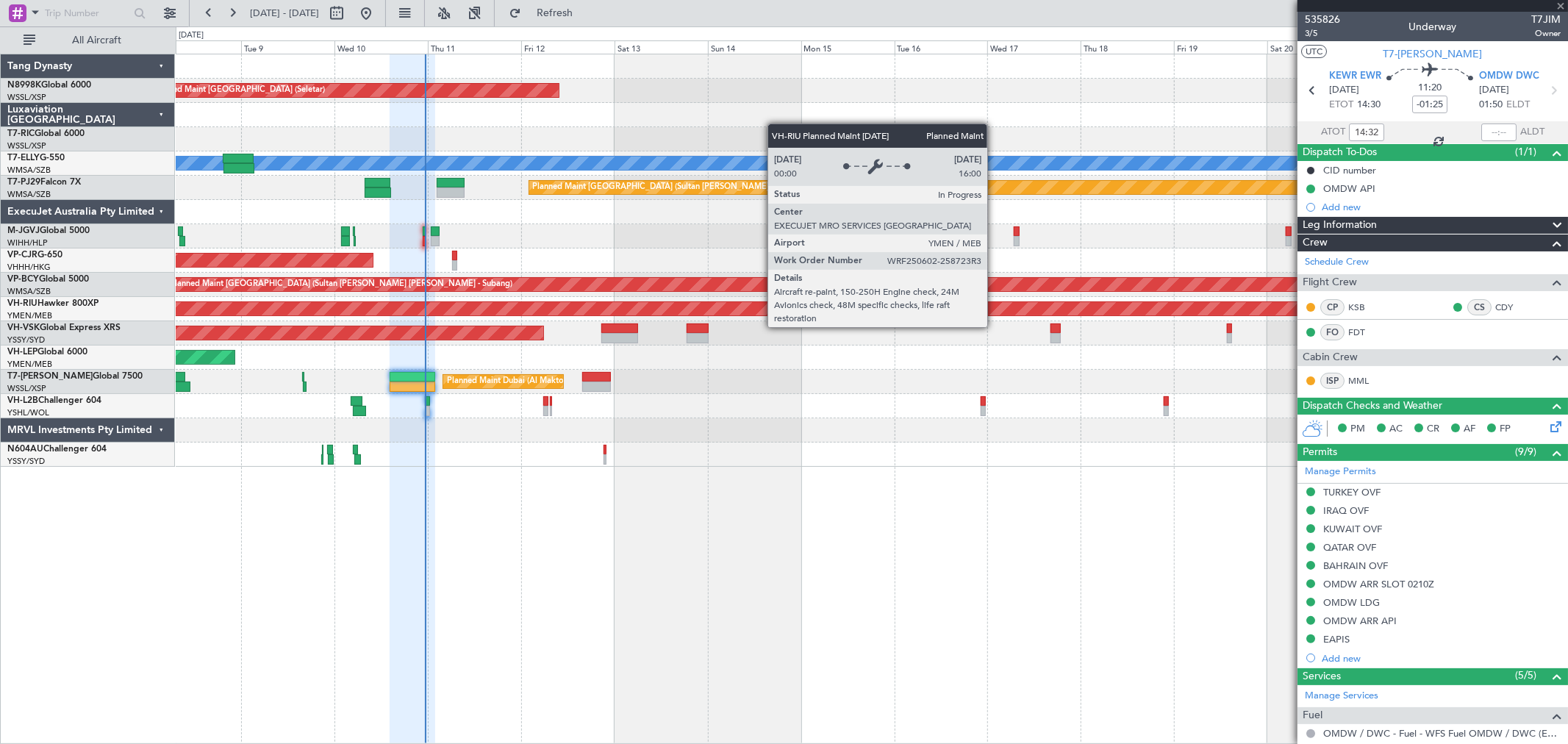
type input "+00:35"
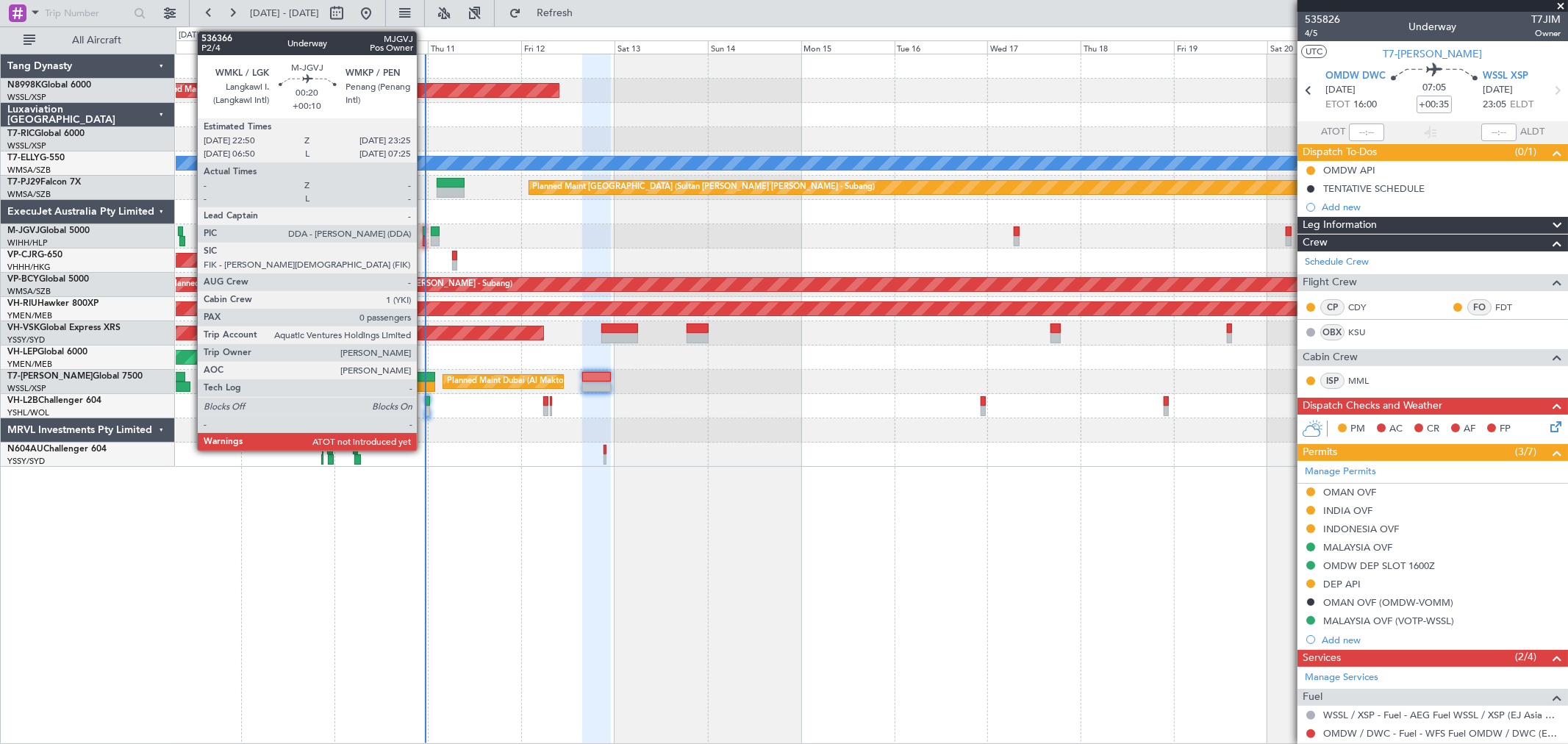
click at [424, 239] on div at bounding box center [424, 241] width 3 height 10
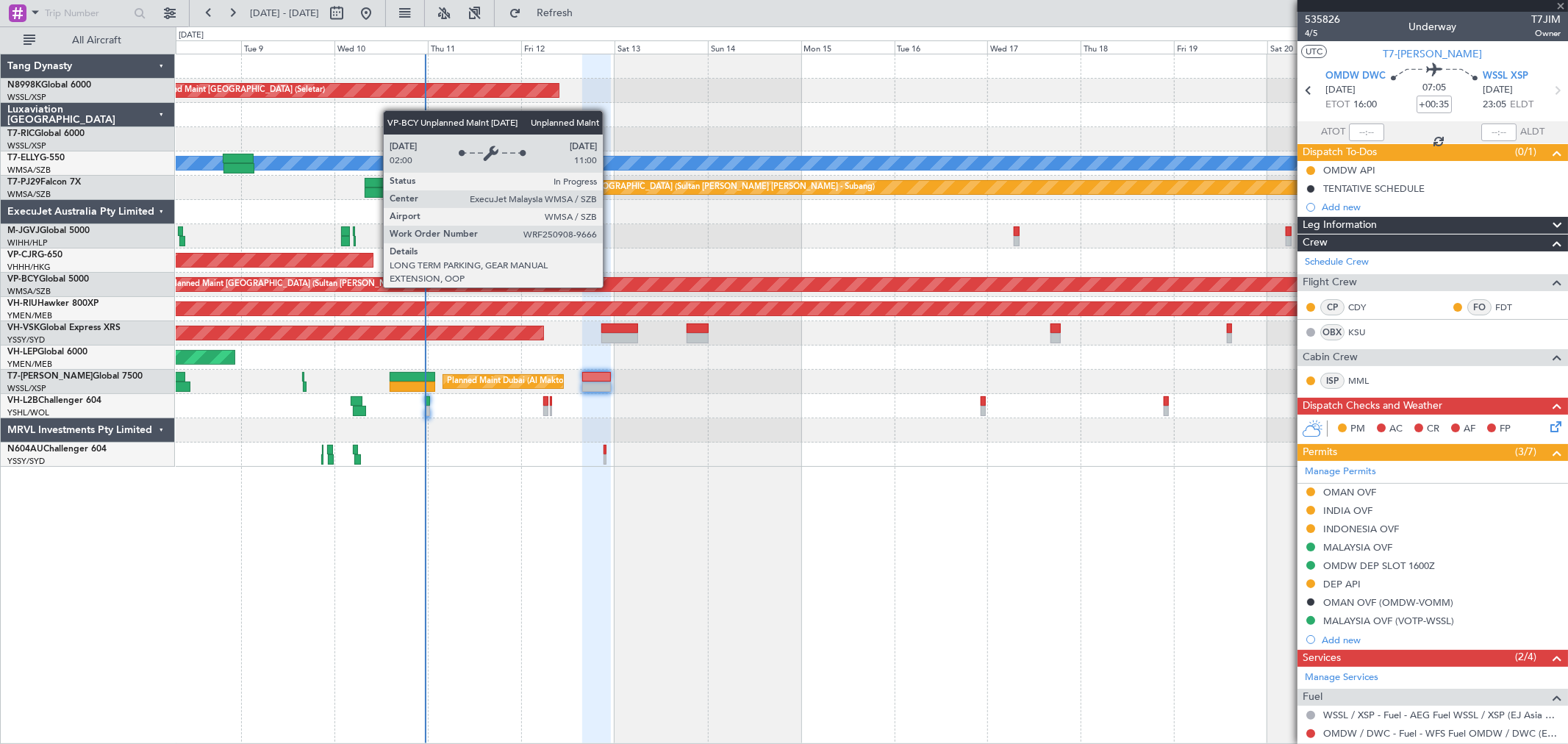
type input "+00:10"
type input "0"
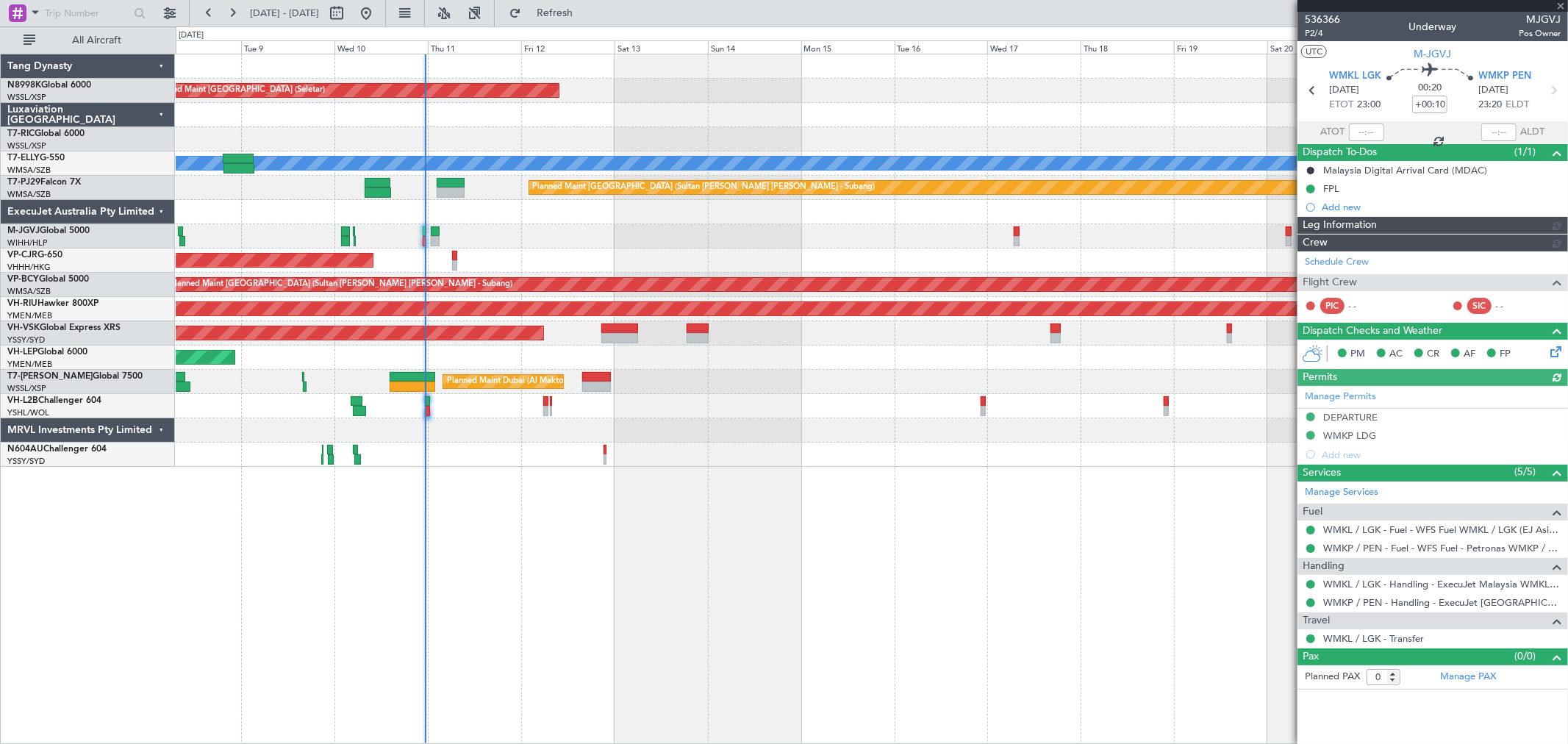
type input "[PERSON_NAME] (KYA)"
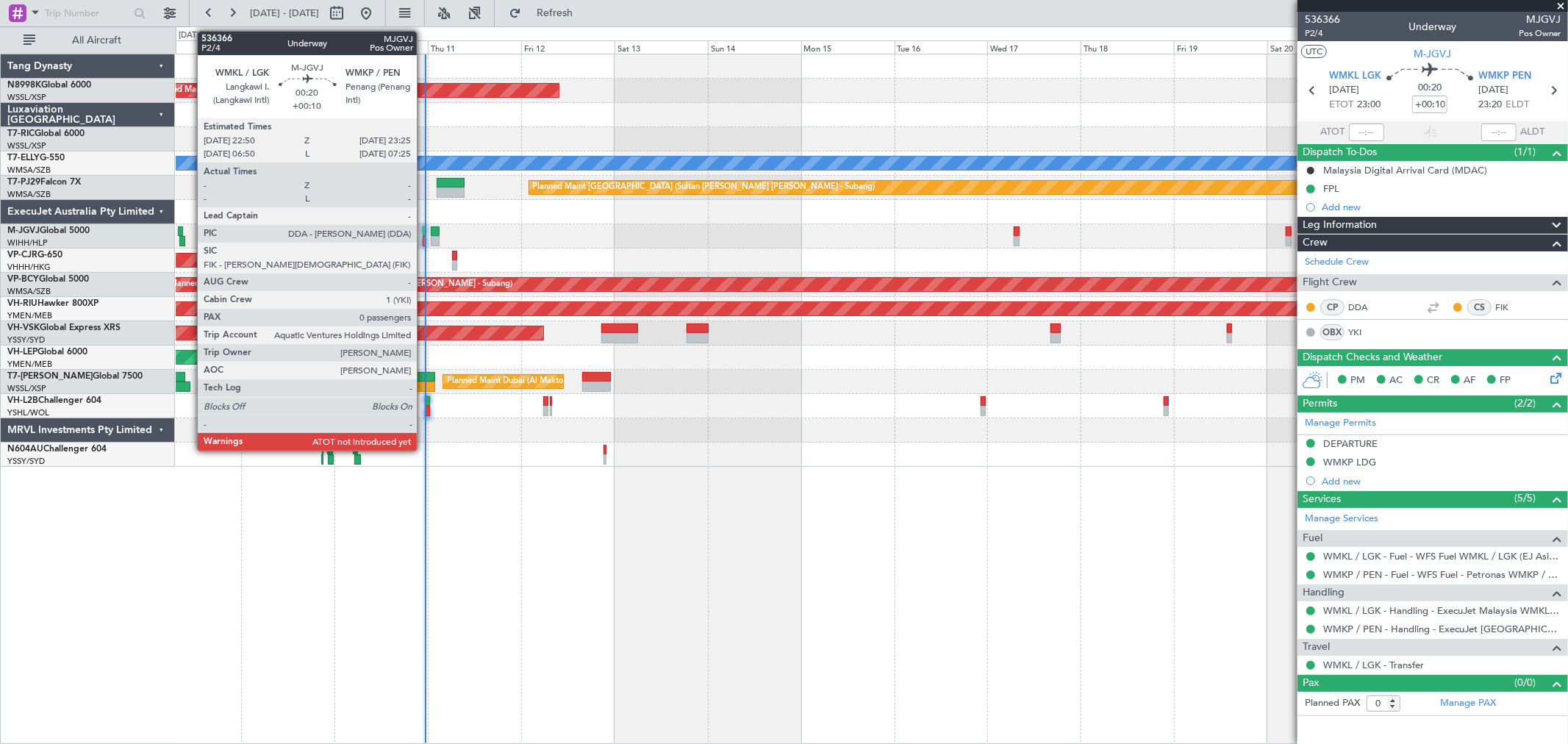
click at [424, 232] on div at bounding box center [424, 232] width 3 height 10
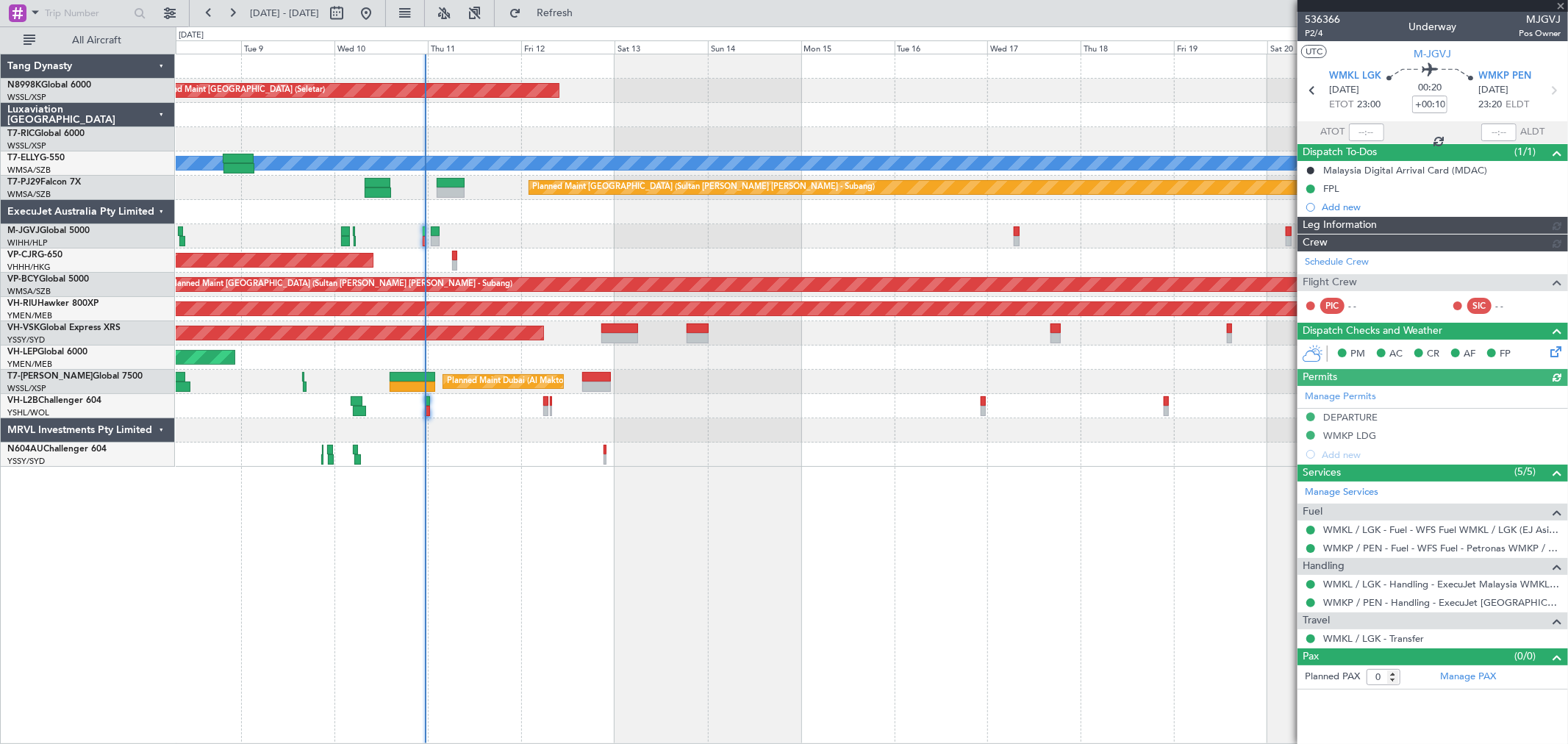
type input "[PERSON_NAME] (KYA)"
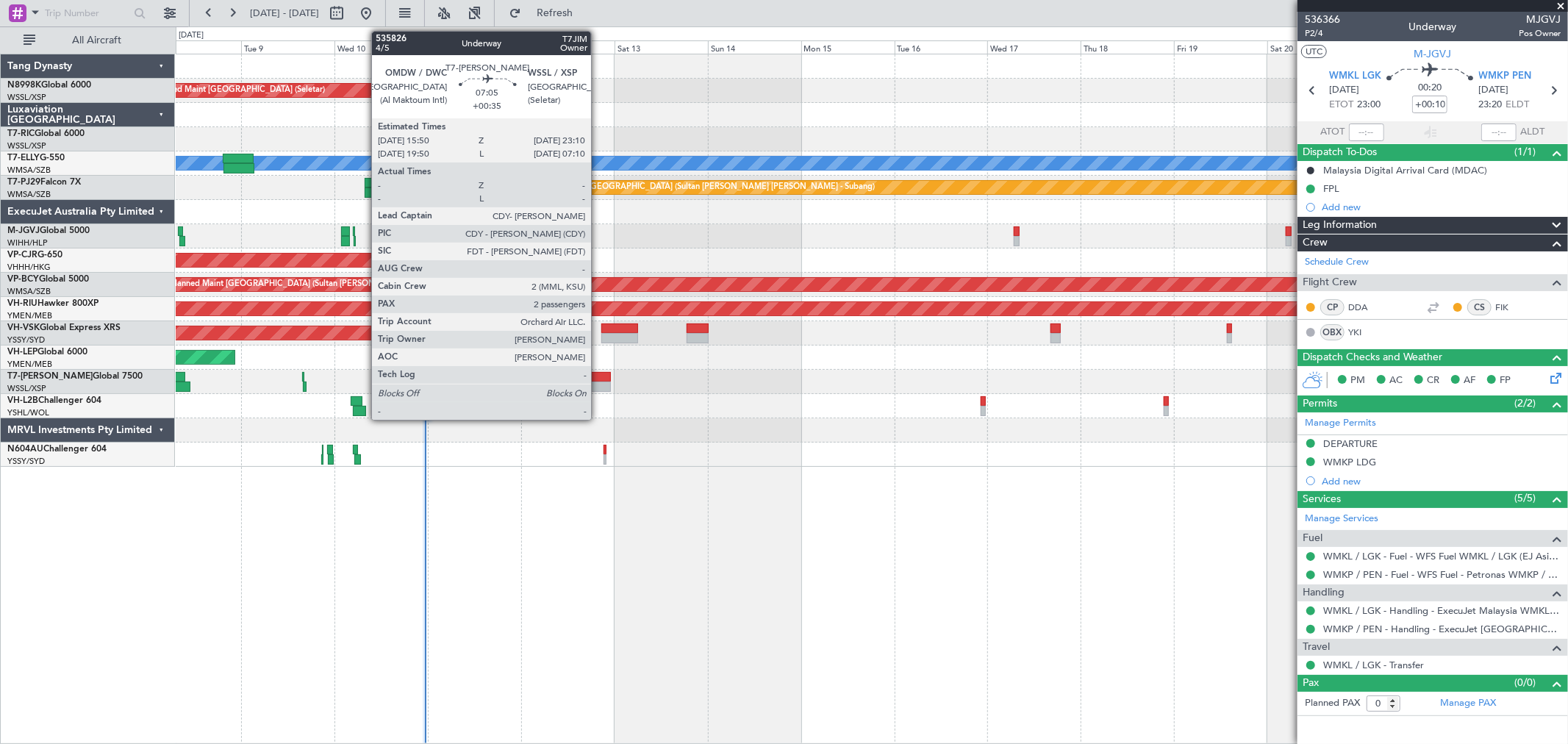
click at [599, 377] on div at bounding box center [596, 377] width 28 height 10
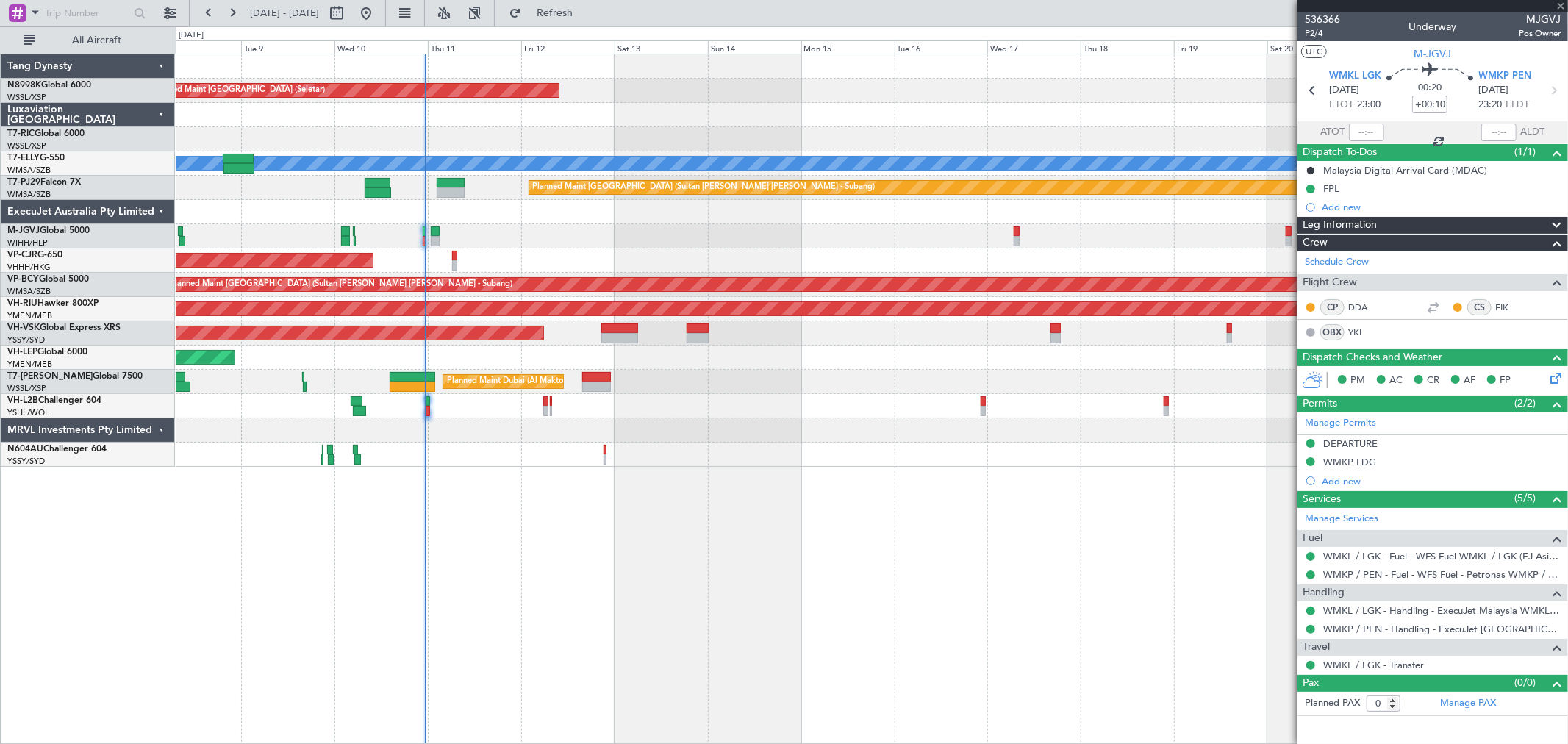
type input "+00:35"
type input "2"
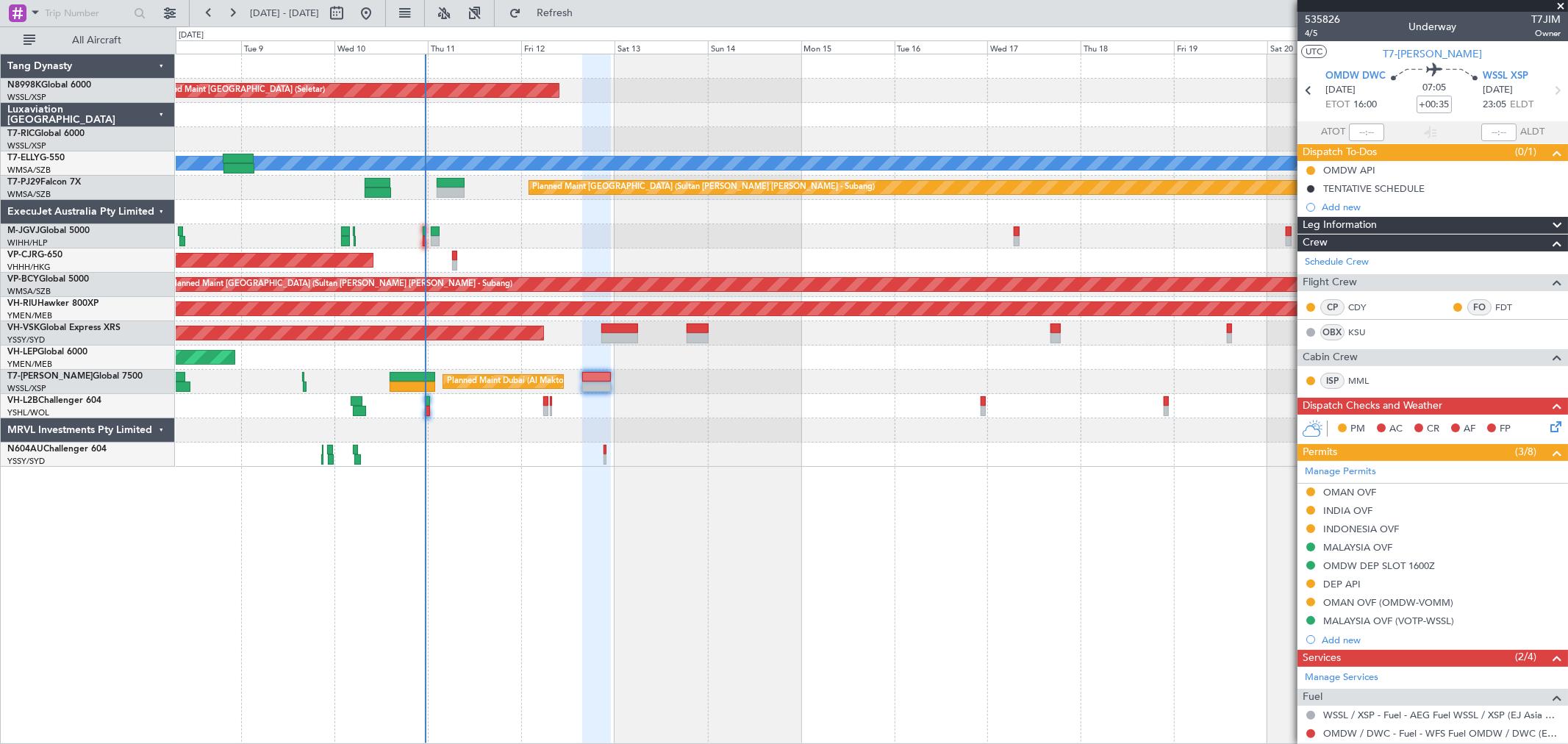
click at [457, 177] on div "Planned Maint [GEOGRAPHIC_DATA] (Sultan [PERSON_NAME] [PERSON_NAME] - Subang)" at bounding box center [872, 188] width 1392 height 24
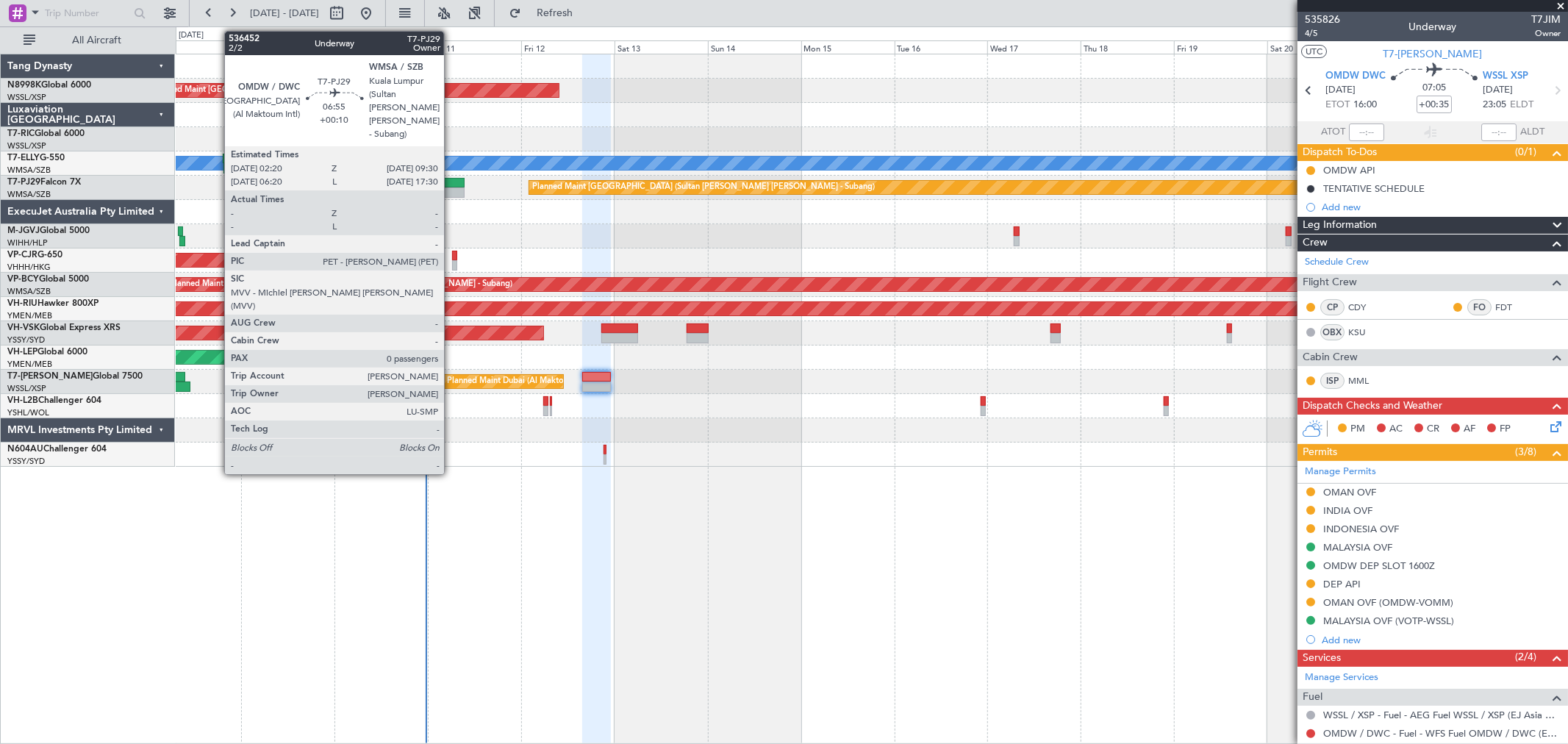
click at [451, 191] on div at bounding box center [451, 193] width 28 height 10
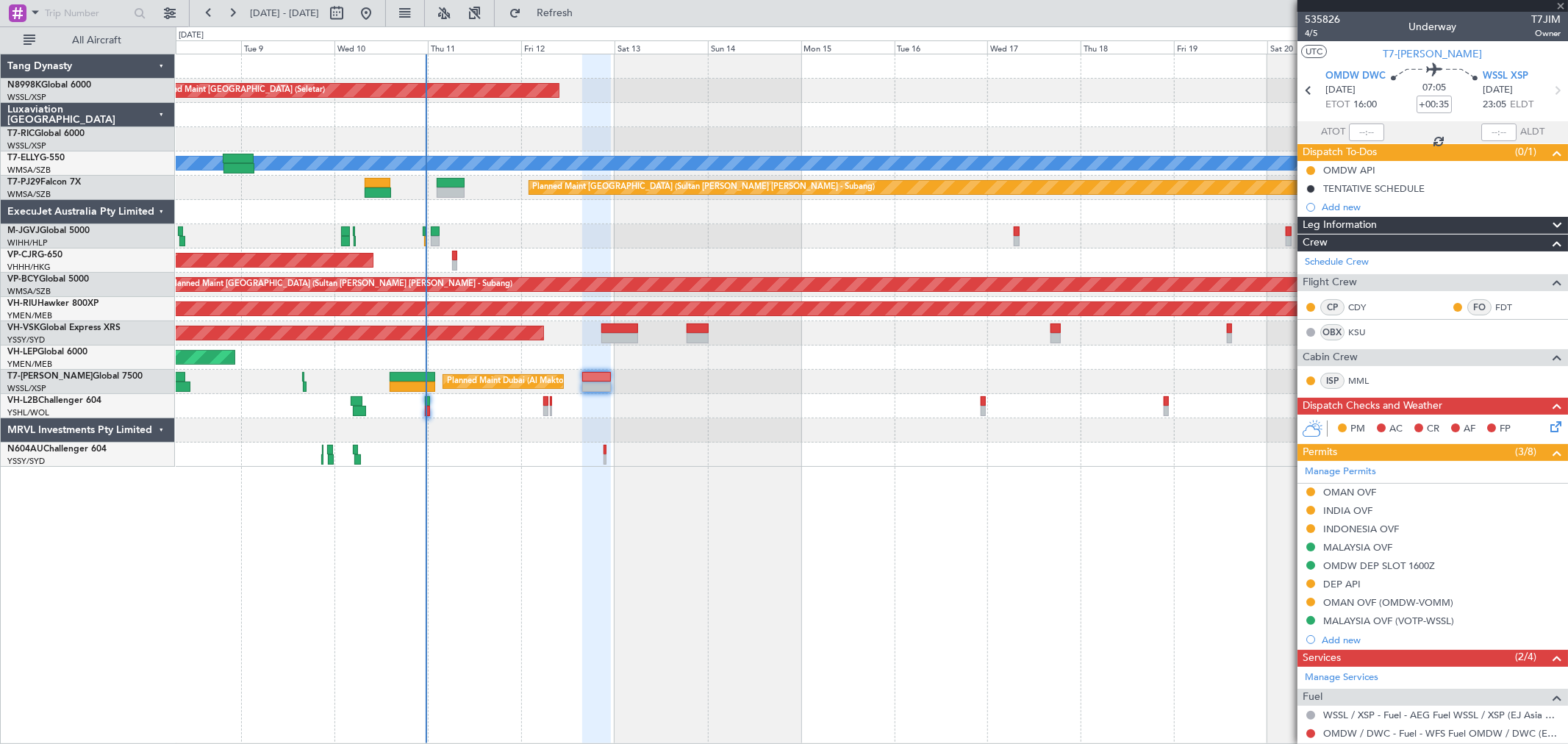
type input "+00:10"
type input "0"
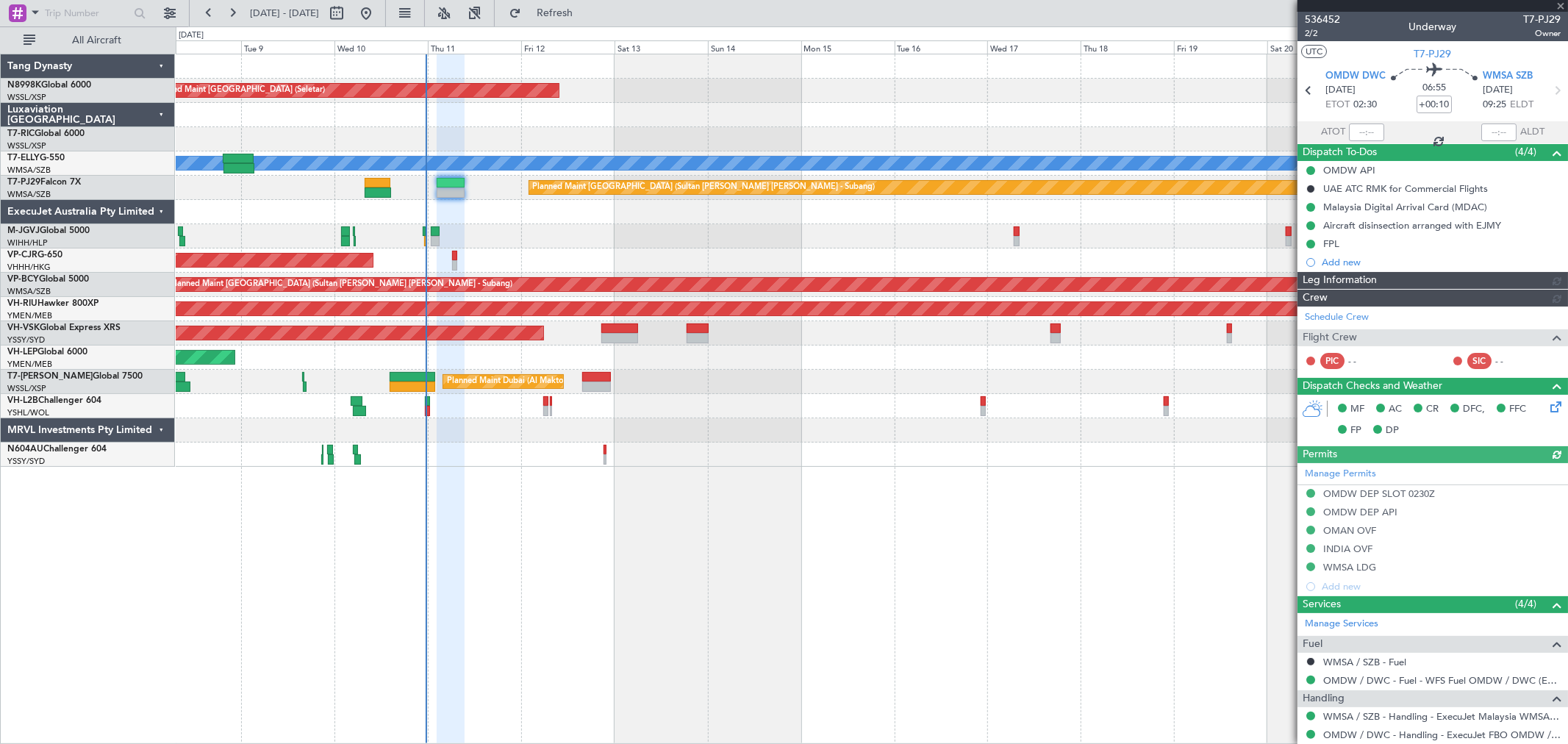
type input "[PERSON_NAME] (KYA)"
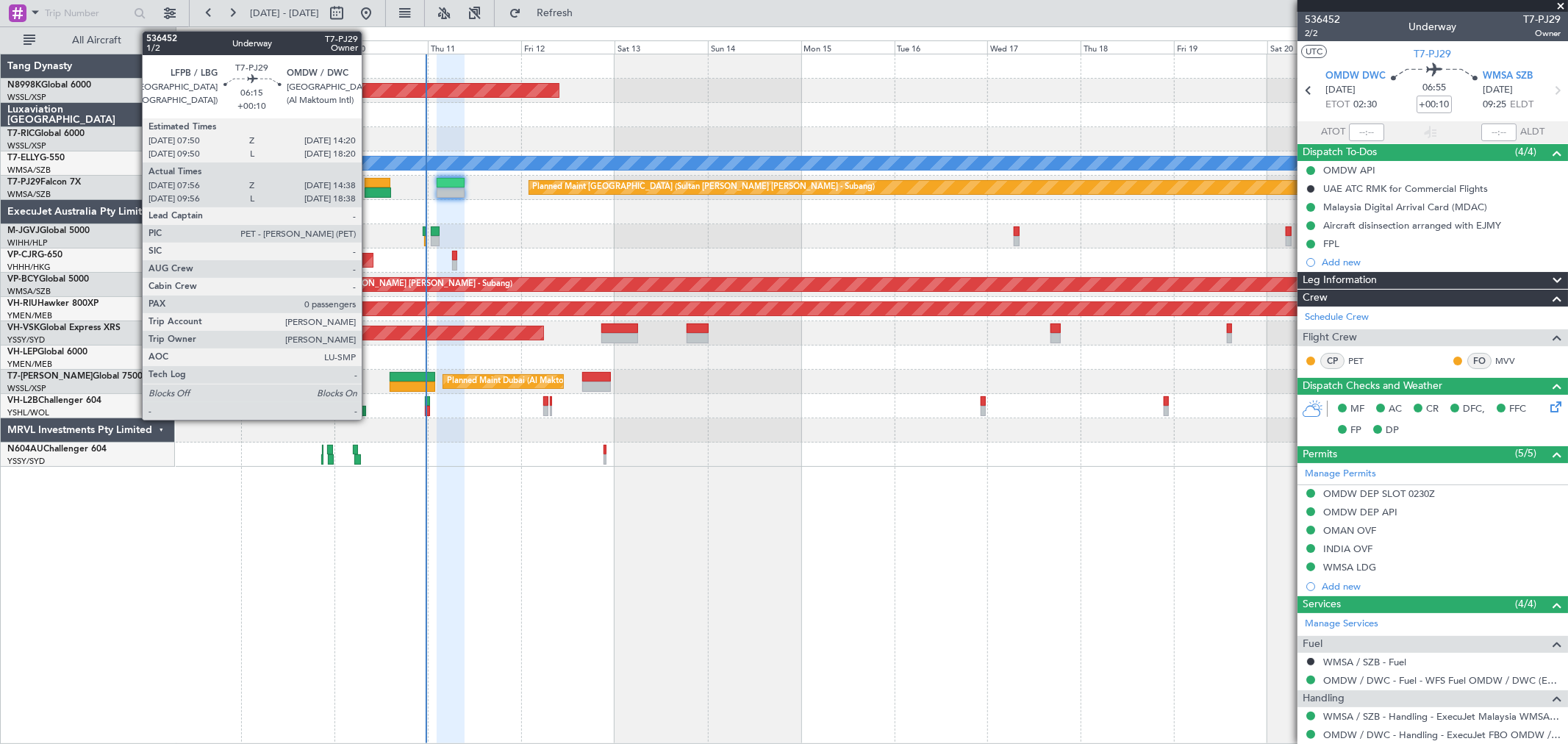
click at [369, 188] on div at bounding box center [377, 193] width 27 height 10
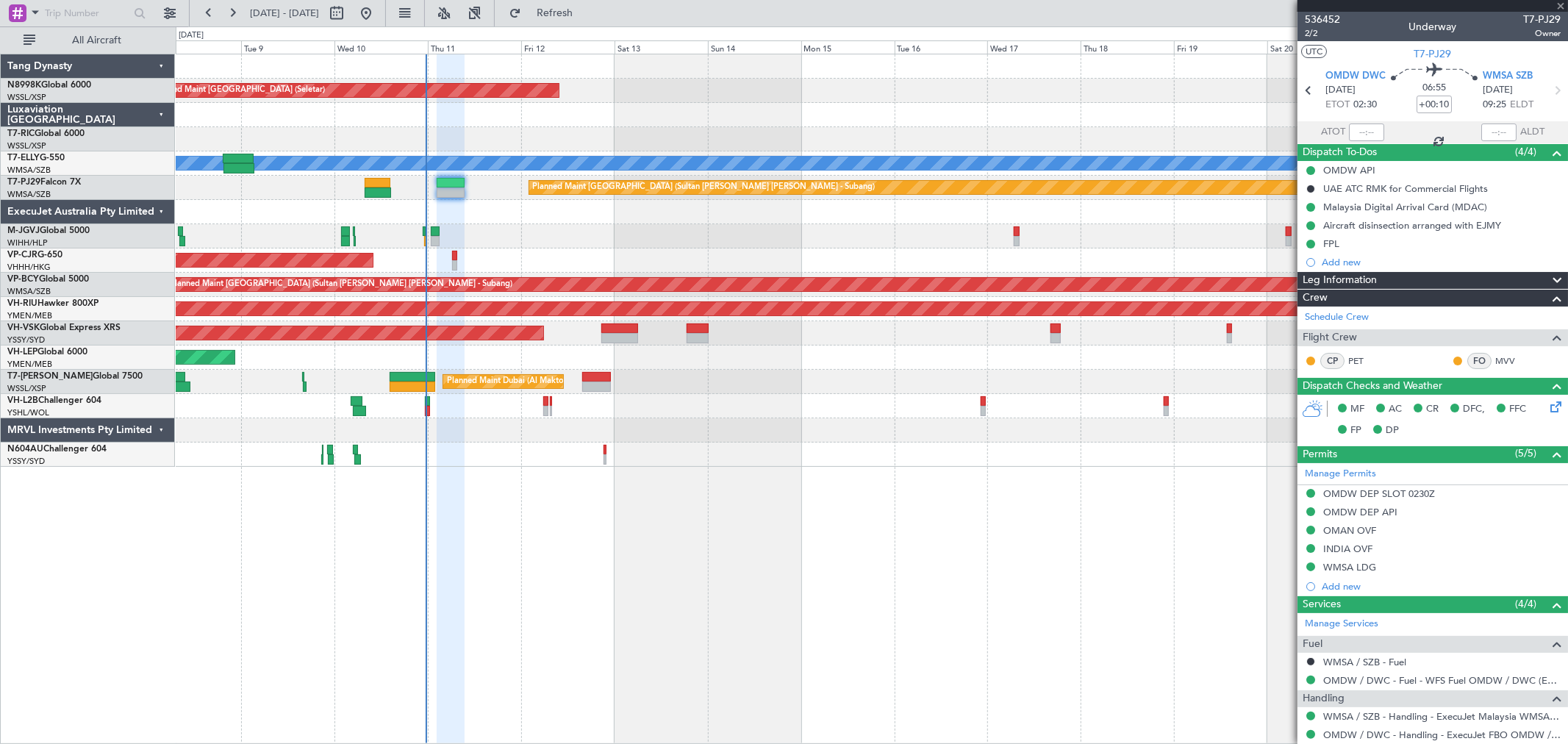
type input "08:06"
type input "14:33"
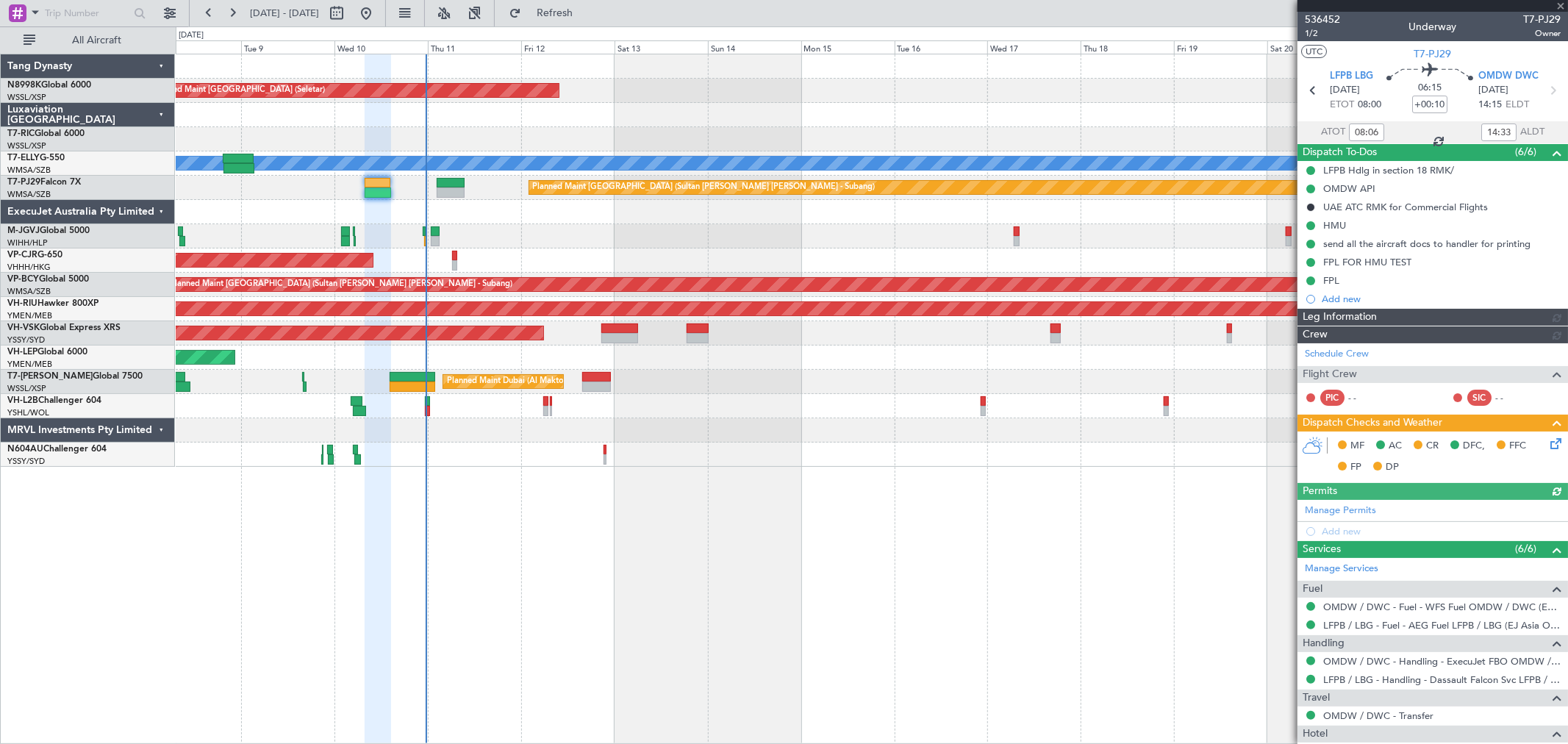
type input "[PERSON_NAME] (BTA)"
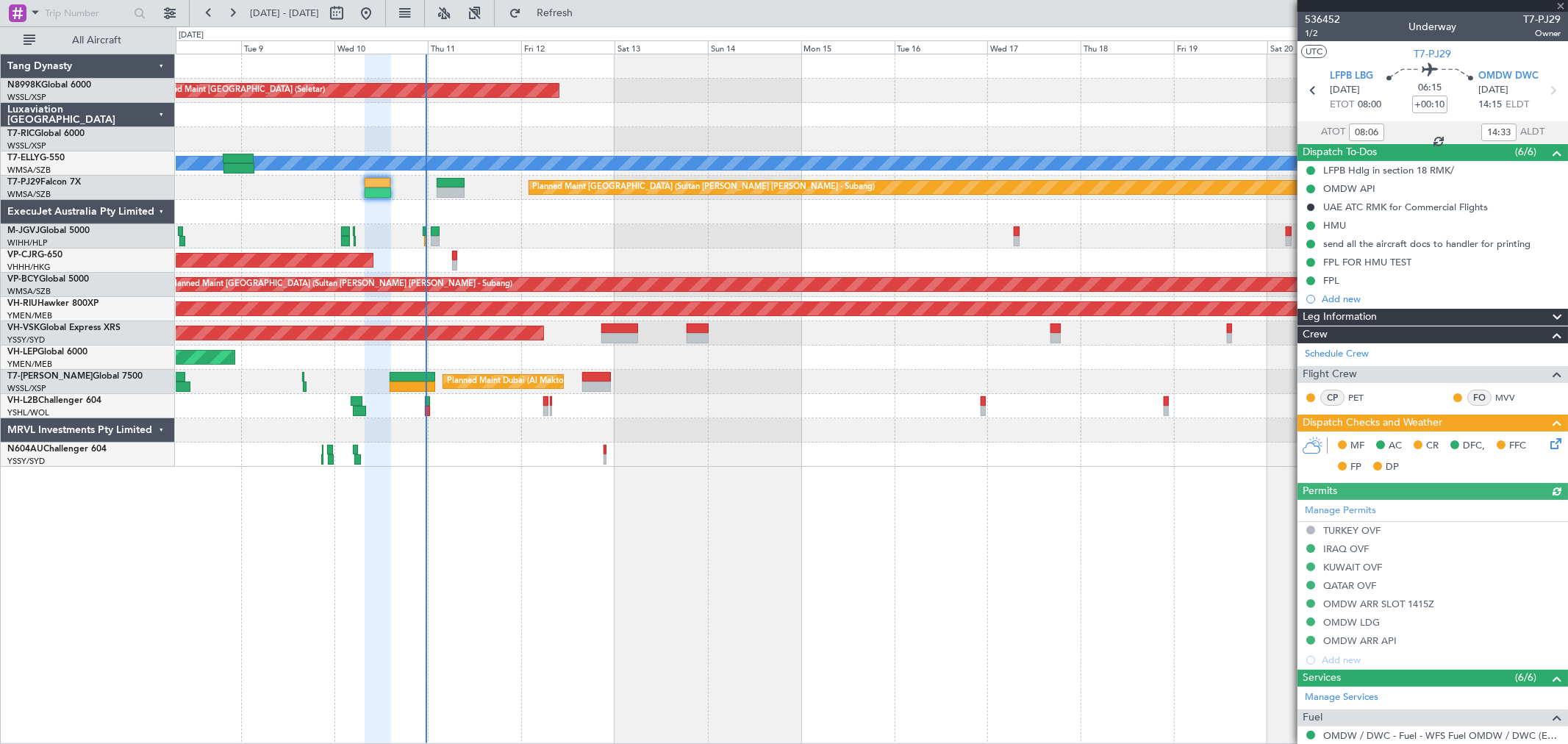
click at [1547, 442] on icon at bounding box center [1553, 441] width 12 height 12
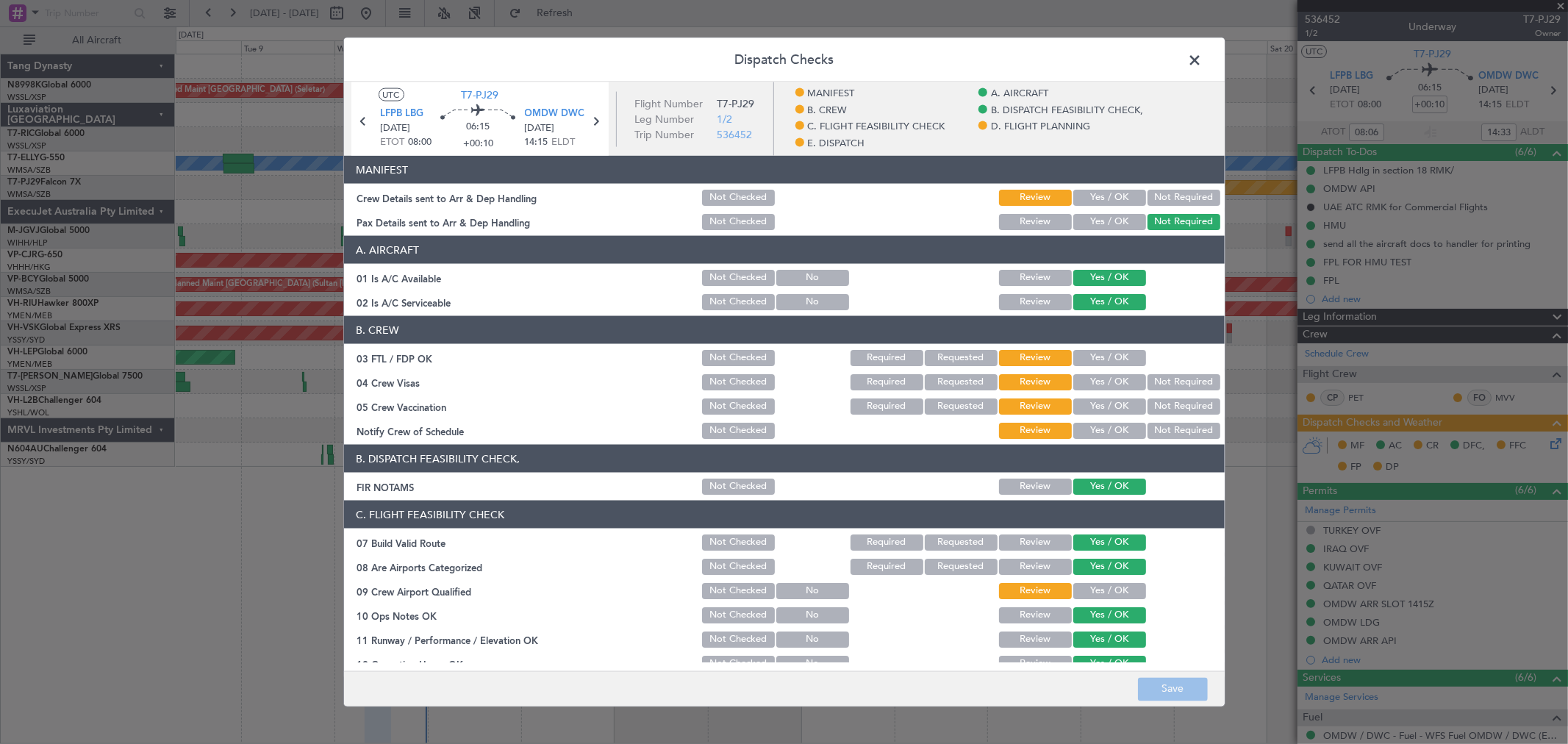
click at [1115, 189] on button "Yes / OK" at bounding box center [1110, 197] width 72 height 16
click at [1107, 354] on button "Yes / OK" at bounding box center [1110, 357] width 72 height 16
click at [1105, 383] on button "Yes / OK" at bounding box center [1110, 381] width 72 height 16
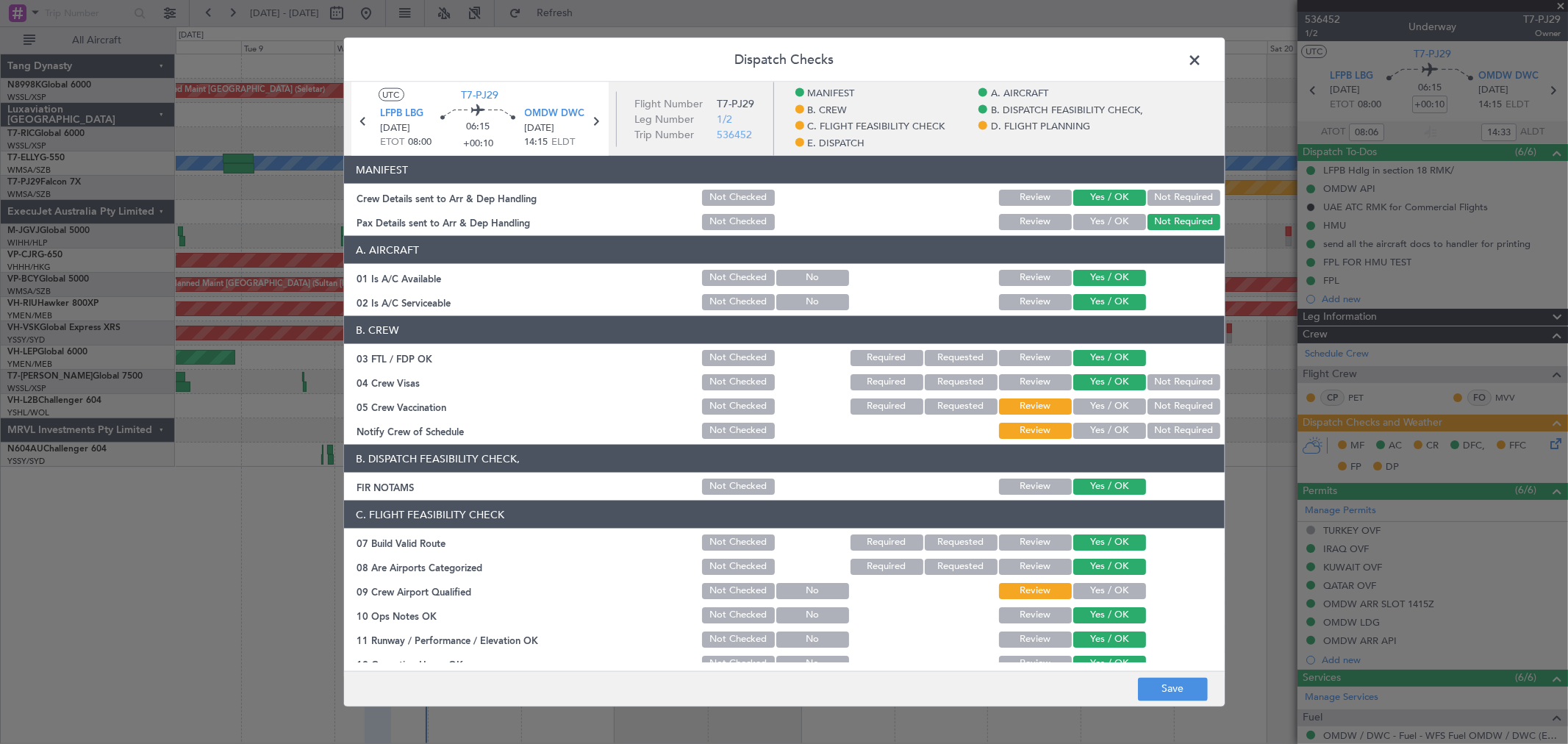
click at [1106, 399] on button "Yes / OK" at bounding box center [1110, 406] width 72 height 16
click at [1103, 428] on button "Yes / OK" at bounding box center [1110, 431] width 72 height 16
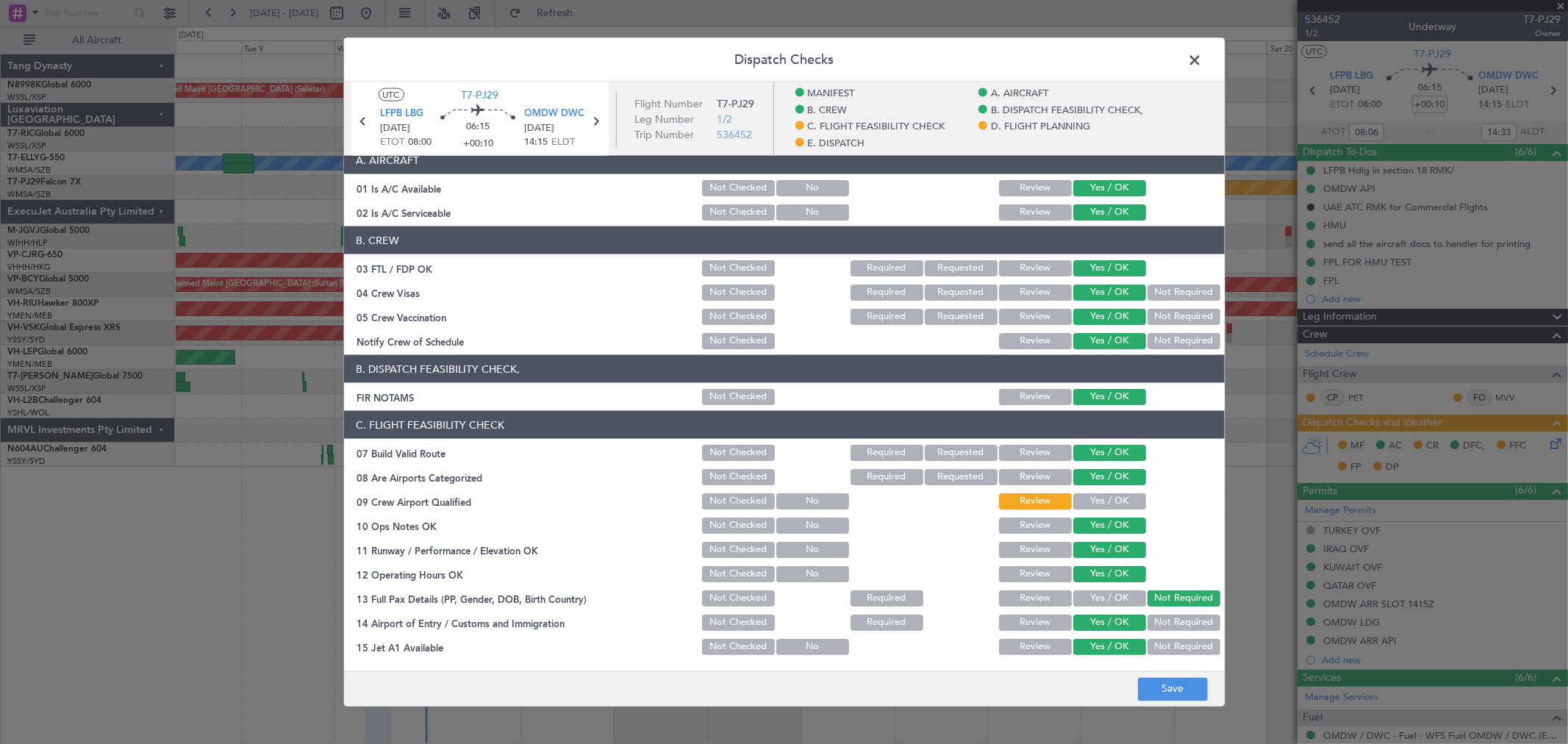
scroll to position [163, 0]
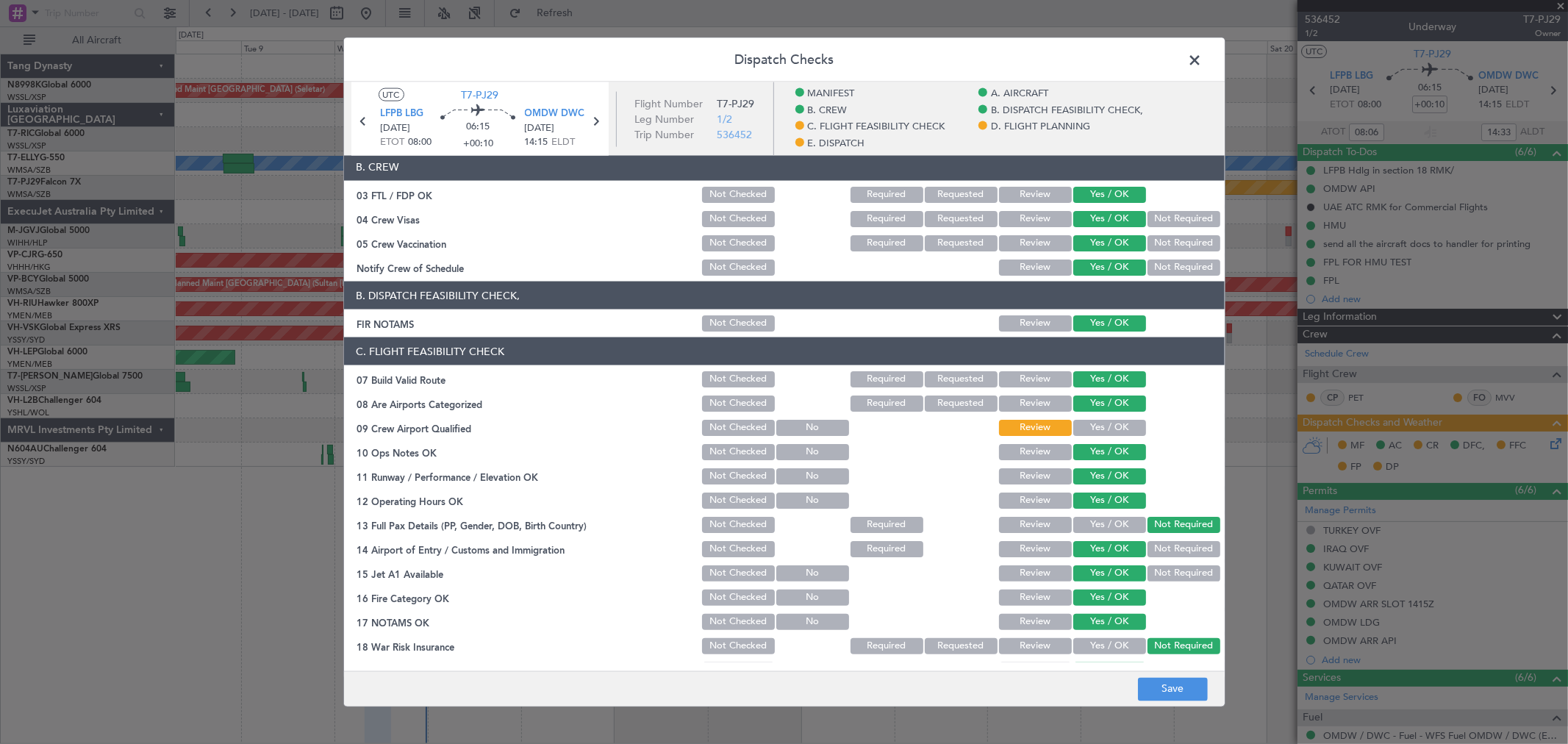
click at [1109, 420] on button "Yes / OK" at bounding box center [1110, 427] width 72 height 16
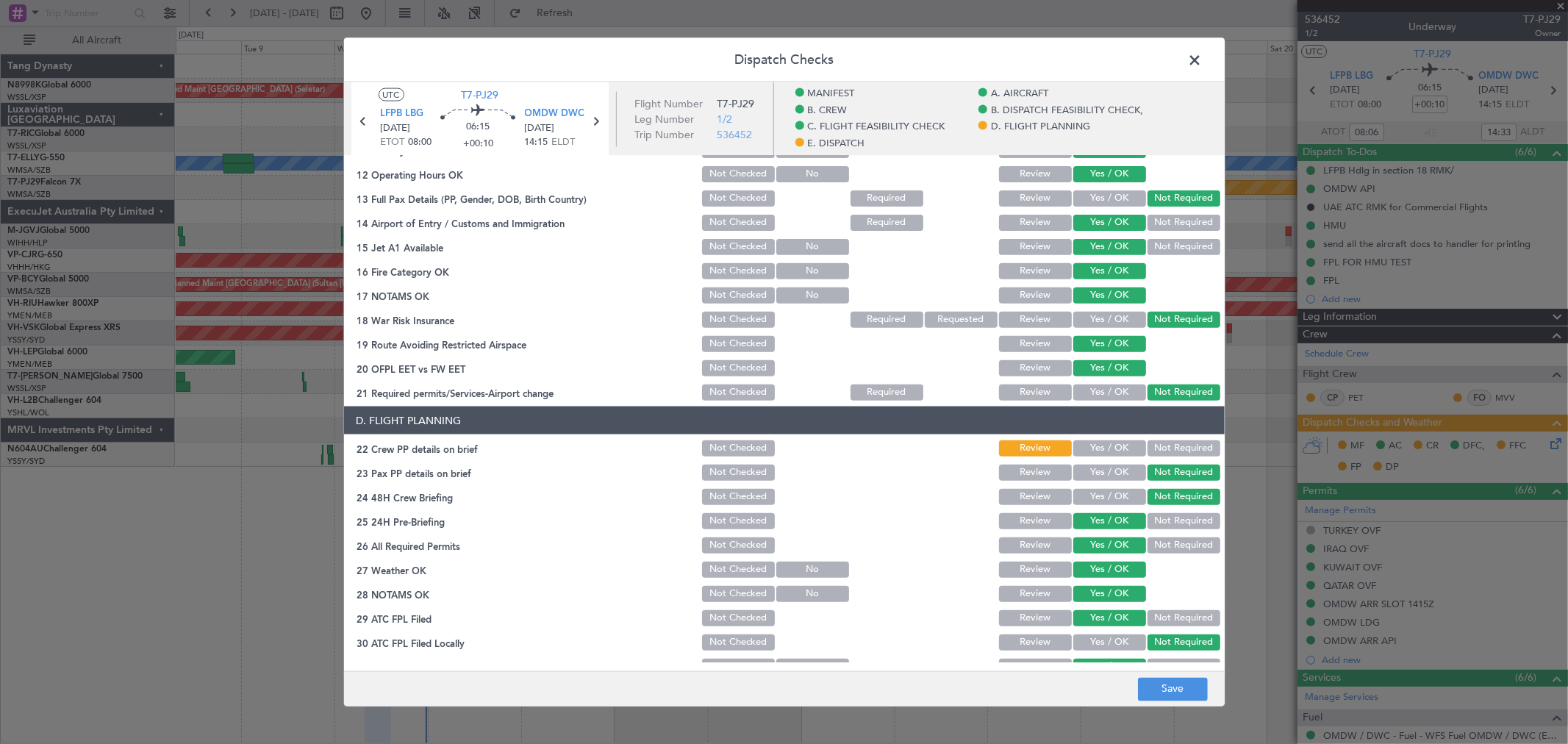
click at [1122, 444] on button "Yes / OK" at bounding box center [1110, 448] width 72 height 16
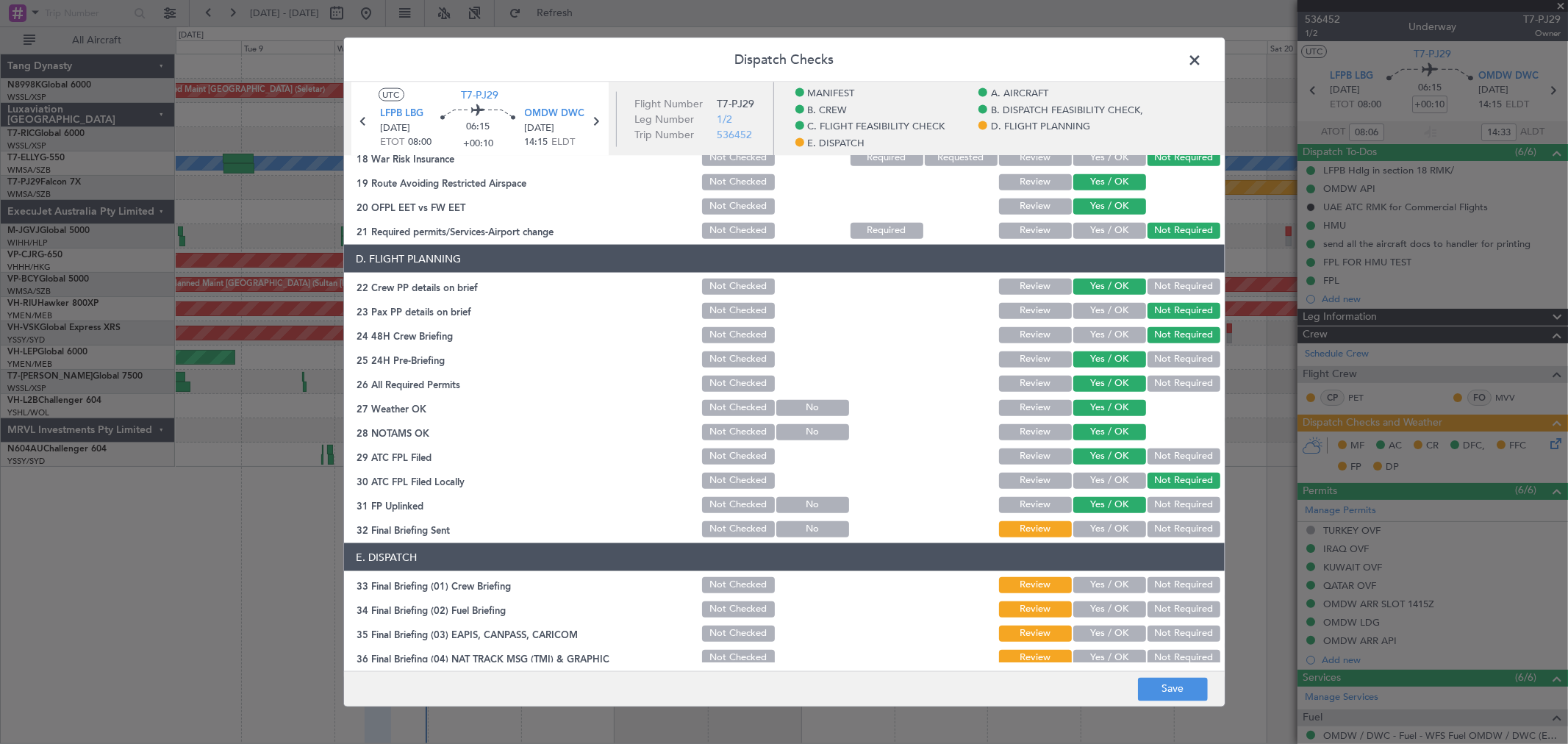
scroll to position [735, 0]
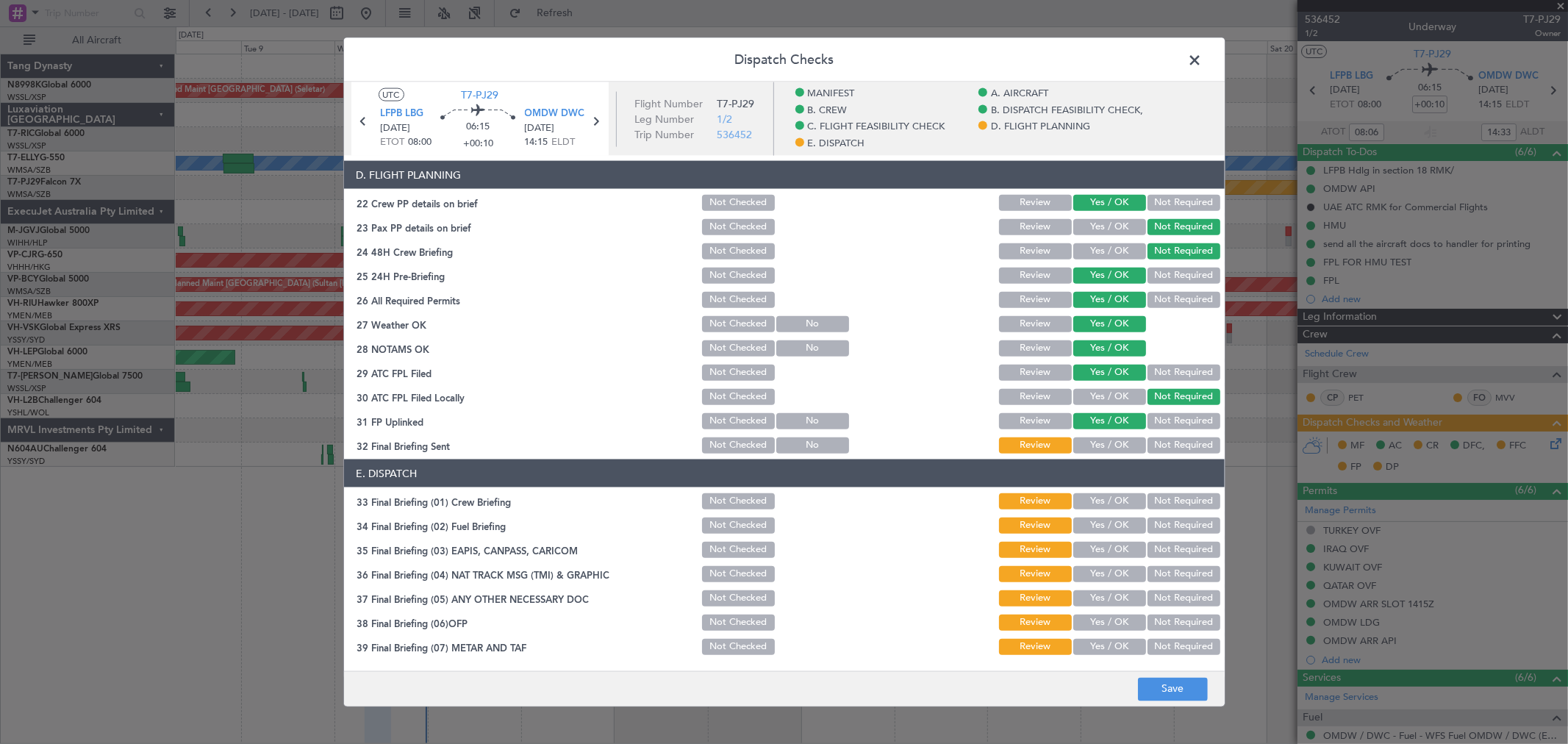
click at [1111, 439] on button "Yes / OK" at bounding box center [1110, 445] width 72 height 16
click at [1104, 505] on button "Yes / OK" at bounding box center [1110, 501] width 72 height 16
click at [1106, 525] on button "Yes / OK" at bounding box center [1110, 525] width 72 height 16
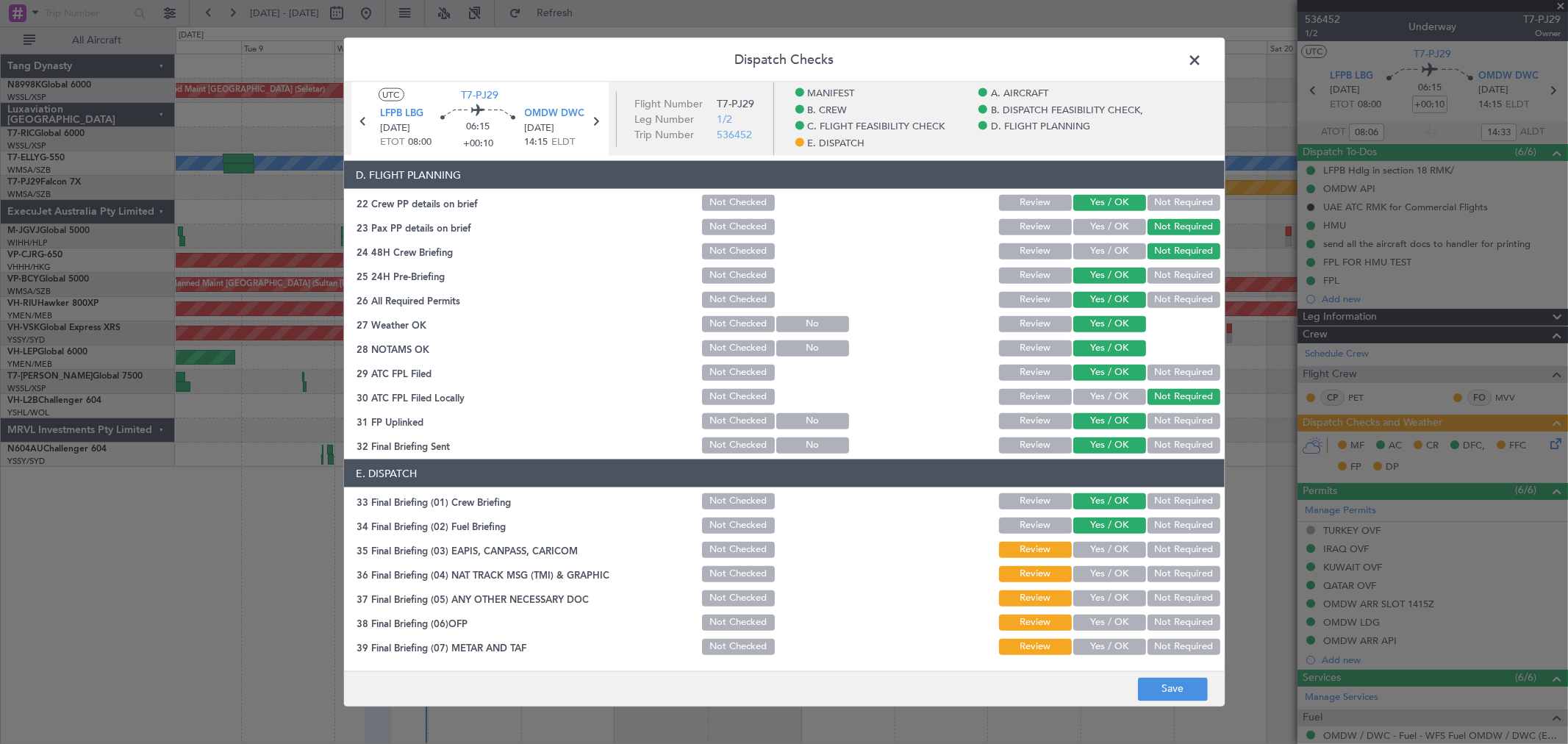
click at [1107, 549] on button "Yes / OK" at bounding box center [1110, 549] width 72 height 16
click at [1111, 579] on button "Yes / OK" at bounding box center [1110, 574] width 72 height 16
click at [1166, 568] on button "Not Required" at bounding box center [1184, 574] width 72 height 16
click at [1106, 593] on button "Yes / OK" at bounding box center [1110, 598] width 72 height 16
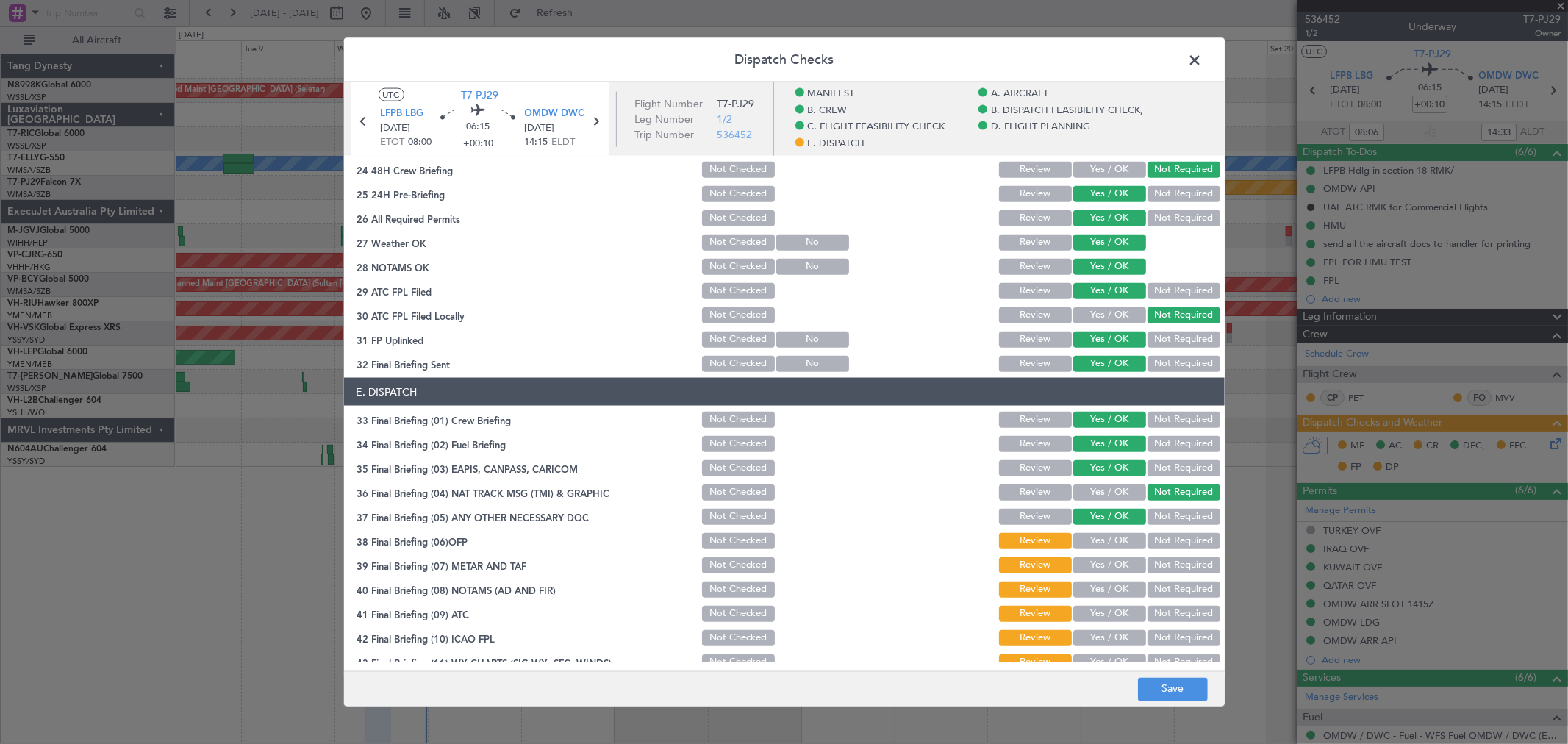
click at [1174, 512] on button "Not Required" at bounding box center [1184, 517] width 72 height 16
click at [1117, 536] on button "Yes / OK" at bounding box center [1110, 541] width 72 height 16
click at [1114, 557] on button "Yes / OK" at bounding box center [1110, 565] width 72 height 16
click at [1116, 586] on button "Yes / OK" at bounding box center [1110, 589] width 72 height 16
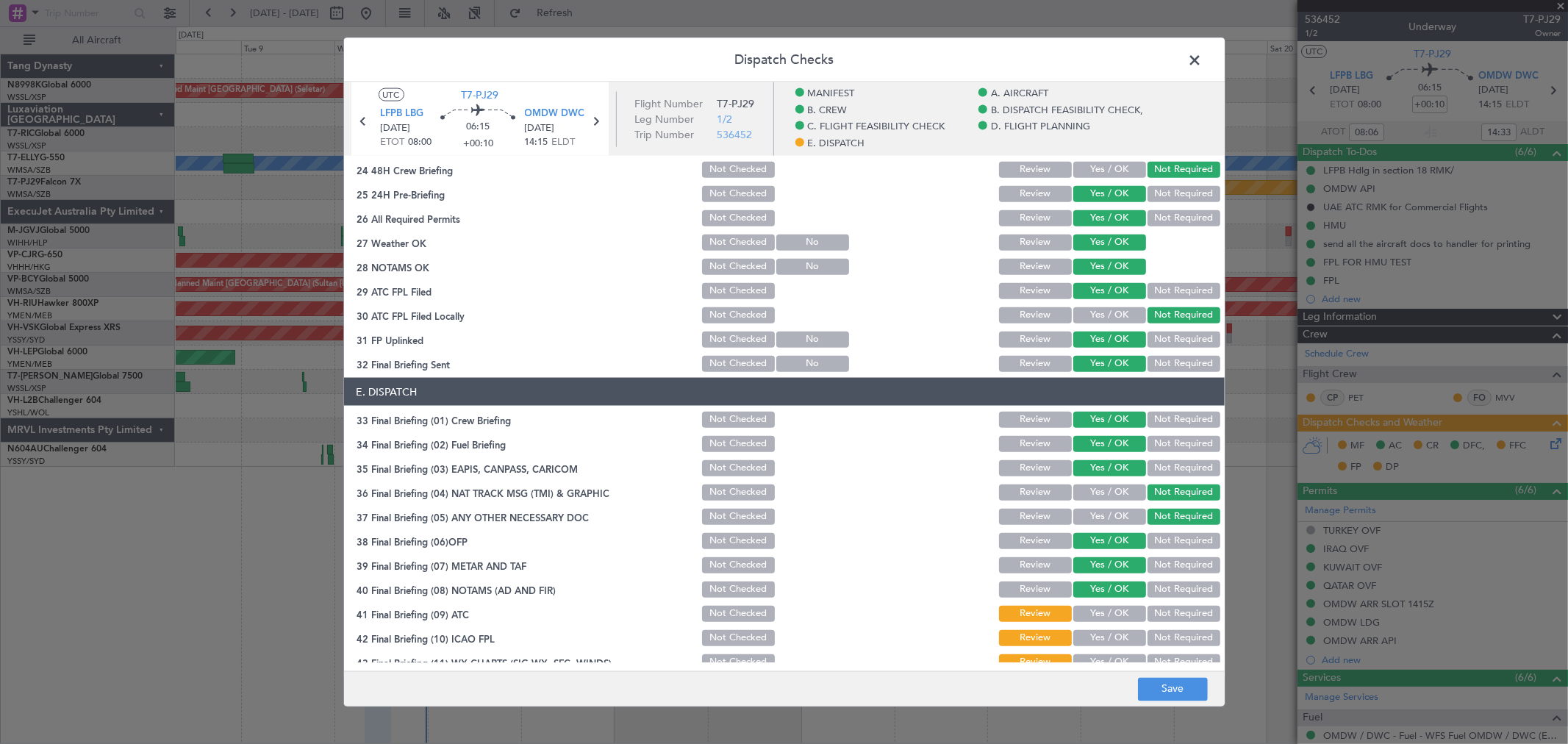
click at [1109, 607] on button "Yes / OK" at bounding box center [1110, 613] width 72 height 16
click at [1114, 635] on button "Yes / OK" at bounding box center [1110, 637] width 72 height 16
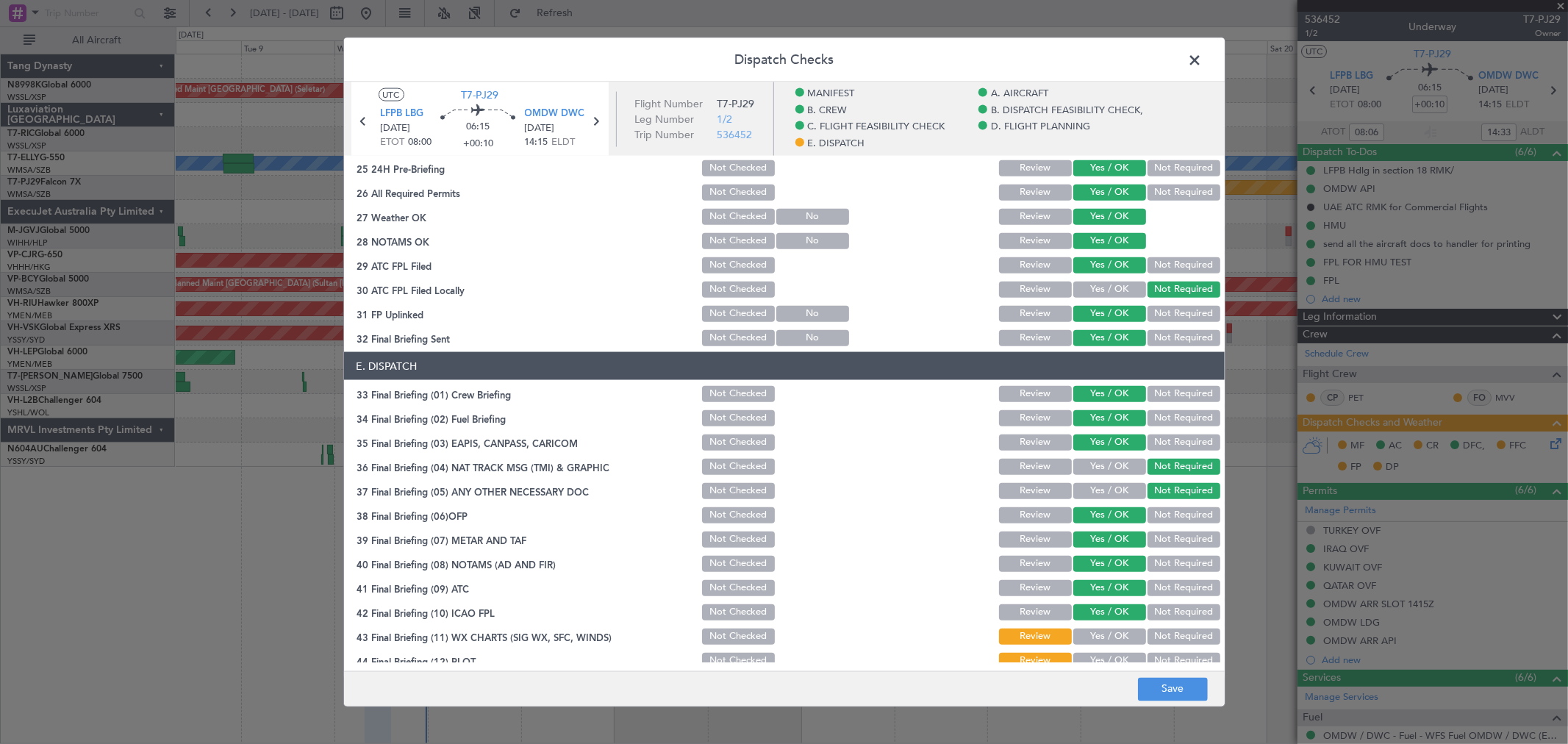
scroll to position [853, 0]
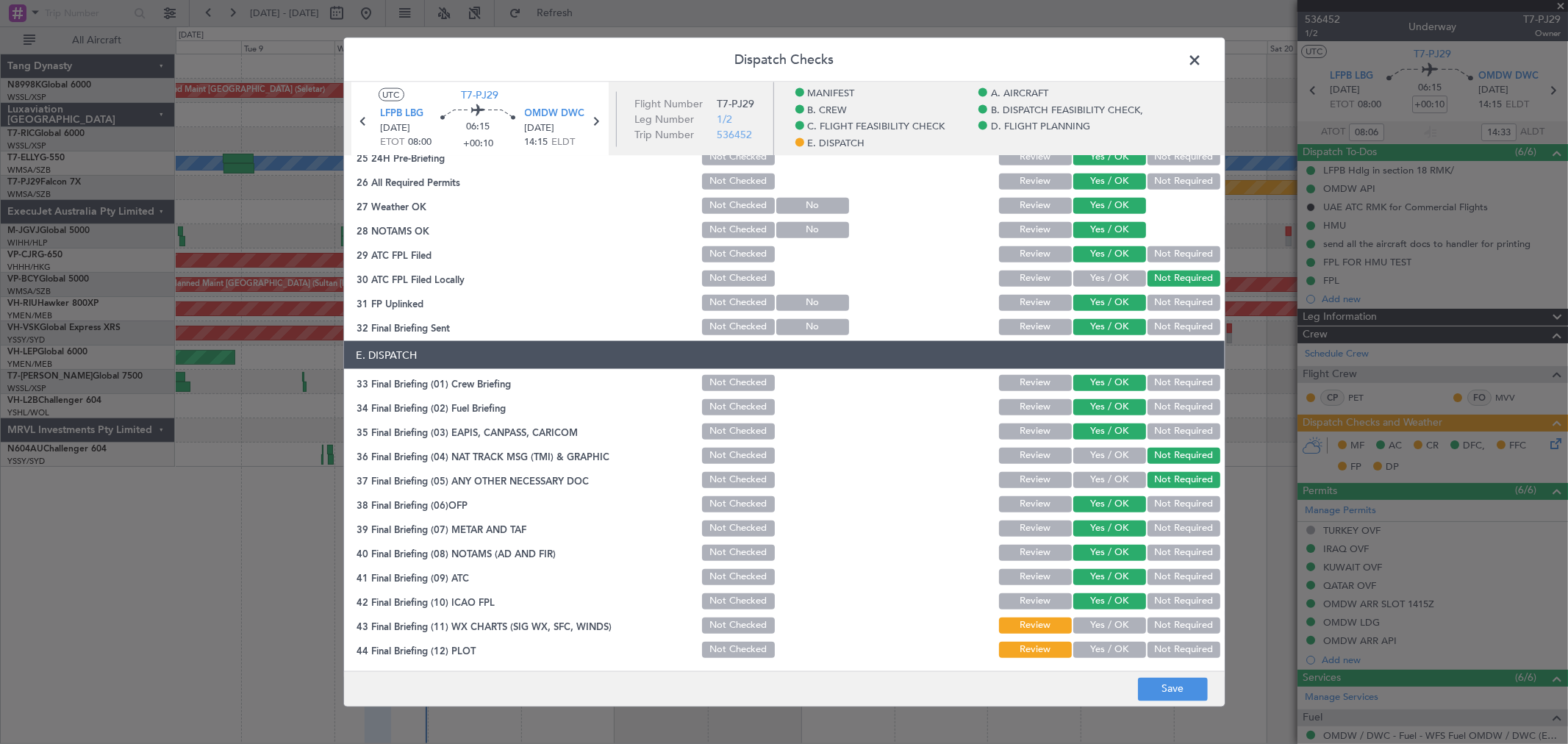
click at [1117, 621] on button "Yes / OK" at bounding box center [1110, 625] width 72 height 16
click at [1167, 642] on button "Not Required" at bounding box center [1184, 649] width 72 height 16
click at [1180, 691] on button "Save" at bounding box center [1173, 688] width 70 height 23
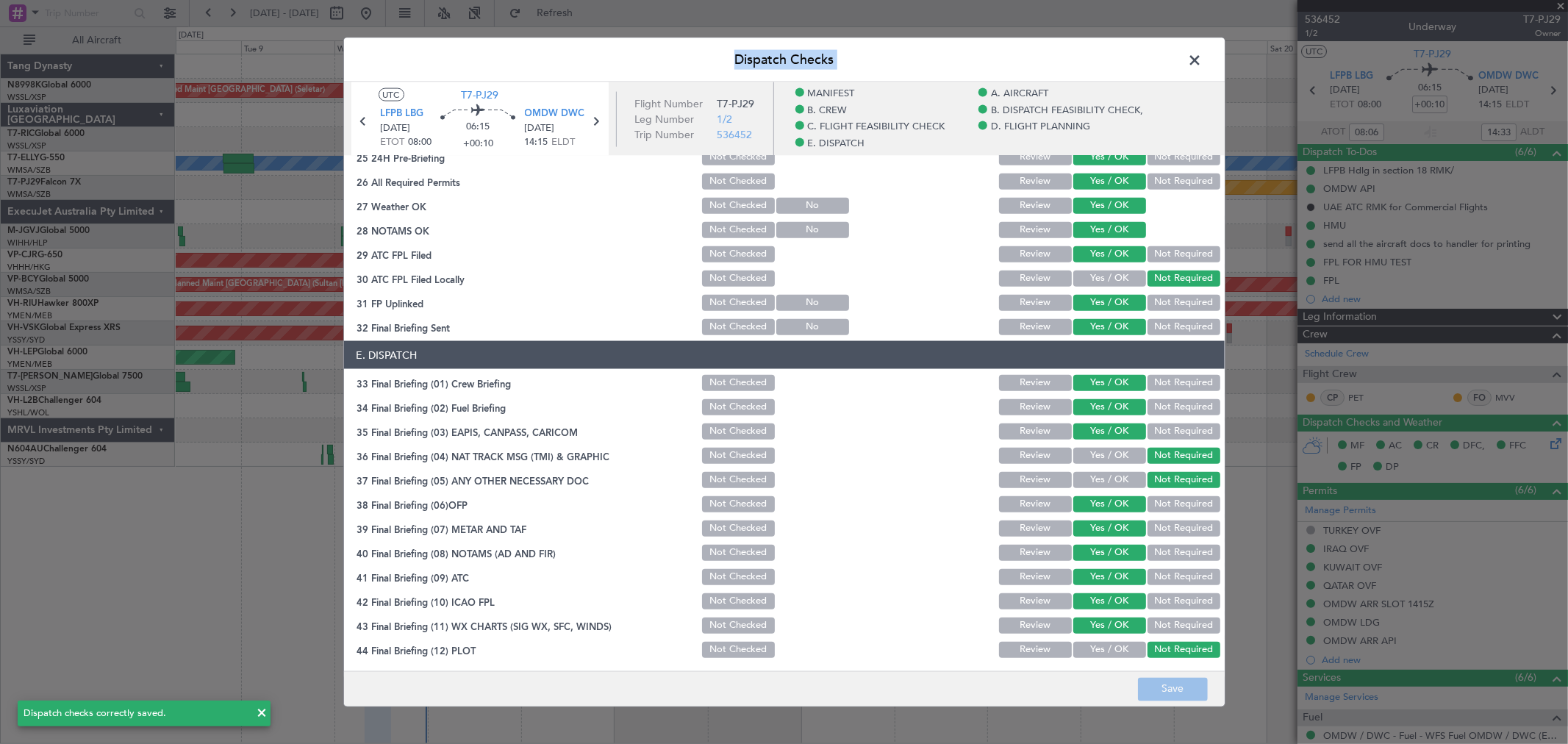
drag, startPoint x: 1219, startPoint y: 619, endPoint x: 1226, endPoint y: 586, distance: 33.7
click at [1203, 54] on span at bounding box center [1203, 64] width 0 height 29
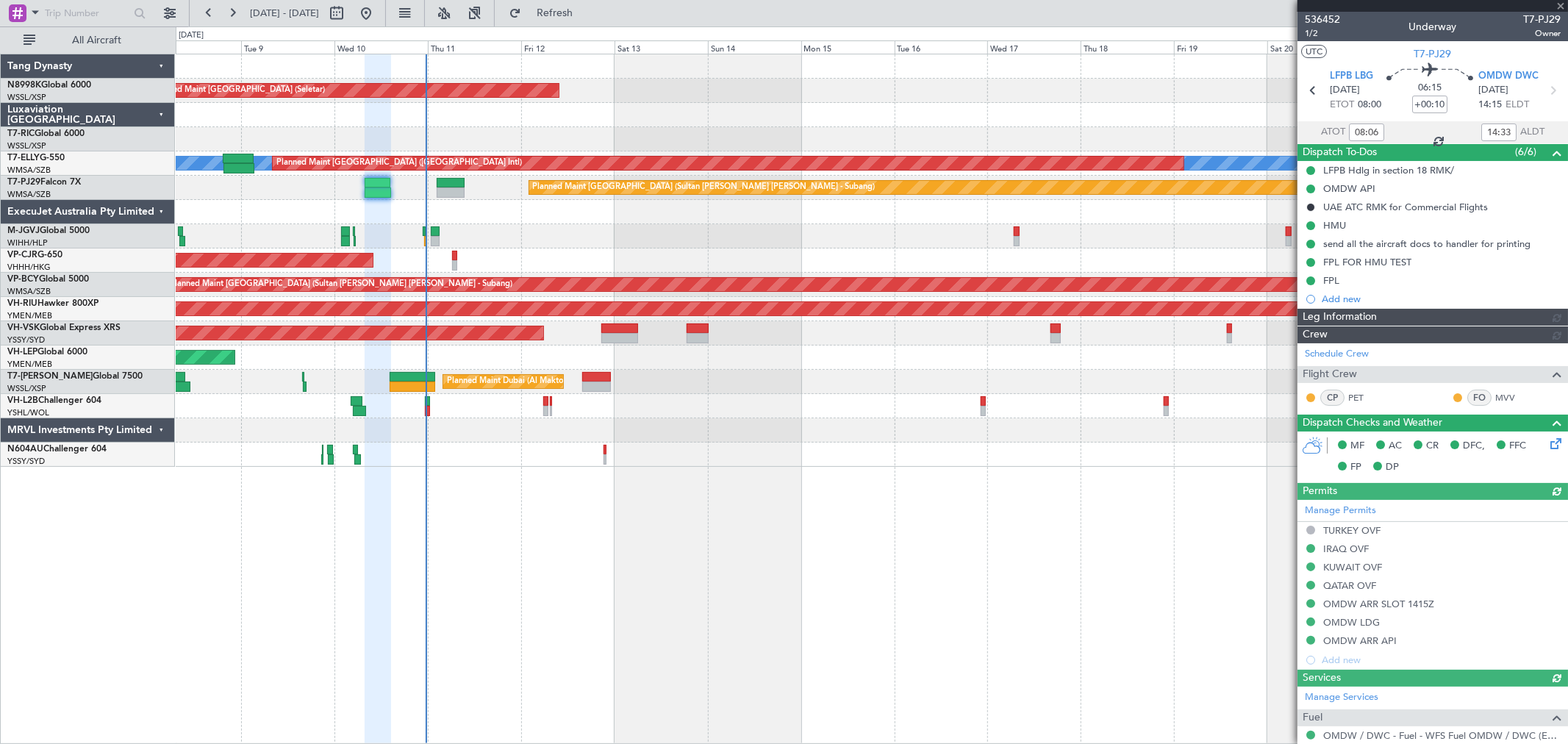
type input "[PERSON_NAME] (BTA)"
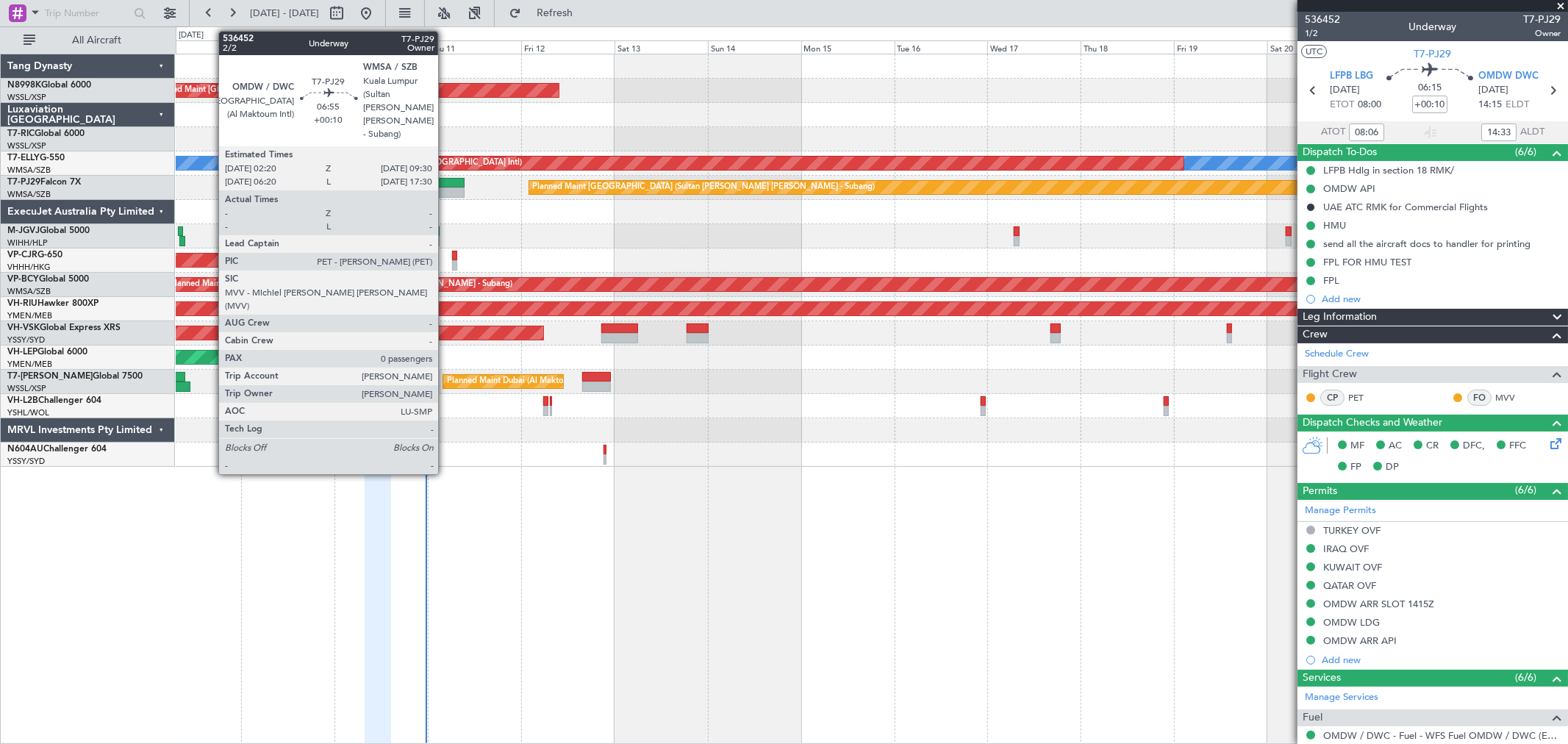
click at [445, 188] on div at bounding box center [451, 193] width 28 height 10
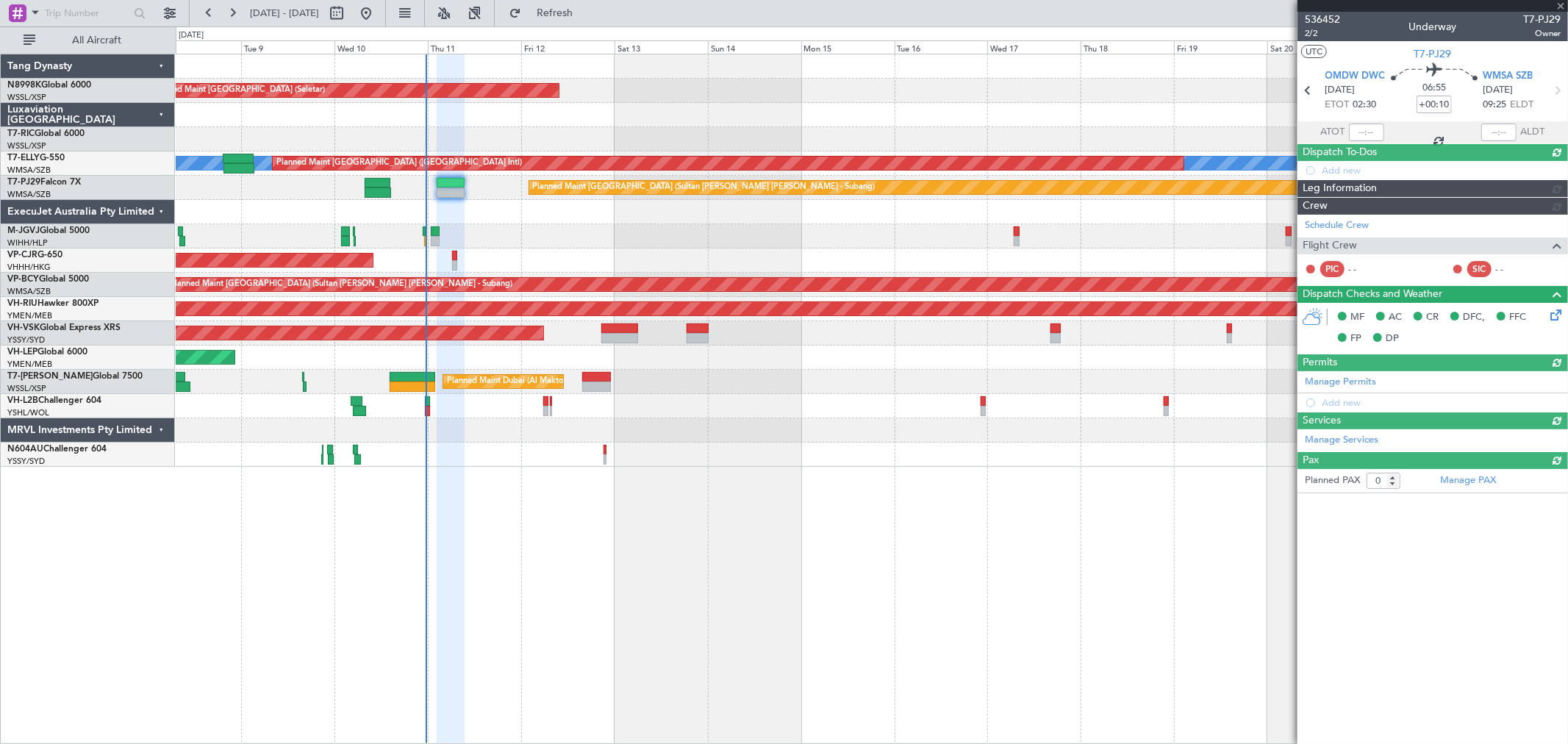
type input "[PERSON_NAME] (KYA)"
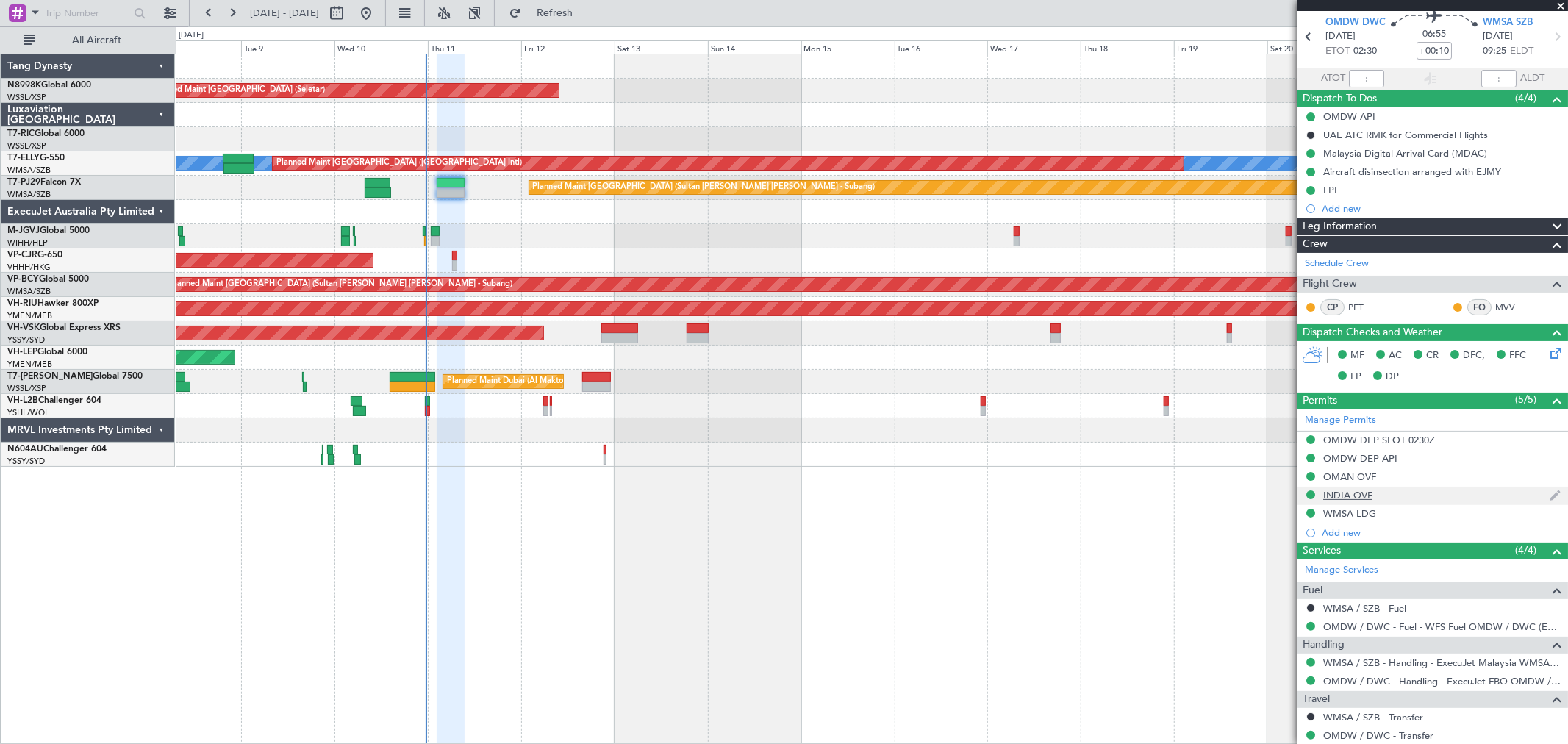
scroll to position [96, 0]
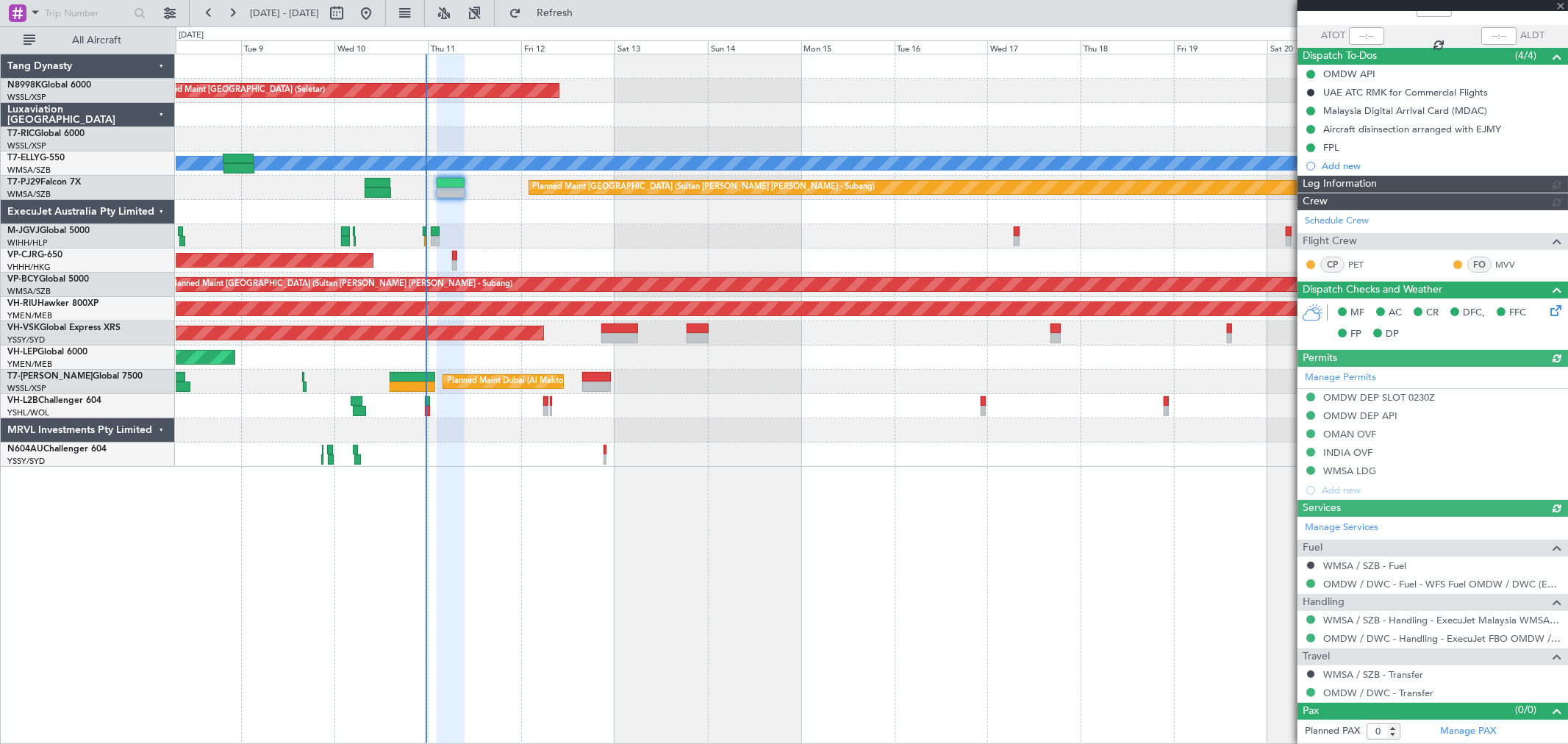
type input "[PERSON_NAME] (KYA)"
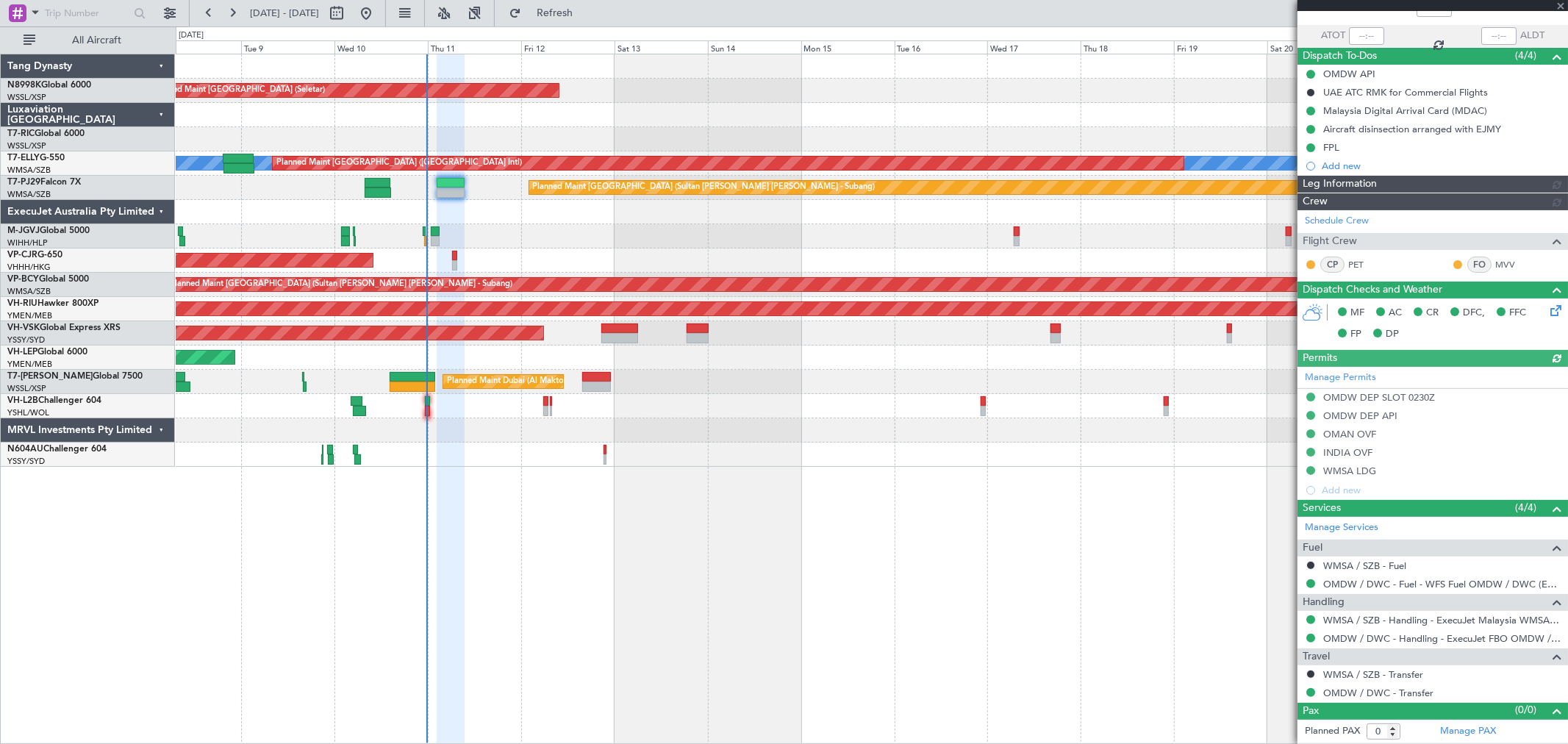
type input "[PERSON_NAME] (KYA)"
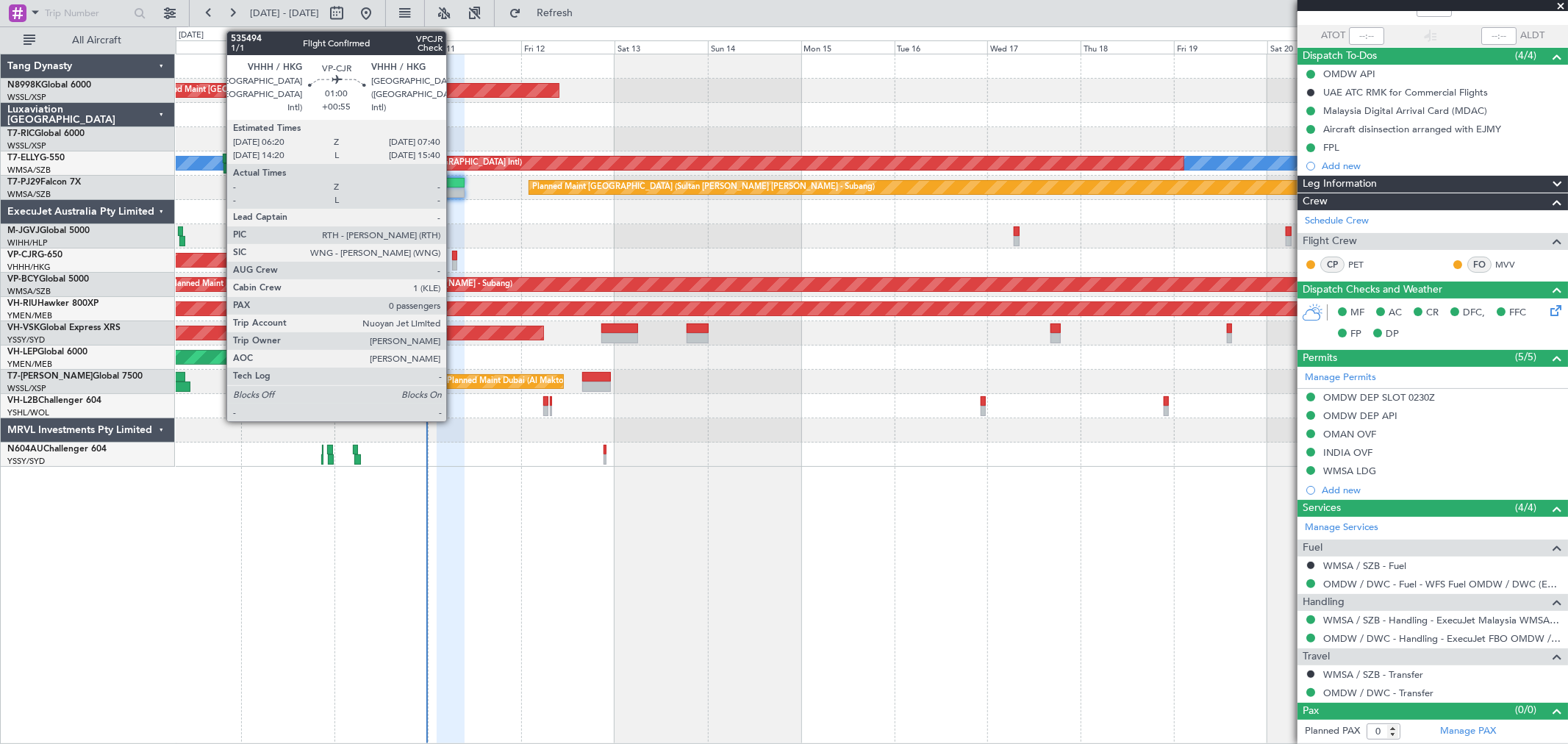
click at [454, 262] on div at bounding box center [455, 265] width 6 height 10
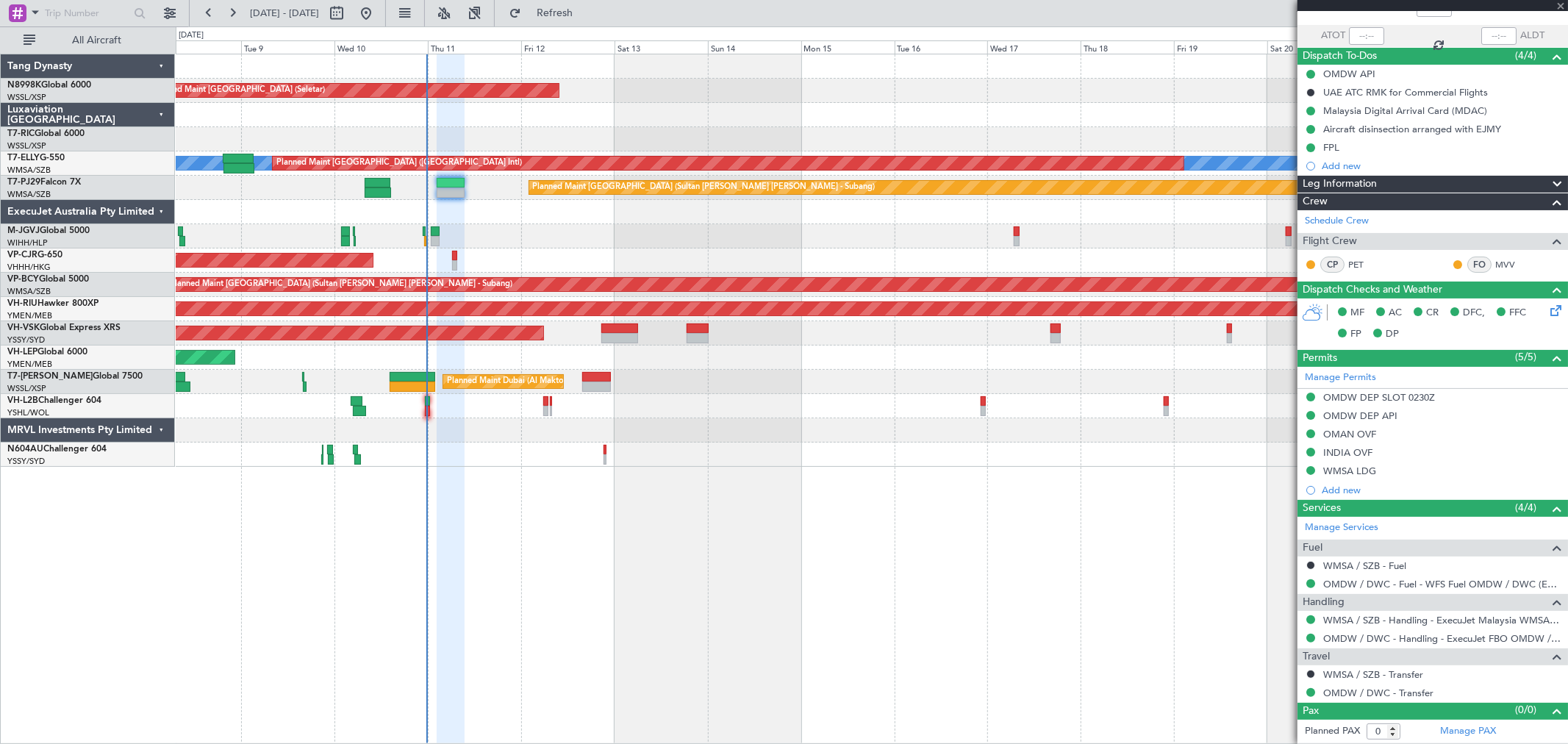
type input "+00:55"
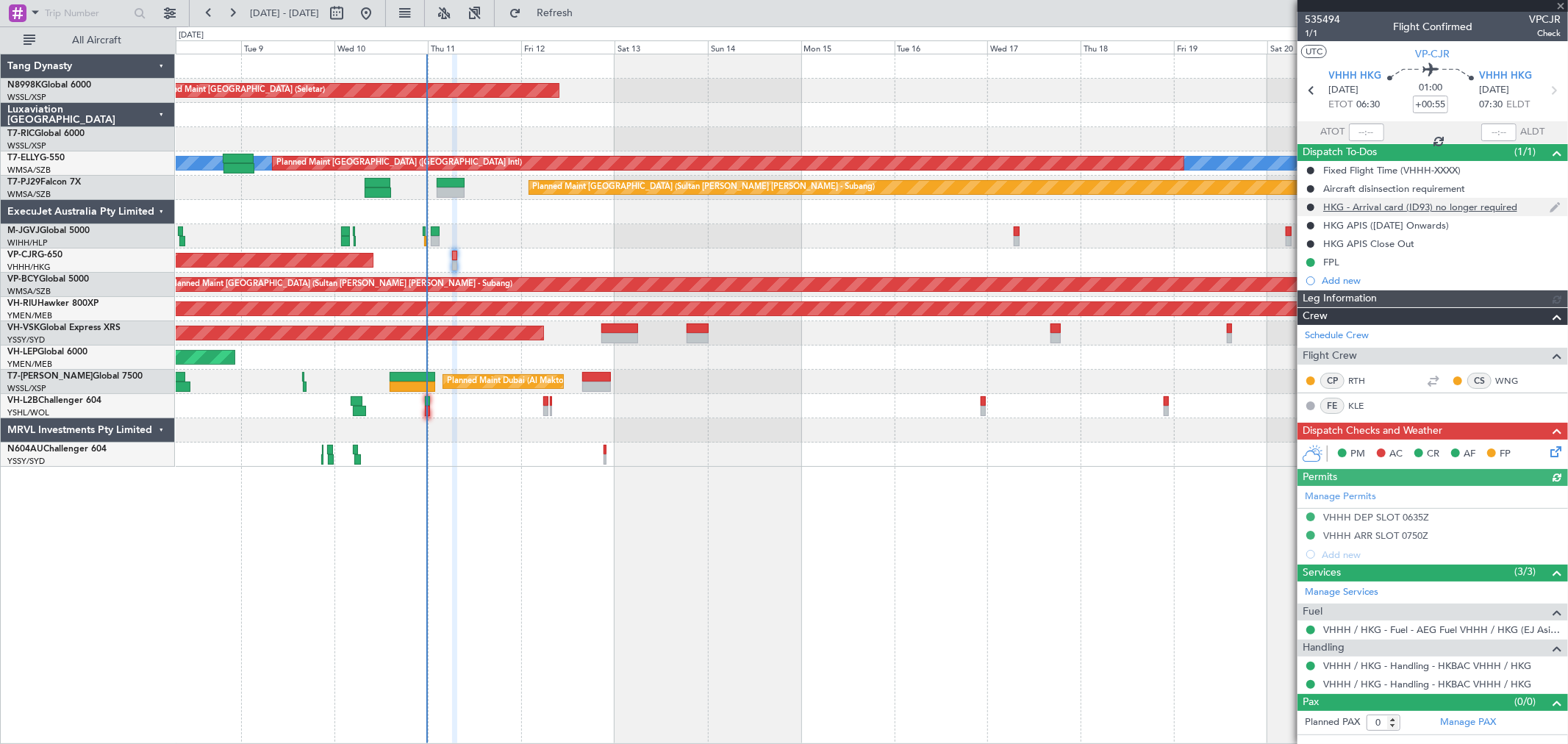
type input "[PERSON_NAME] (KYA)"
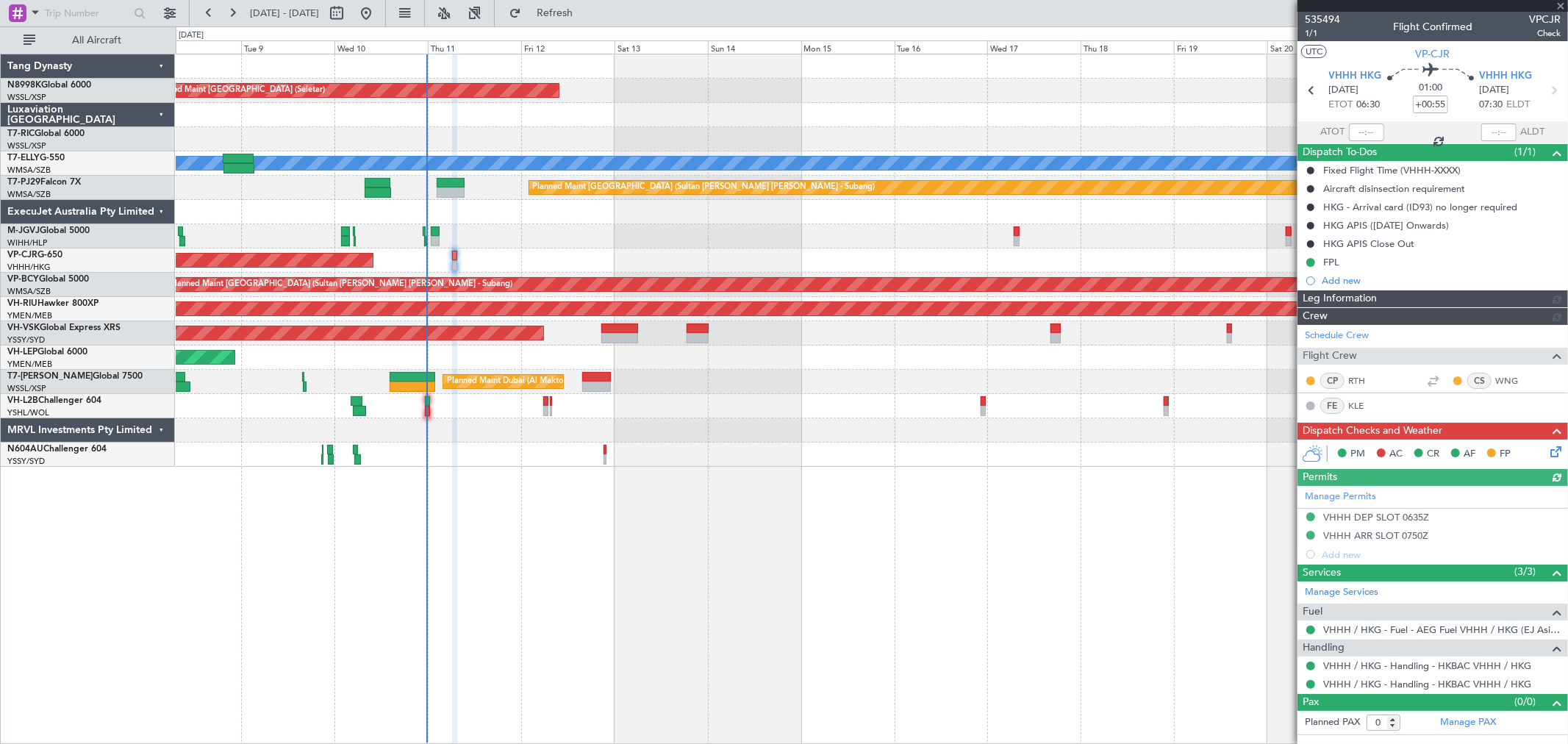
type input "[PERSON_NAME] (KYA)"
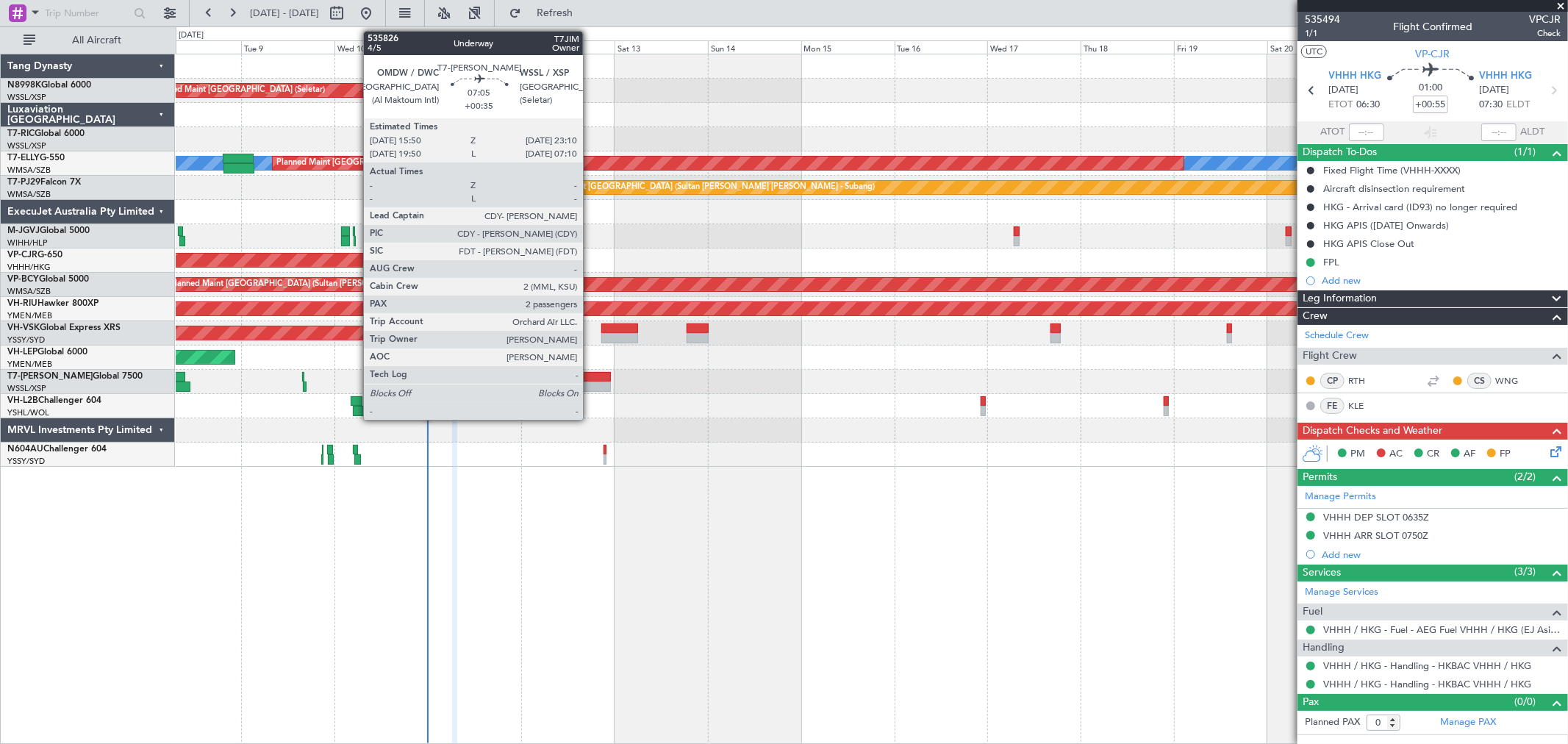
click at [590, 379] on div at bounding box center [596, 377] width 28 height 10
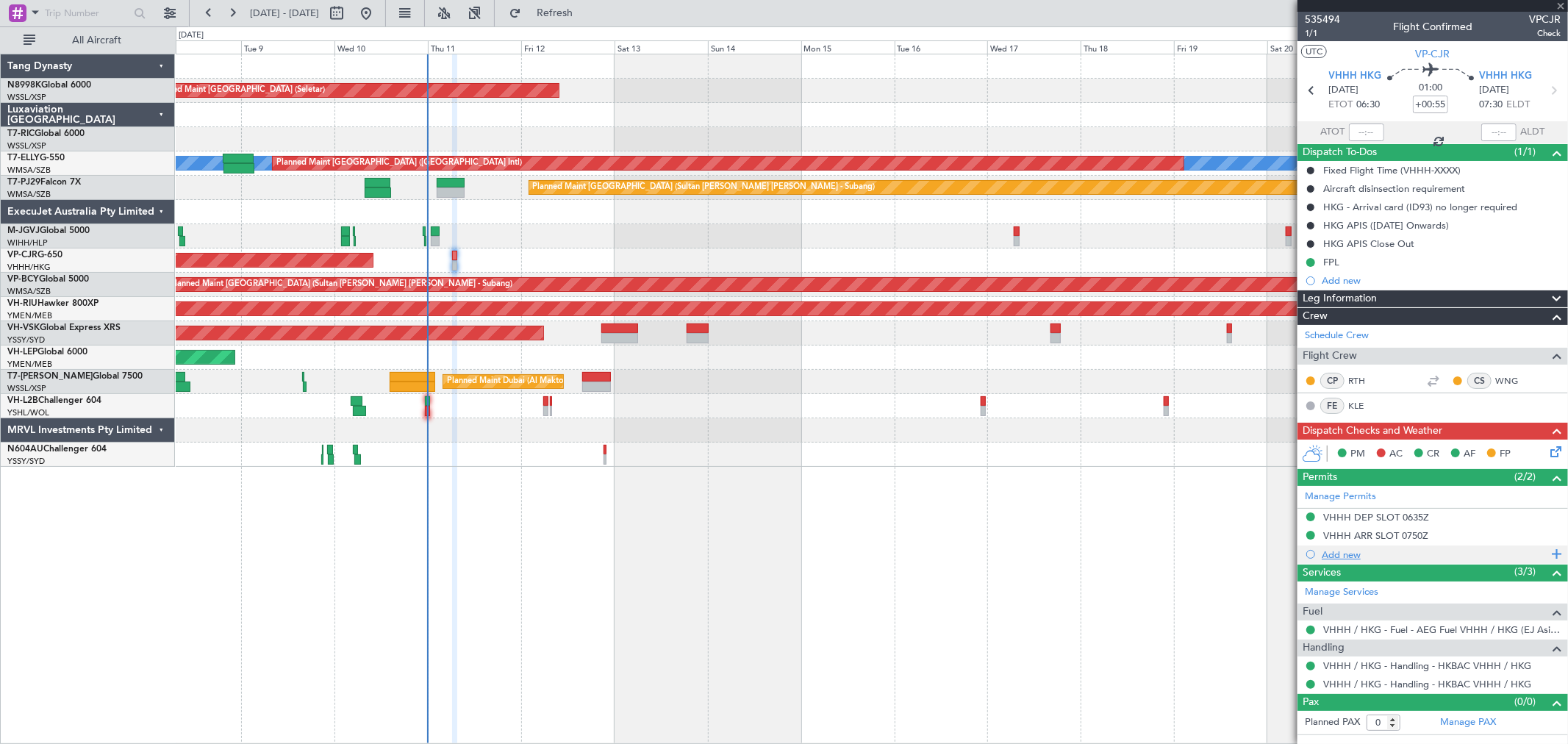
type input "+00:35"
type input "2"
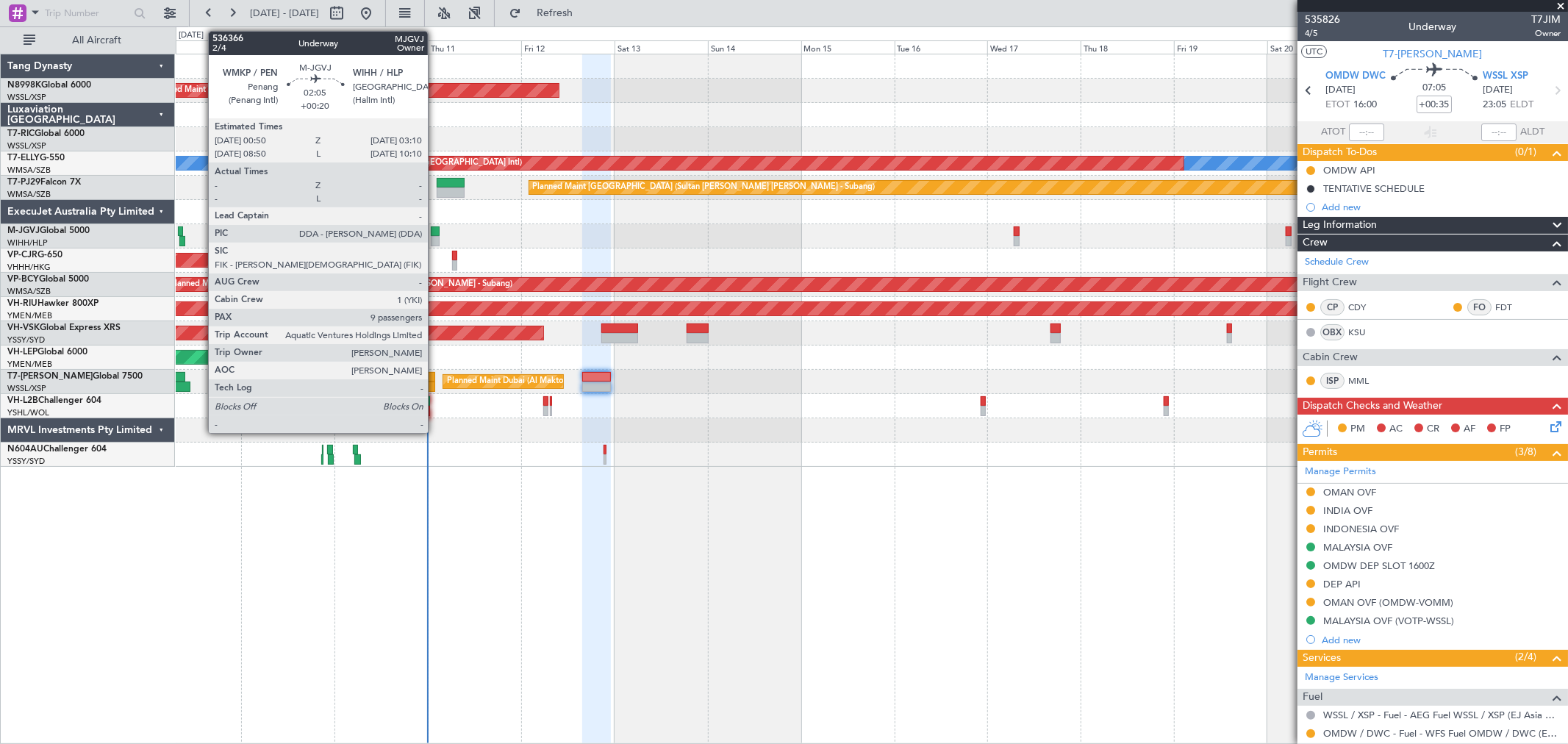
click at [435, 236] on div at bounding box center [435, 241] width 9 height 10
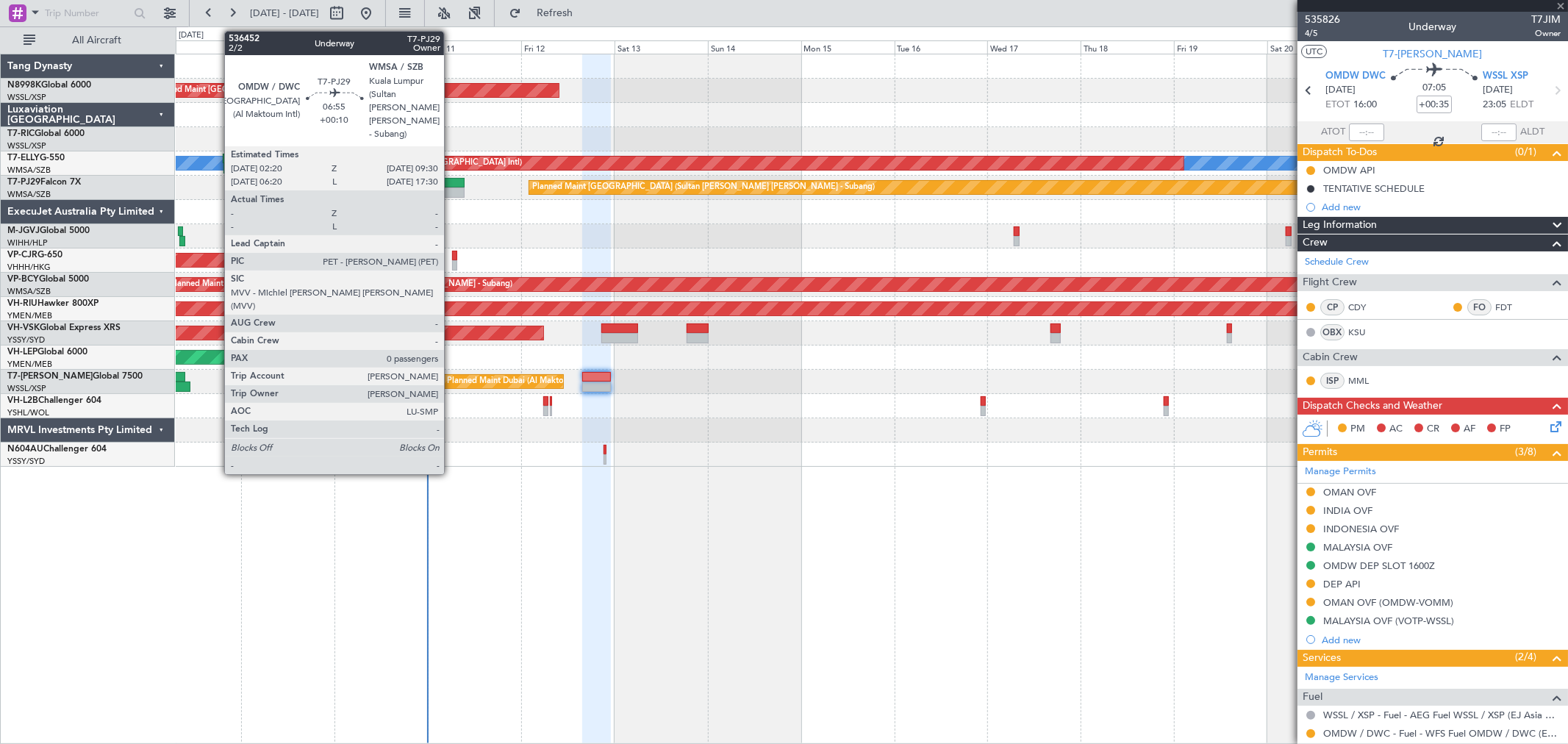
click at [451, 189] on div at bounding box center [451, 193] width 28 height 10
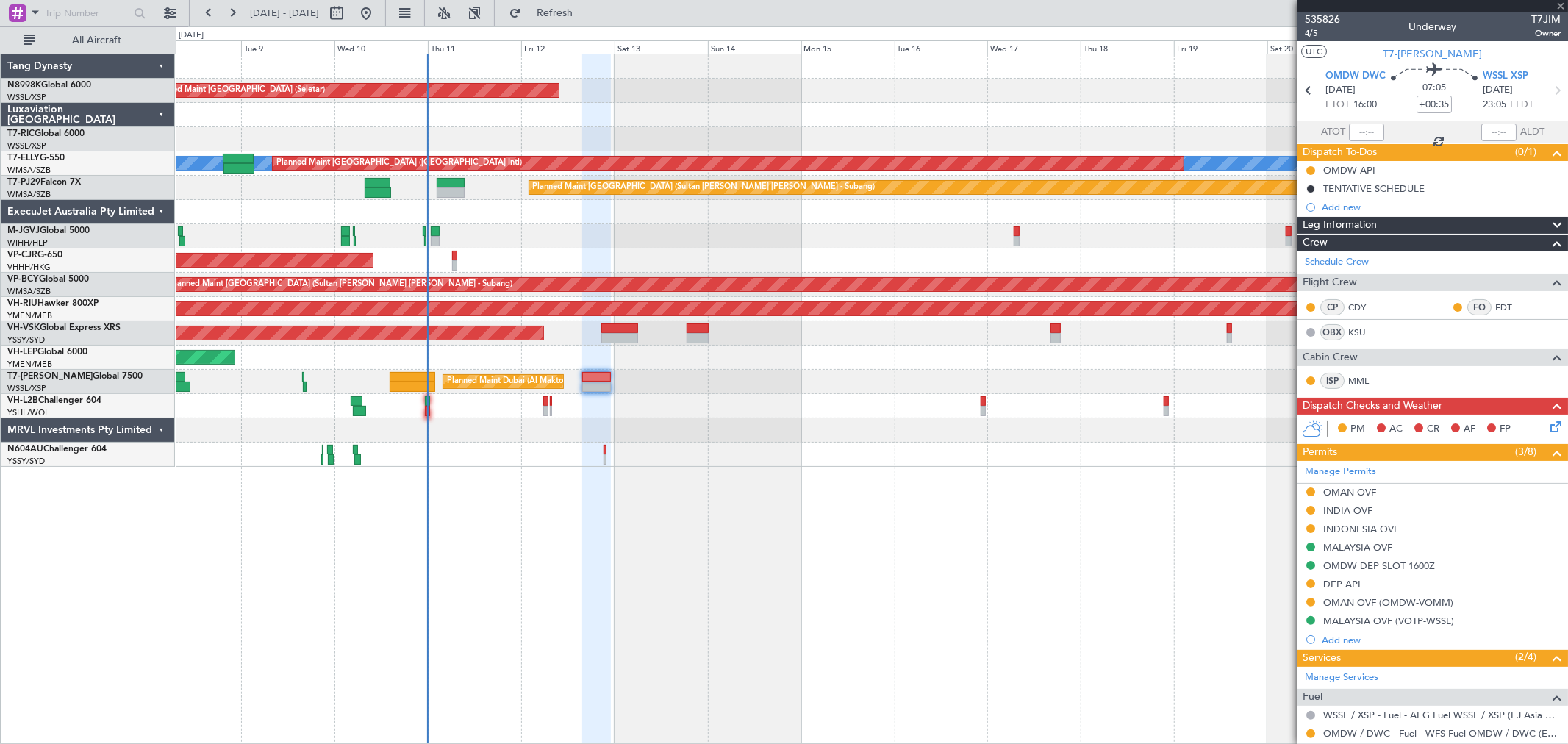
type input "+00:10"
type input "0"
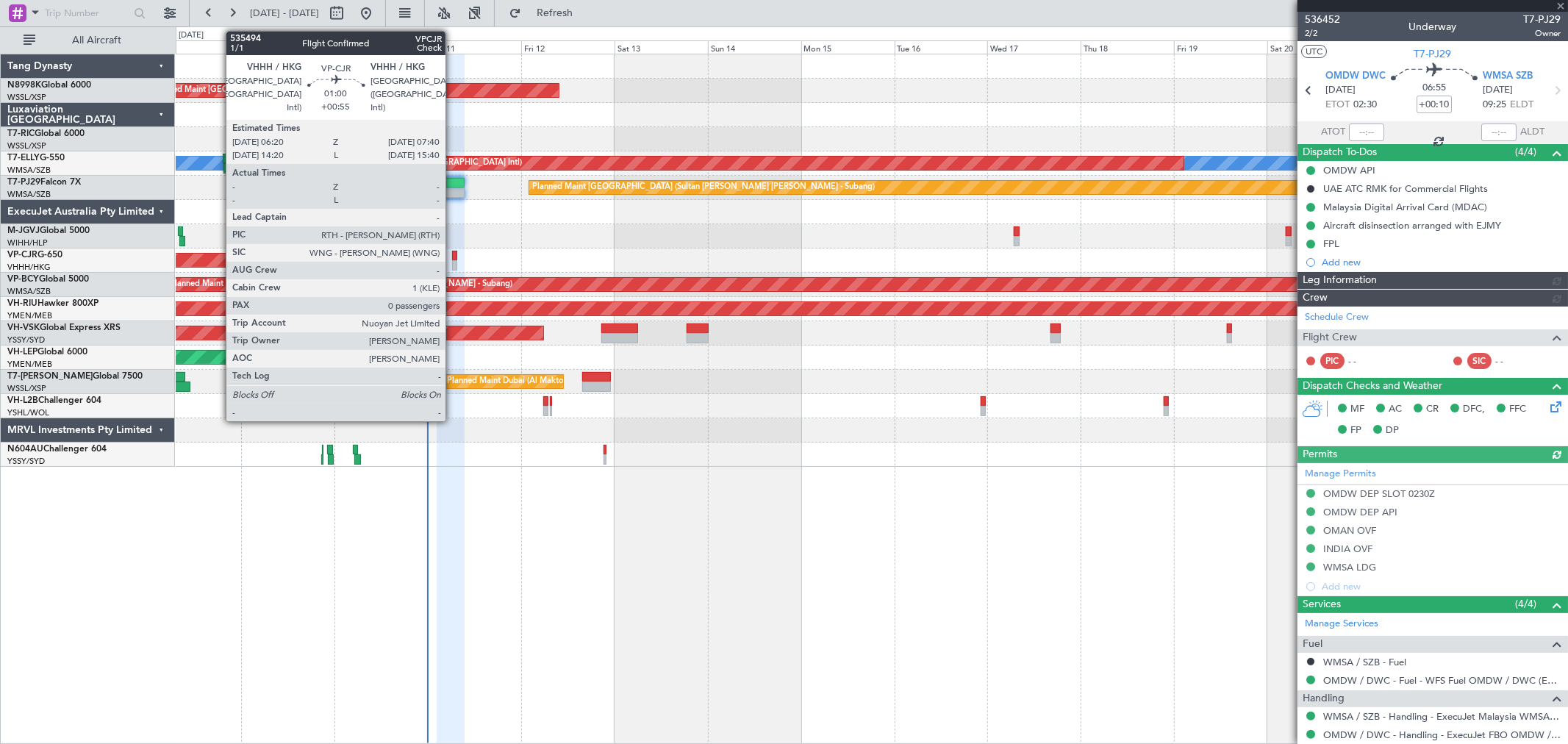
type input "[PERSON_NAME] (KYA)"
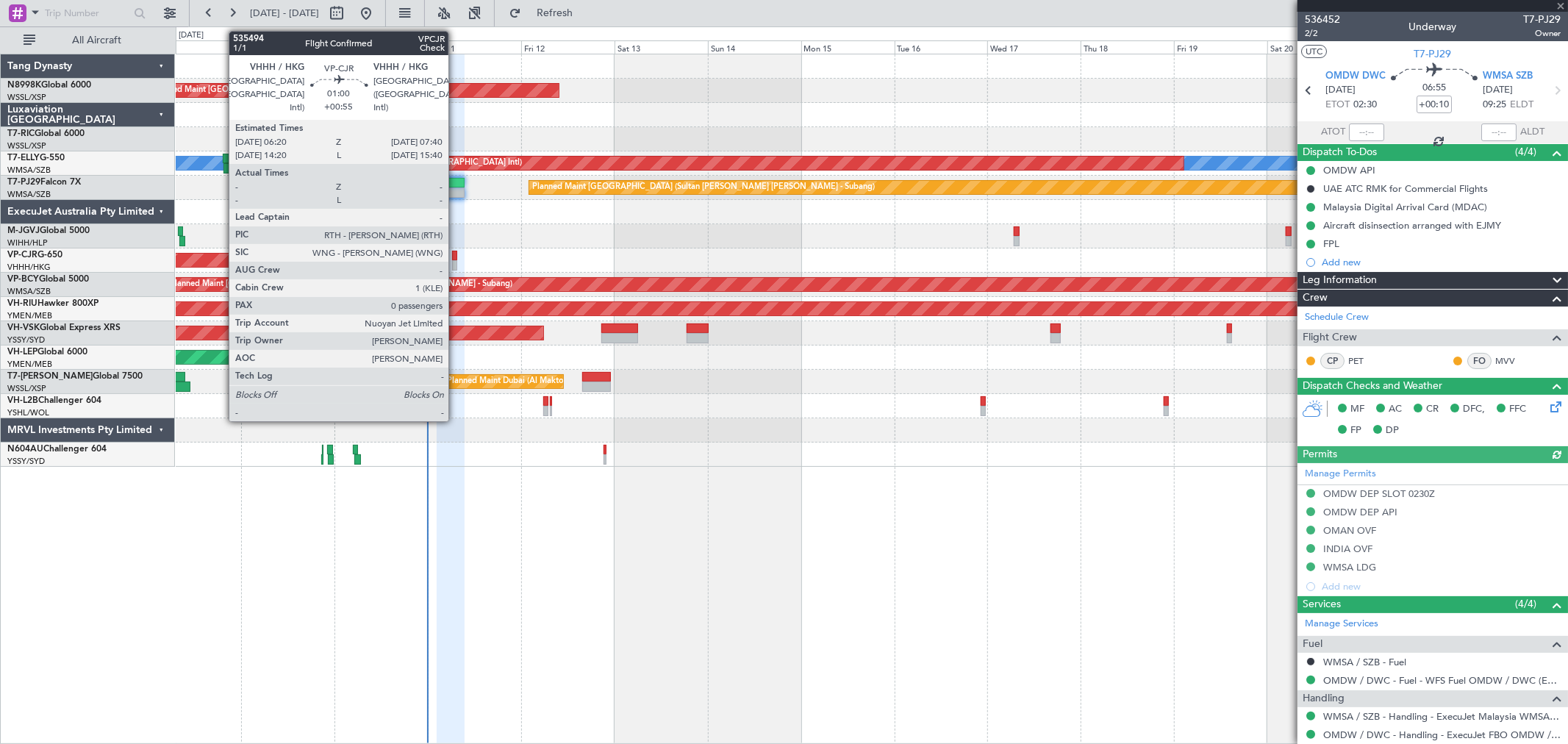
click at [456, 260] on div at bounding box center [455, 265] width 6 height 10
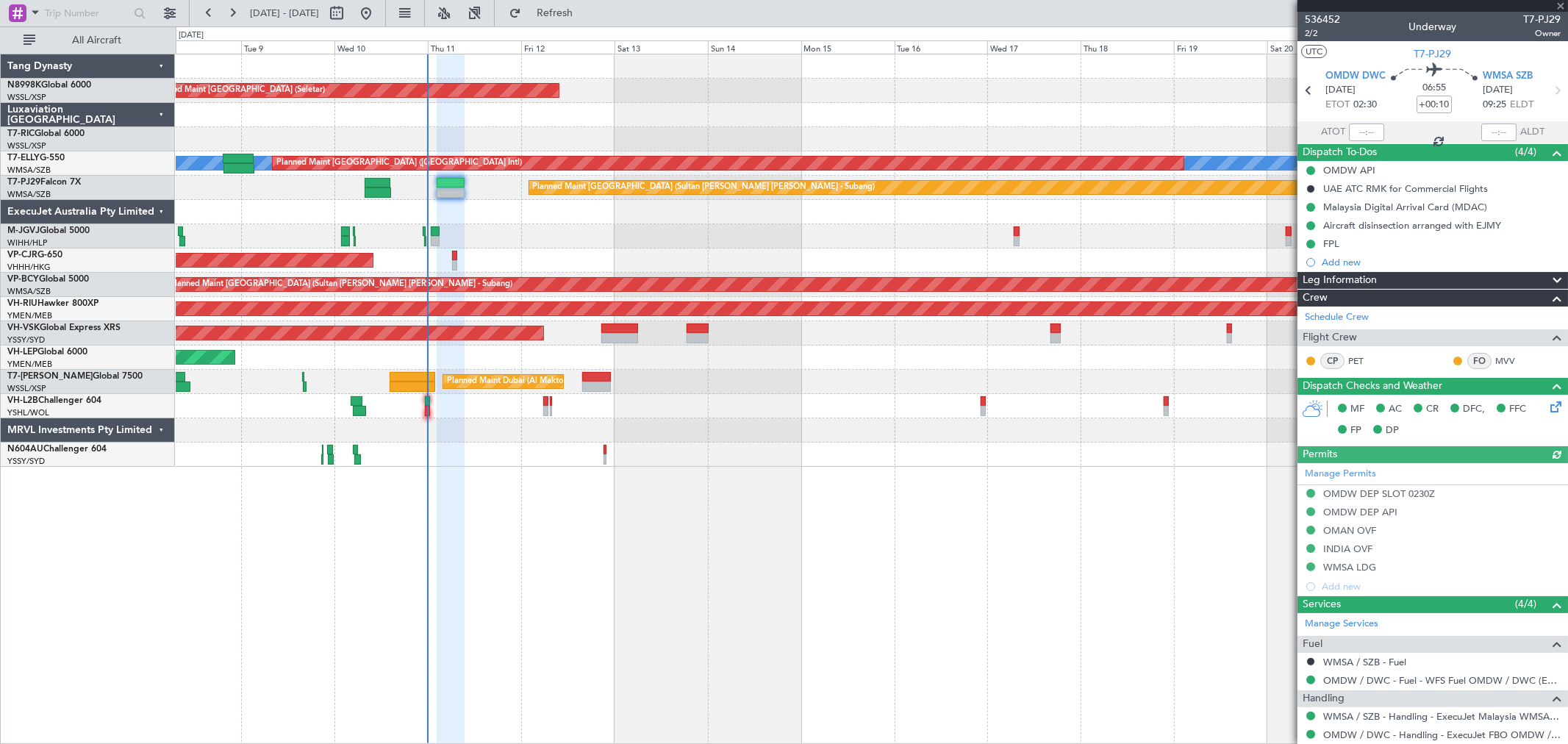
type input "+00:55"
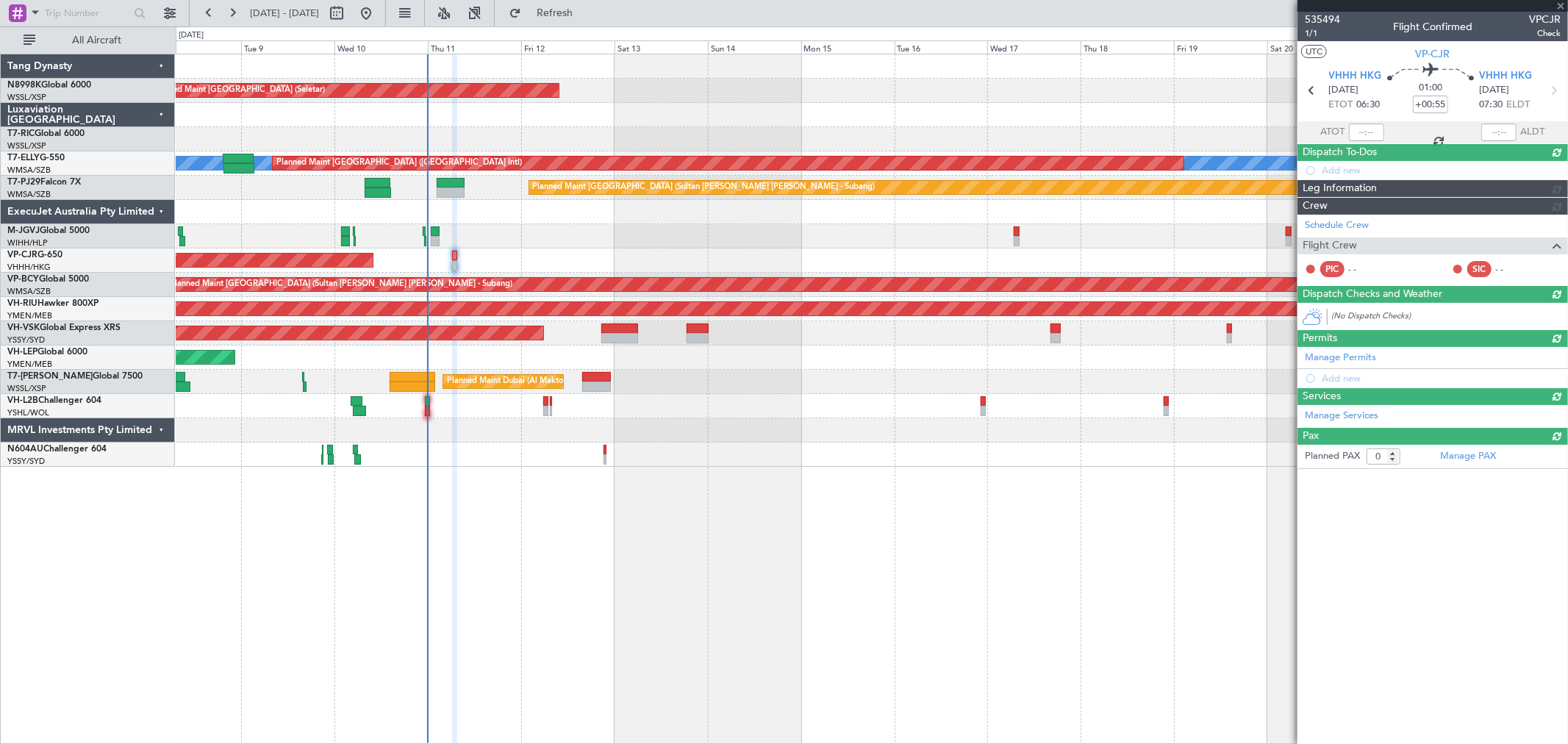
type input "[PERSON_NAME] (KYA)"
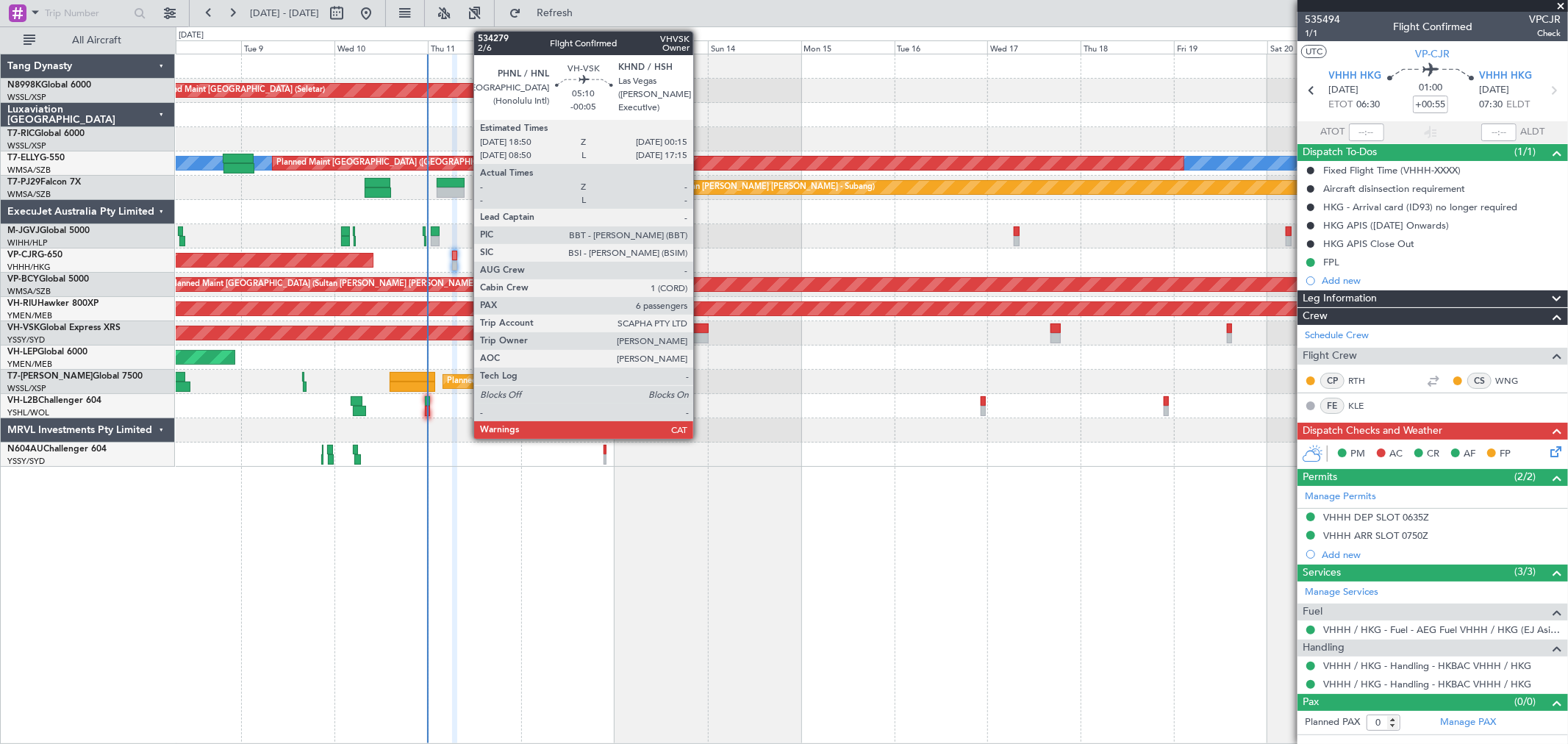
click at [700, 329] on div at bounding box center [697, 329] width 22 height 10
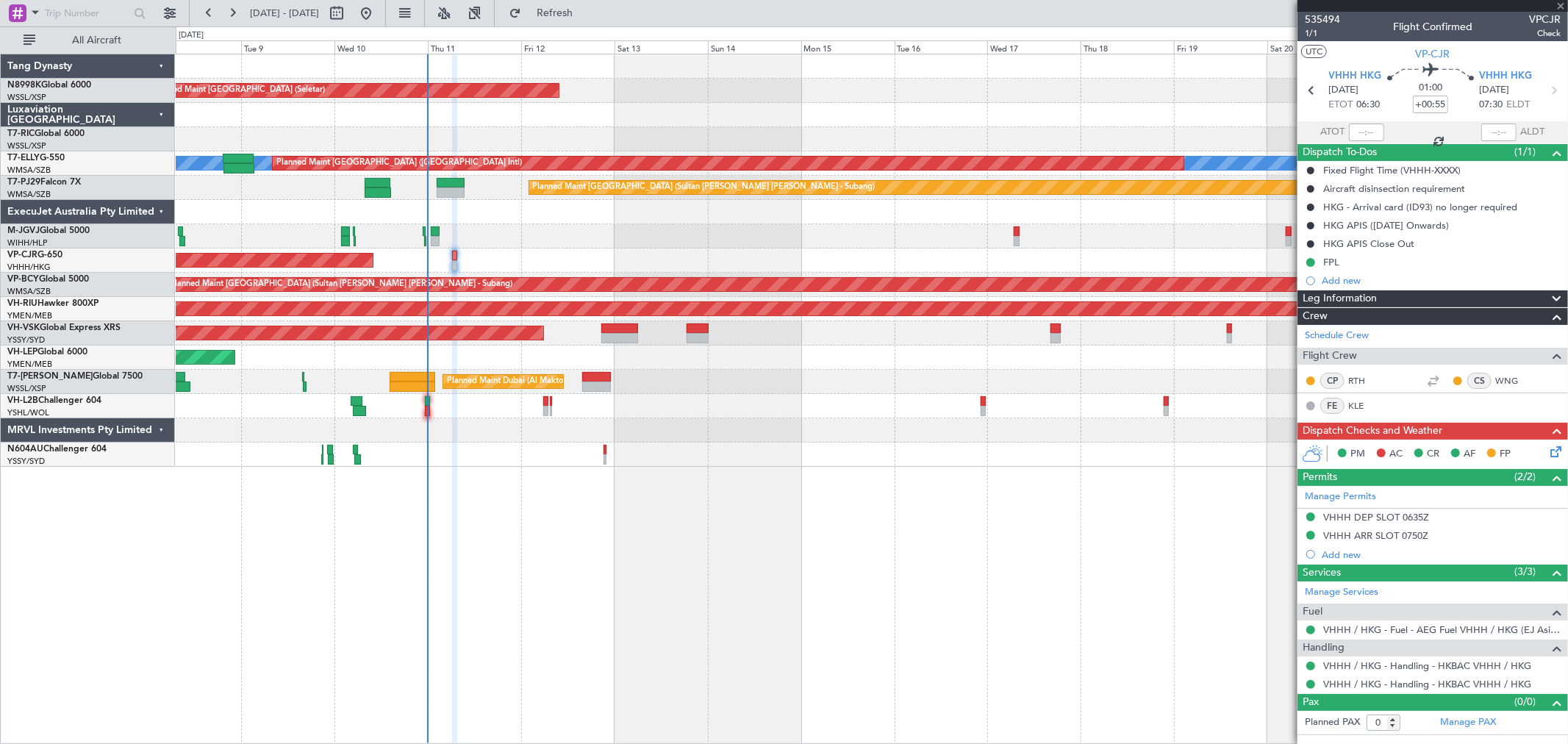
type input "-00:05"
type input "6"
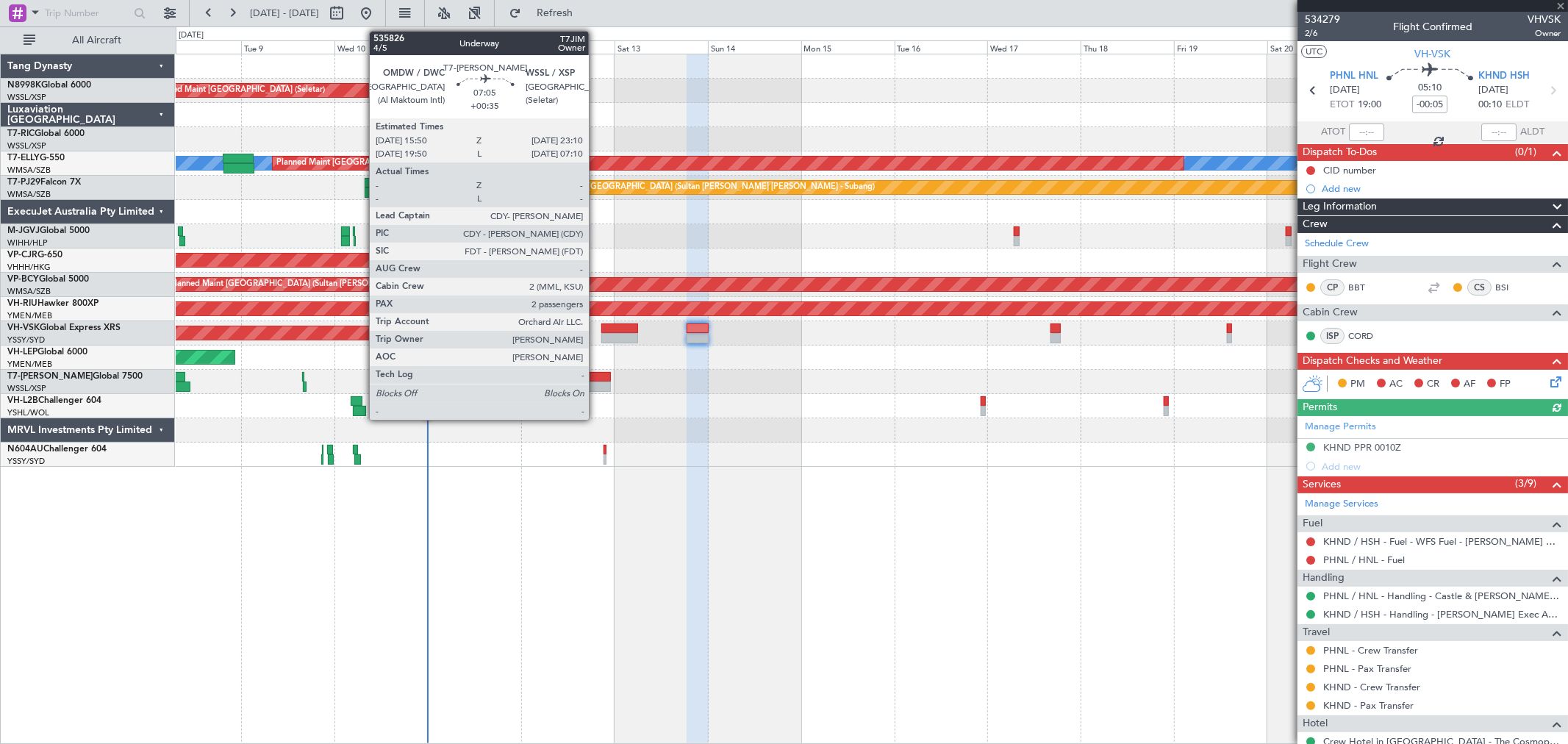
click at [596, 383] on div at bounding box center [596, 387] width 28 height 10
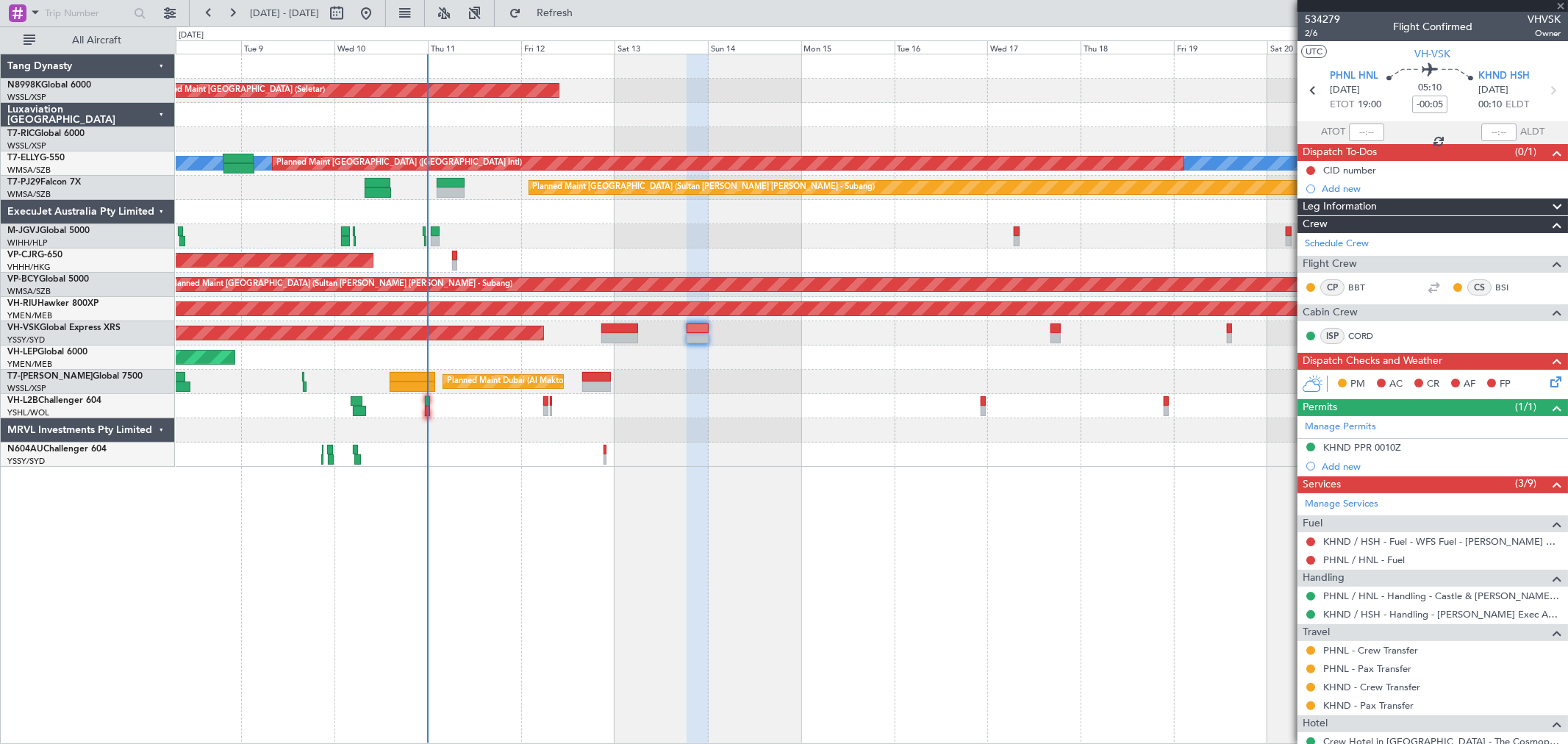
type input "+00:35"
type input "2"
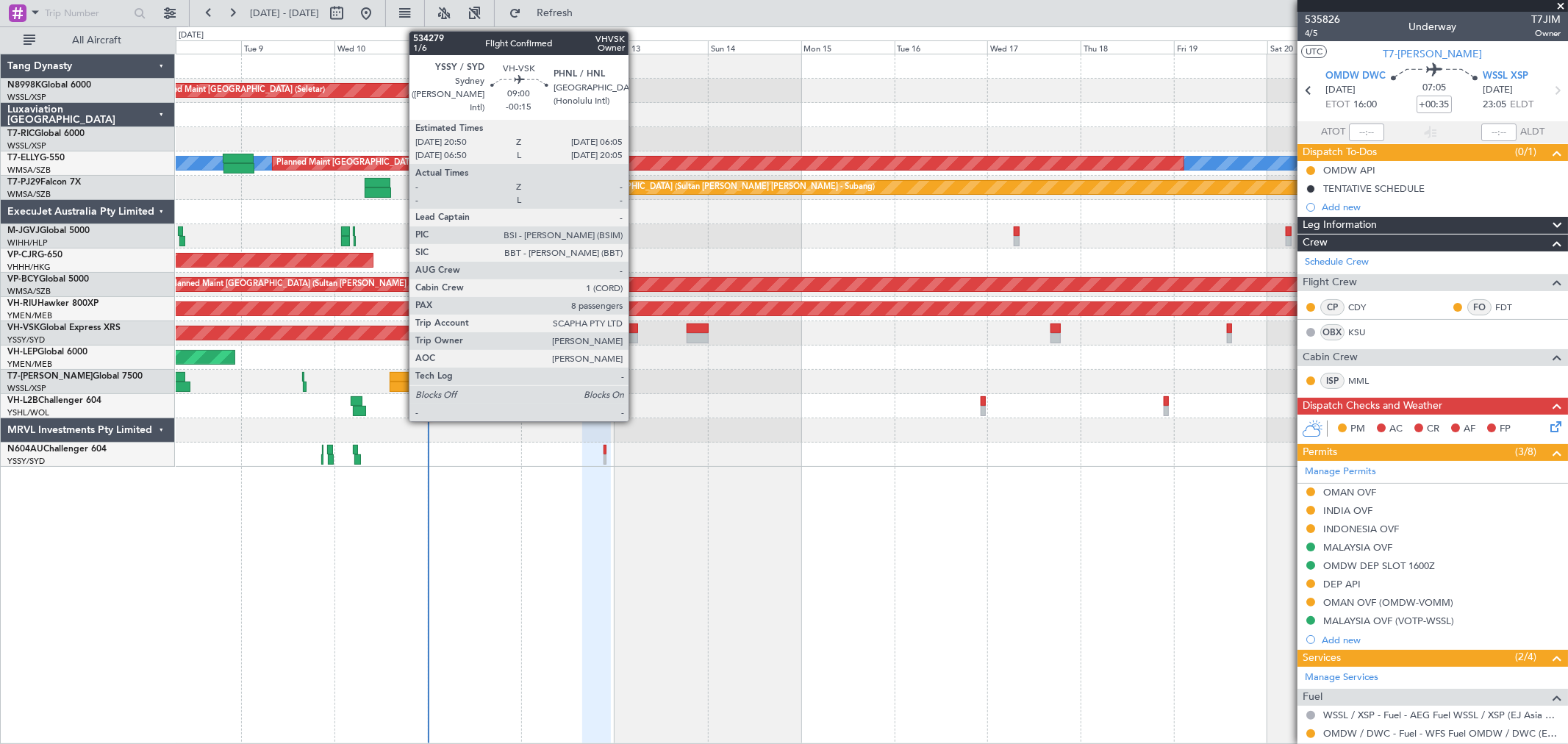
click at [636, 333] on div at bounding box center [619, 338] width 36 height 10
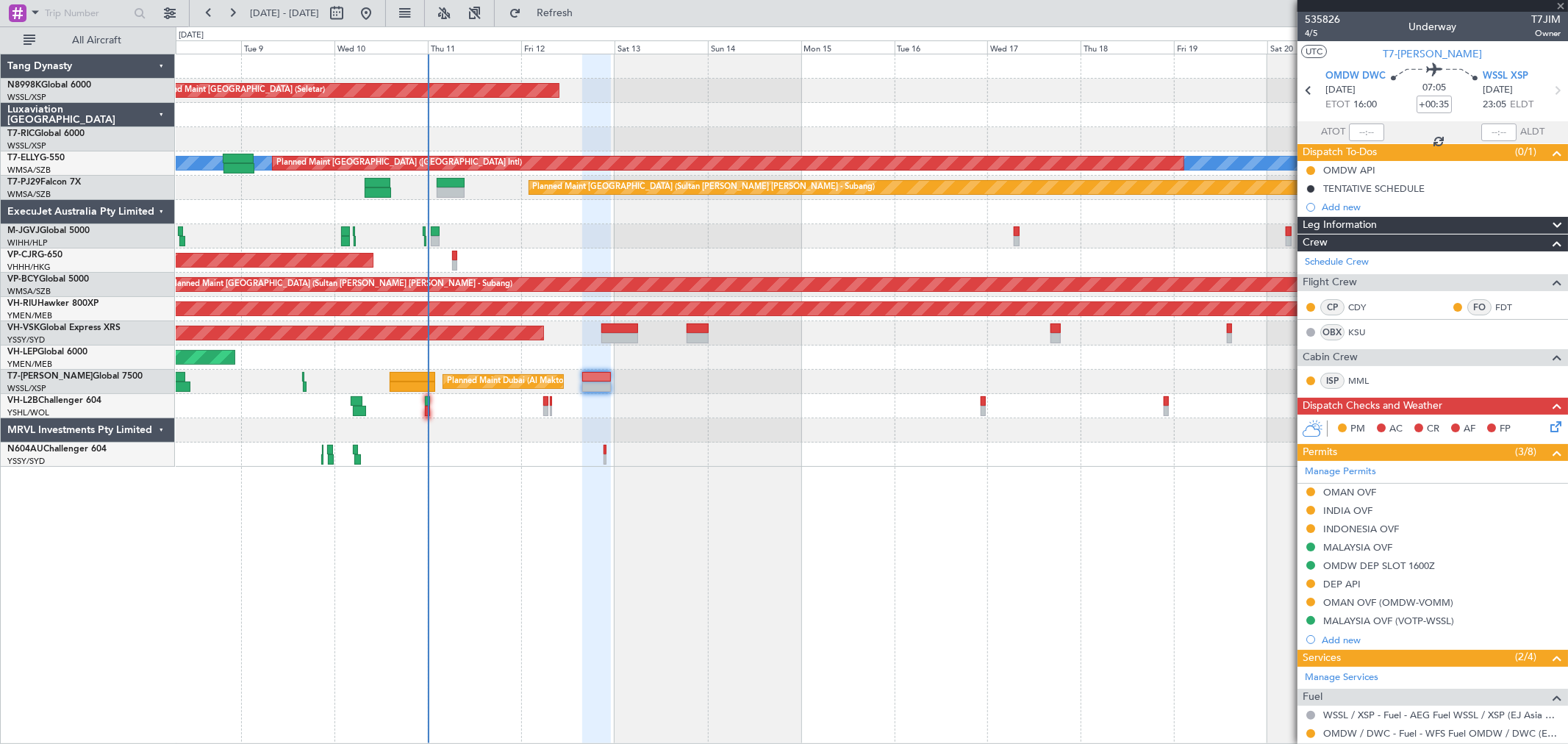
type input "-00:15"
type input "8"
